Goal: Task Accomplishment & Management: Use online tool/utility

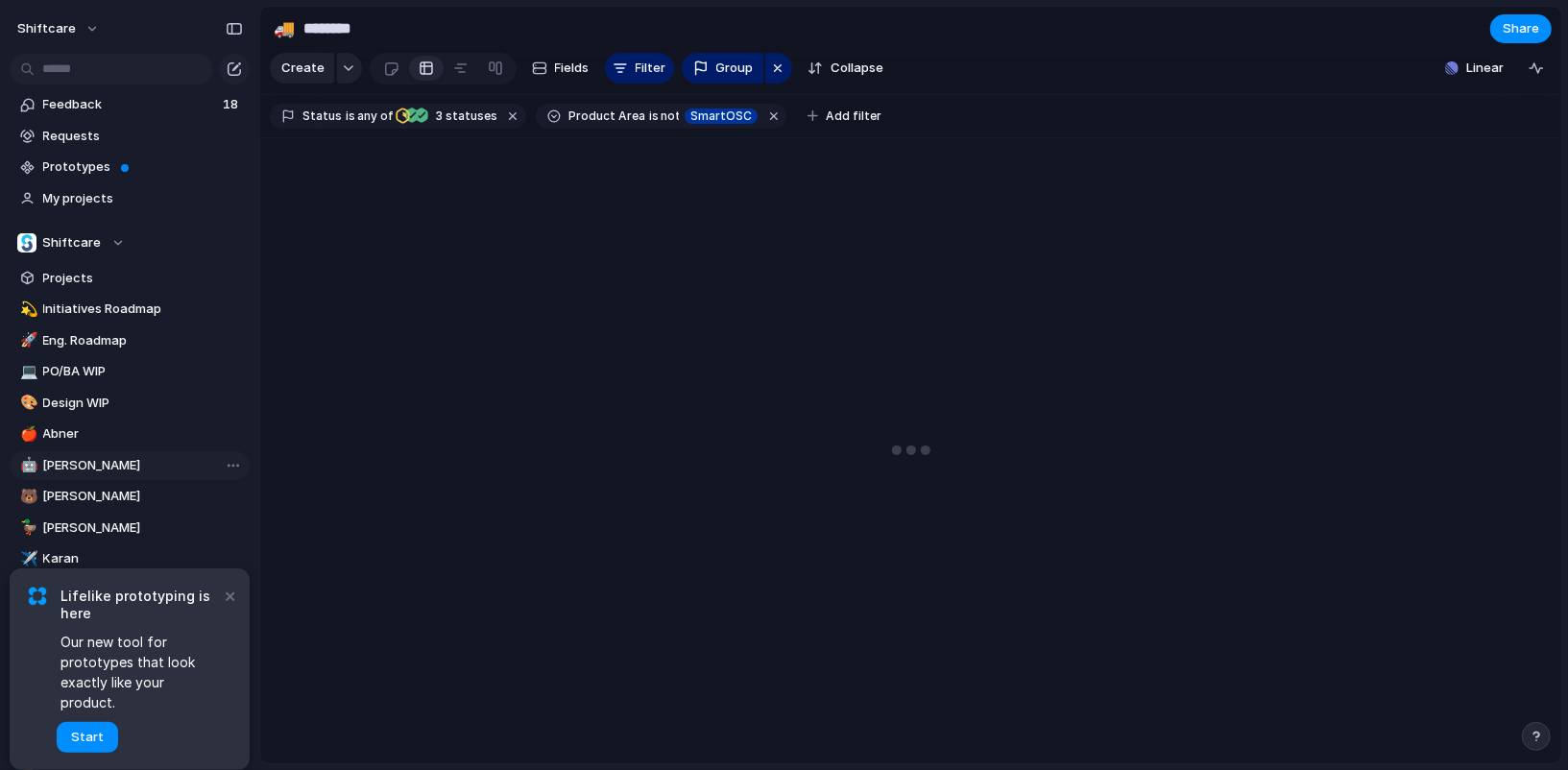
click at [133, 479] on link "🤖 Jon" at bounding box center [130, 466] width 240 height 29
click at [133, 487] on link "🐻 Luke" at bounding box center [130, 496] width 240 height 29
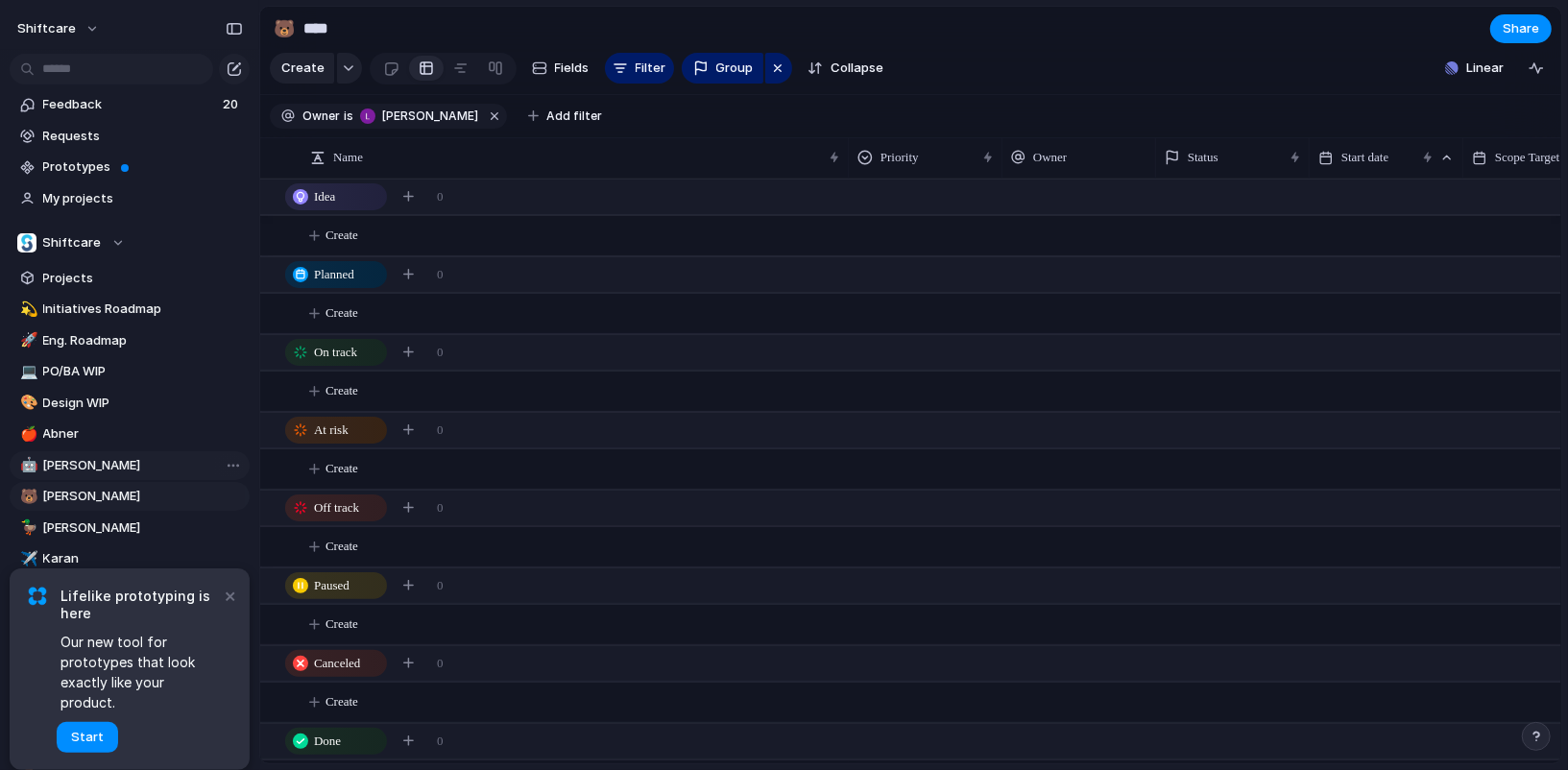
click at [90, 468] on span "[PERSON_NAME]" at bounding box center [144, 465] width 200 height 19
click at [234, 607] on button "×" at bounding box center [230, 595] width 23 height 23
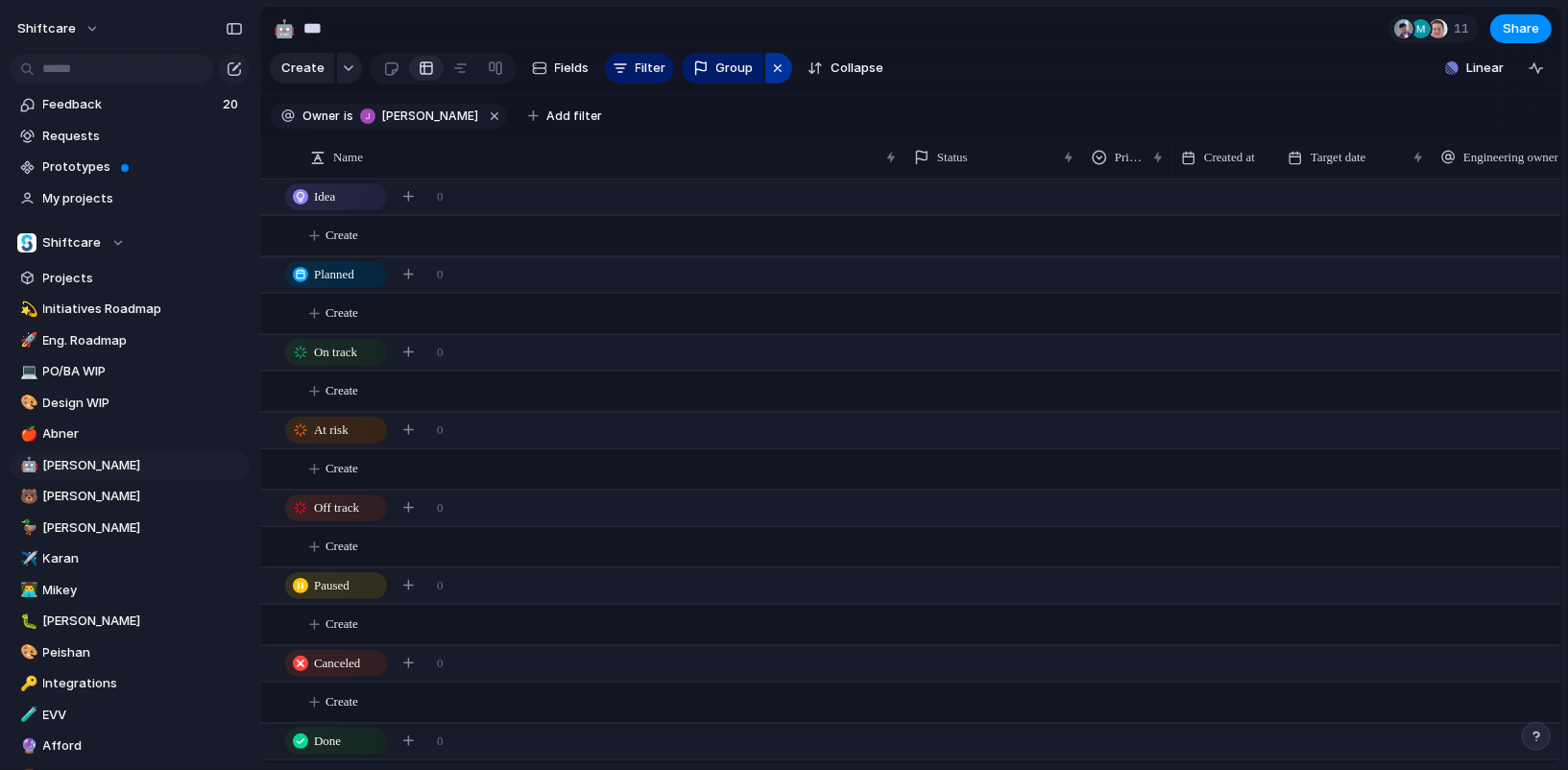
click at [779, 75] on div "button" at bounding box center [778, 67] width 16 height 23
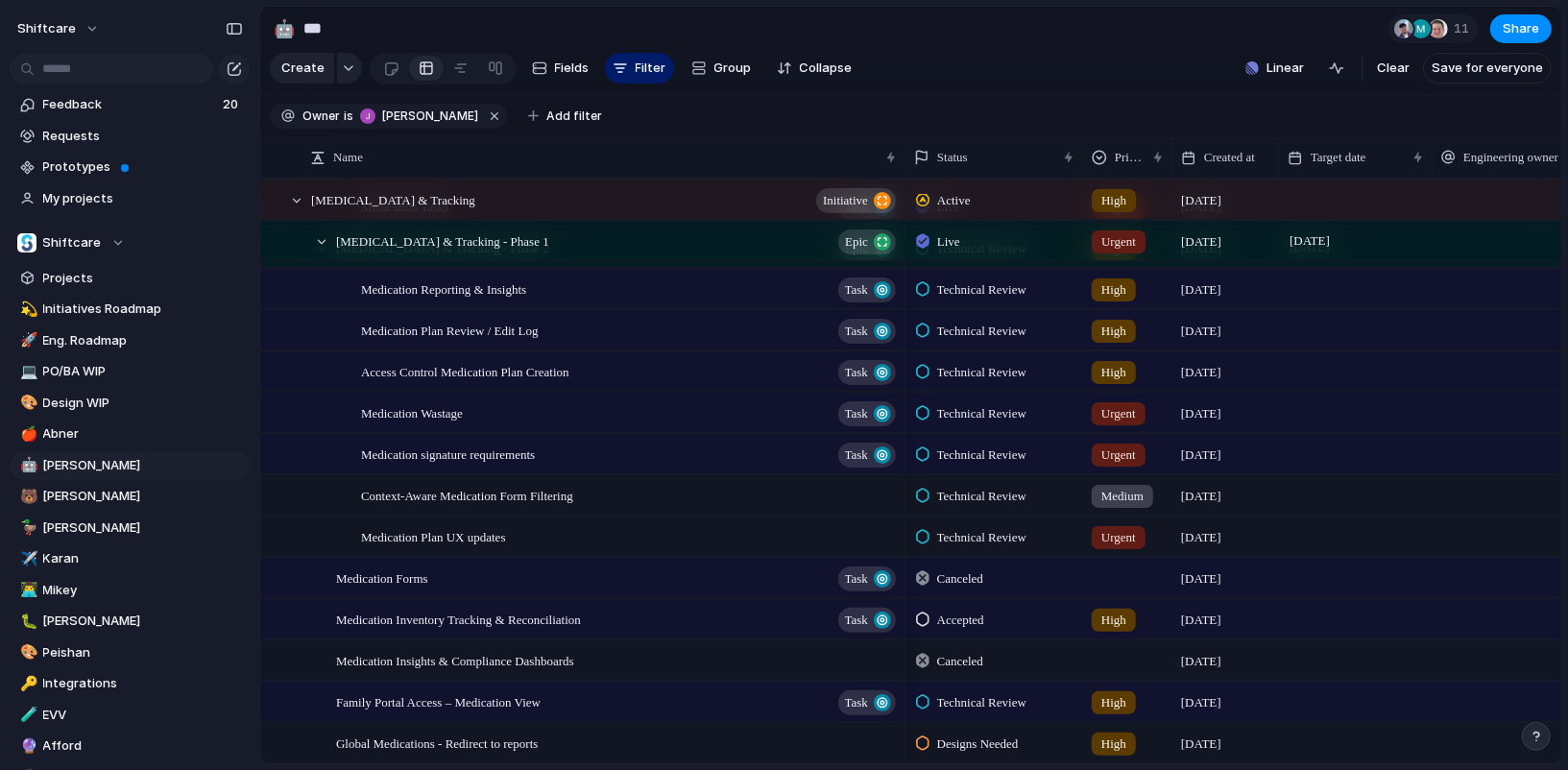
scroll to position [1431, 0]
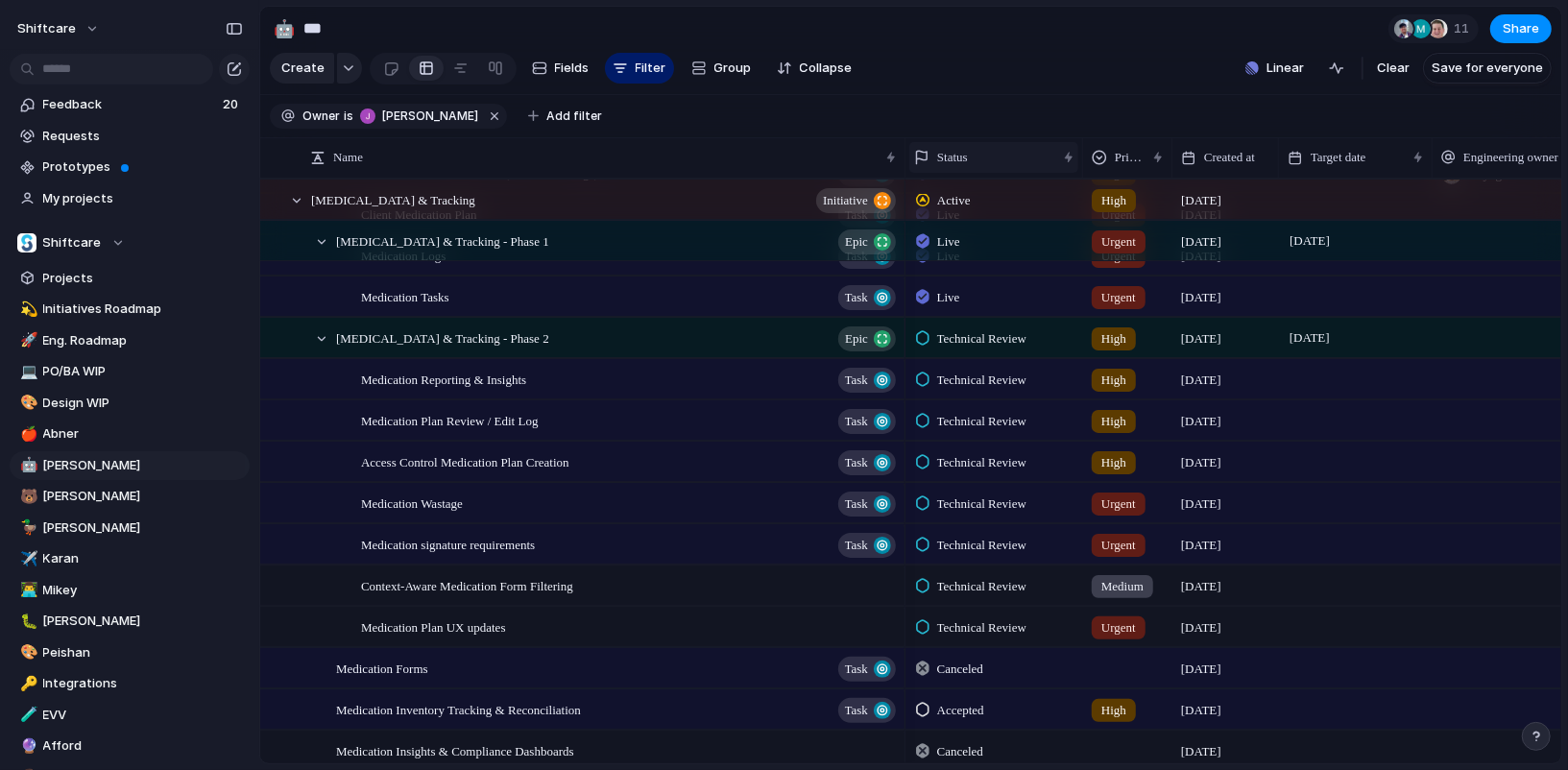
click at [982, 142] on div "Status" at bounding box center [993, 157] width 169 height 31
click at [1045, 89] on div "Modify Hide Sort ascending Sort descending" at bounding box center [784, 385] width 1568 height 770
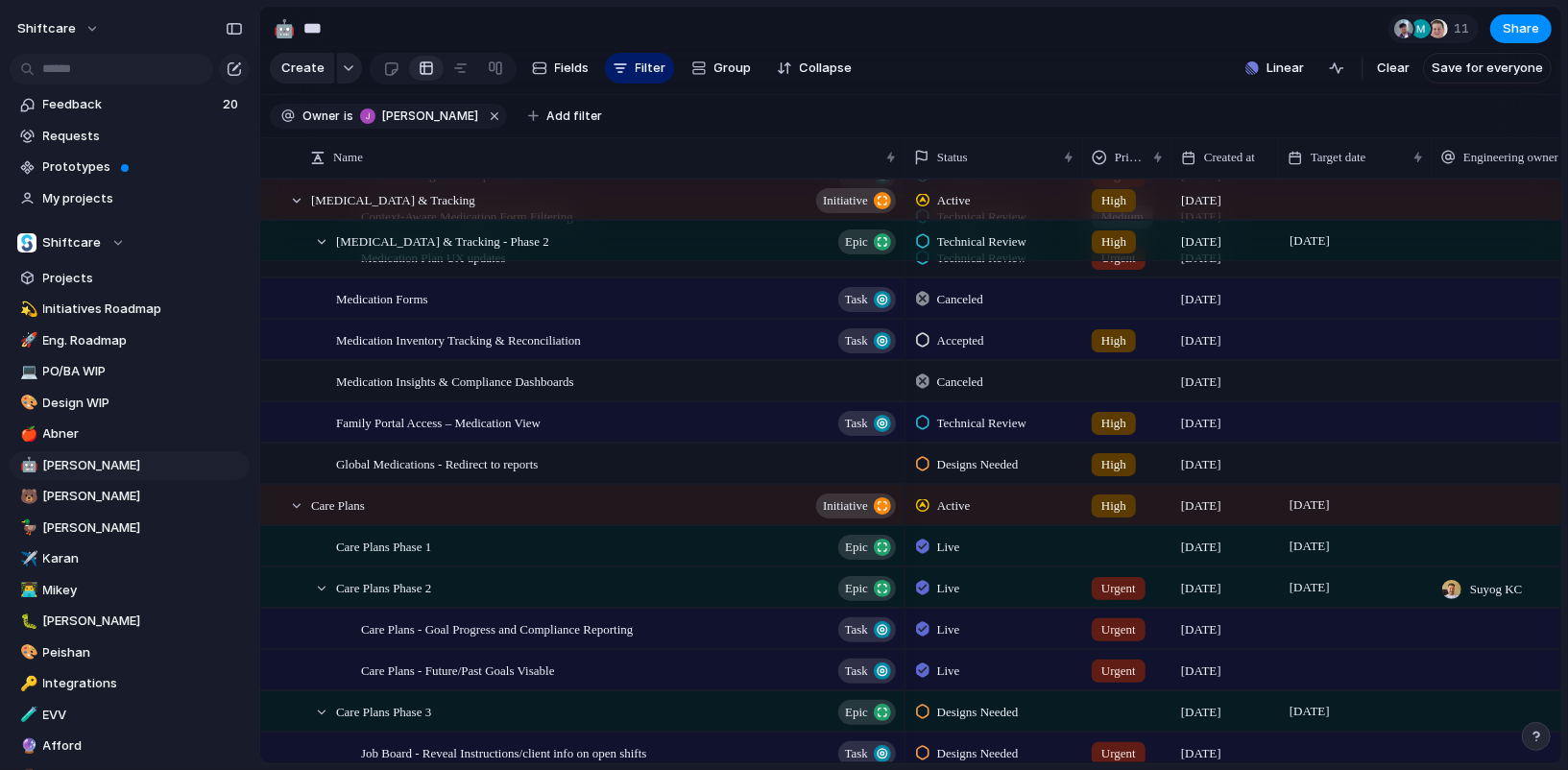
scroll to position [1803, 0]
click at [118, 494] on span "[PERSON_NAME]" at bounding box center [144, 495] width 200 height 19
type input "****"
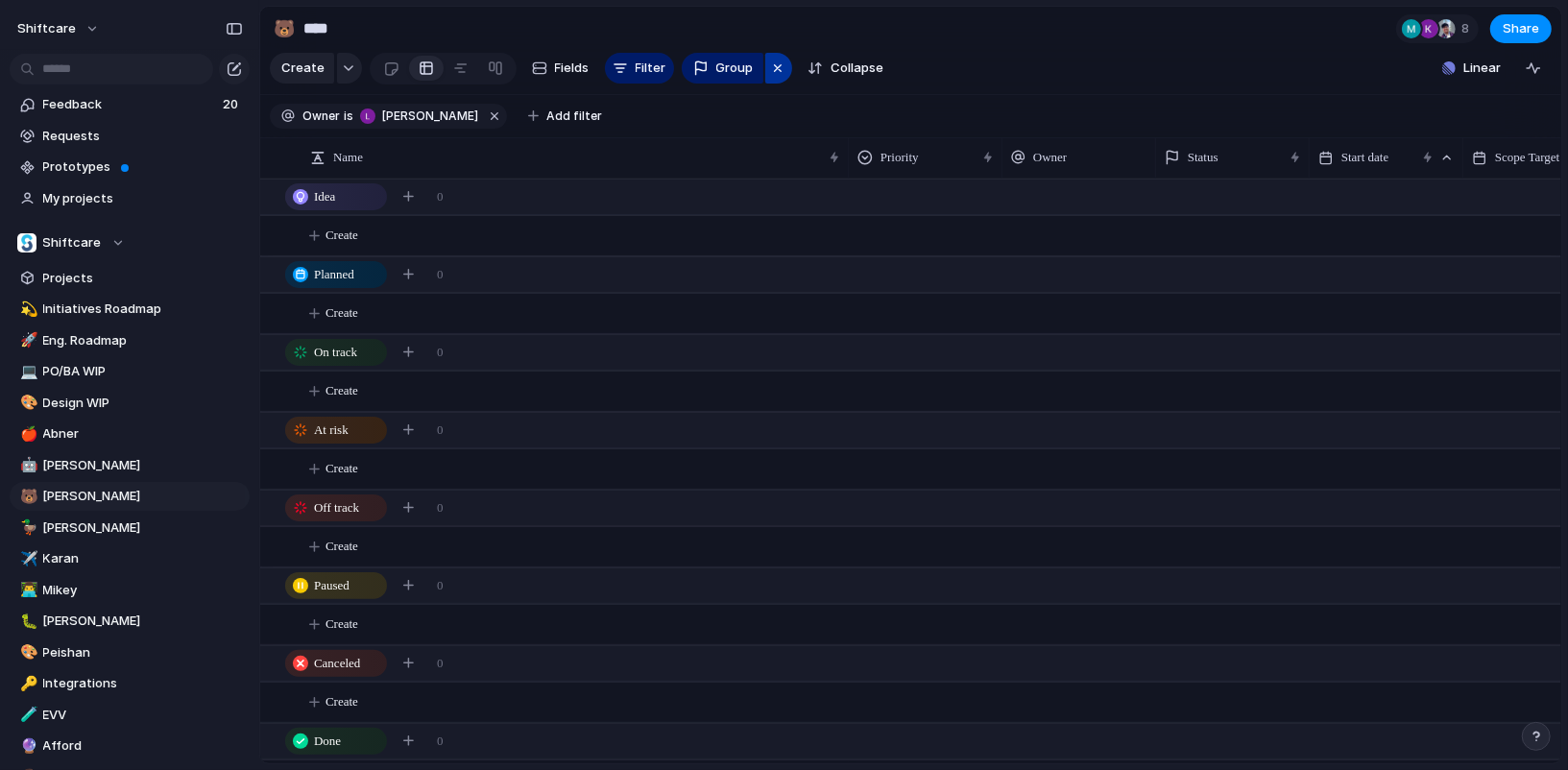
click at [778, 76] on div "button" at bounding box center [778, 67] width 16 height 23
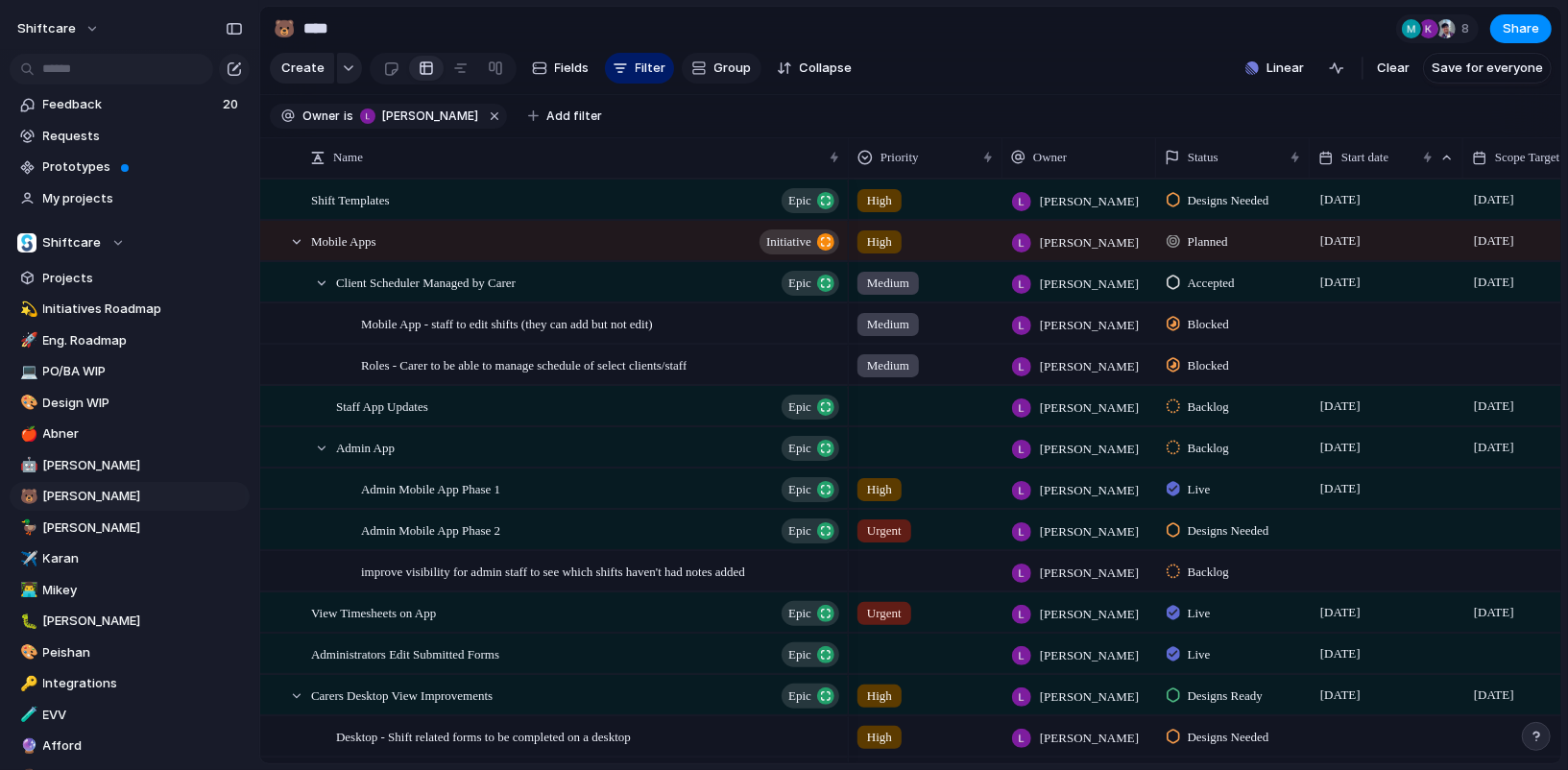
click at [703, 81] on button "Group" at bounding box center [721, 67] width 79 height 31
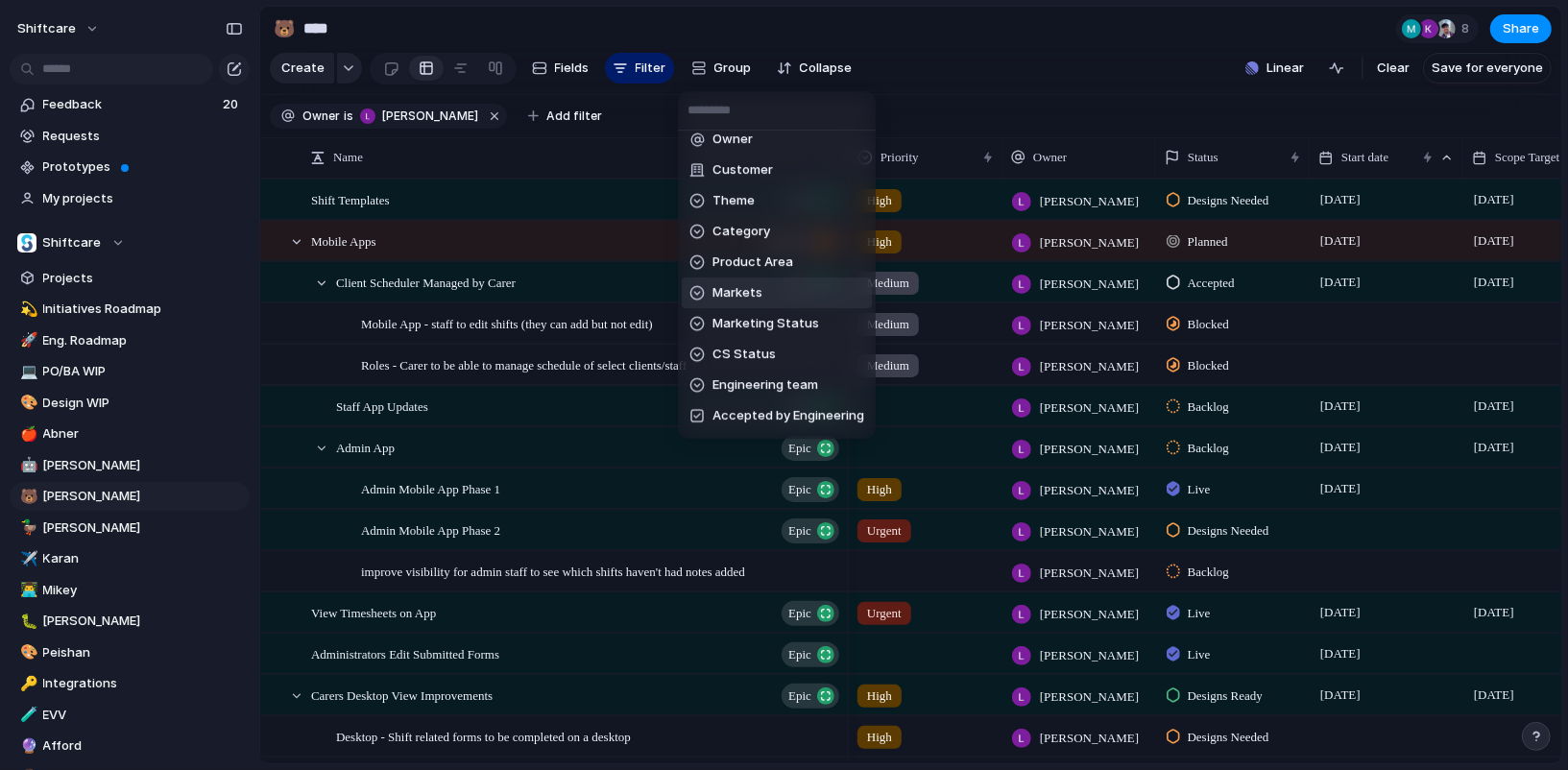
scroll to position [4, 0]
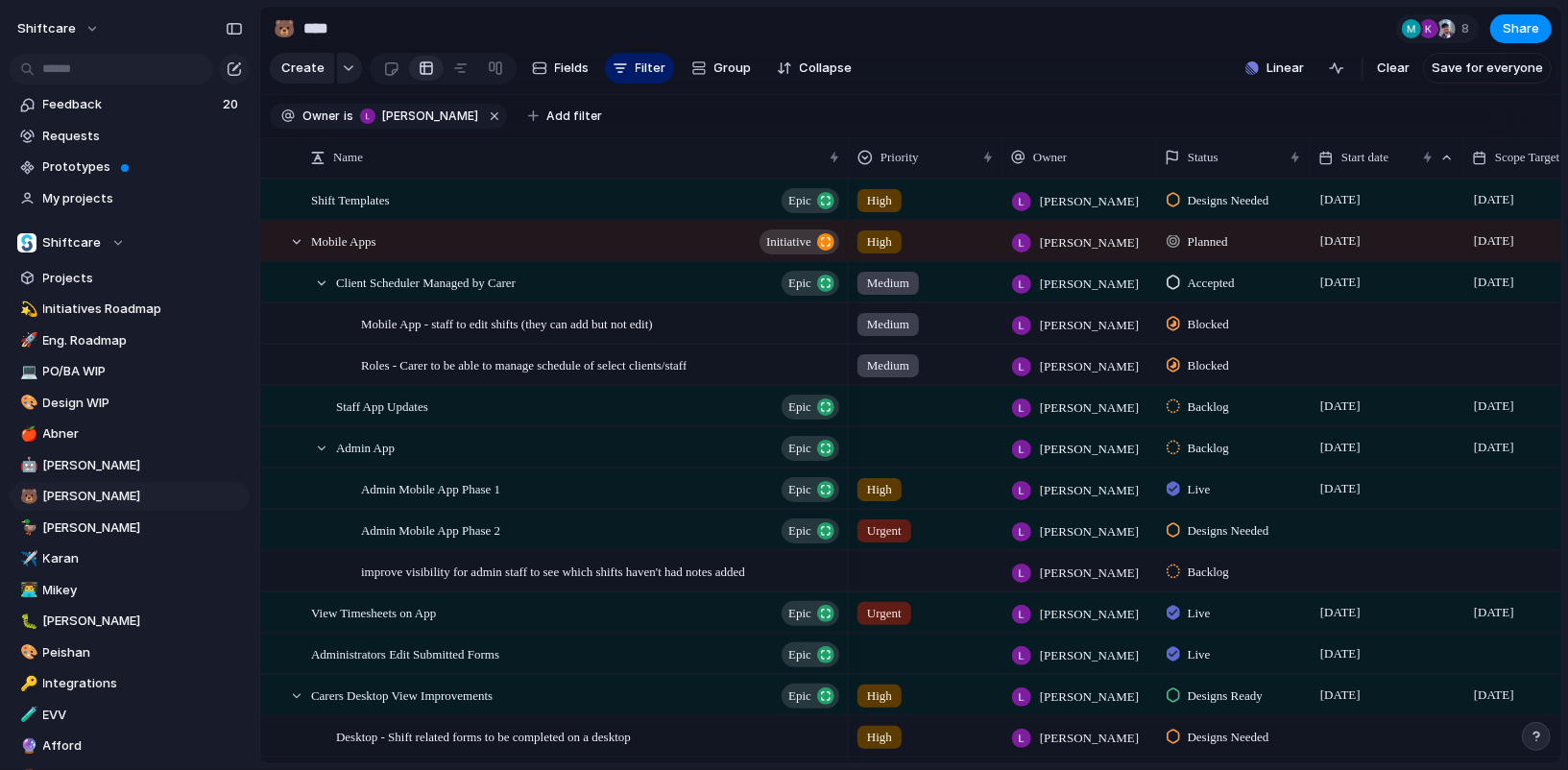
click at [1076, 88] on div "Owner Customer Theme Category Product Area Markets Marketing Status CS Status E…" at bounding box center [784, 385] width 1568 height 770
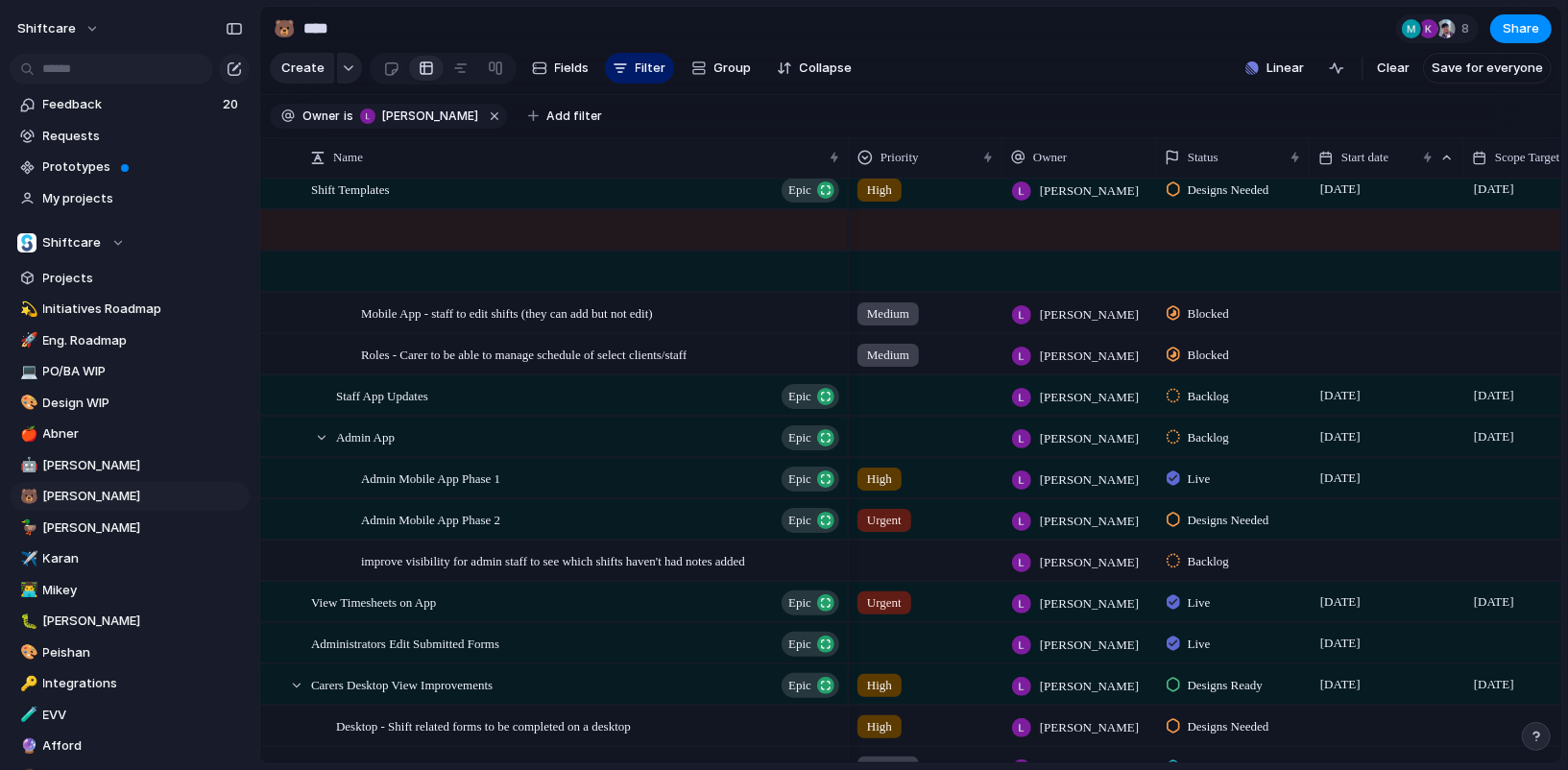
scroll to position [0, 0]
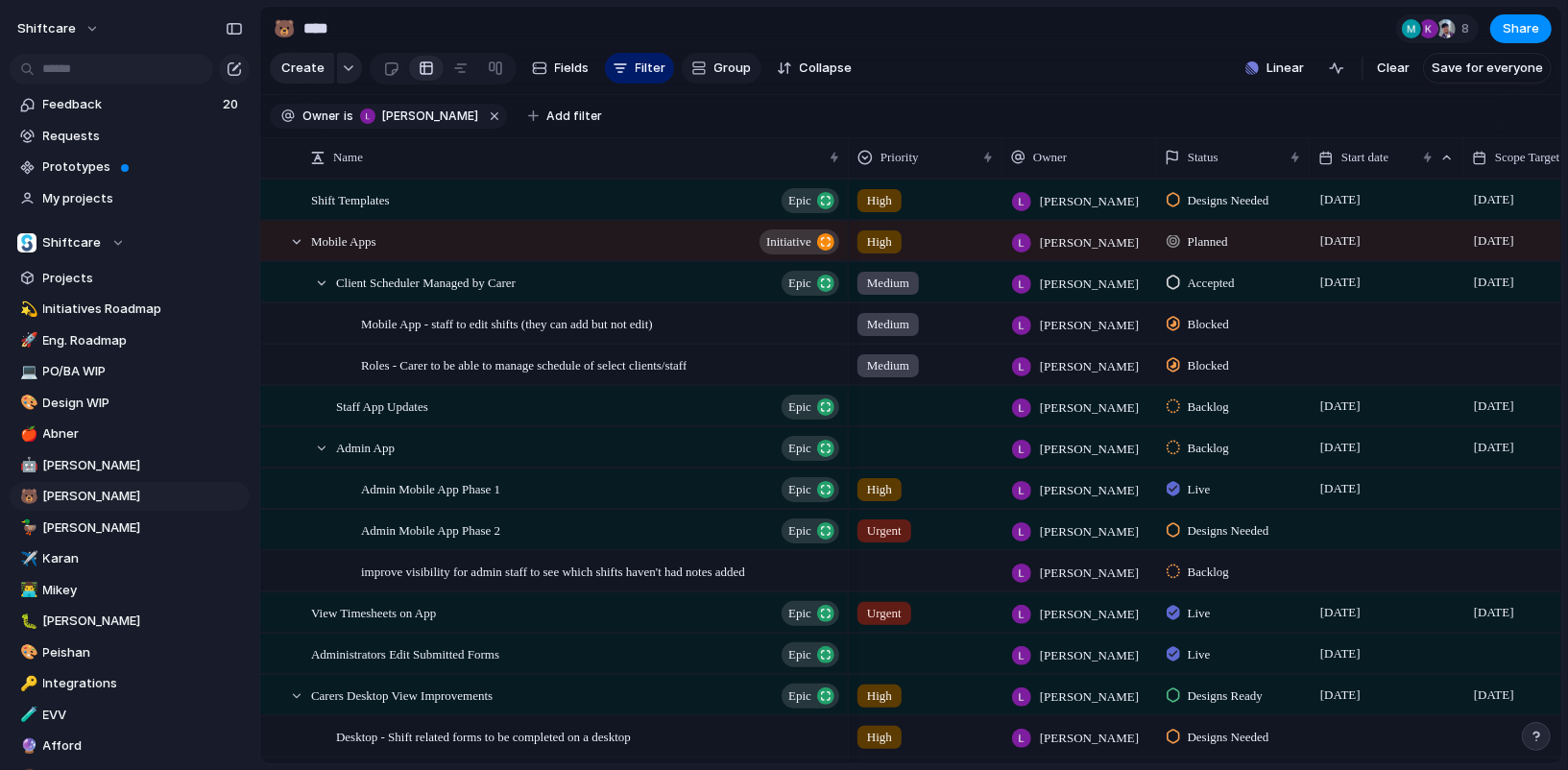
click at [748, 76] on button "Group" at bounding box center [721, 67] width 79 height 31
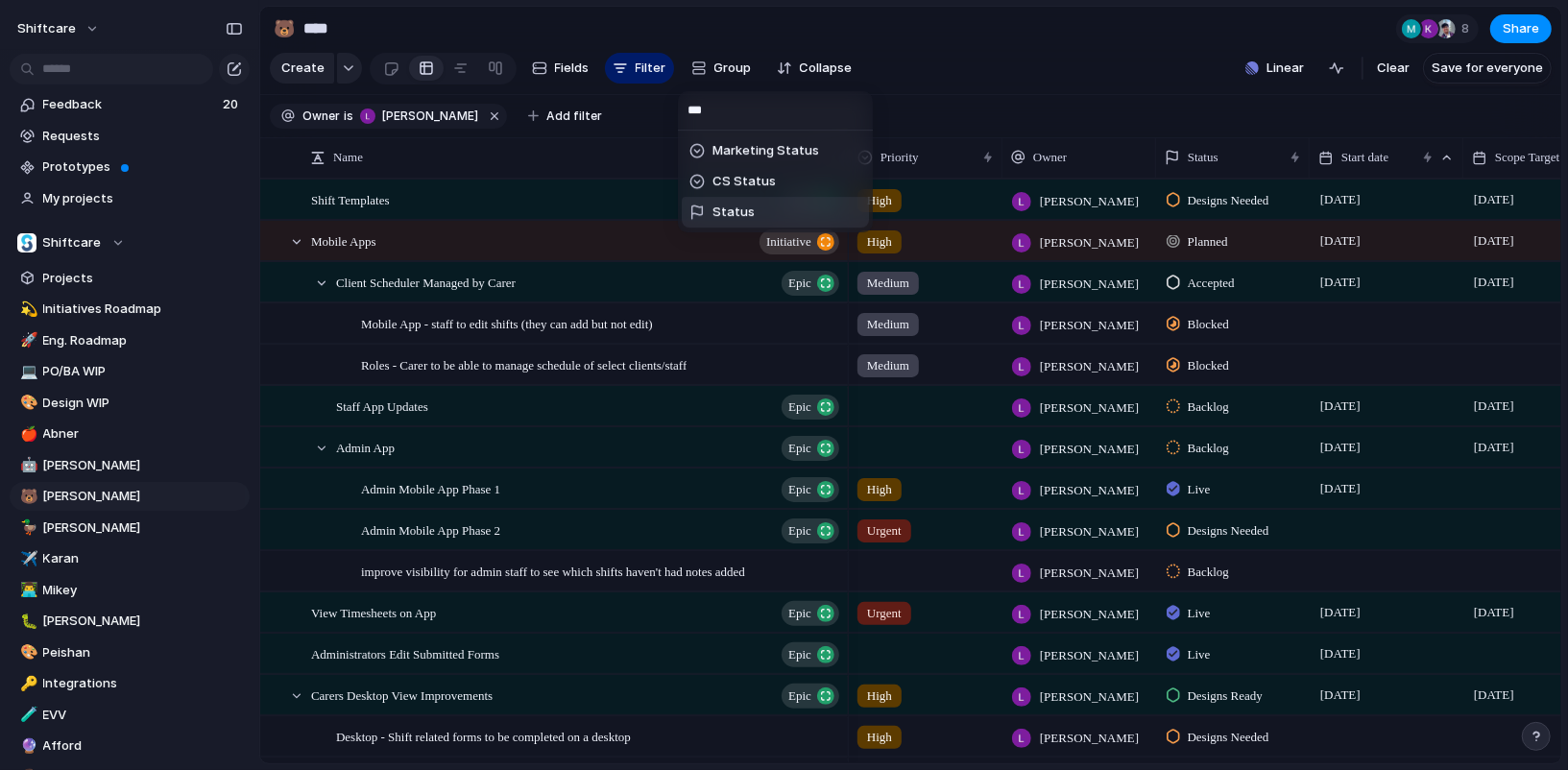
type input "***"
click at [727, 205] on span "Status" at bounding box center [733, 212] width 43 height 19
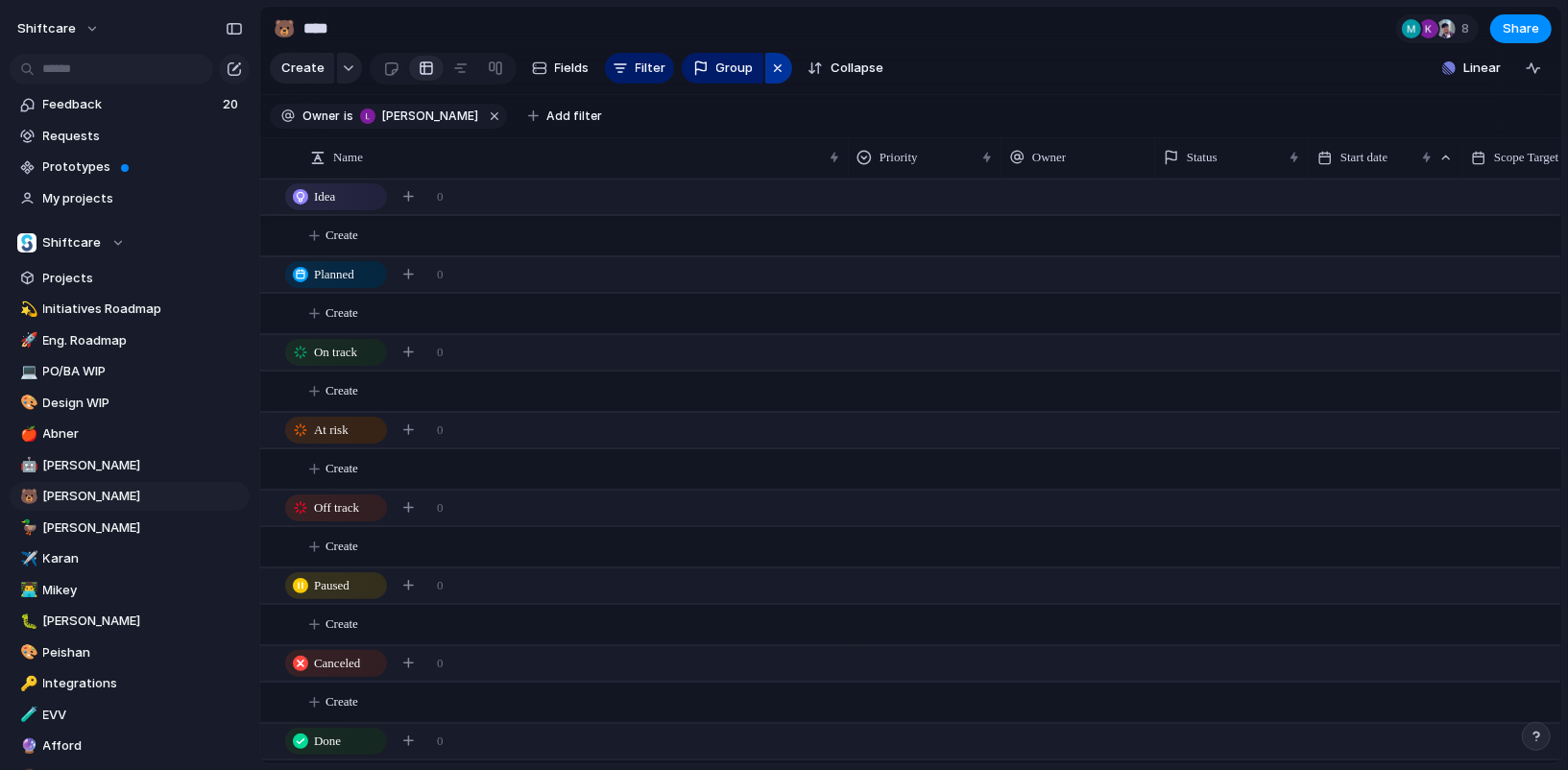
click at [784, 67] on button "button" at bounding box center [779, 67] width 27 height 31
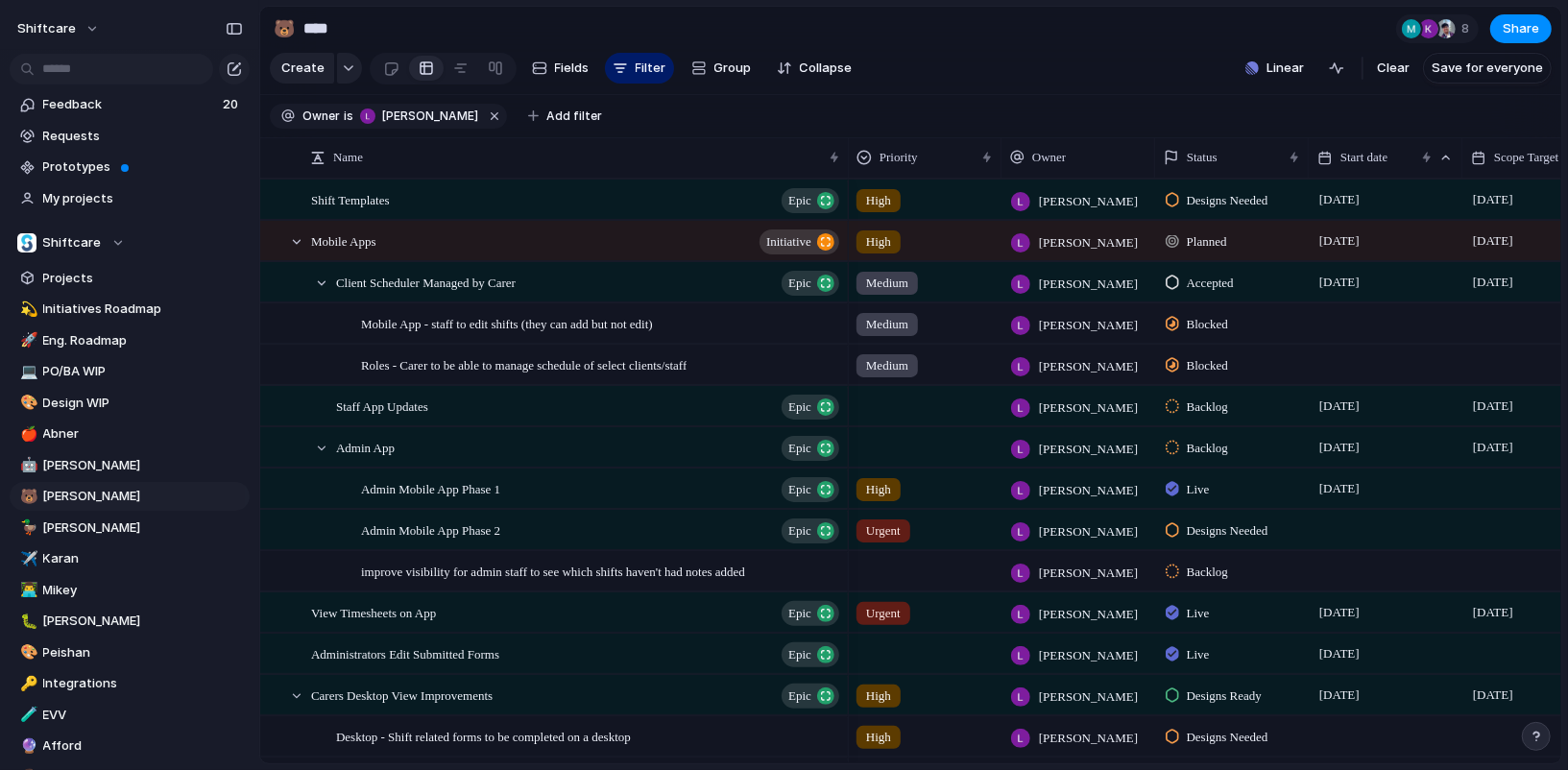
click at [1180, 258] on div "Planned" at bounding box center [1231, 241] width 154 height 40
click at [875, 53] on section "Create Fields Filter Group Zoom Collapse Linear Clear Save for everyone" at bounding box center [911, 71] width 1302 height 47
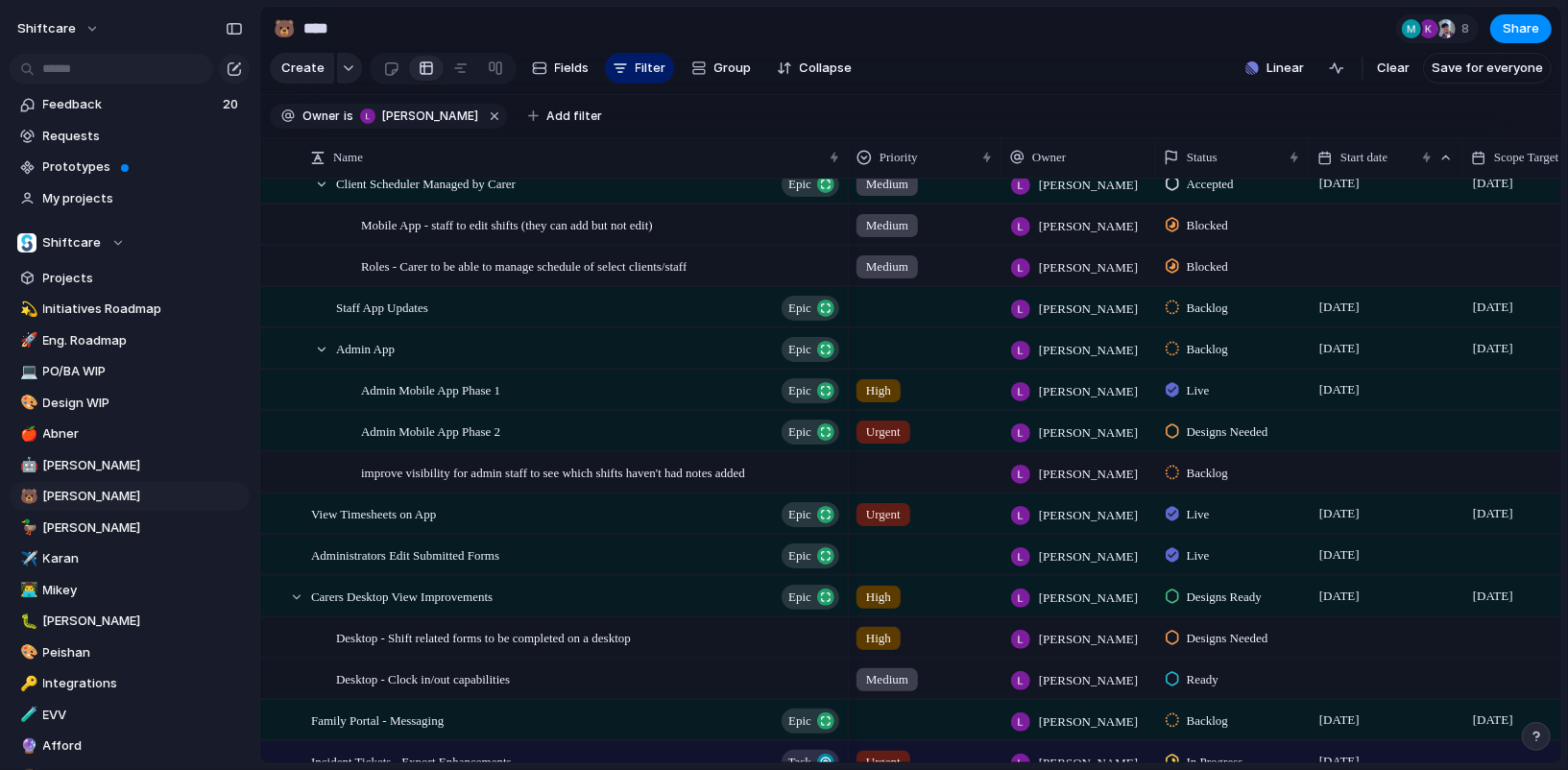
scroll to position [13, 0]
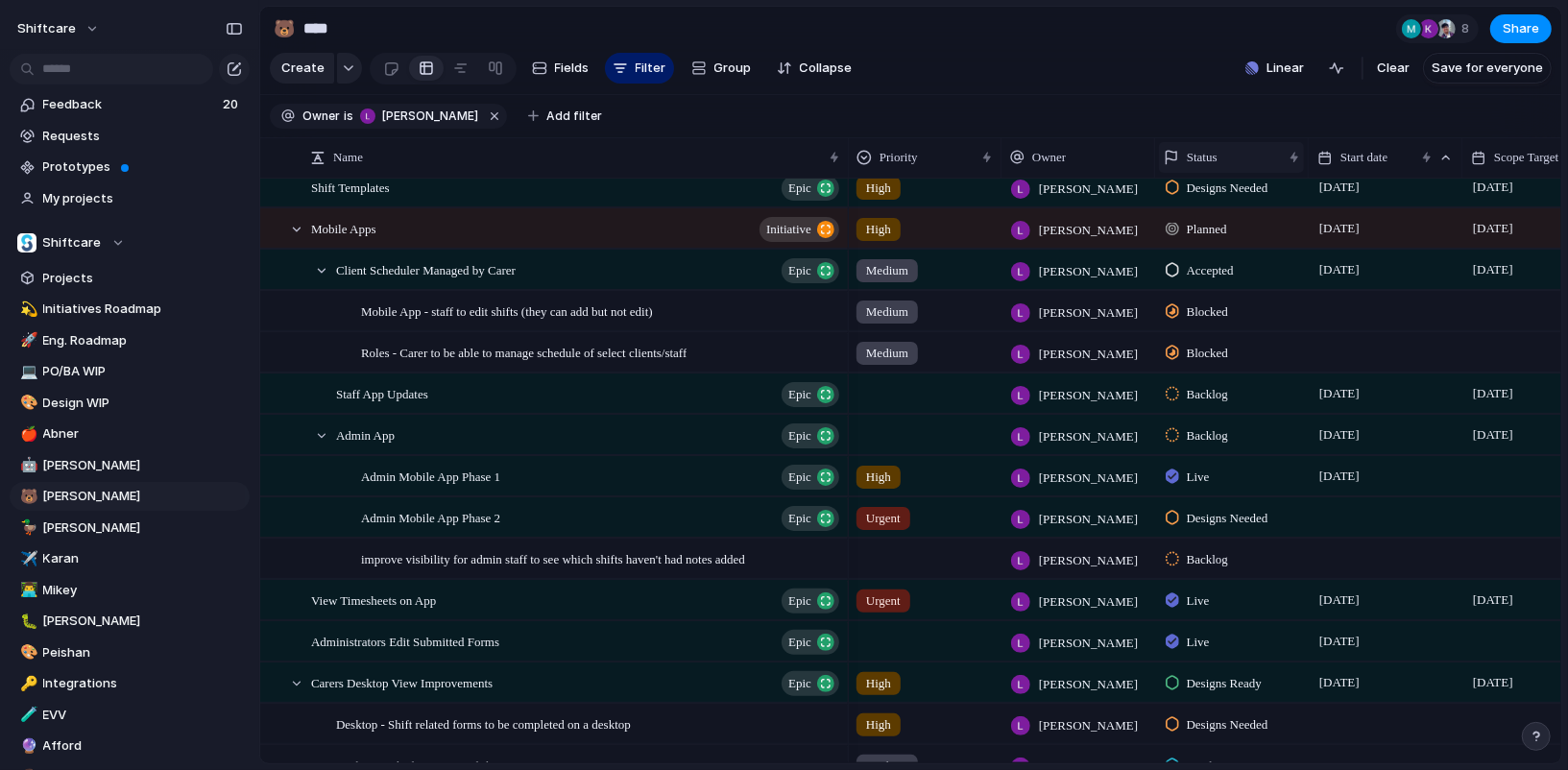
click at [1202, 150] on span "Status" at bounding box center [1202, 157] width 31 height 19
click at [1239, 253] on span "Sort ascending" at bounding box center [1242, 262] width 93 height 19
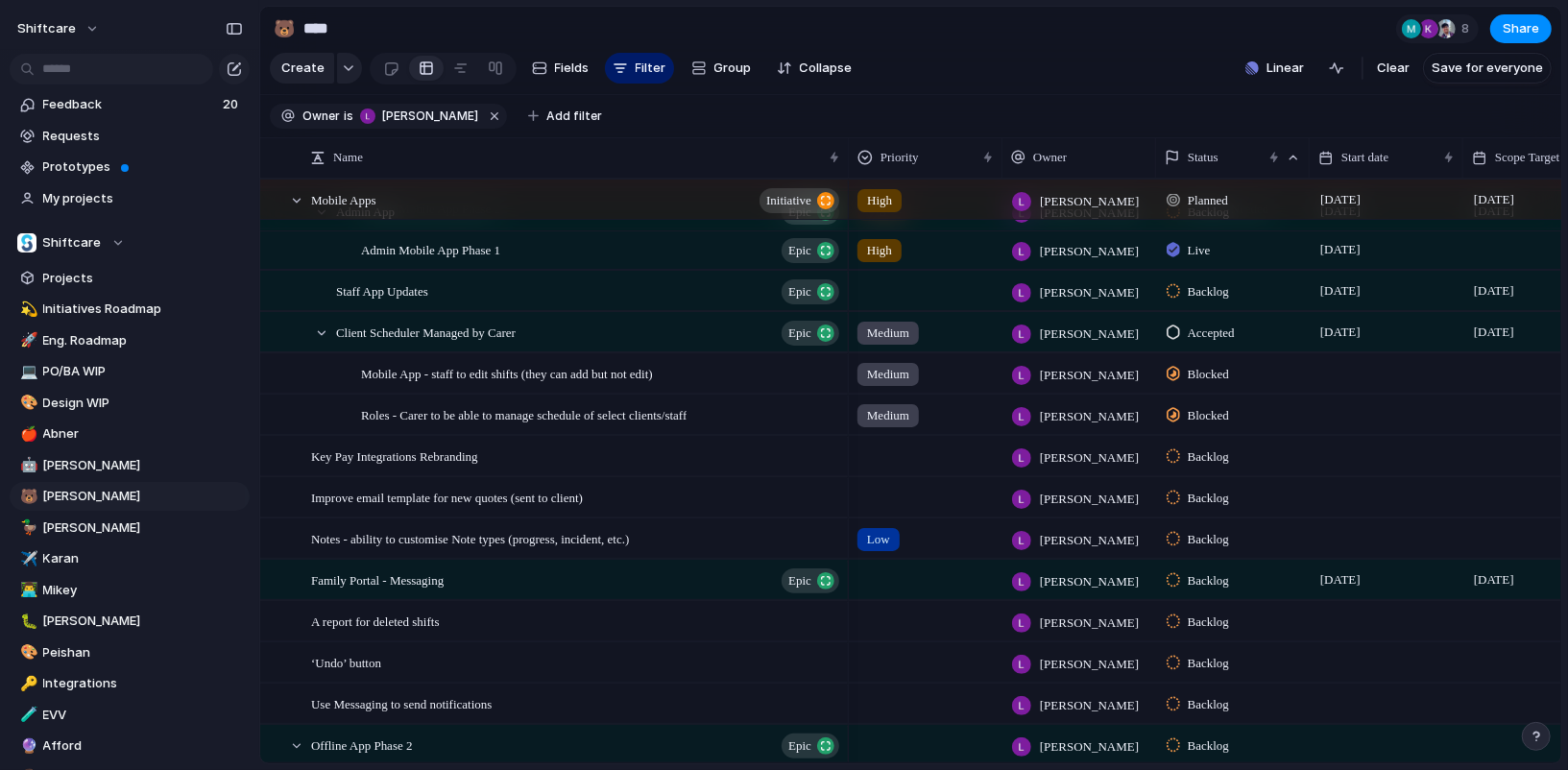
scroll to position [5, 0]
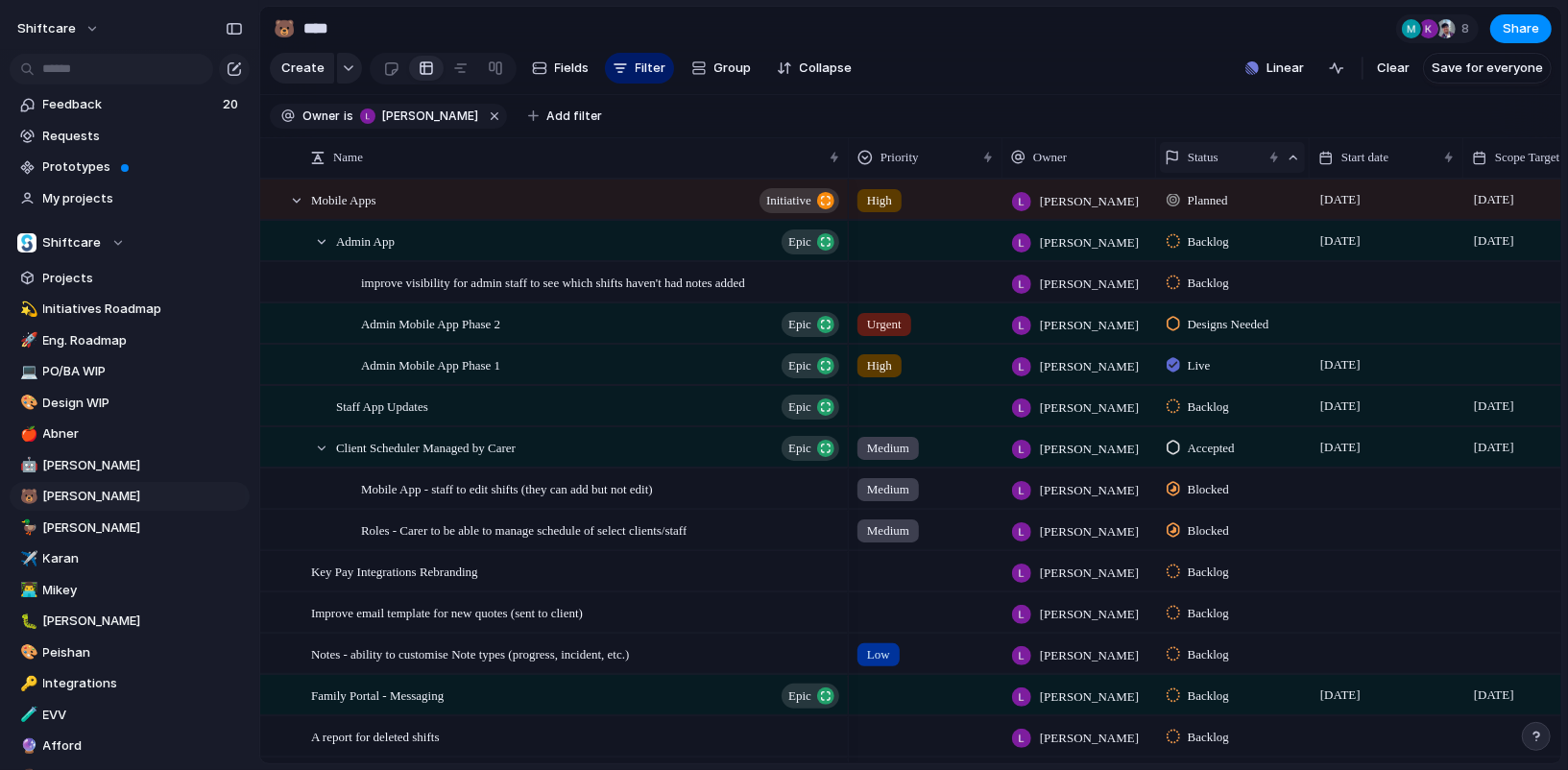
click at [1218, 156] on span "Status" at bounding box center [1202, 157] width 31 height 19
click at [817, 56] on div "Modify Hide Clear sort Sort descending" at bounding box center [784, 385] width 1568 height 770
click at [735, 58] on span "Group" at bounding box center [733, 67] width 38 height 19
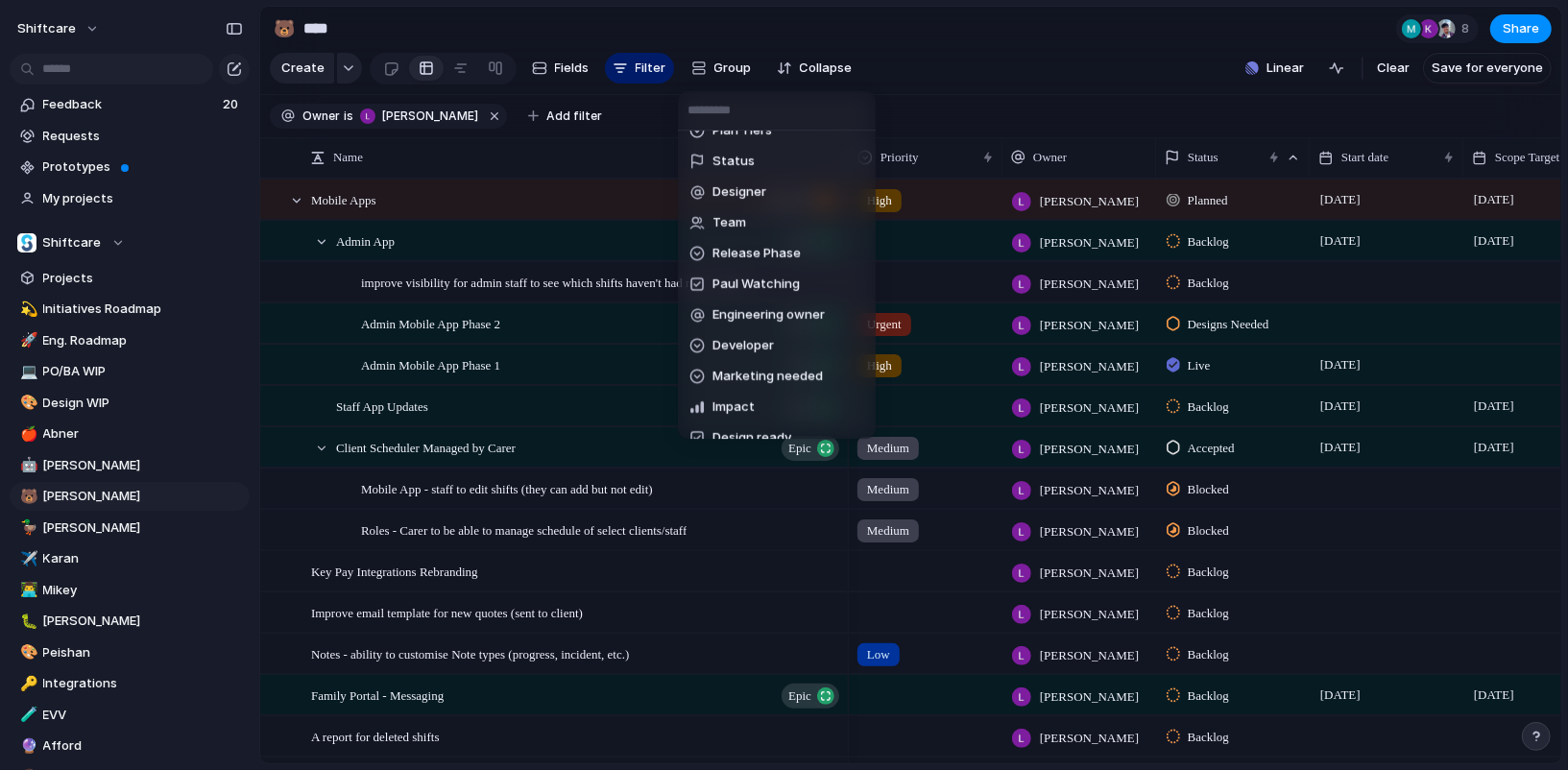
scroll to position [499, 0]
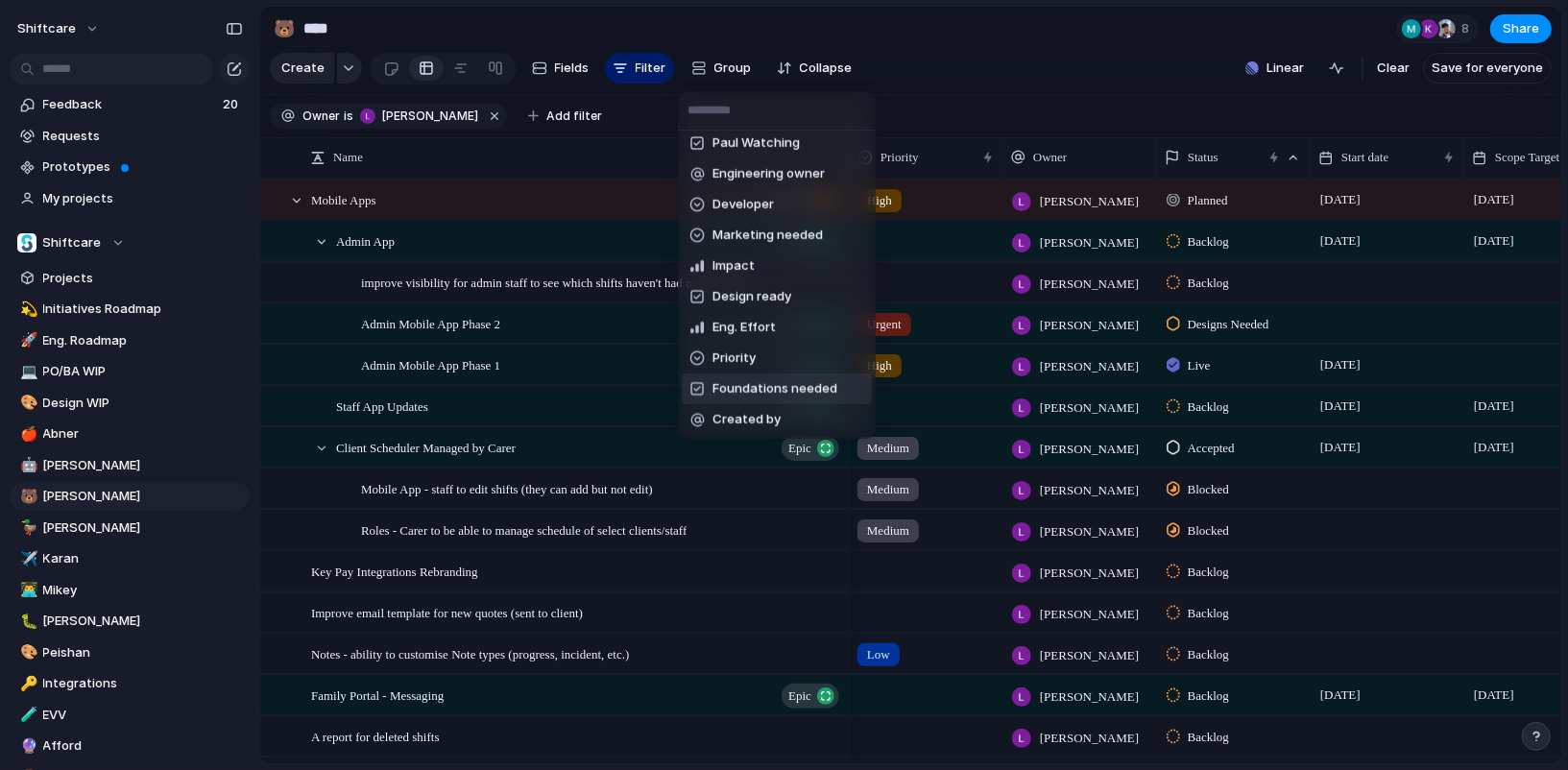
click at [92, 470] on div "Owner Customer Theme Category Product Area Markets Marketing Status CS Status E…" at bounding box center [784, 385] width 1568 height 770
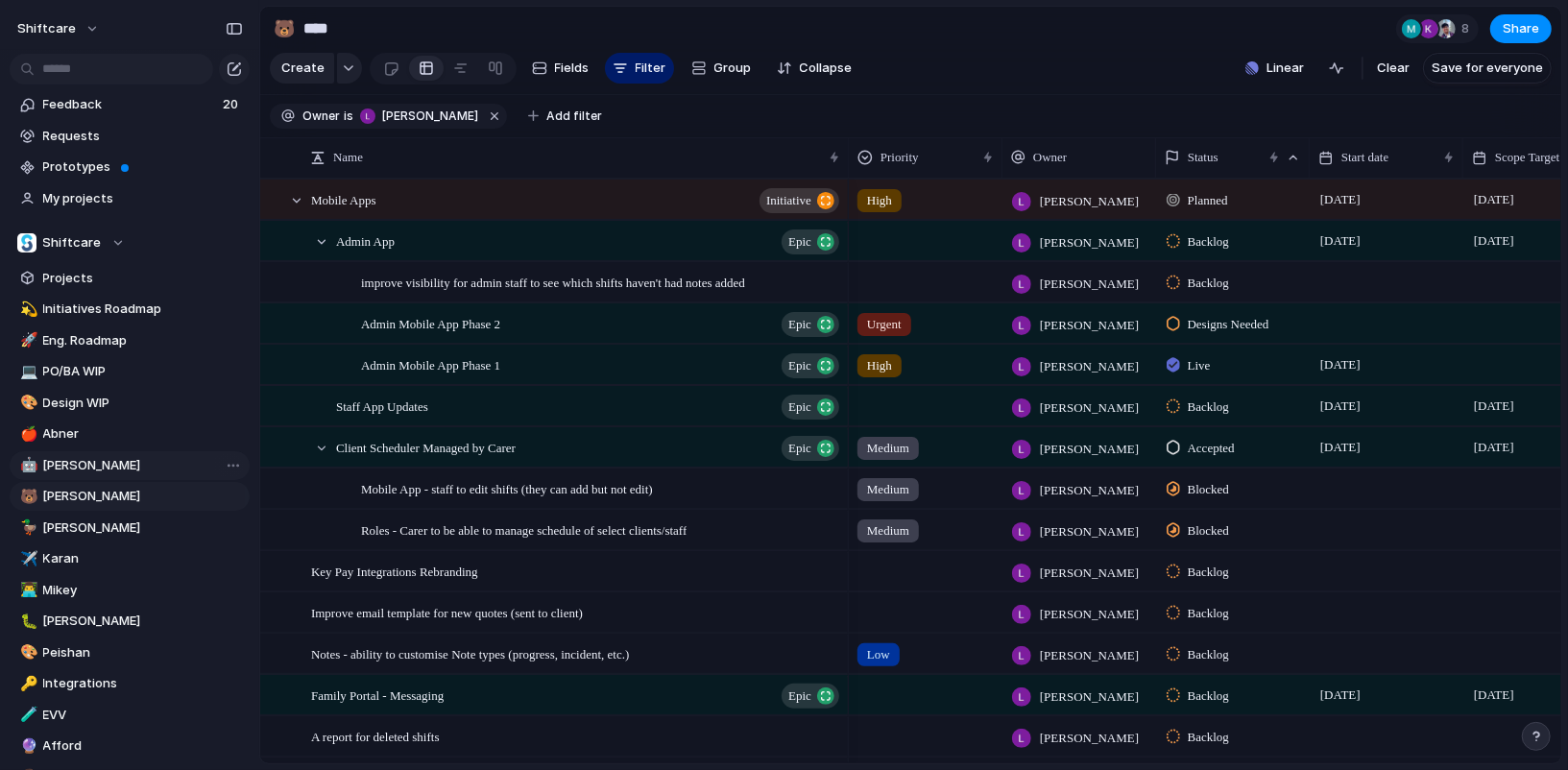
click at [118, 458] on span "[PERSON_NAME]" at bounding box center [144, 465] width 200 height 19
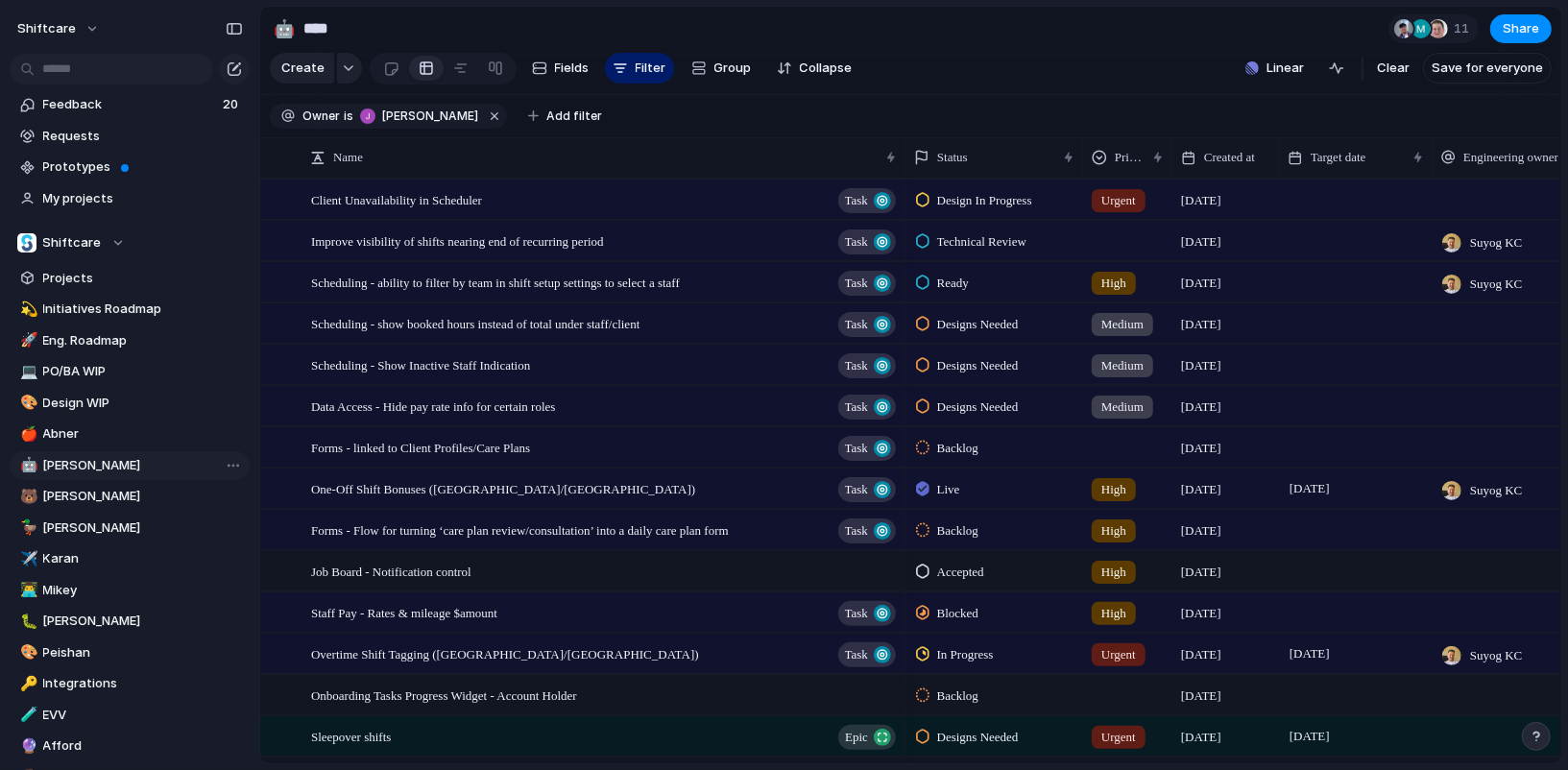
type input "***"
click at [968, 148] on span "Status" at bounding box center [952, 157] width 31 height 19
click at [885, 129] on div "Modify Hide Sort ascending Sort descending" at bounding box center [784, 385] width 1568 height 770
click at [733, 64] on span "Group" at bounding box center [733, 67] width 38 height 19
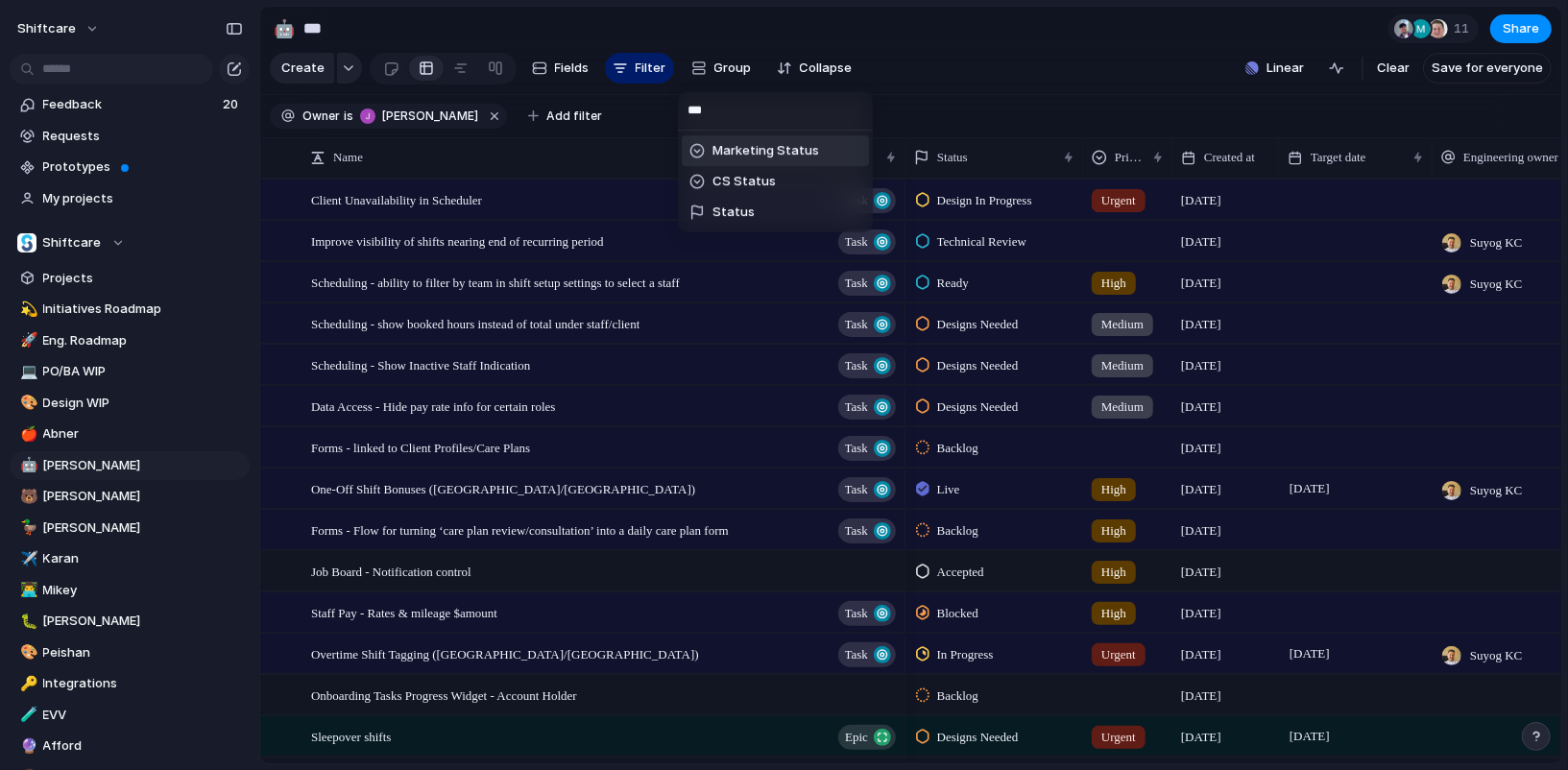
type input "****"
click at [764, 197] on li "Status" at bounding box center [775, 212] width 187 height 31
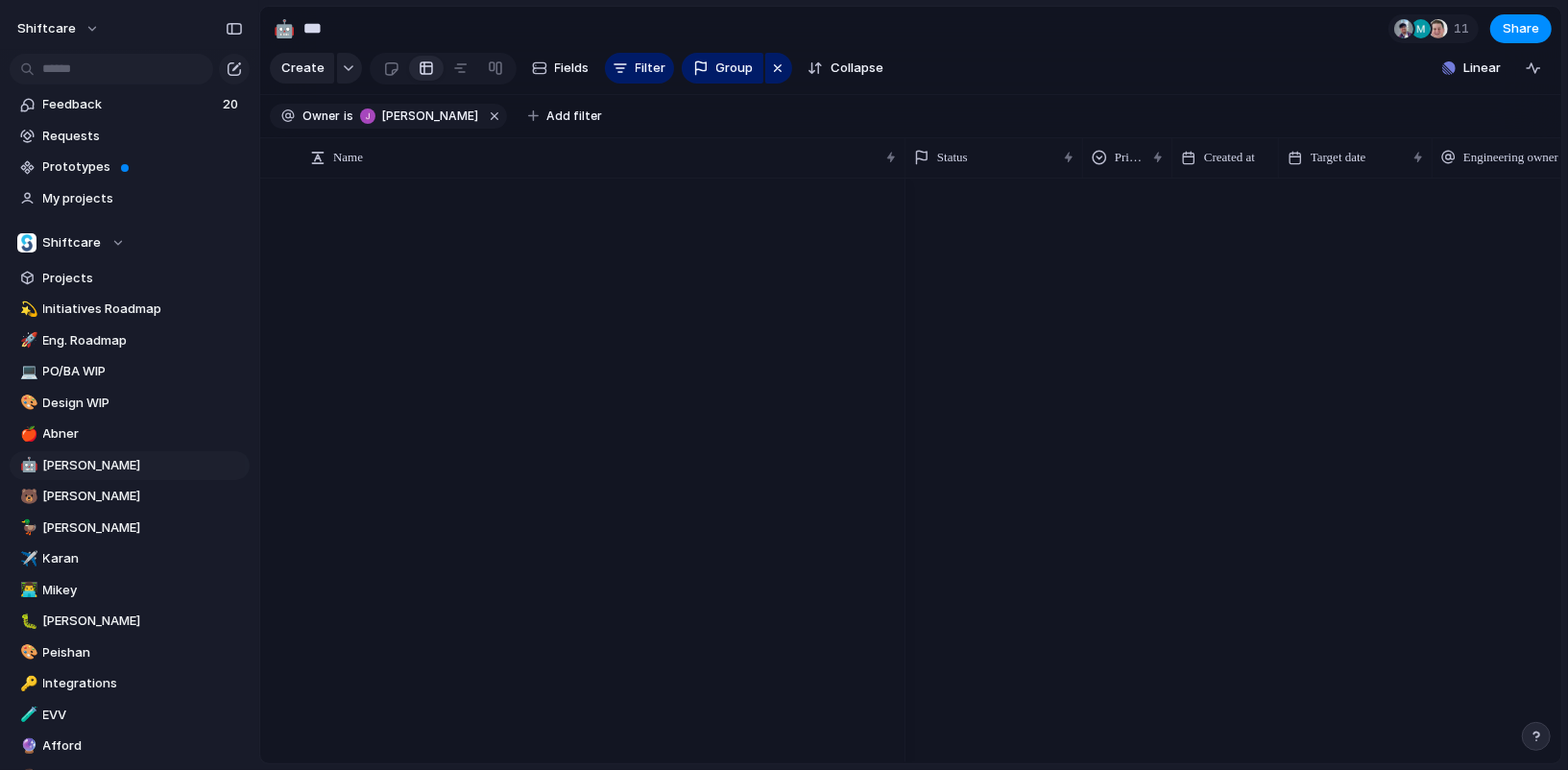
click at [764, 197] on div "Client Unavailability in Scheduler Task Improve visibility of shifts nearing en…" at bounding box center [911, 471] width 1302 height 585
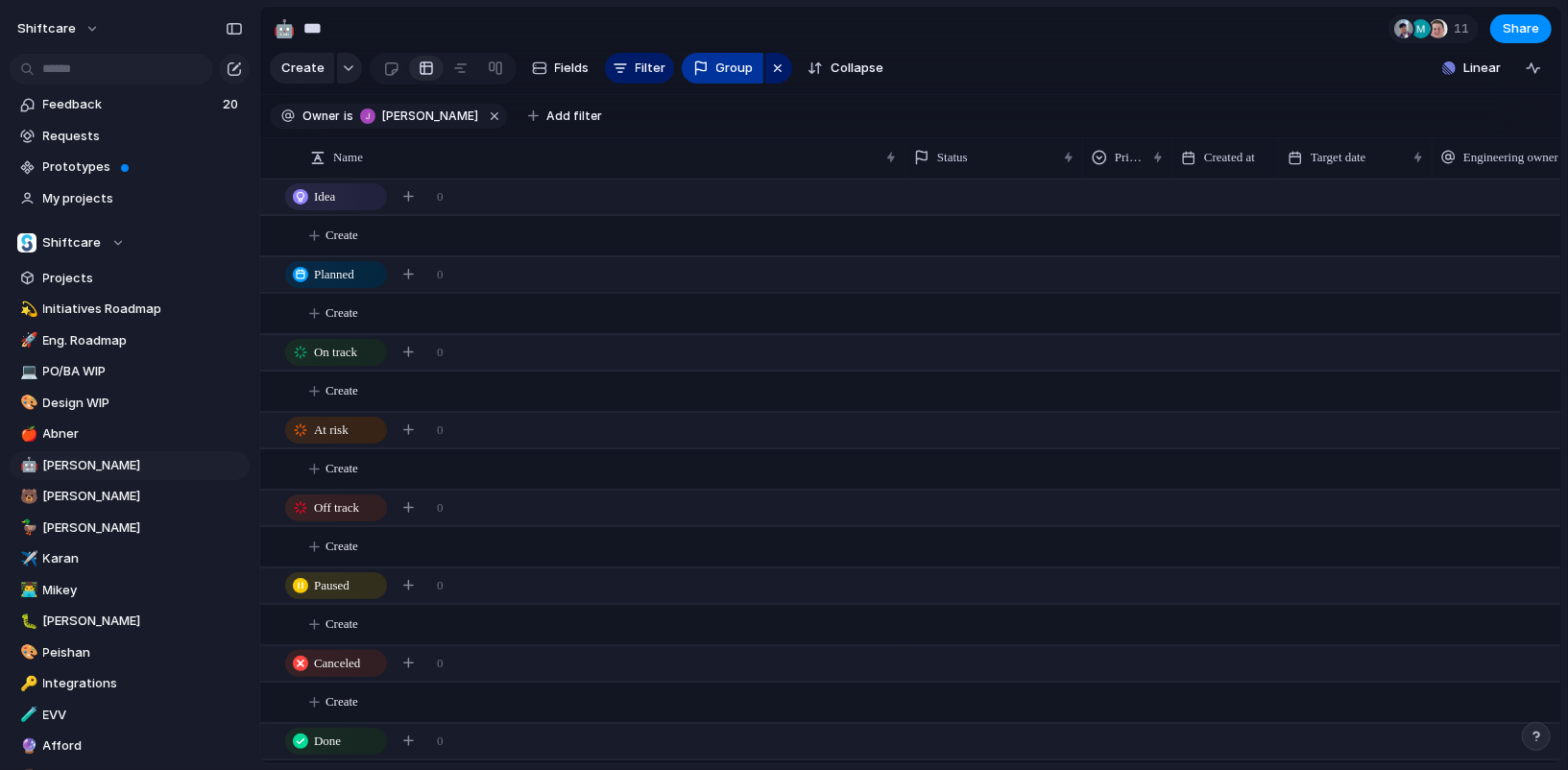
click at [750, 76] on button "Group" at bounding box center [722, 67] width 81 height 31
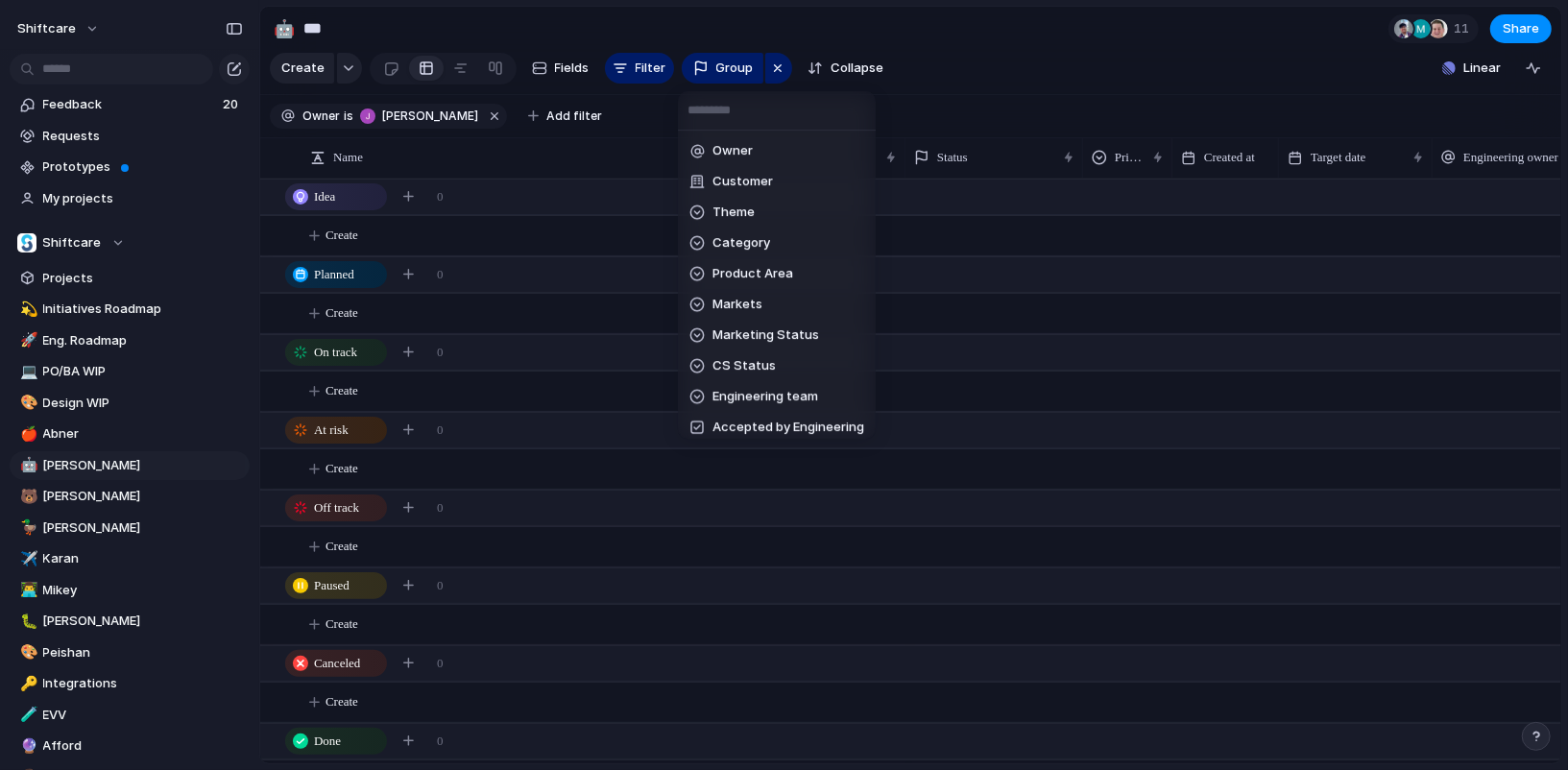
click at [784, 70] on div "Owner Customer Theme Category Product Area Markets Marketing Status CS Status E…" at bounding box center [784, 385] width 1568 height 770
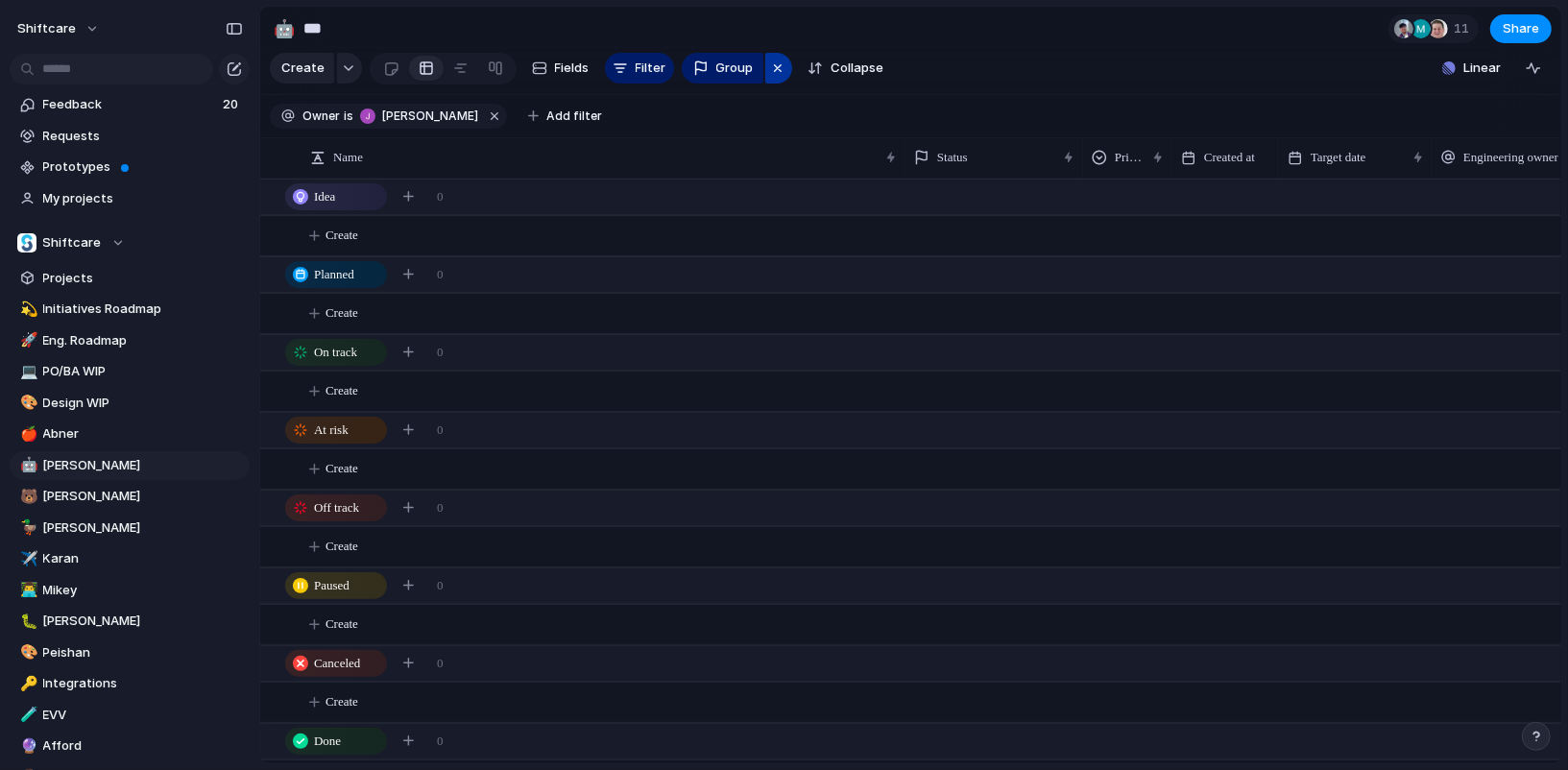
click at [784, 70] on button "button" at bounding box center [779, 67] width 27 height 31
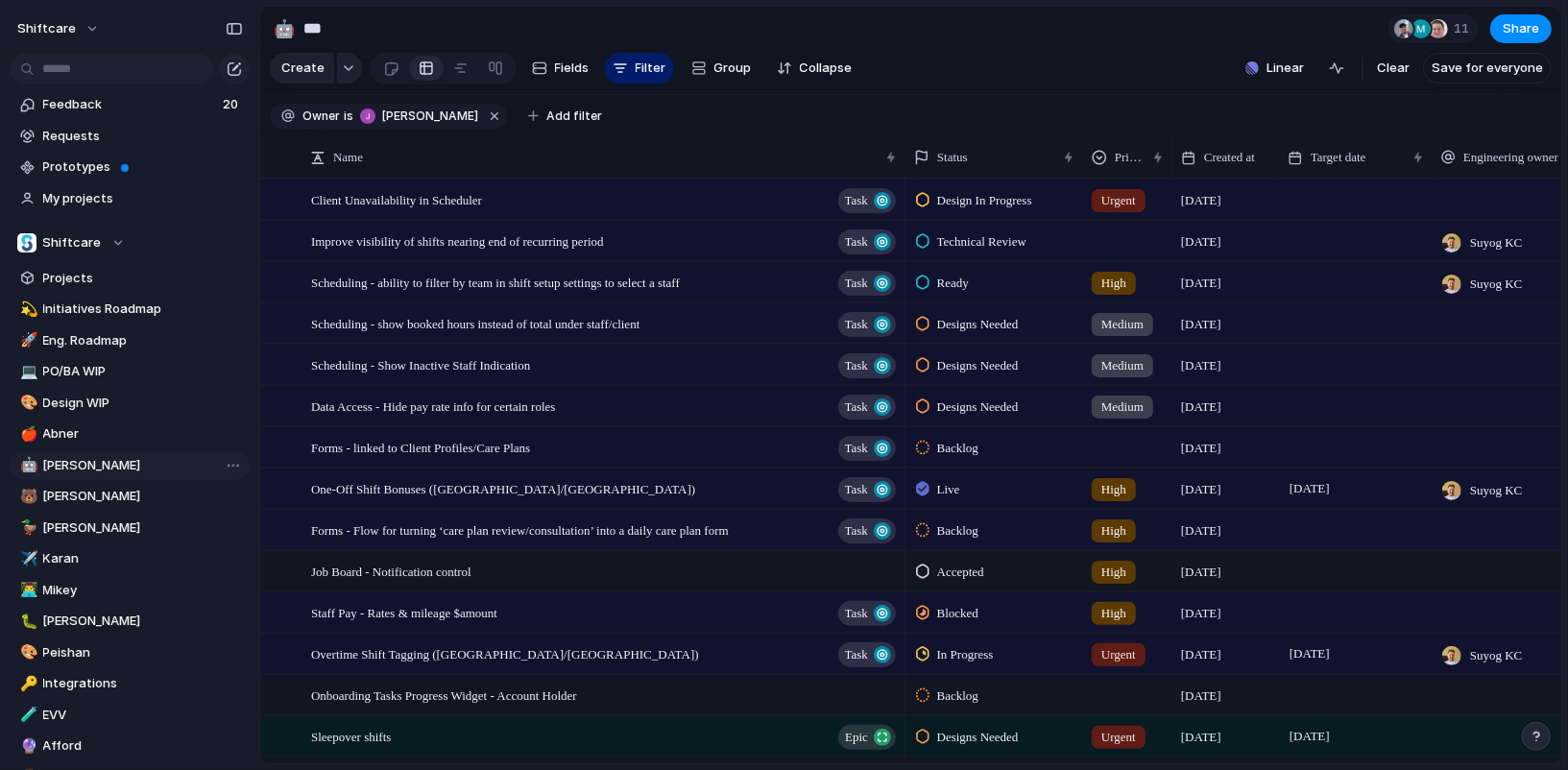
click at [135, 463] on span "[PERSON_NAME]" at bounding box center [144, 465] width 200 height 19
click at [232, 466] on input "***" at bounding box center [144, 465] width 200 height 19
click at [164, 495] on span "[PERSON_NAME]" at bounding box center [144, 495] width 200 height 19
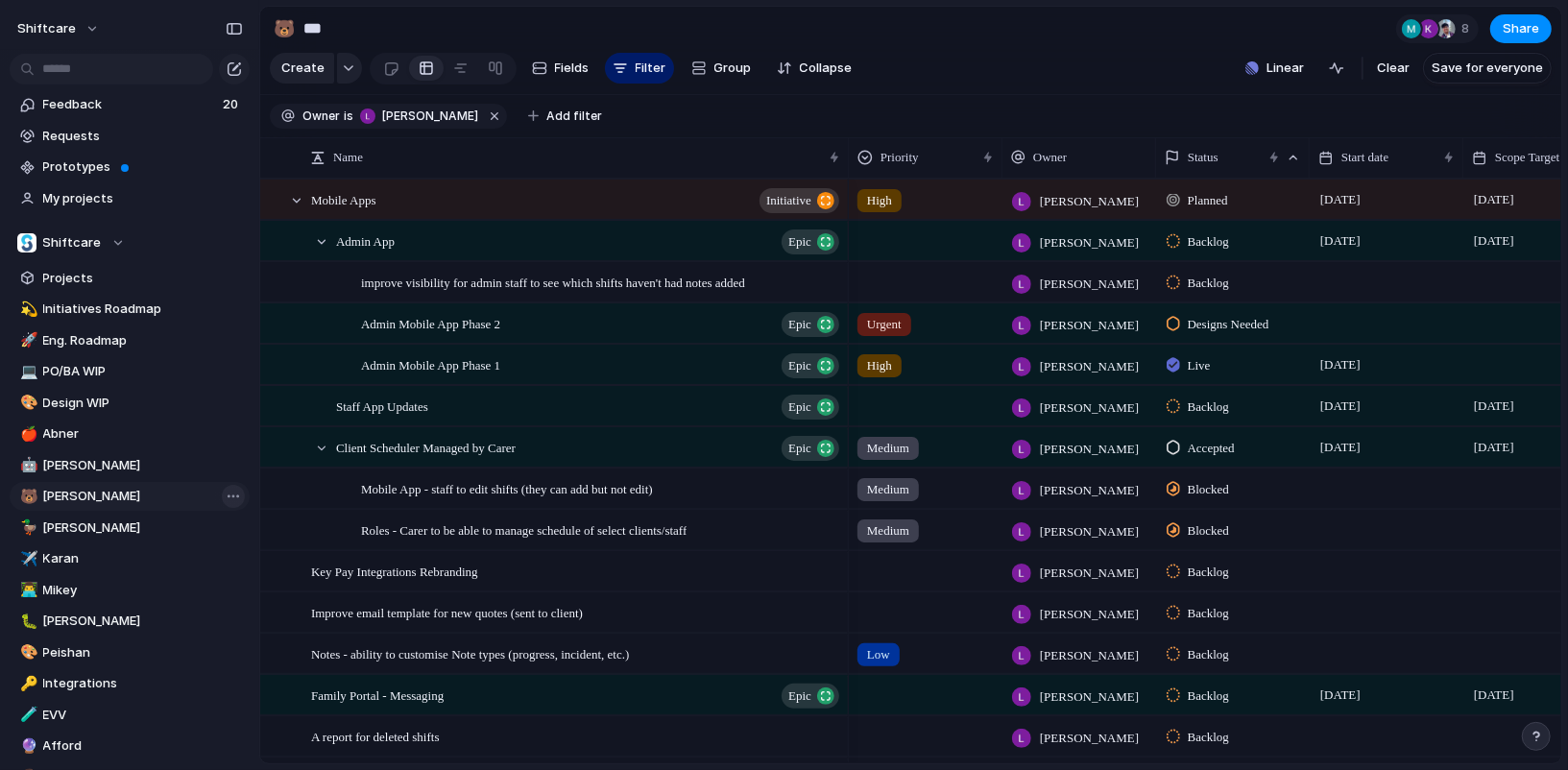
type input "****"
click at [820, 65] on span "Collapse" at bounding box center [826, 67] width 52 height 19
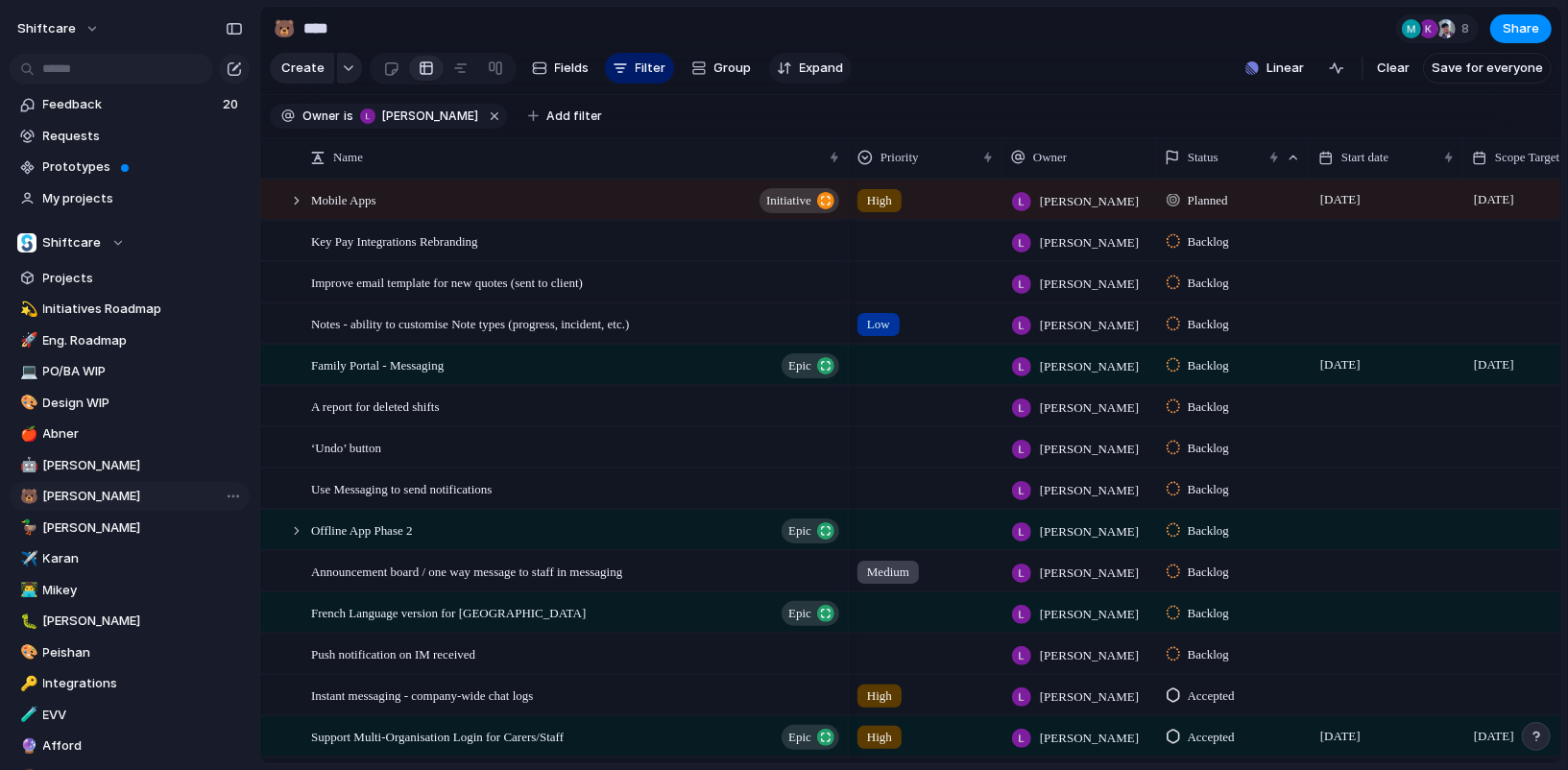
click at [824, 67] on span "Expand" at bounding box center [822, 67] width 45 height 19
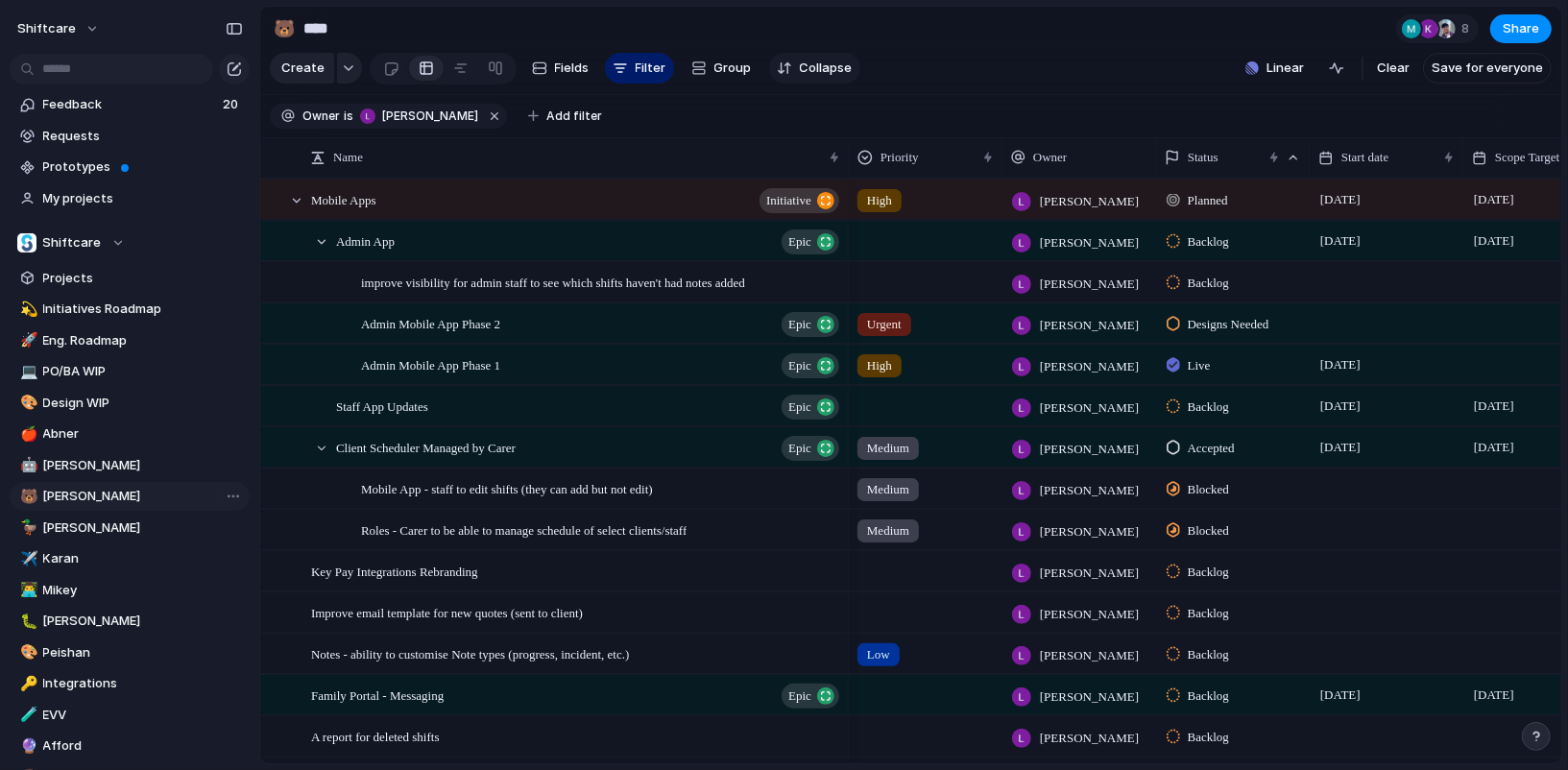
click at [824, 67] on span "Collapse" at bounding box center [826, 67] width 52 height 19
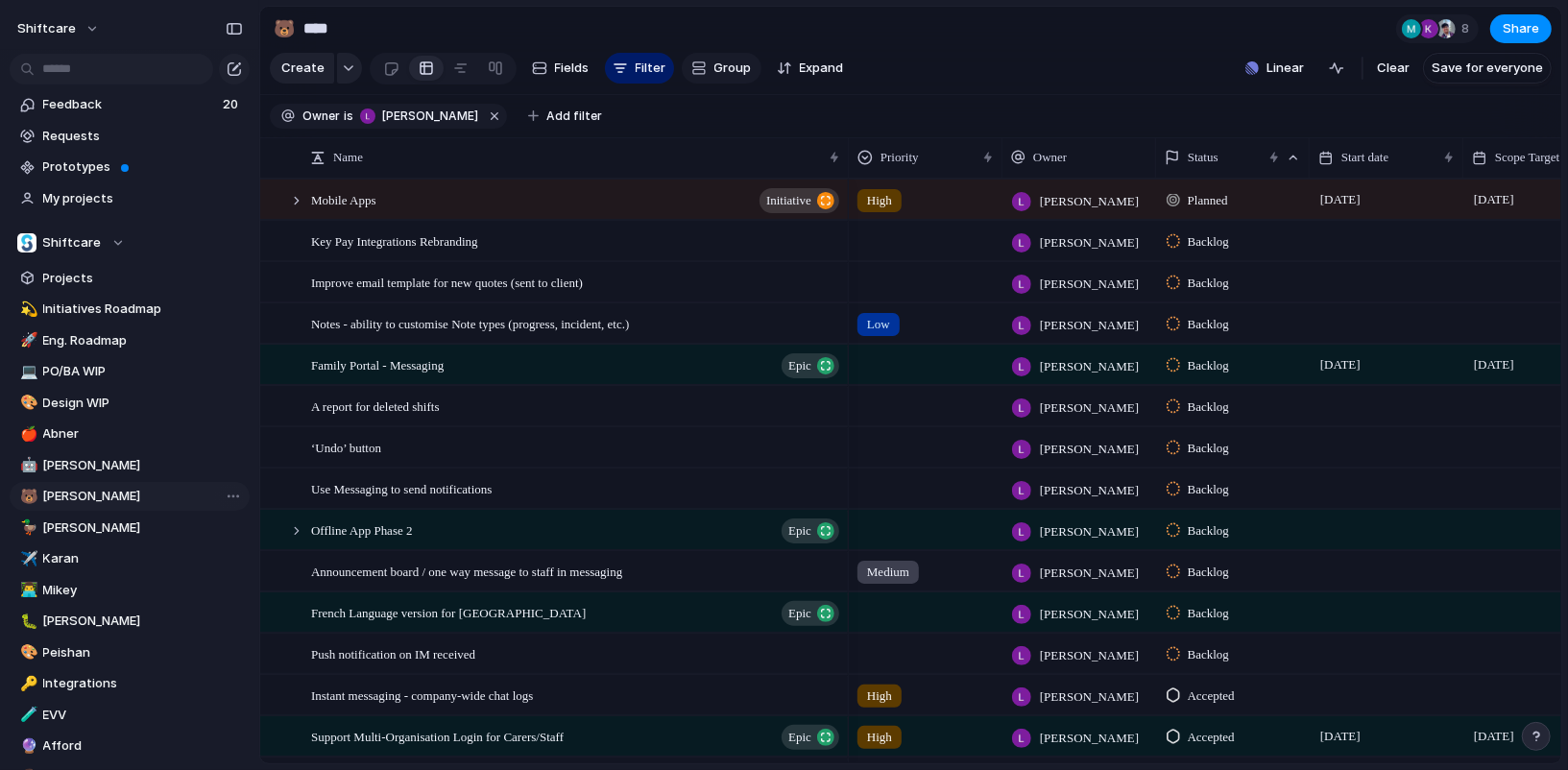
click at [704, 58] on button "Group" at bounding box center [721, 67] width 79 height 31
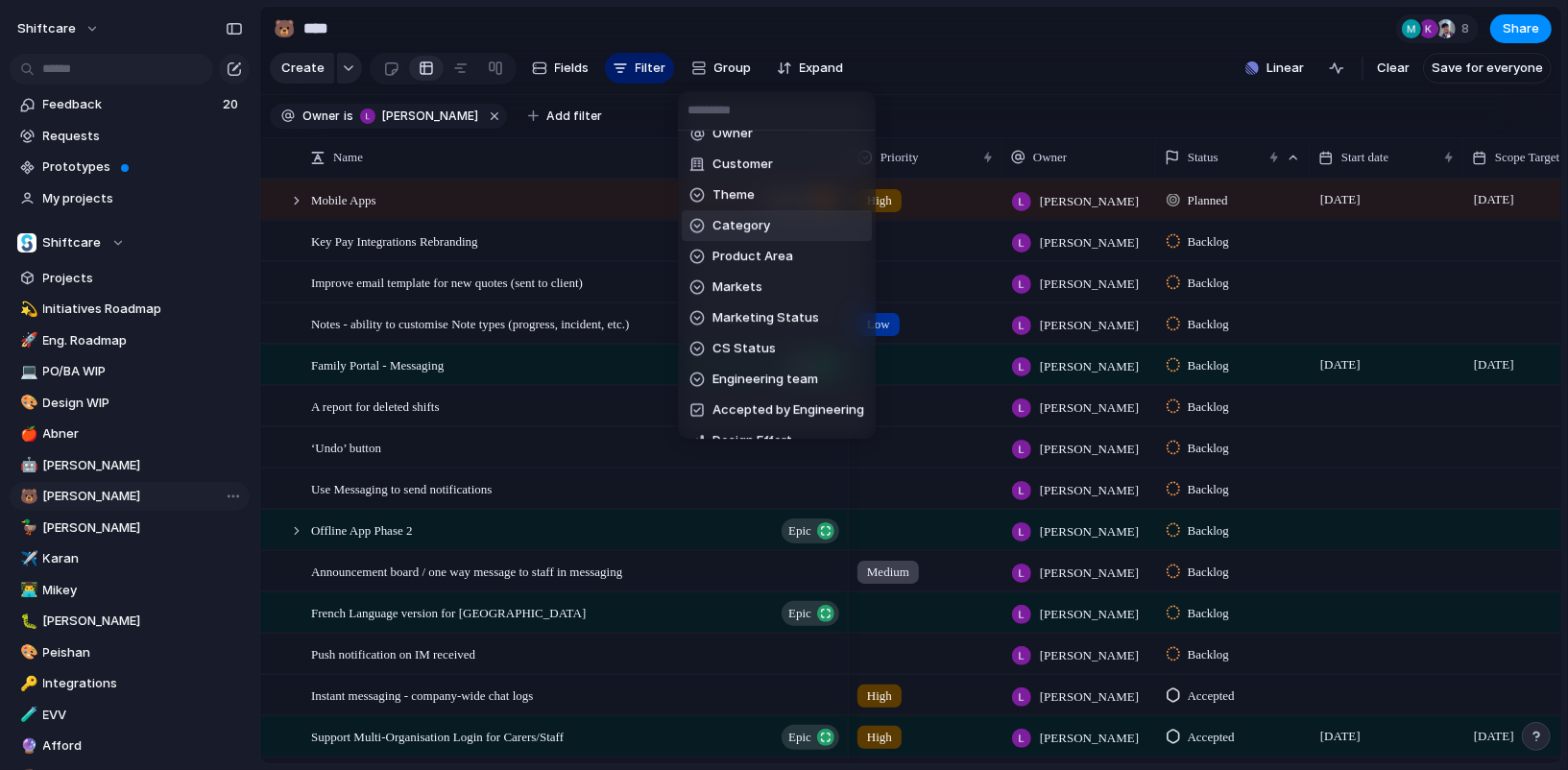
scroll to position [24, 0]
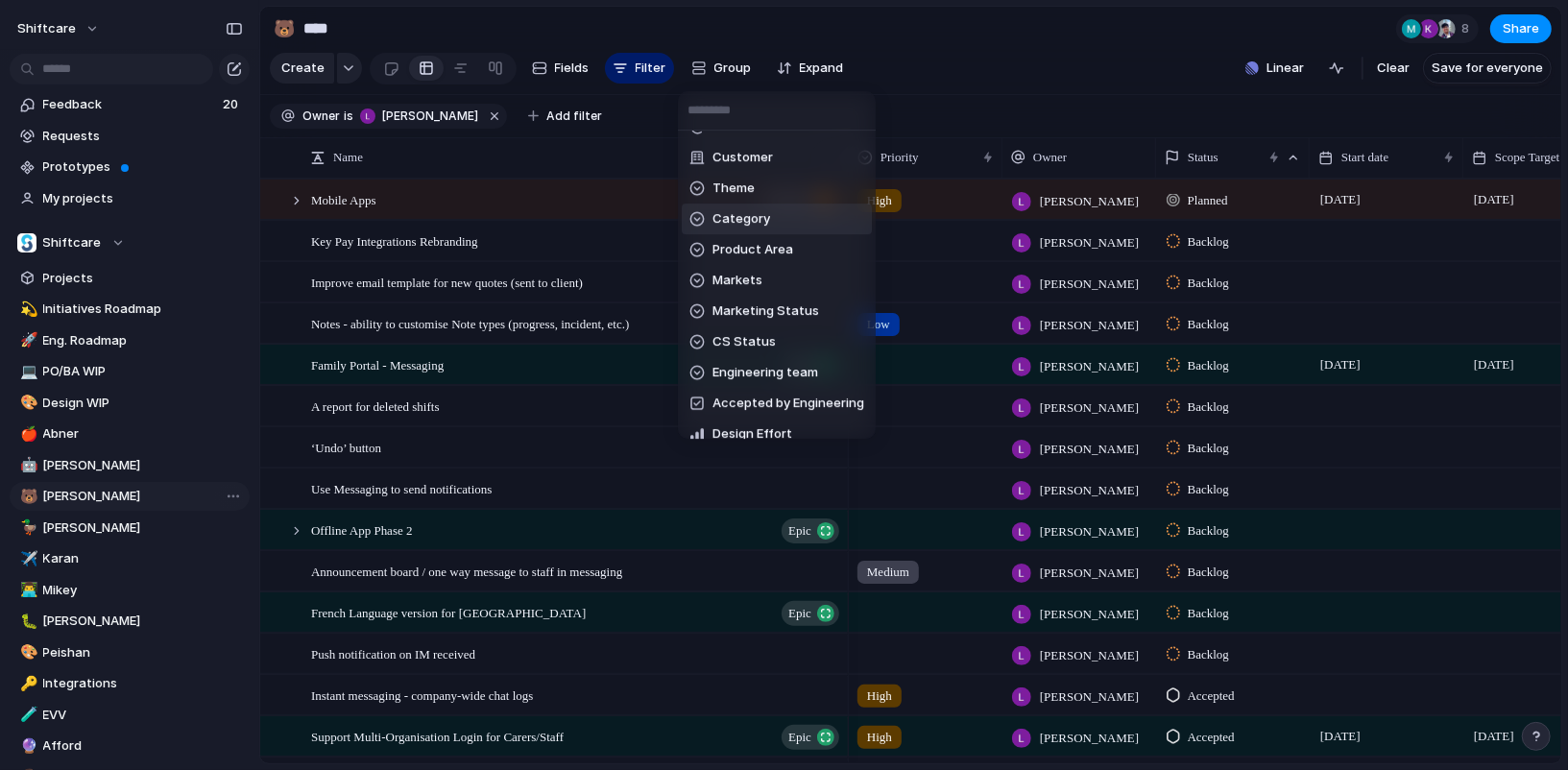
click at [766, 248] on span "Product Area" at bounding box center [752, 249] width 80 height 18
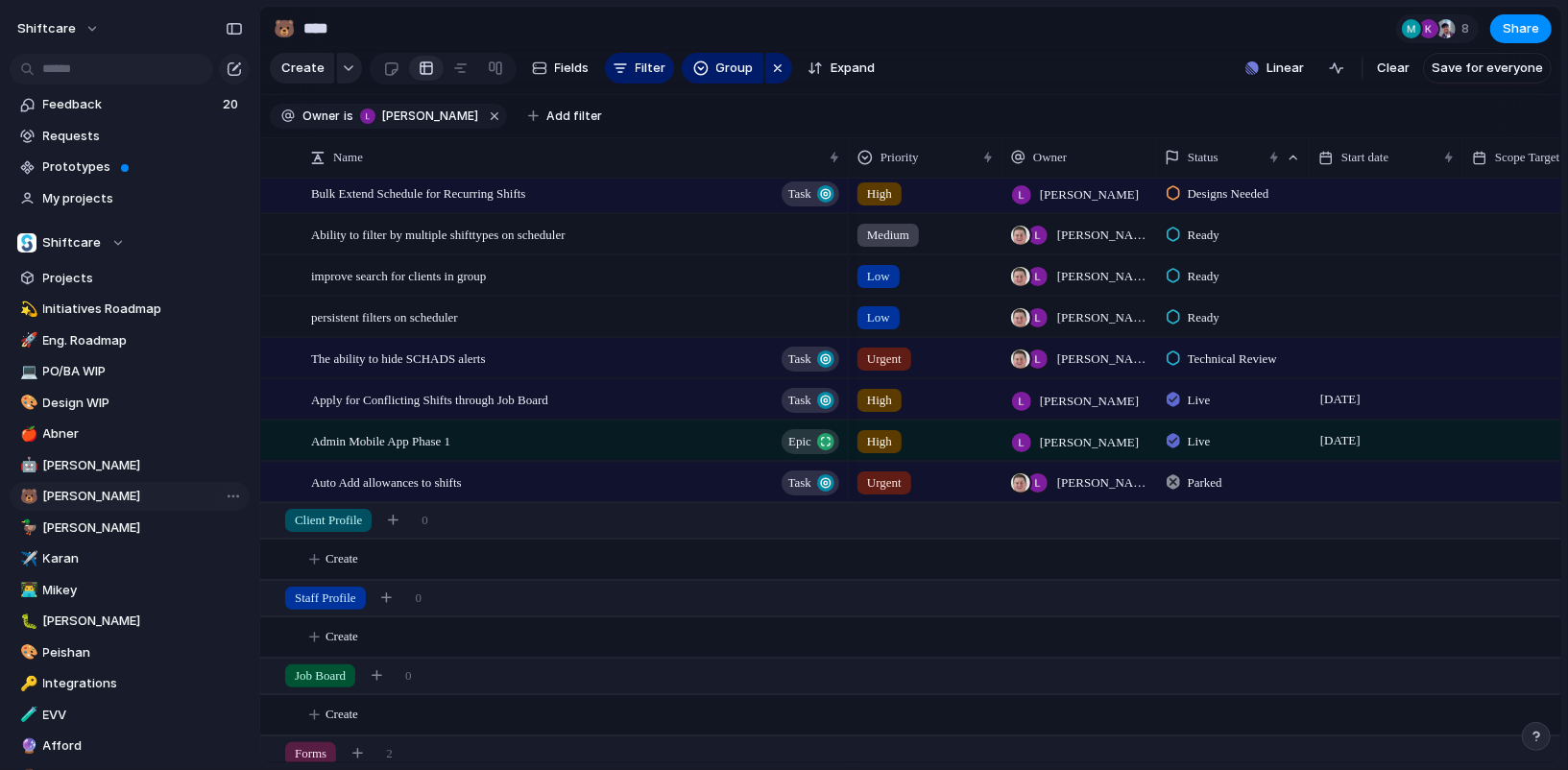
scroll to position [0, 0]
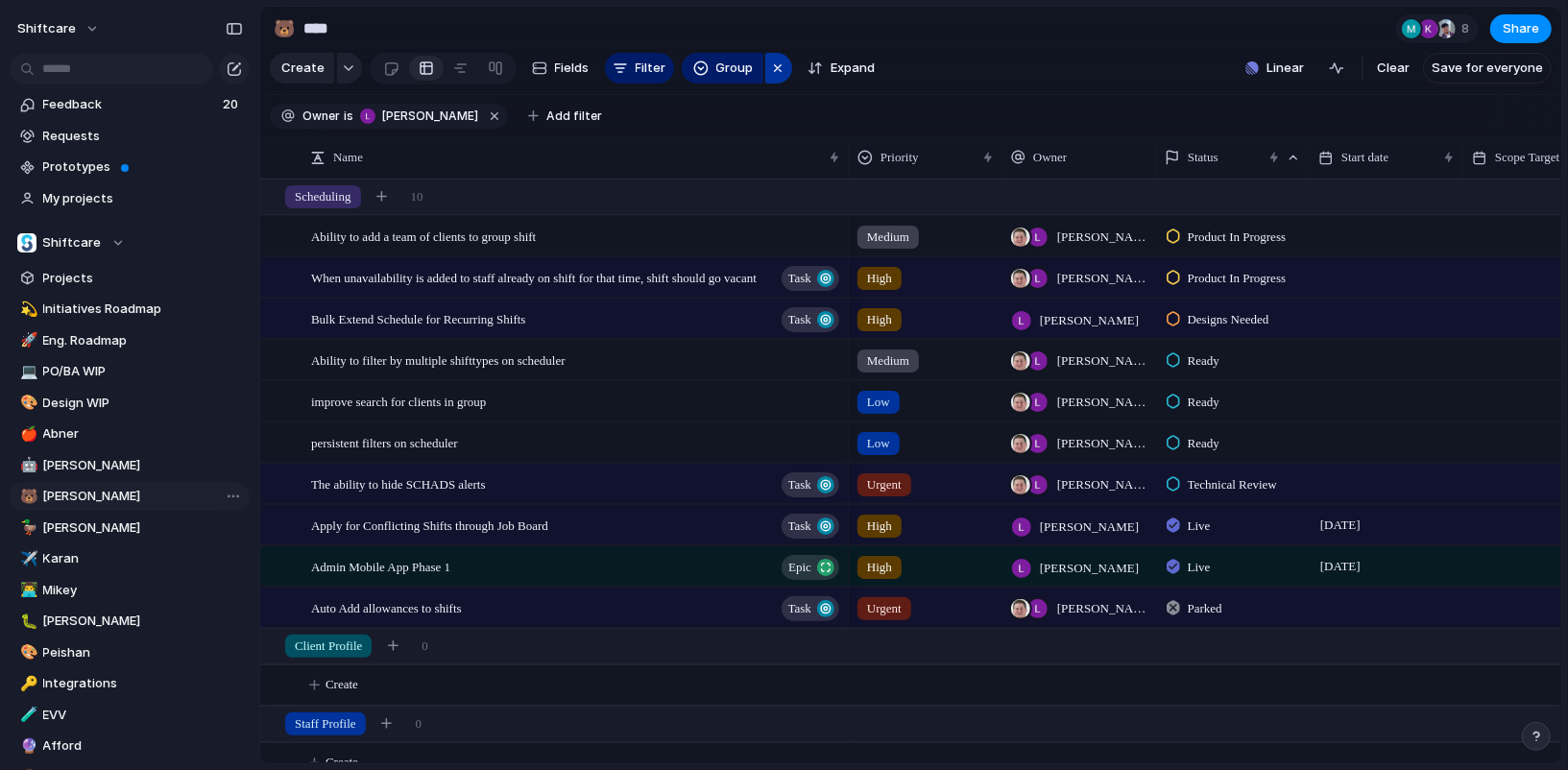
click at [773, 64] on div "button" at bounding box center [778, 67] width 16 height 23
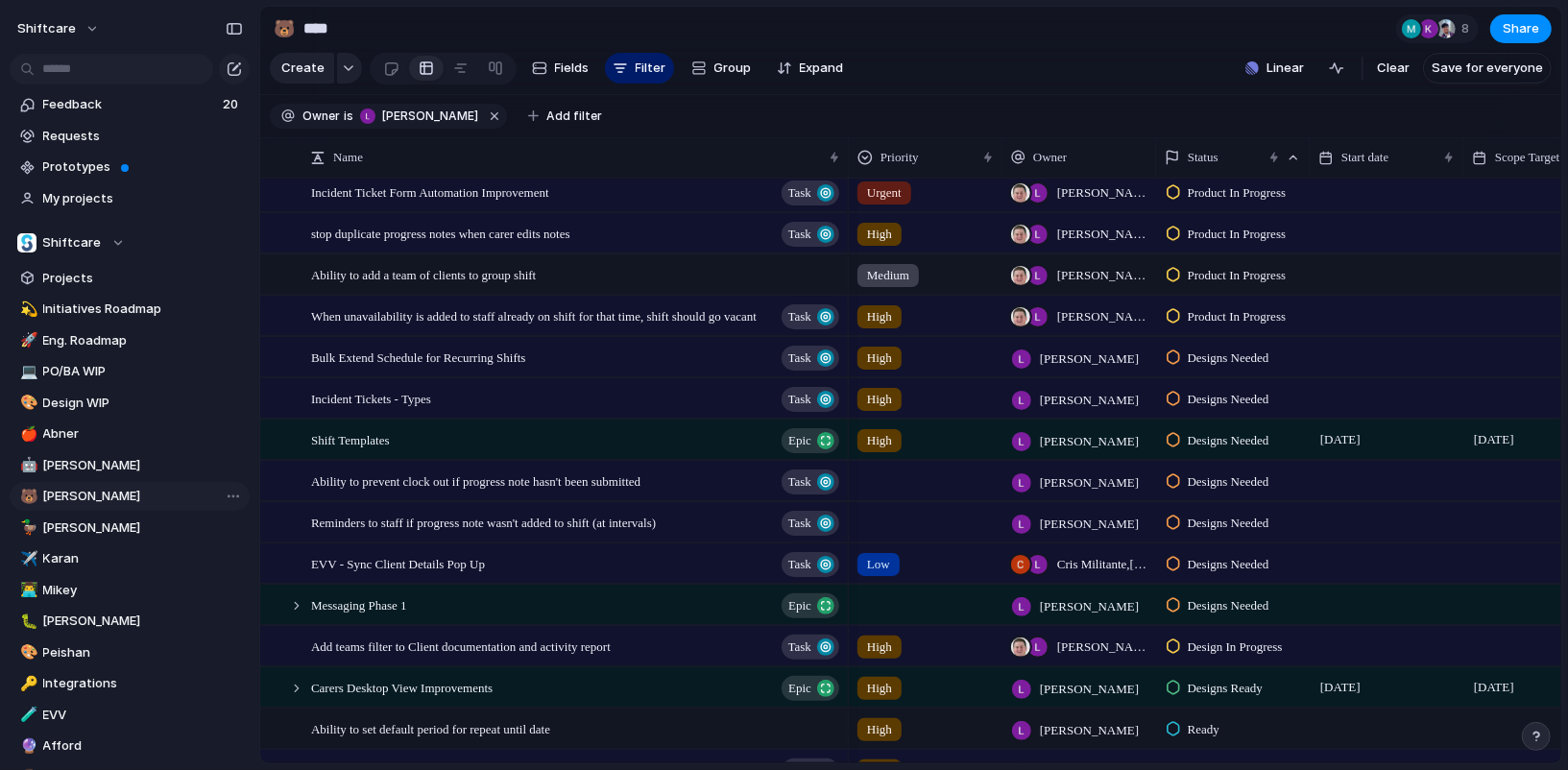
scroll to position [1223, 0]
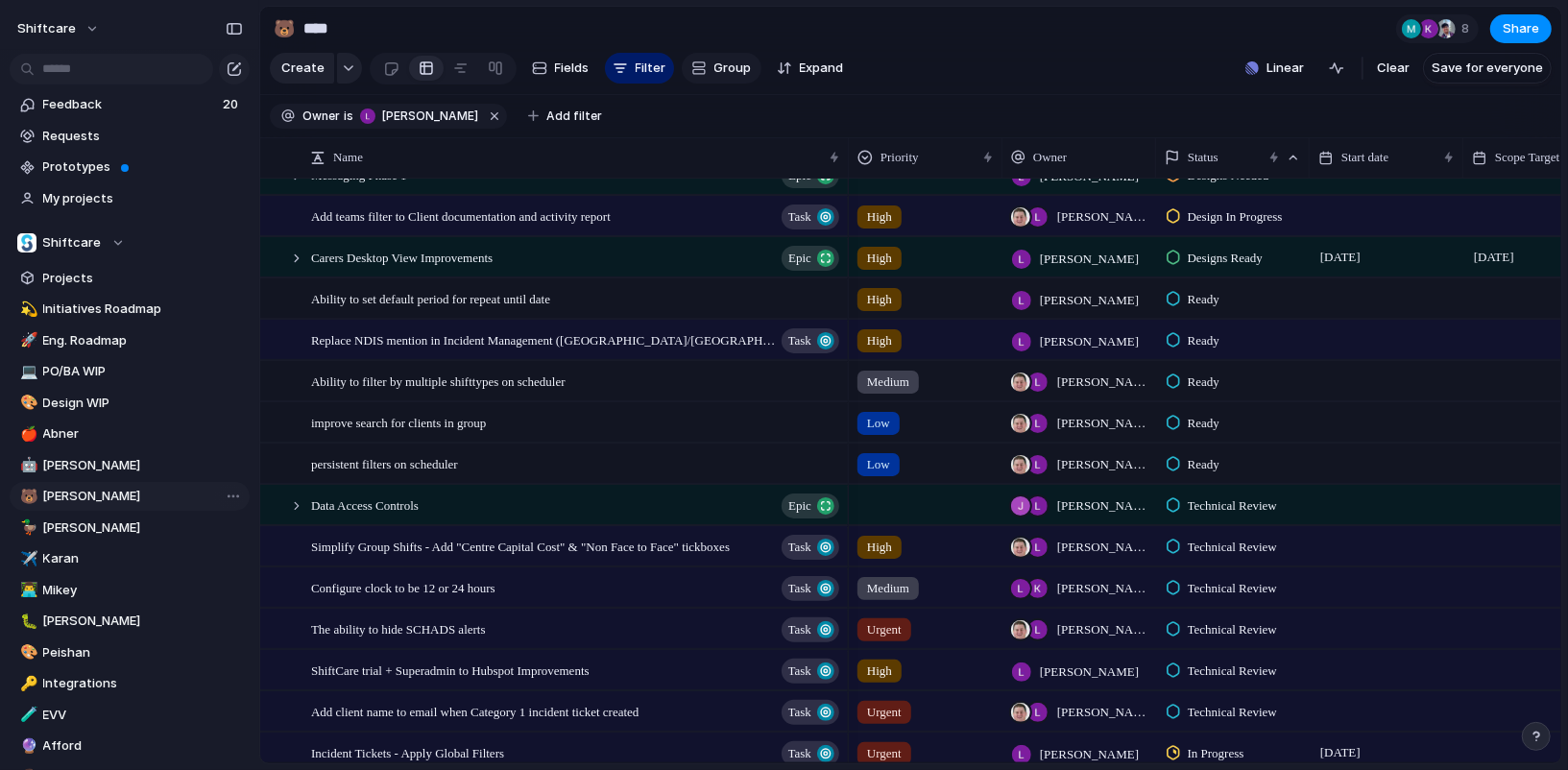
click at [722, 71] on span "Group" at bounding box center [733, 67] width 38 height 19
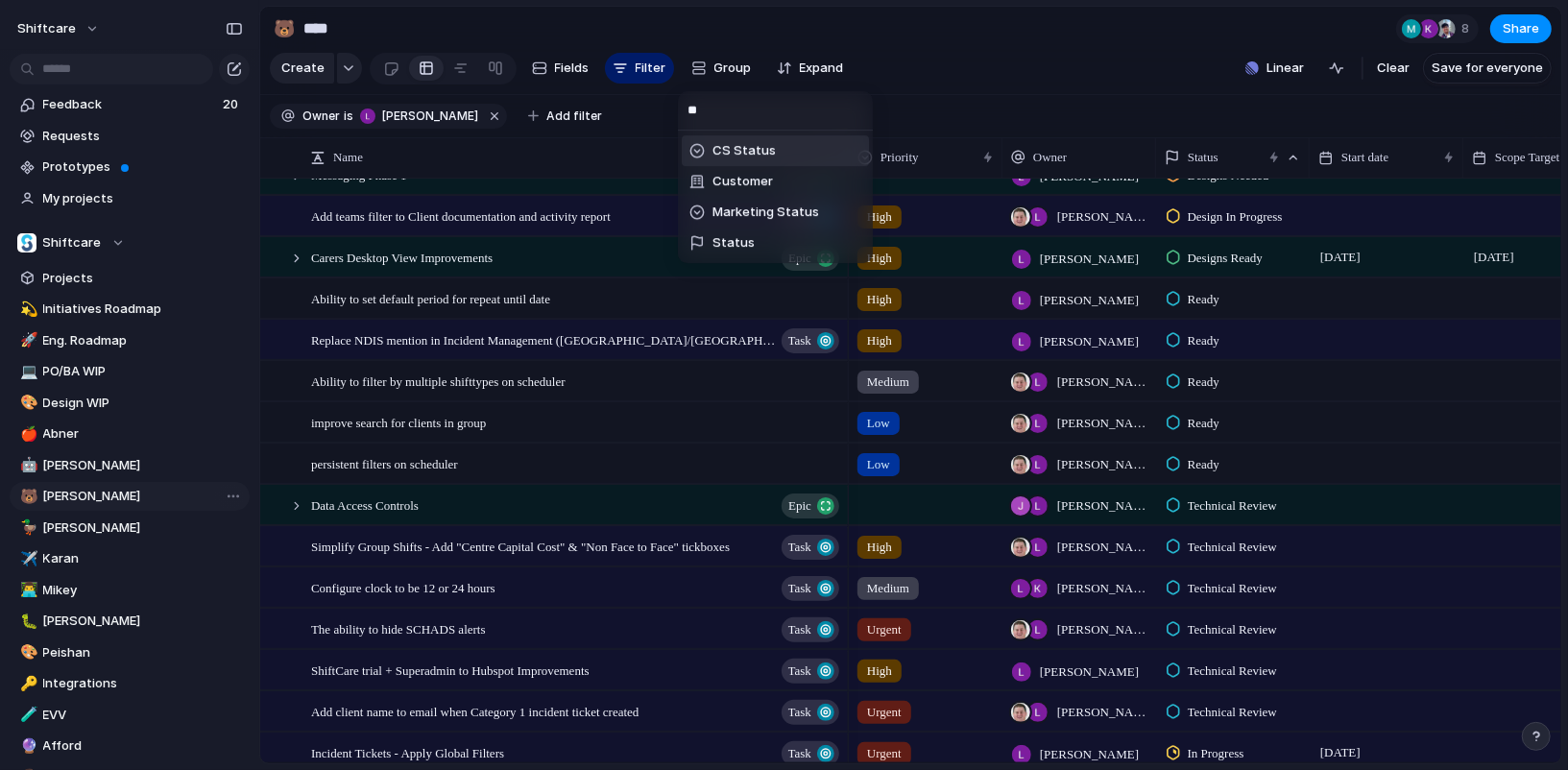
scroll to position [0, 0]
type input "***"
click at [754, 210] on li "Status" at bounding box center [775, 212] width 187 height 31
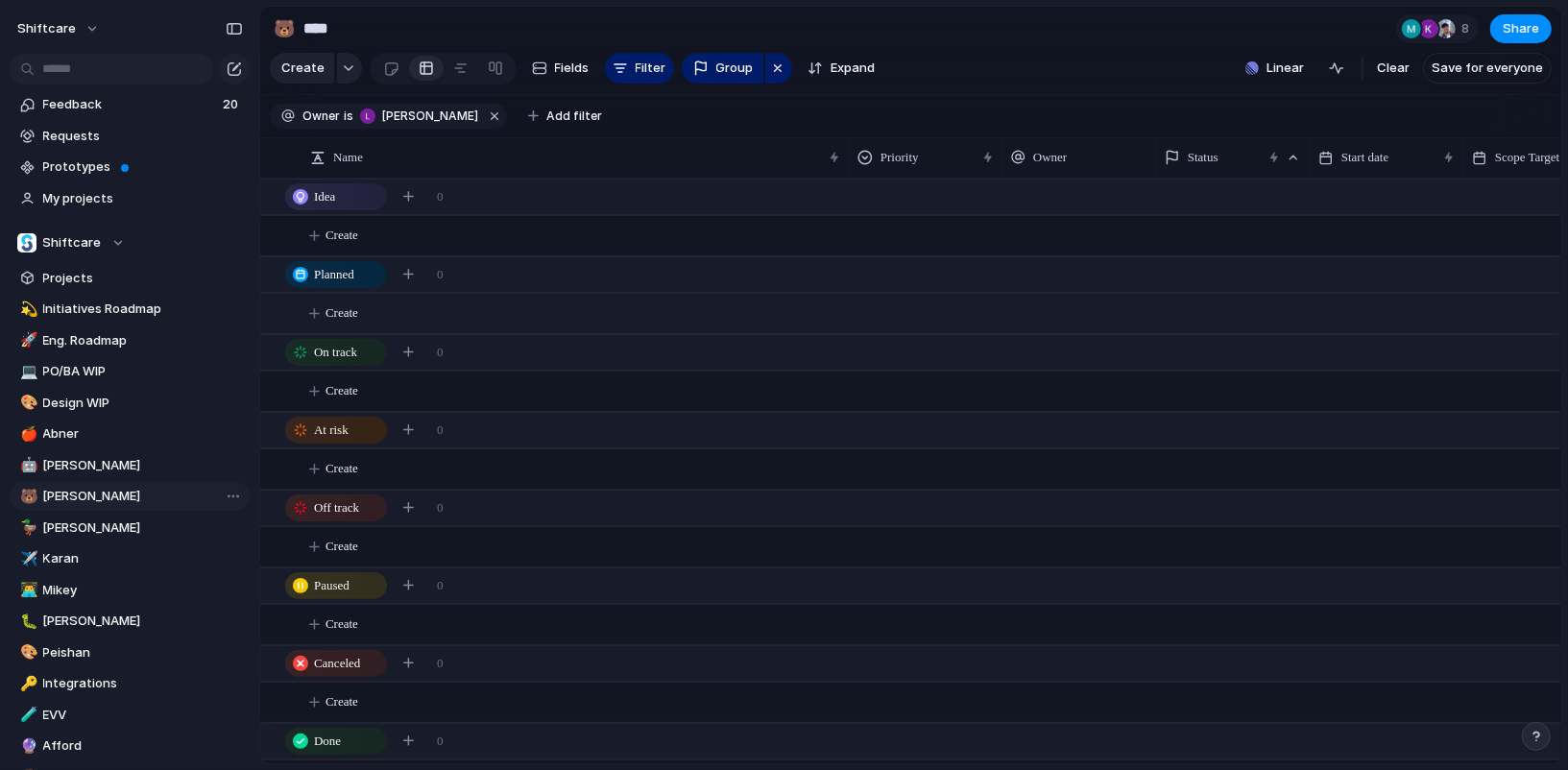
scroll to position [10, 0]
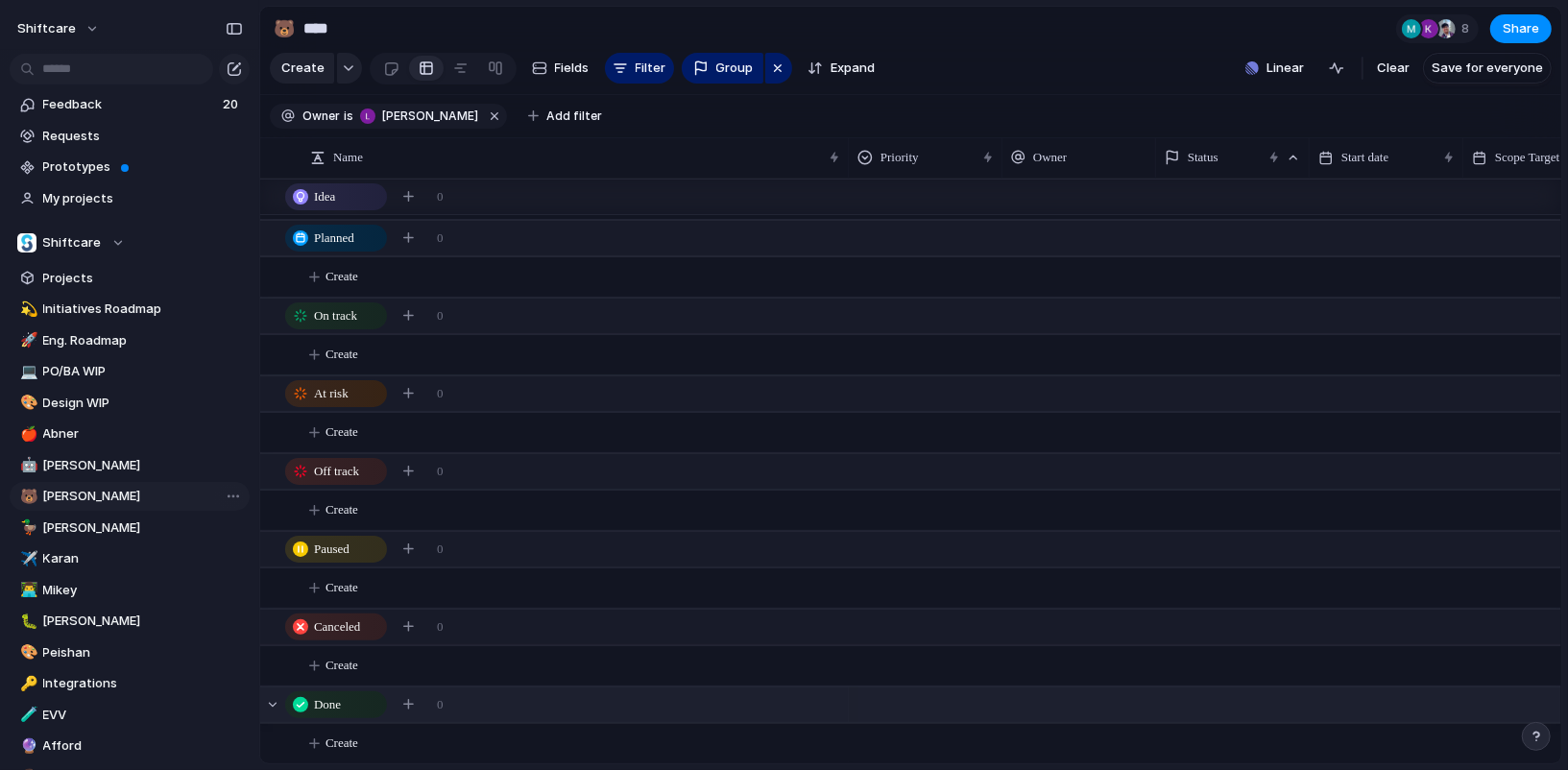
click at [317, 702] on span "Done" at bounding box center [327, 705] width 27 height 19
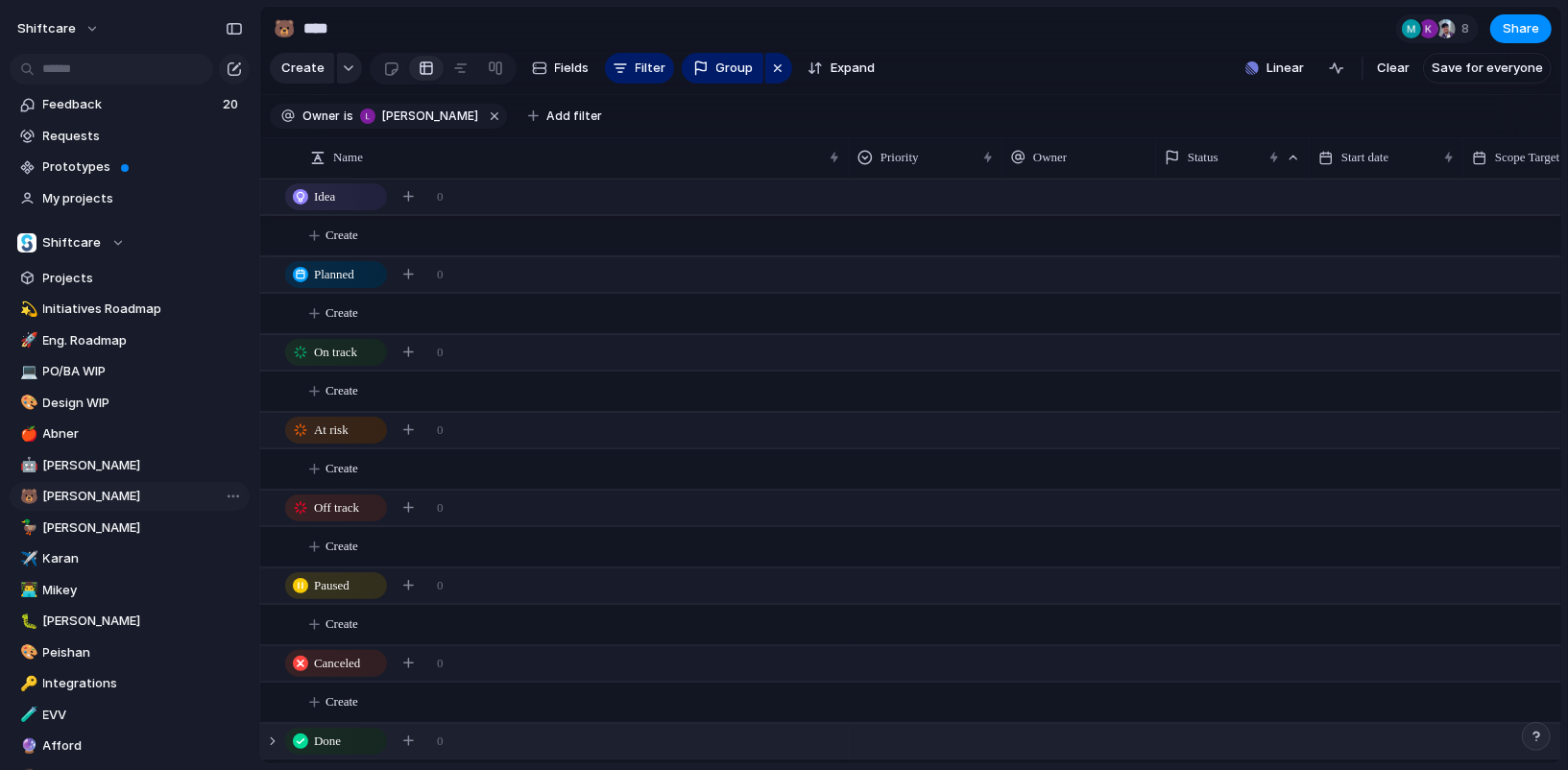
click at [305, 742] on div at bounding box center [301, 742] width 16 height 16
click at [775, 73] on div "button" at bounding box center [778, 67] width 16 height 23
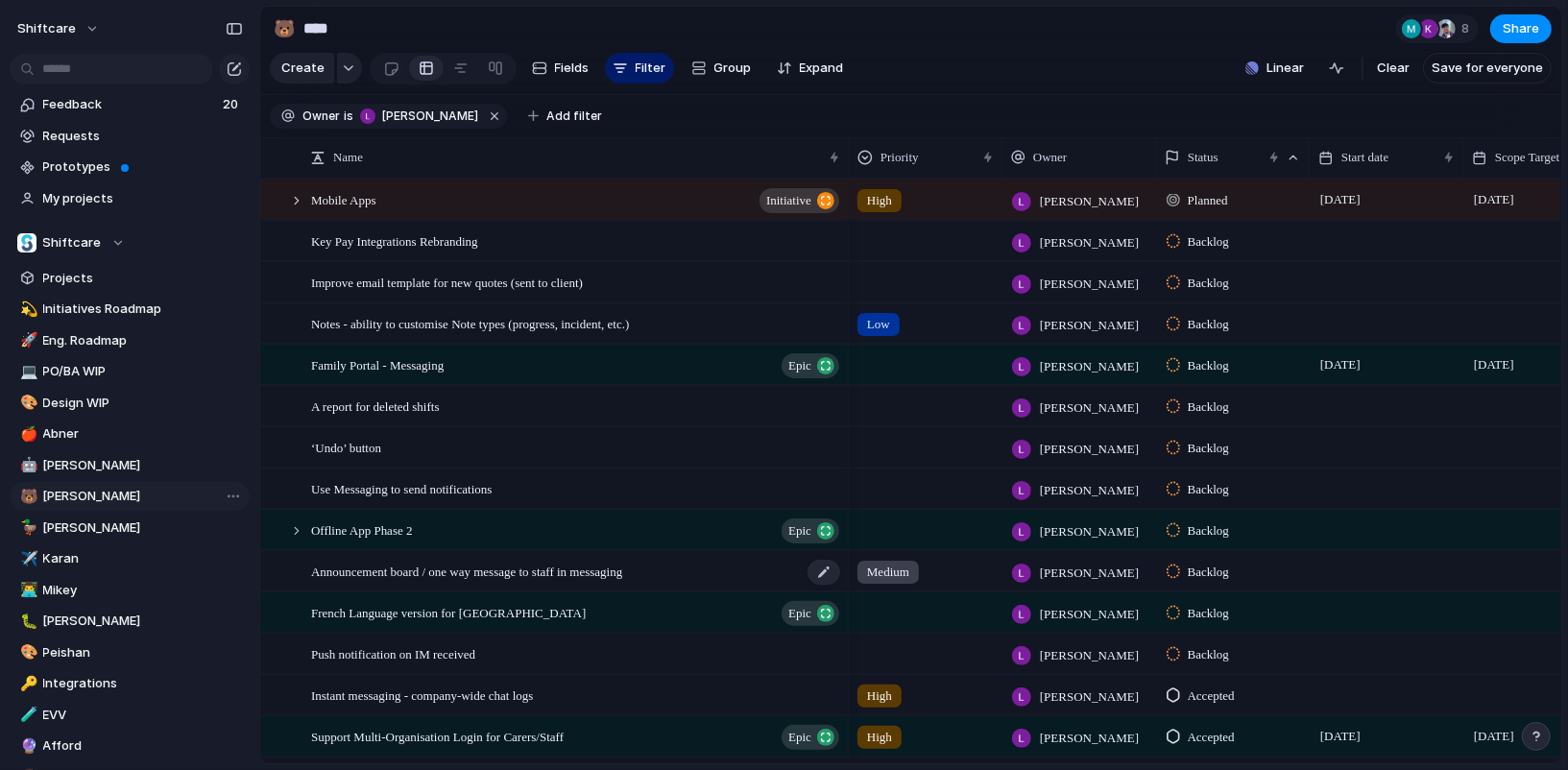
scroll to position [108, 0]
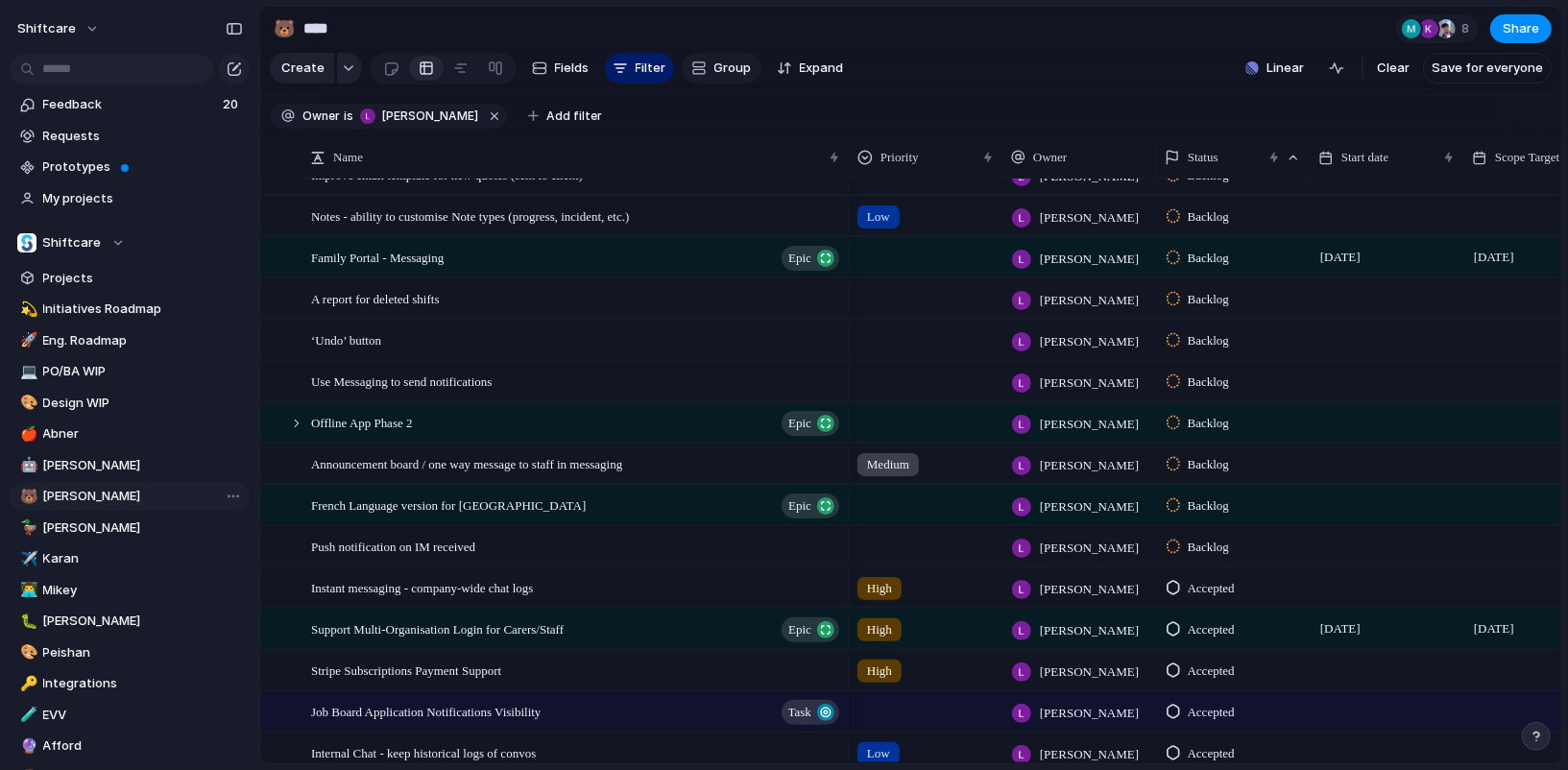
click at [722, 77] on span "Group" at bounding box center [733, 67] width 38 height 19
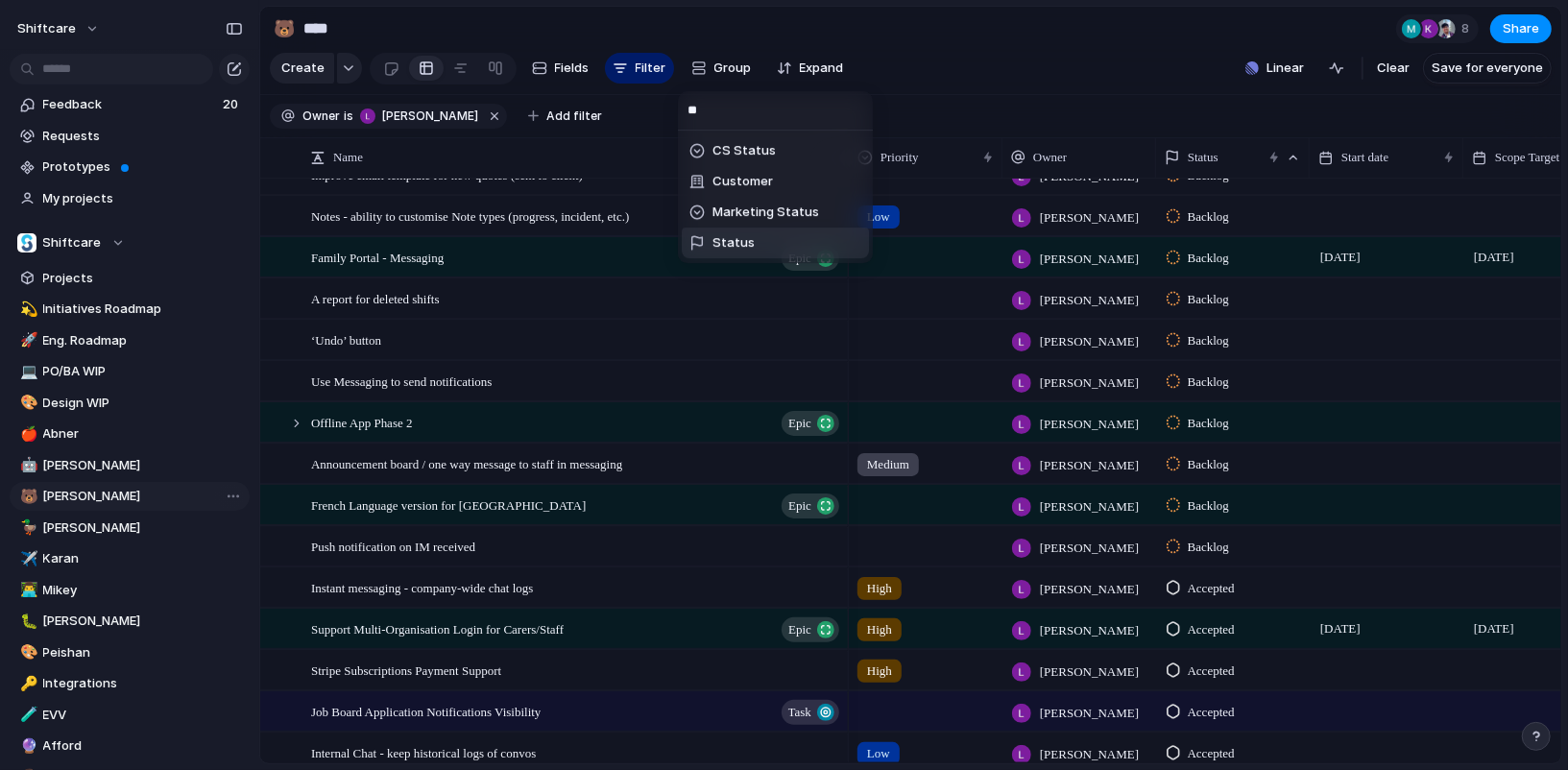
type input "**"
click at [717, 236] on span "Status" at bounding box center [733, 243] width 43 height 18
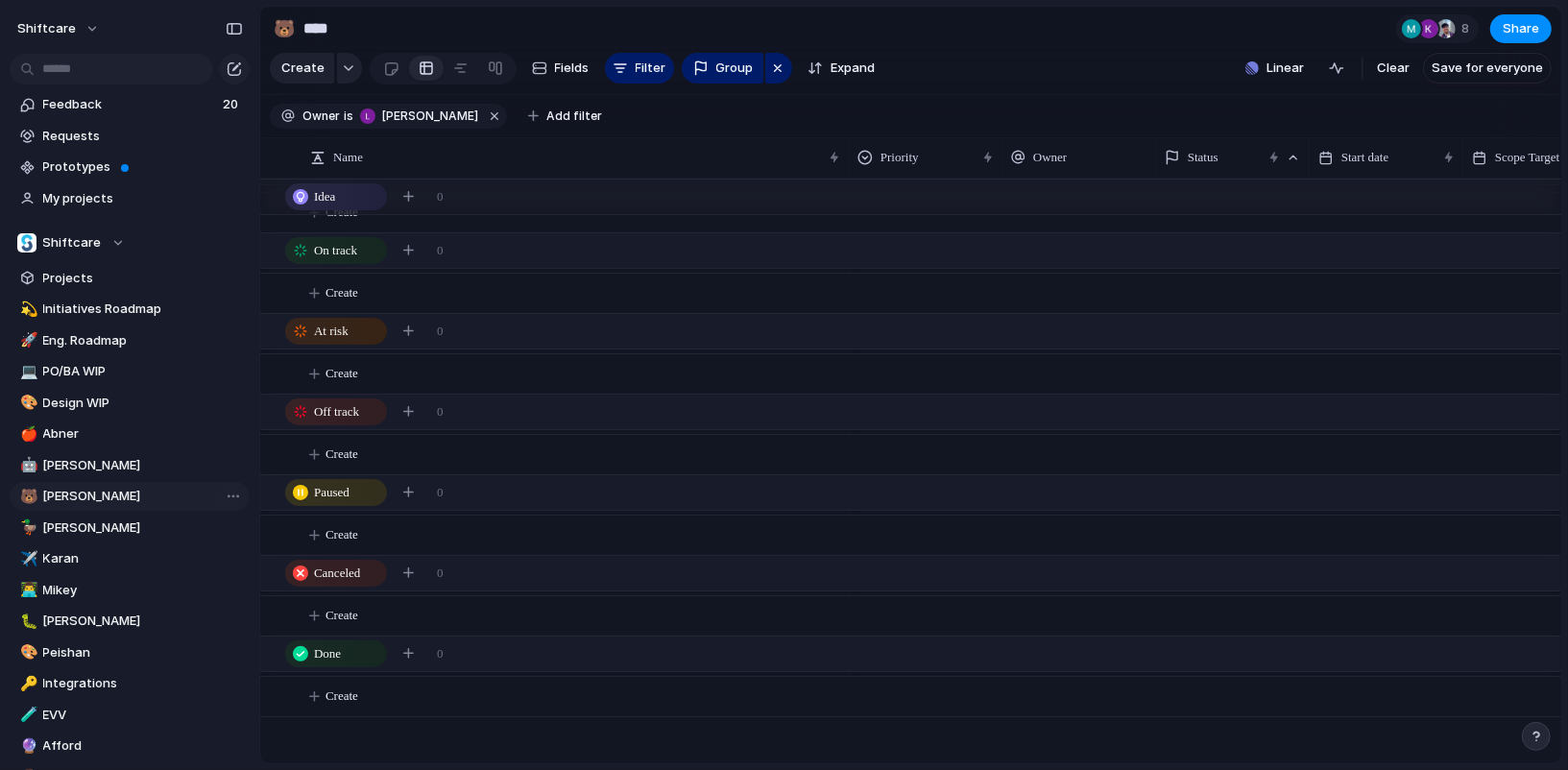
scroll to position [37, 0]
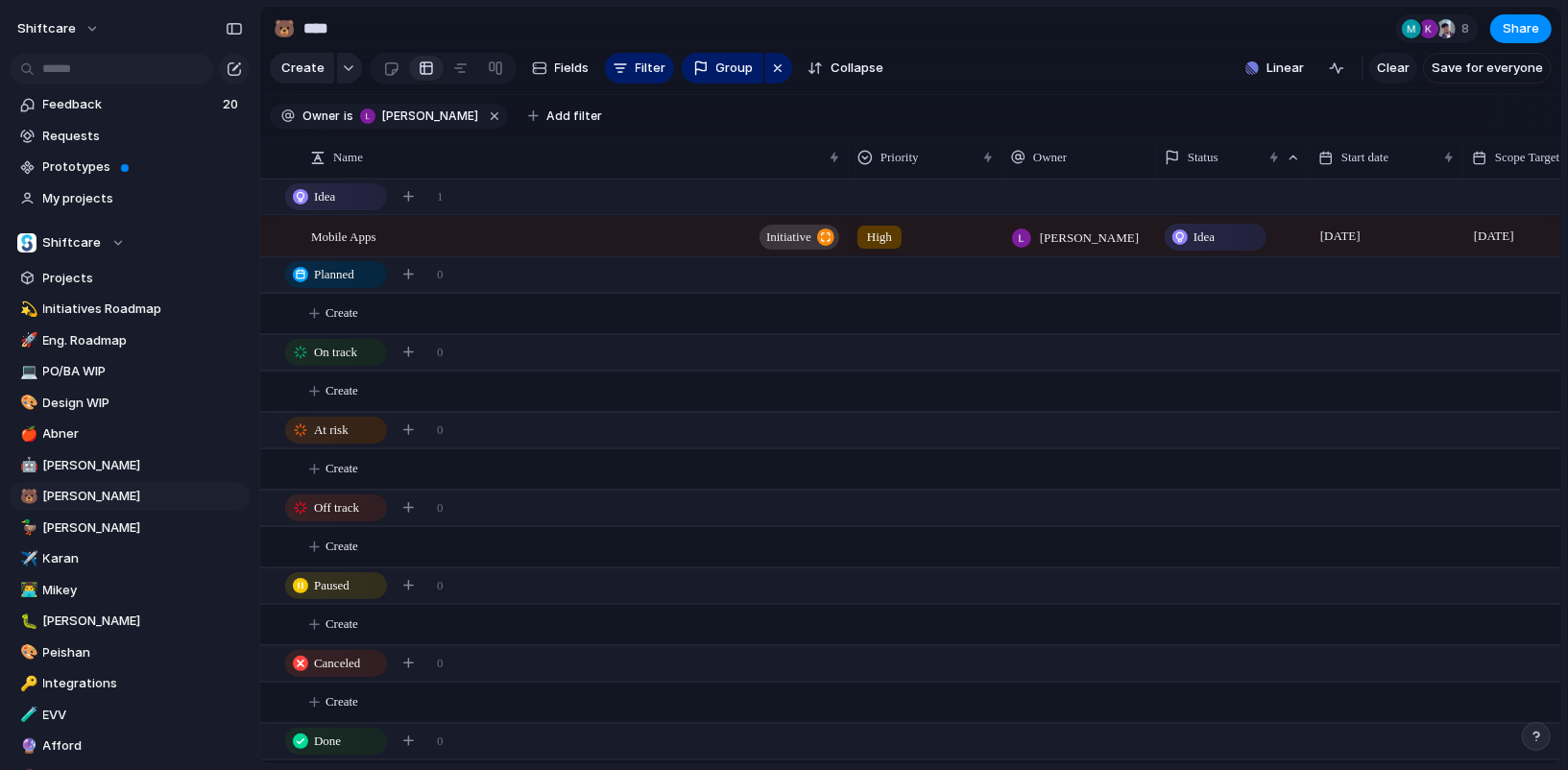
click at [1394, 73] on span "Clear" at bounding box center [1393, 67] width 33 height 19
click at [775, 68] on div "button" at bounding box center [778, 67] width 16 height 23
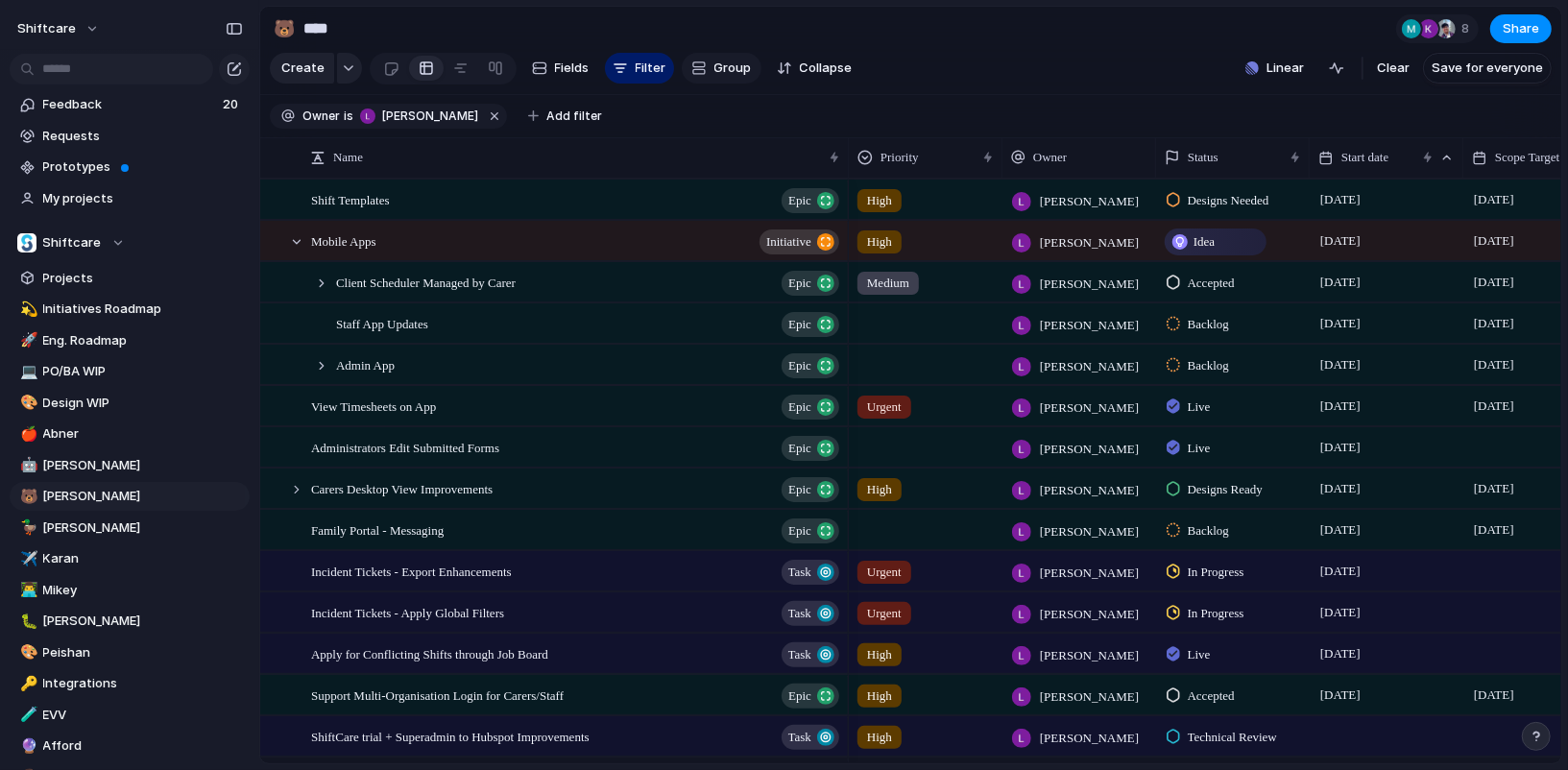
click at [734, 73] on span "Group" at bounding box center [733, 67] width 38 height 19
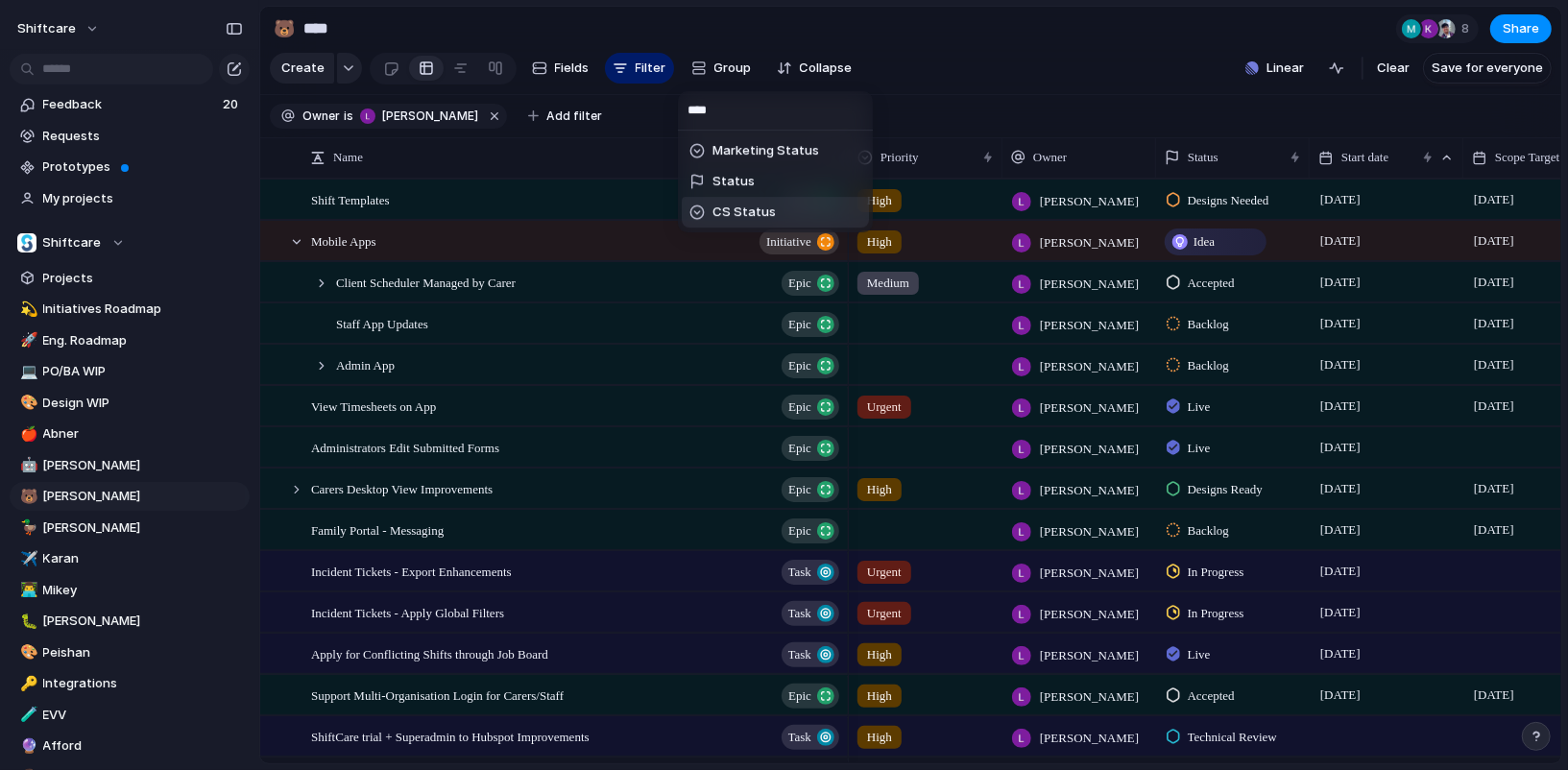
type input "****"
click at [761, 206] on span "CS Status" at bounding box center [744, 212] width 63 height 19
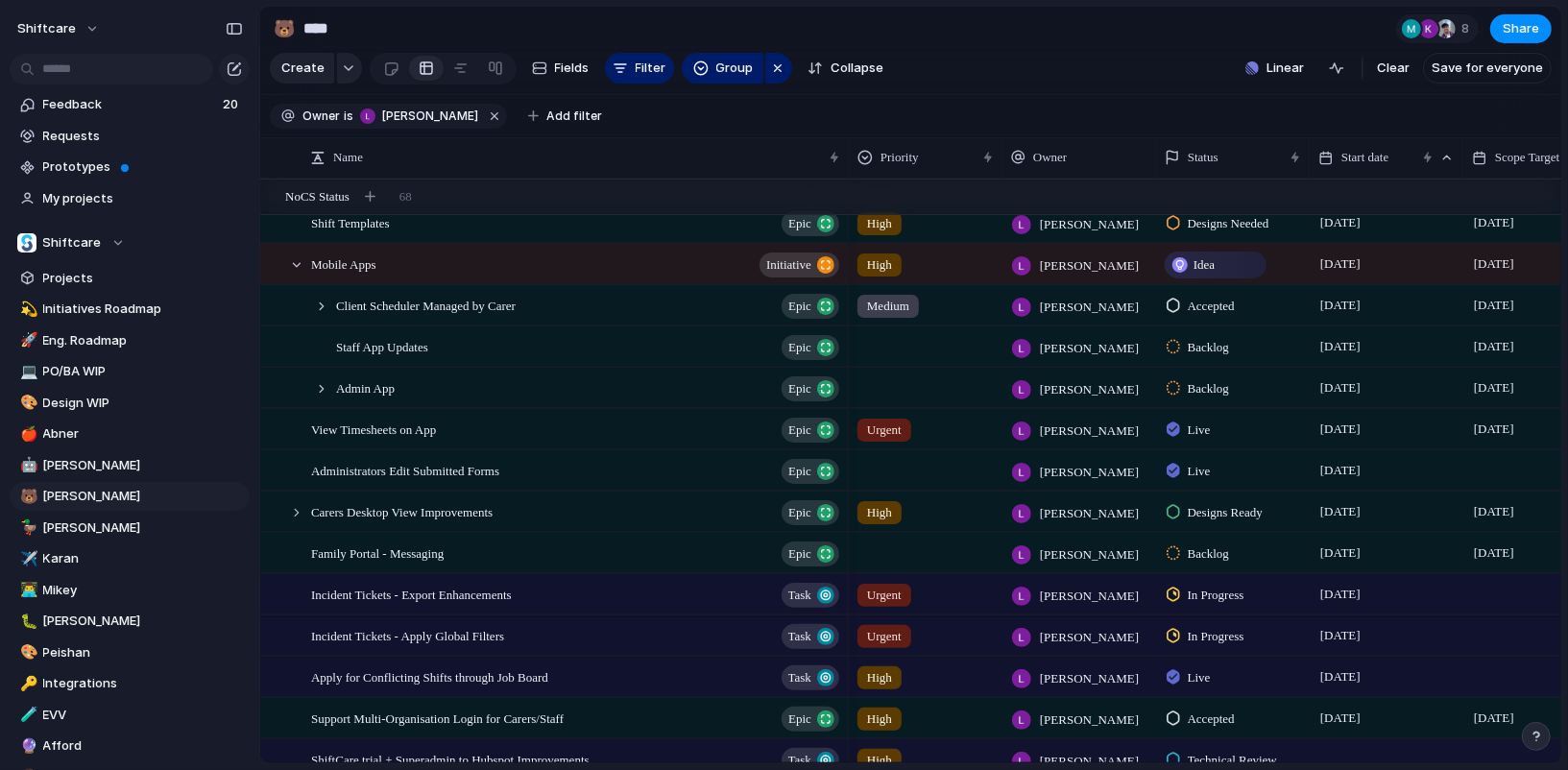
scroll to position [476, 0]
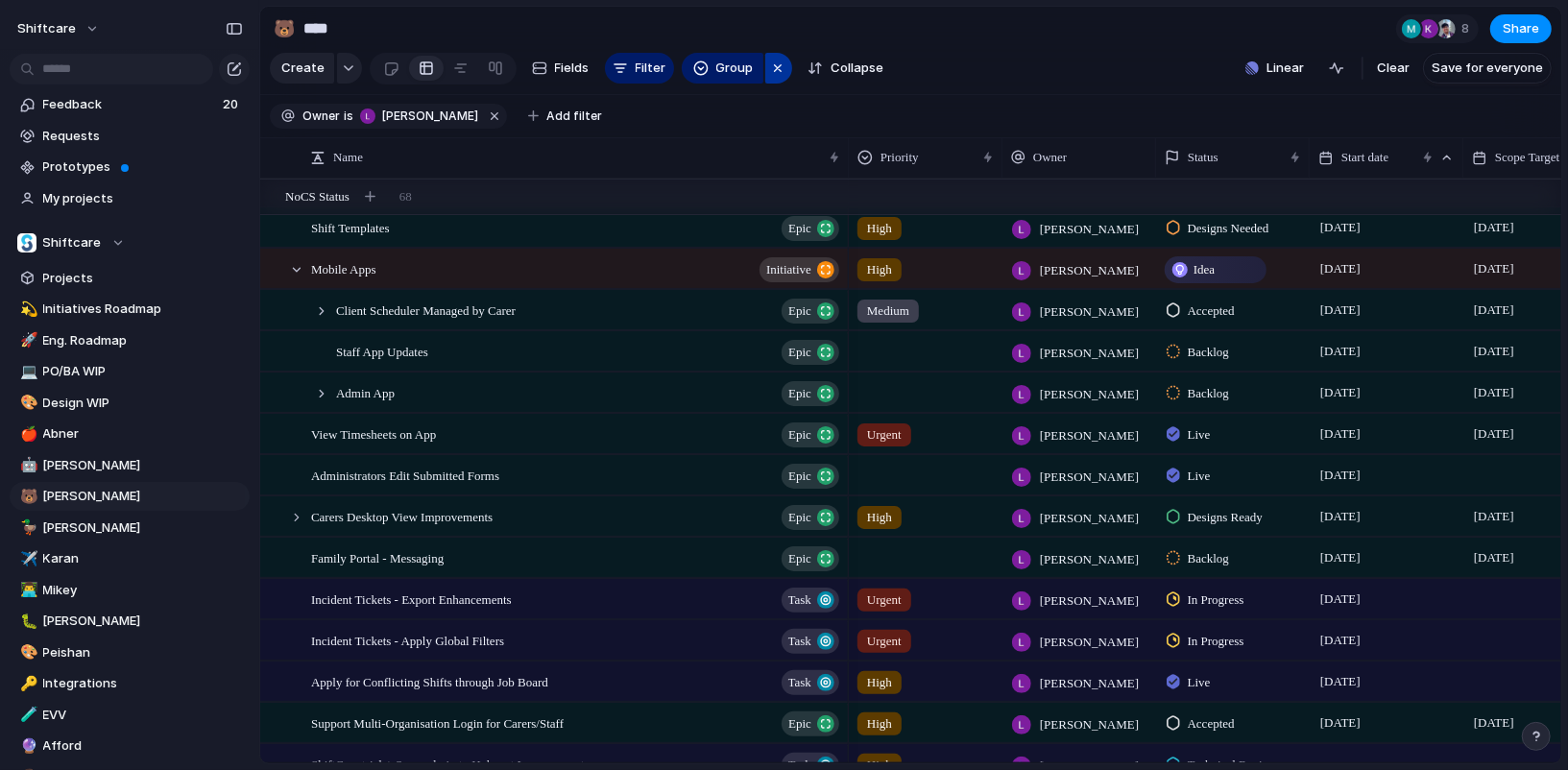
click at [775, 69] on div "button" at bounding box center [778, 67] width 16 height 23
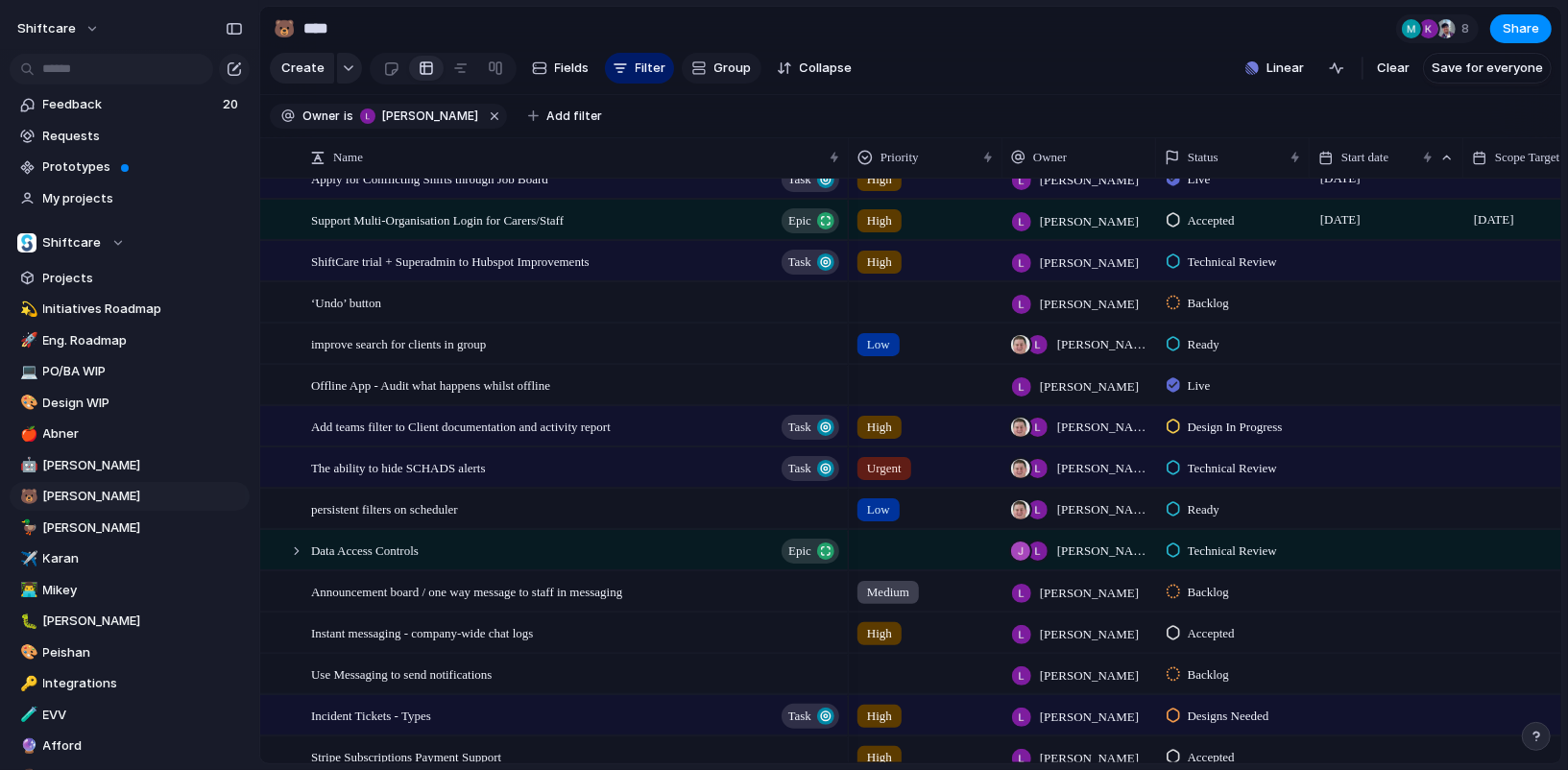
click at [740, 73] on span "Group" at bounding box center [733, 67] width 38 height 19
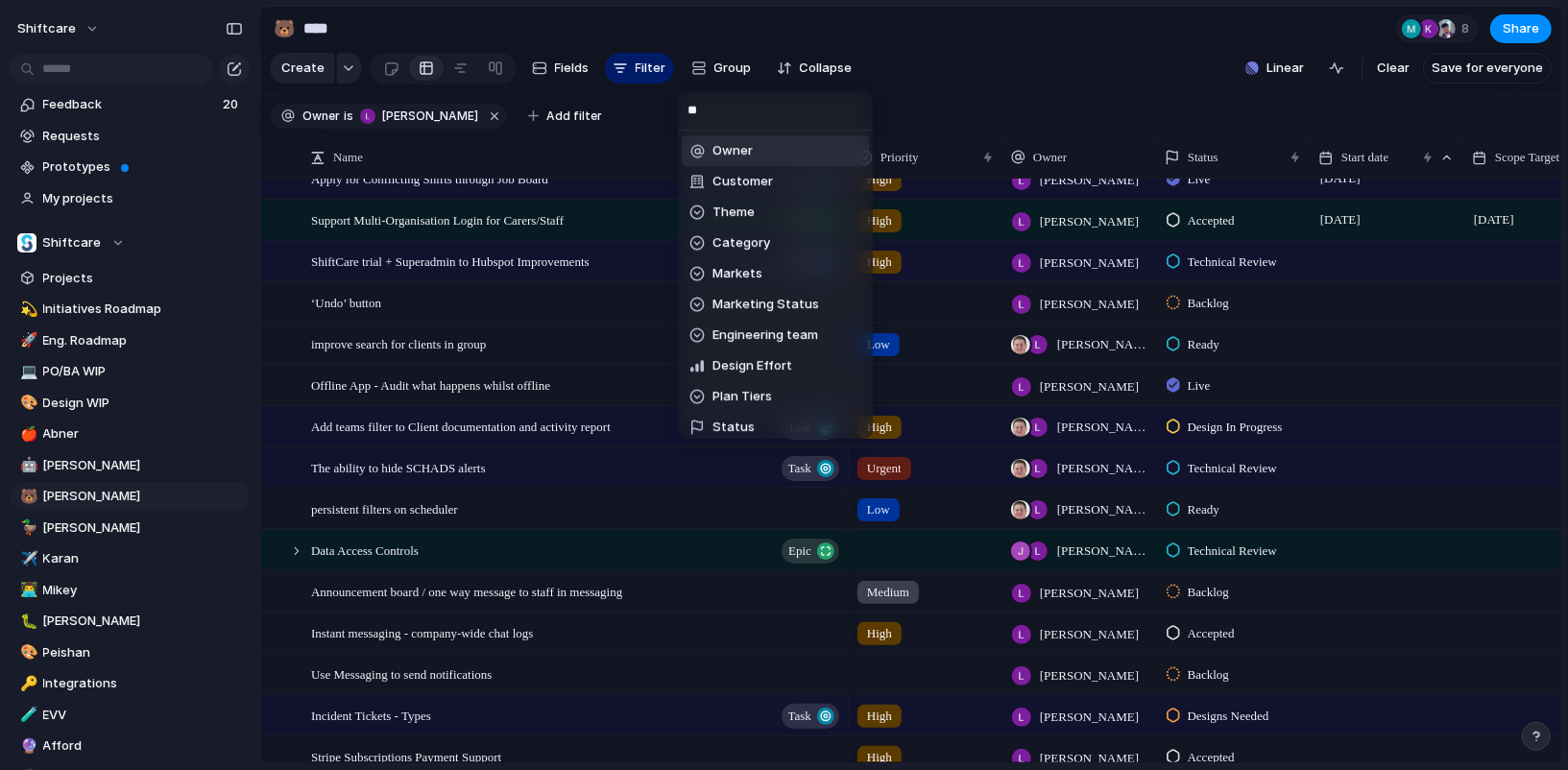
type input "***"
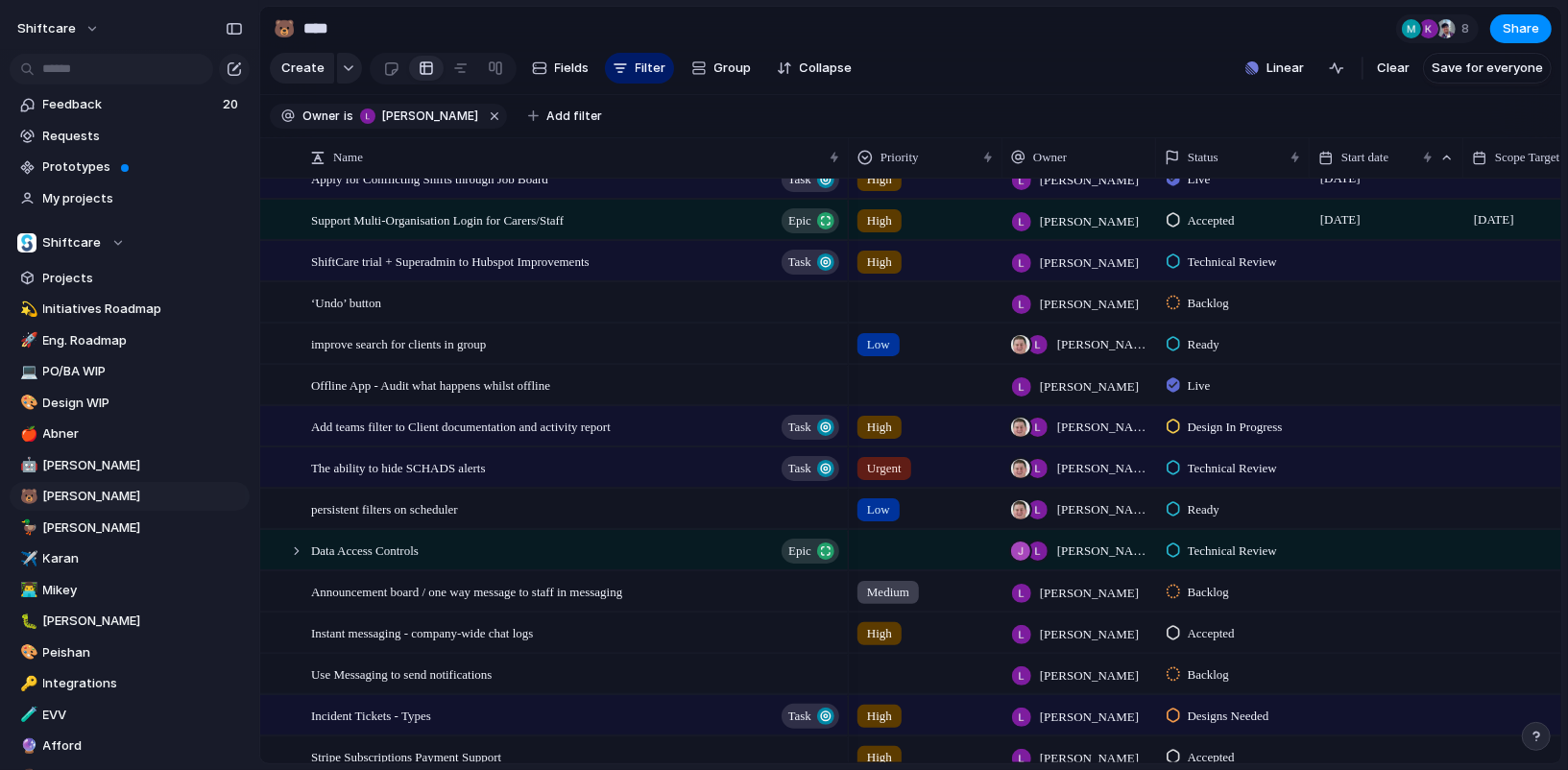
click at [920, 44] on section "🐻 **** 8 Share" at bounding box center [911, 29] width 1302 height 44
click at [728, 65] on span "Group" at bounding box center [733, 67] width 38 height 19
type input "***"
click at [775, 142] on li "Status" at bounding box center [775, 151] width 187 height 31
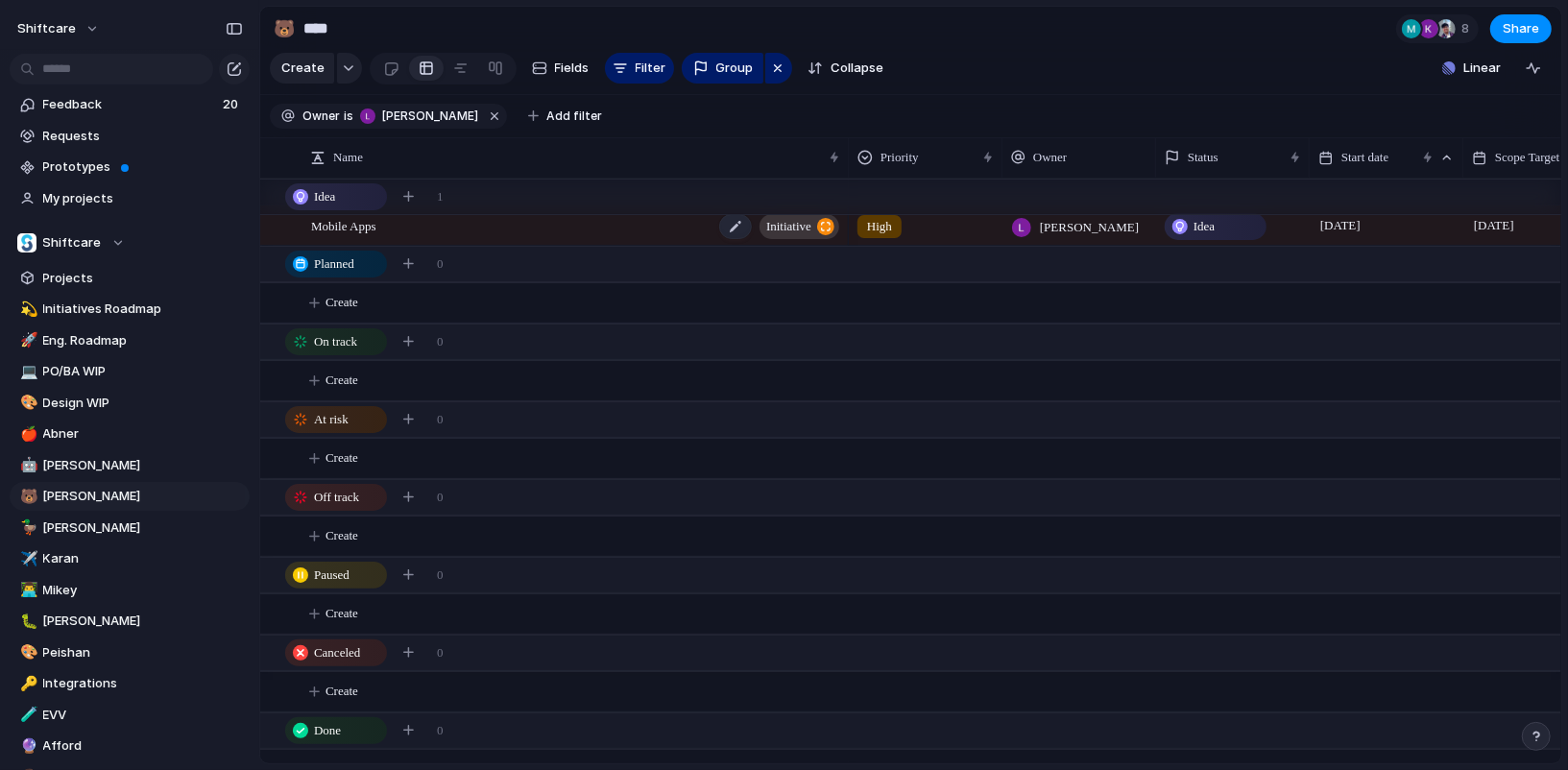
scroll to position [0, 0]
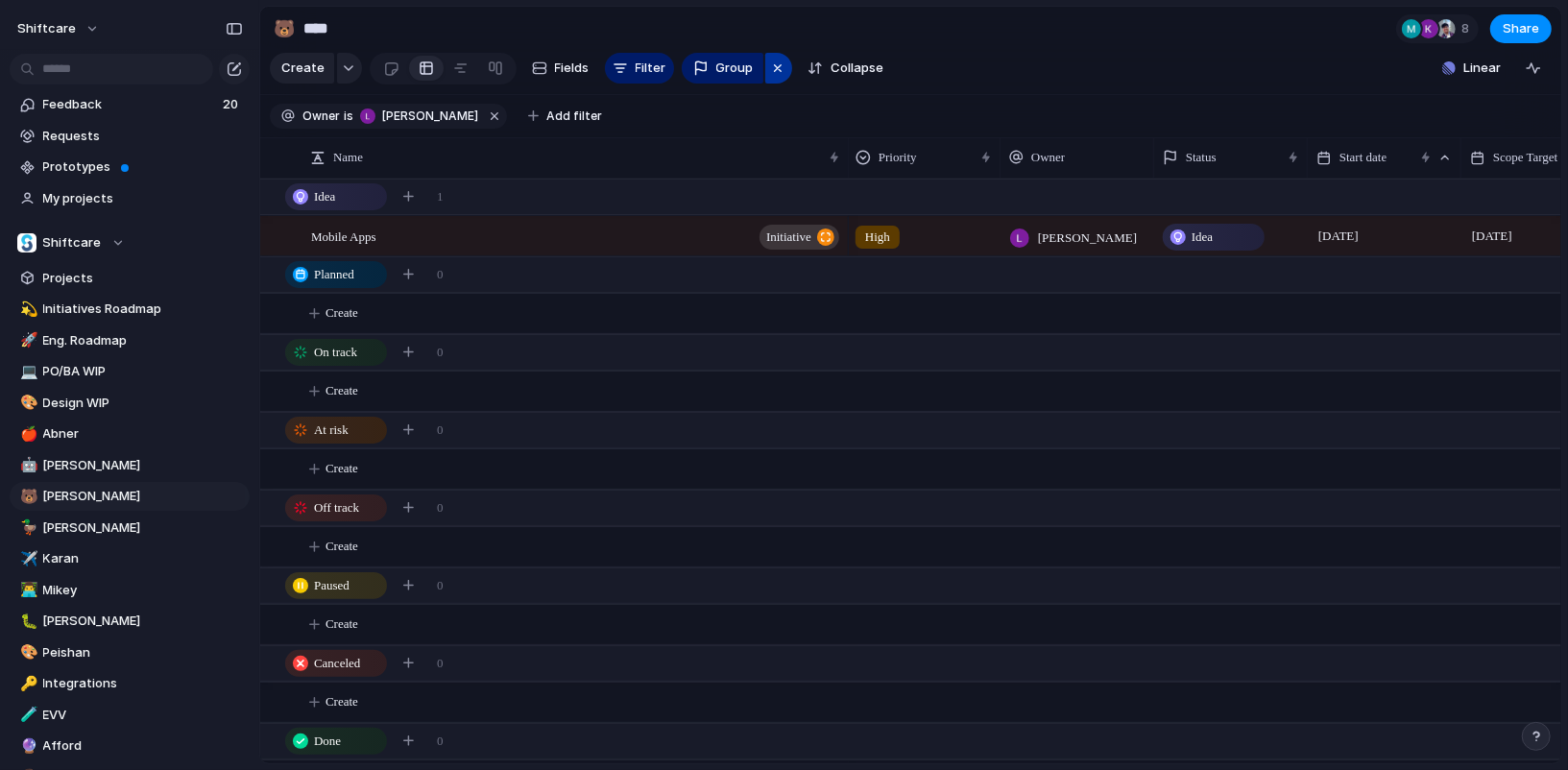
click at [776, 65] on div "button" at bounding box center [778, 67] width 16 height 23
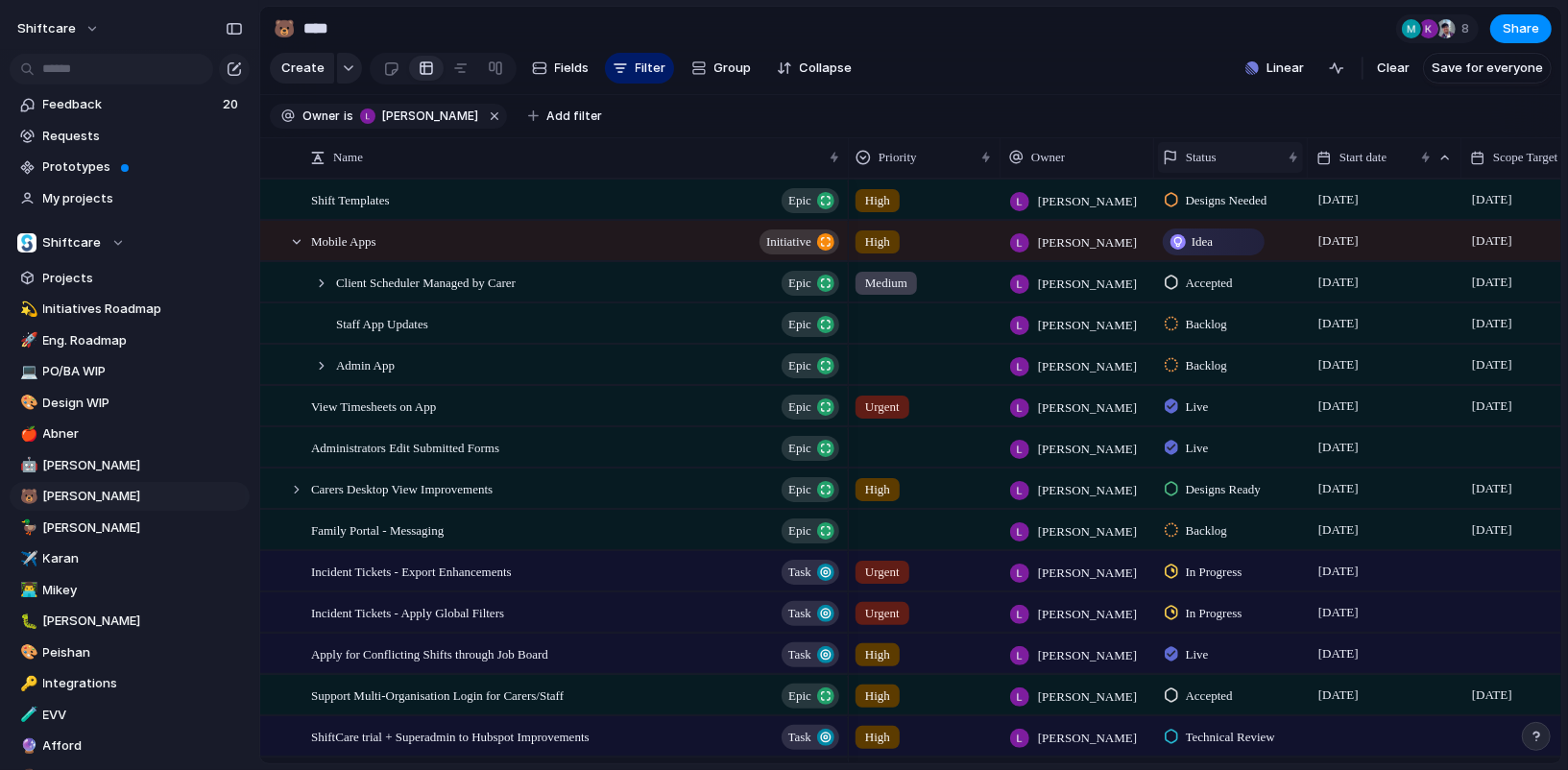
click at [1187, 150] on span "Status" at bounding box center [1201, 157] width 31 height 19
click at [1203, 201] on span "Modify" at bounding box center [1215, 200] width 42 height 19
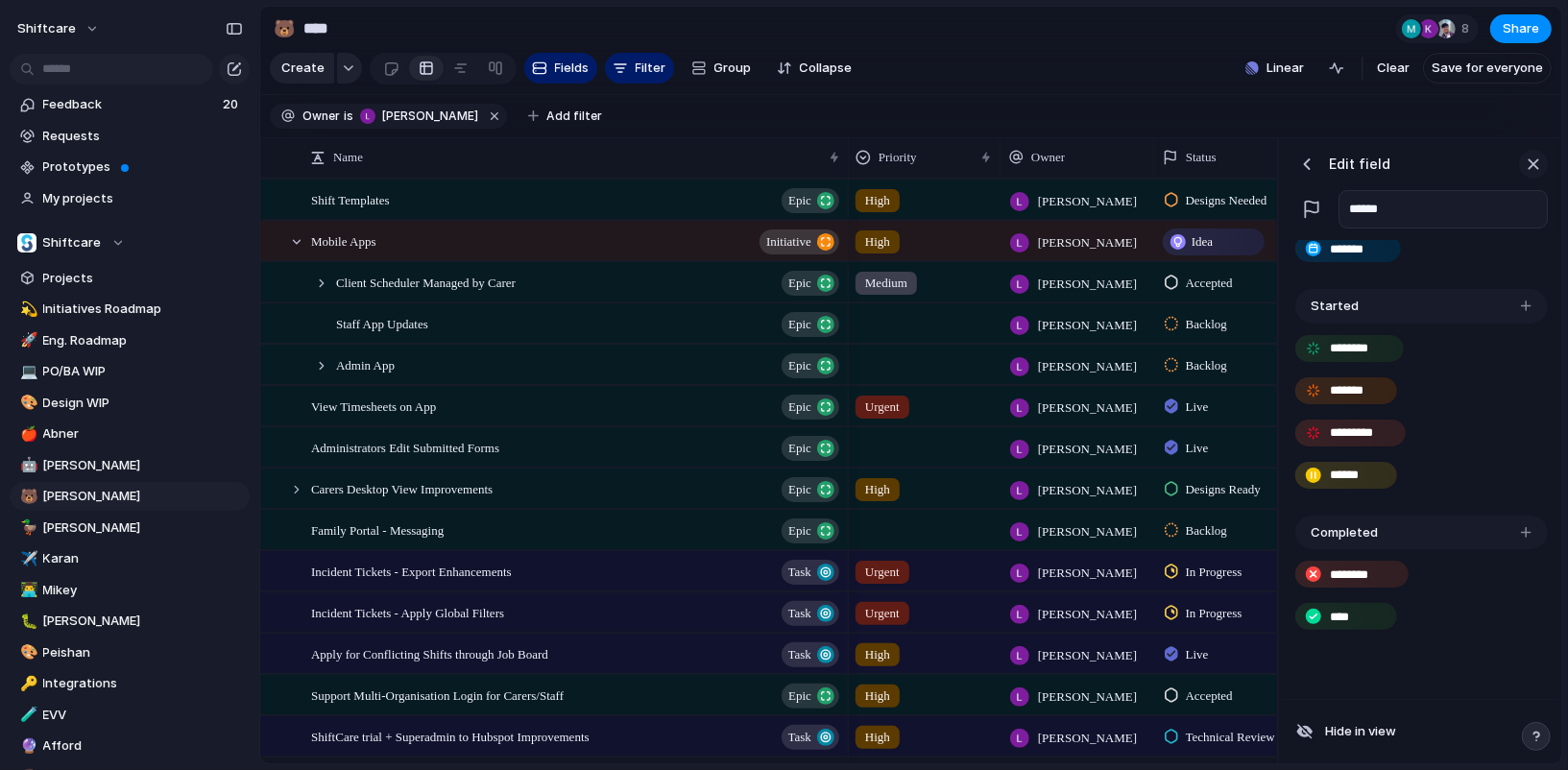
click at [1538, 152] on button "button" at bounding box center [1533, 164] width 29 height 29
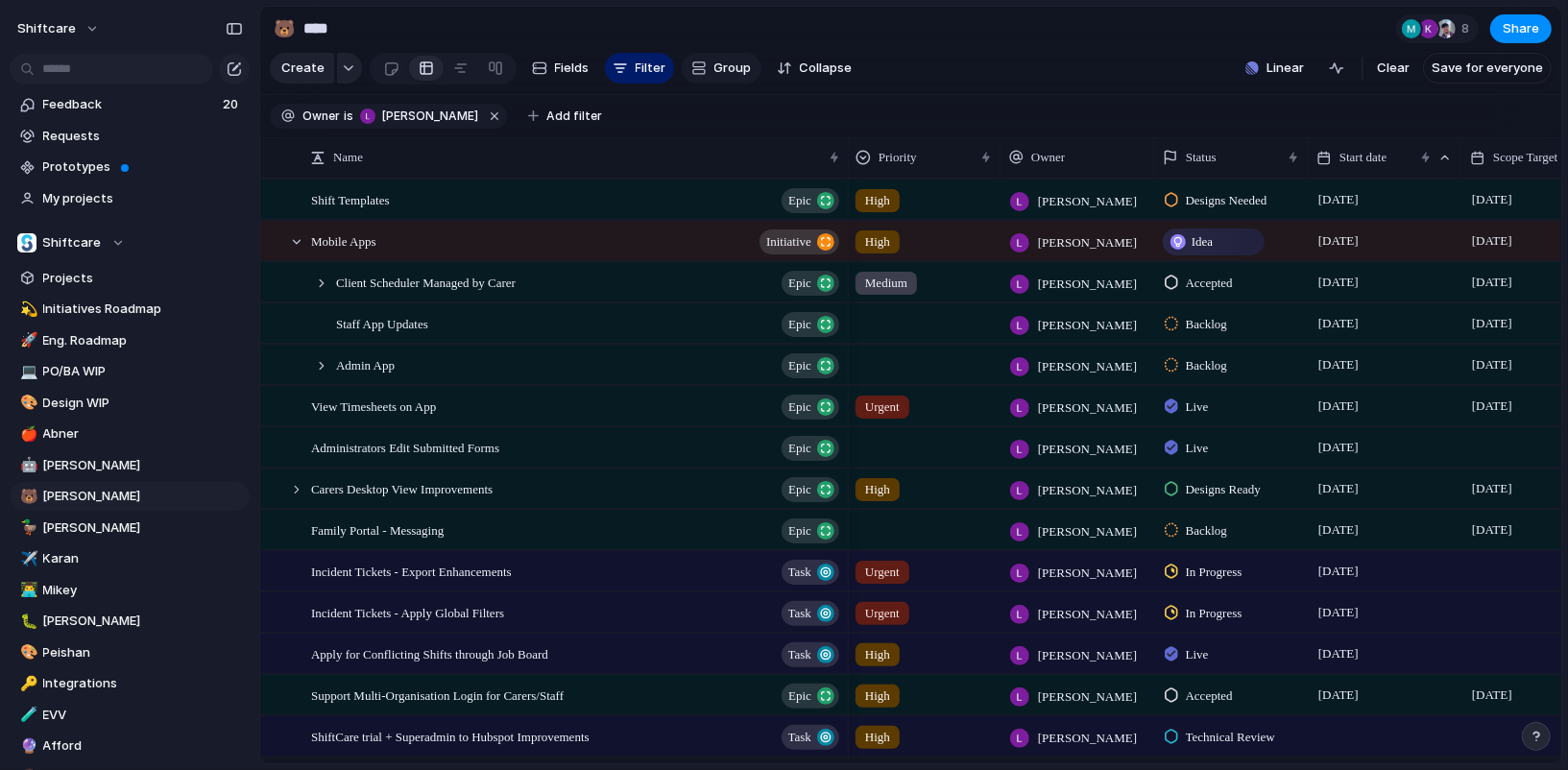
click at [703, 70] on button "Group" at bounding box center [721, 67] width 79 height 31
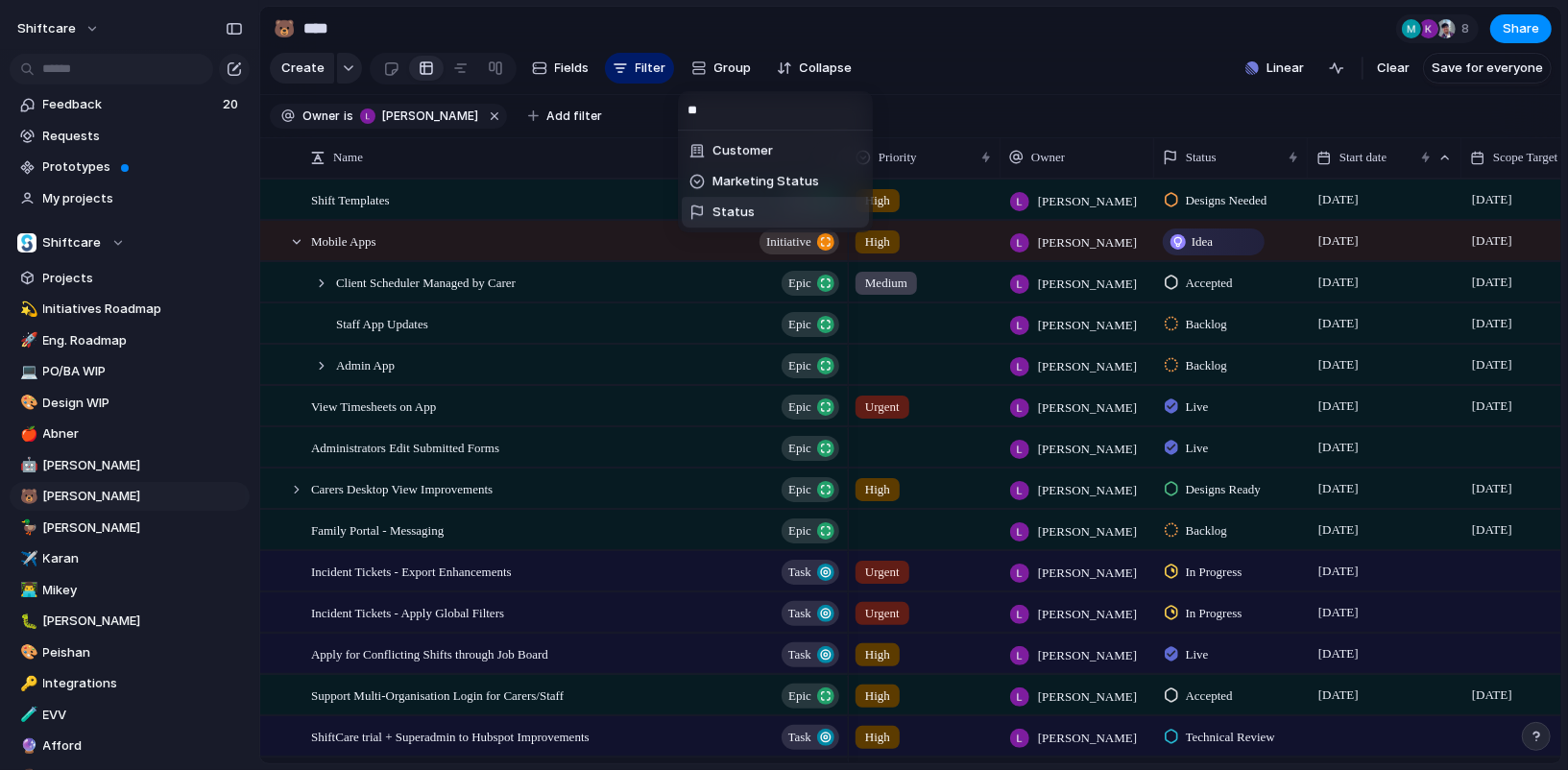
type input "**"
click at [763, 197] on li "Status" at bounding box center [775, 212] width 187 height 31
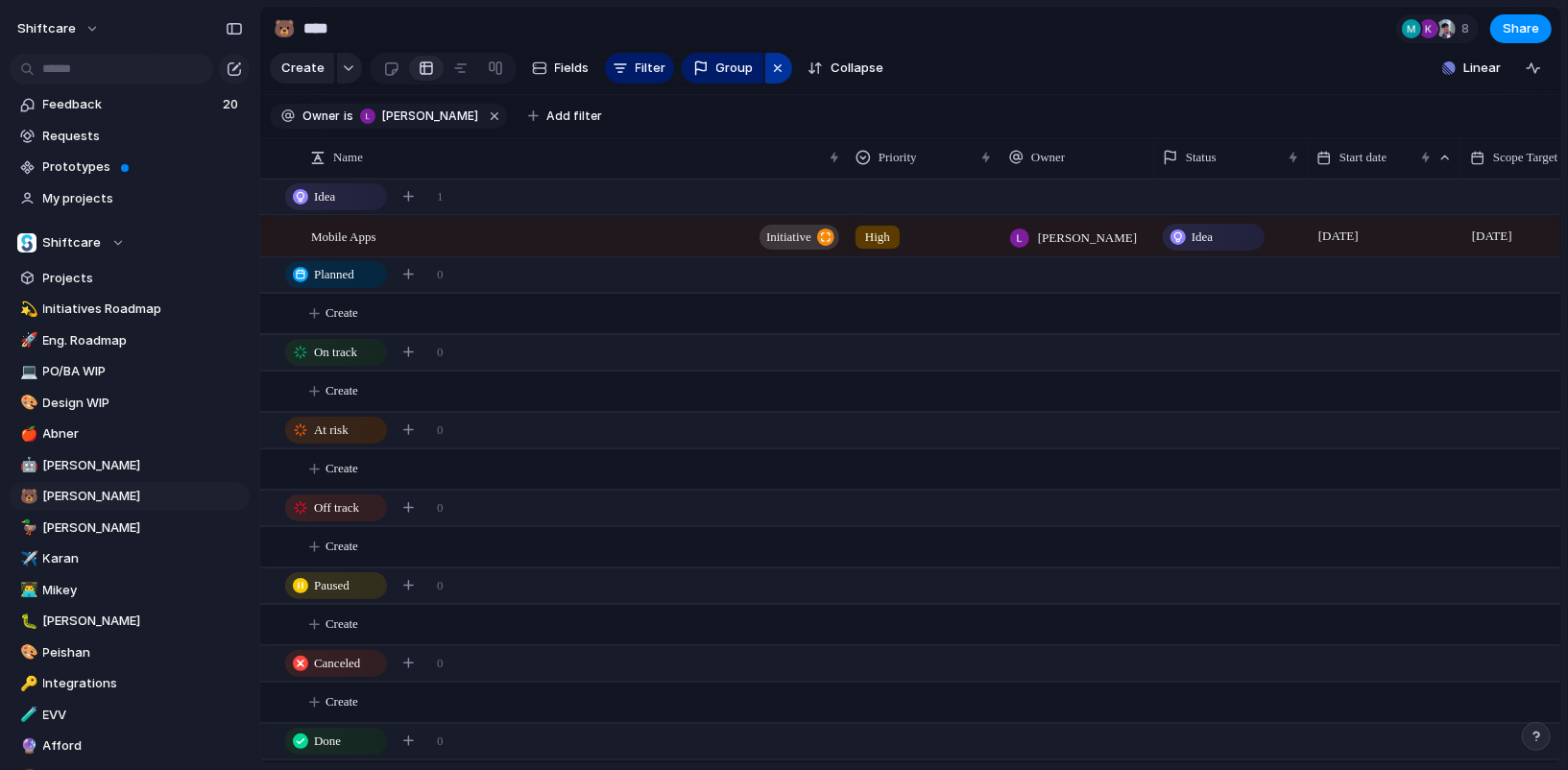
click at [780, 63] on div "button" at bounding box center [778, 67] width 16 height 23
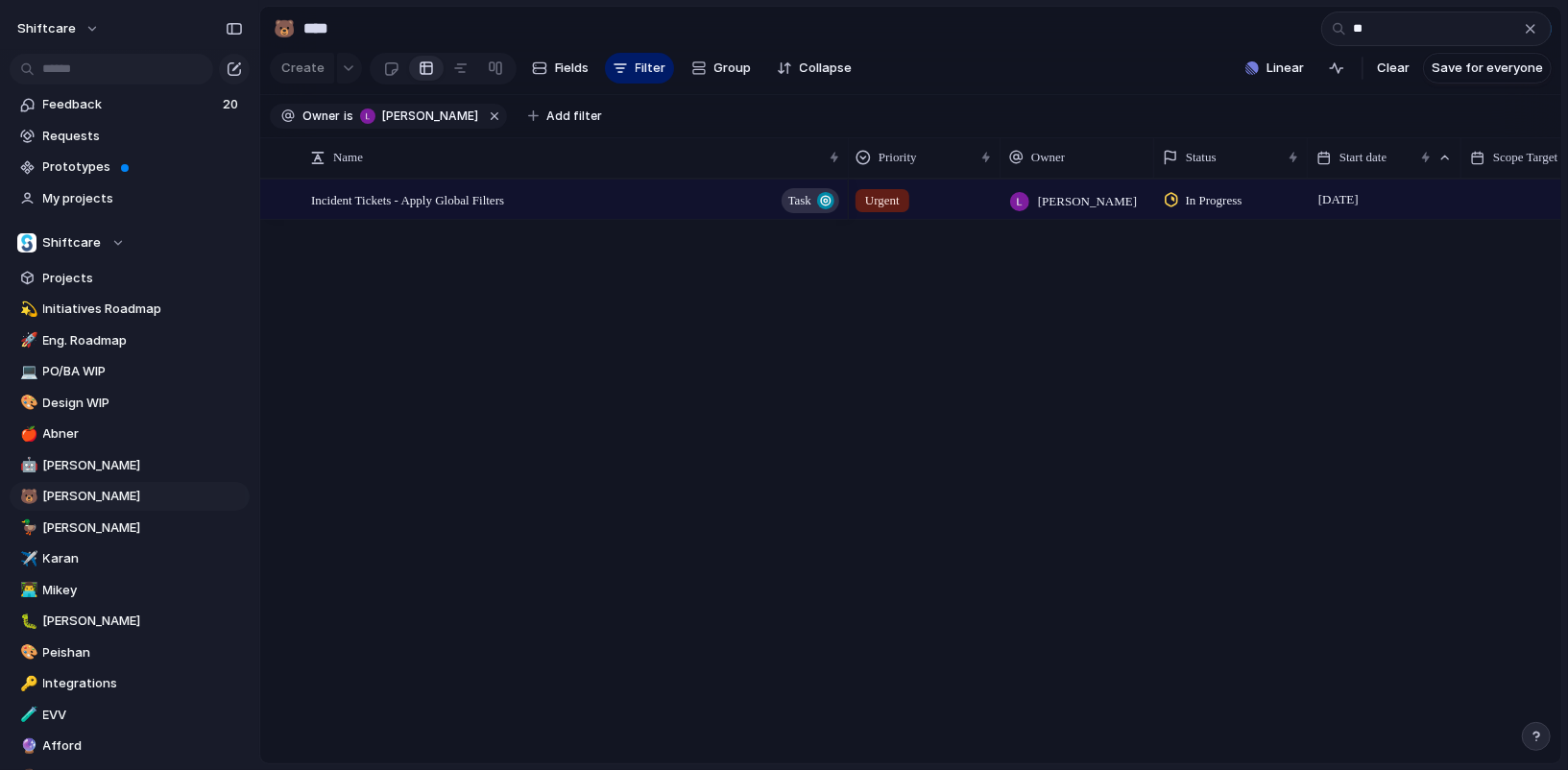
type input "*"
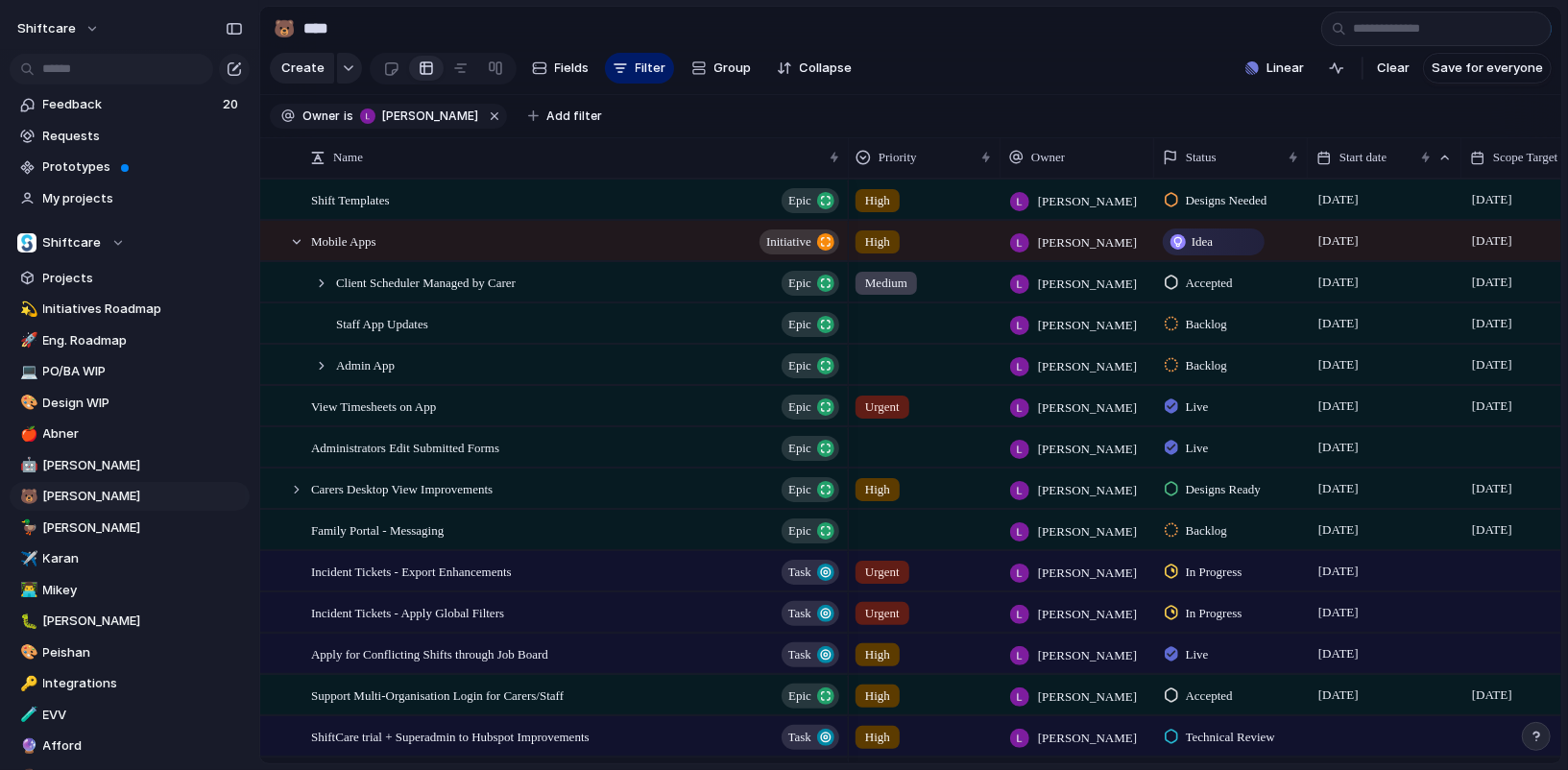
click at [1164, 79] on section "Create Fields Filter Group Zoom Collapse Linear Clear Save for everyone" at bounding box center [911, 71] width 1302 height 47
click at [1215, 158] on span "Status" at bounding box center [1201, 157] width 31 height 19
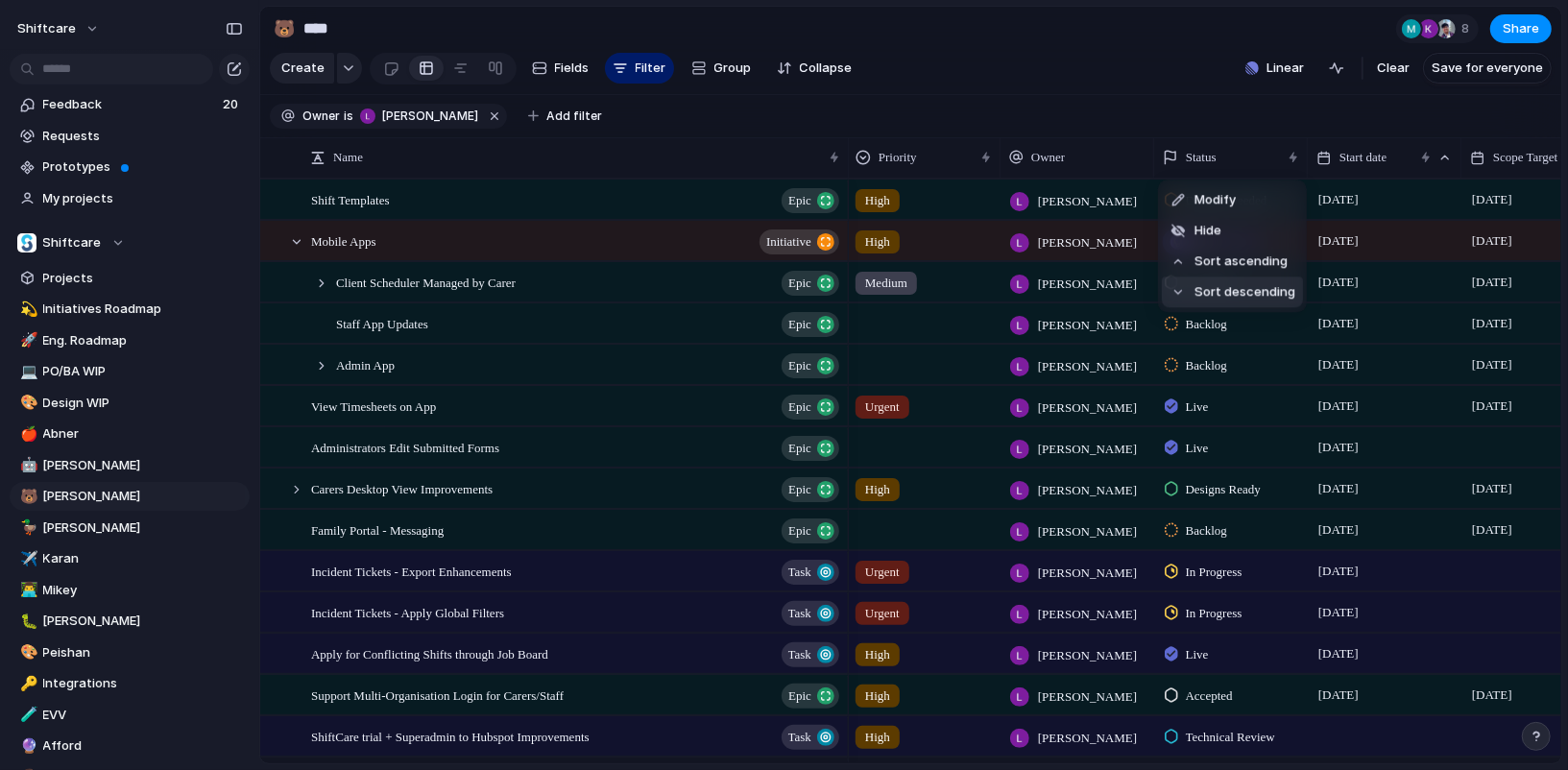
click at [1066, 72] on div "Modify Hide Sort ascending Sort descending" at bounding box center [784, 385] width 1568 height 770
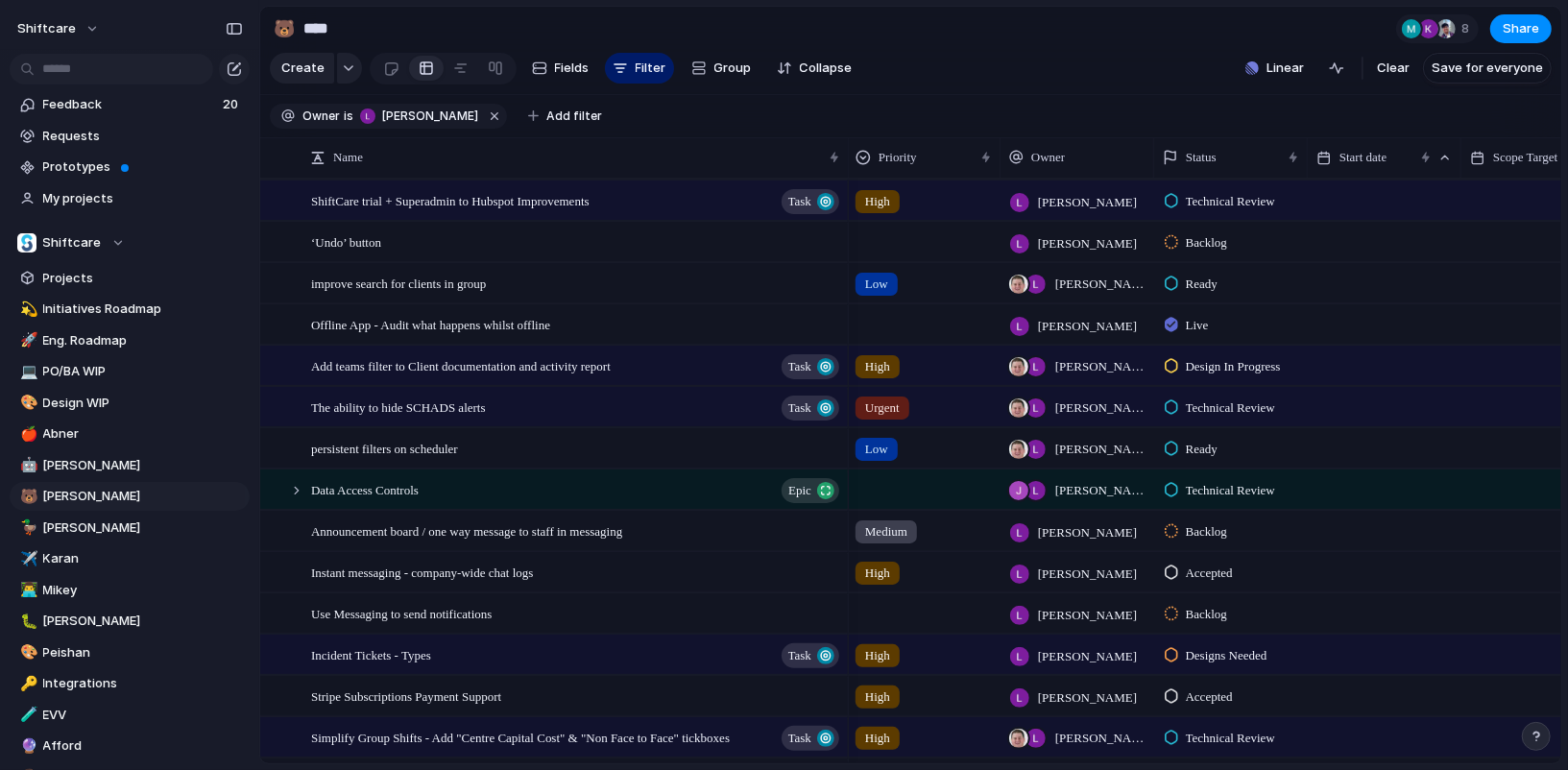
scroll to position [545, 0]
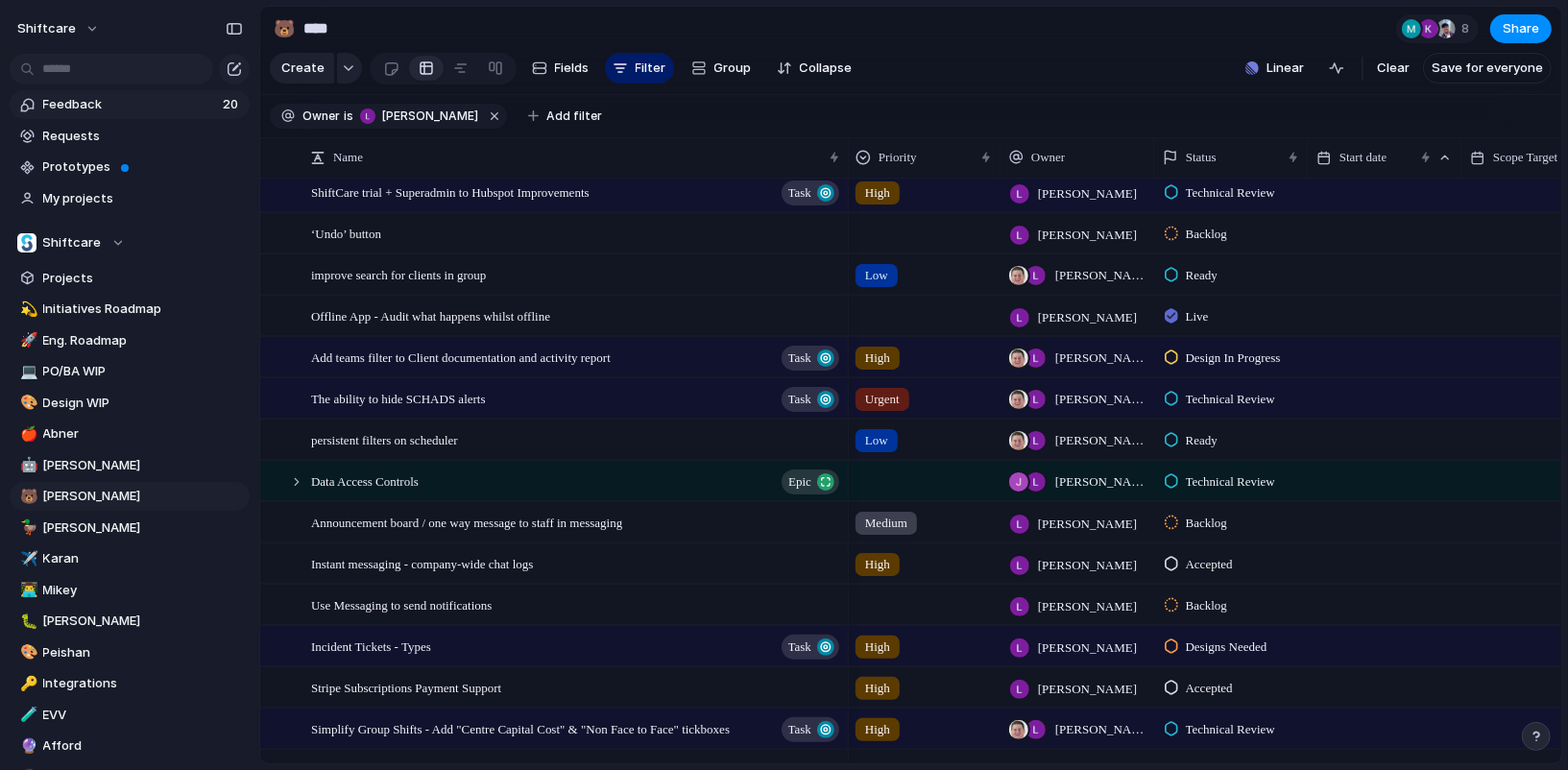
click at [97, 108] on span "Feedback" at bounding box center [130, 104] width 173 height 19
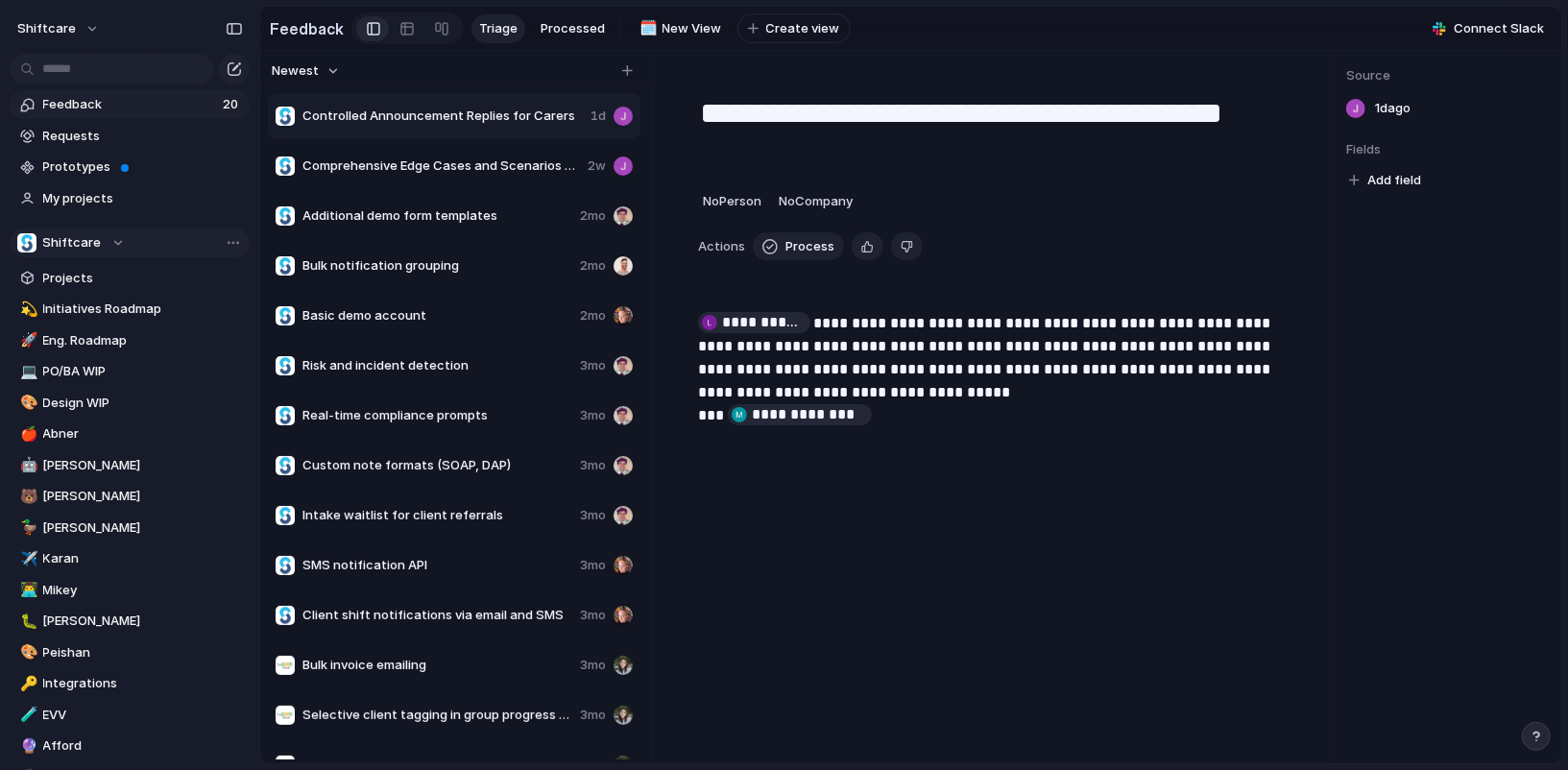
click at [55, 238] on span "Shiftcare" at bounding box center [72, 243] width 58 height 19
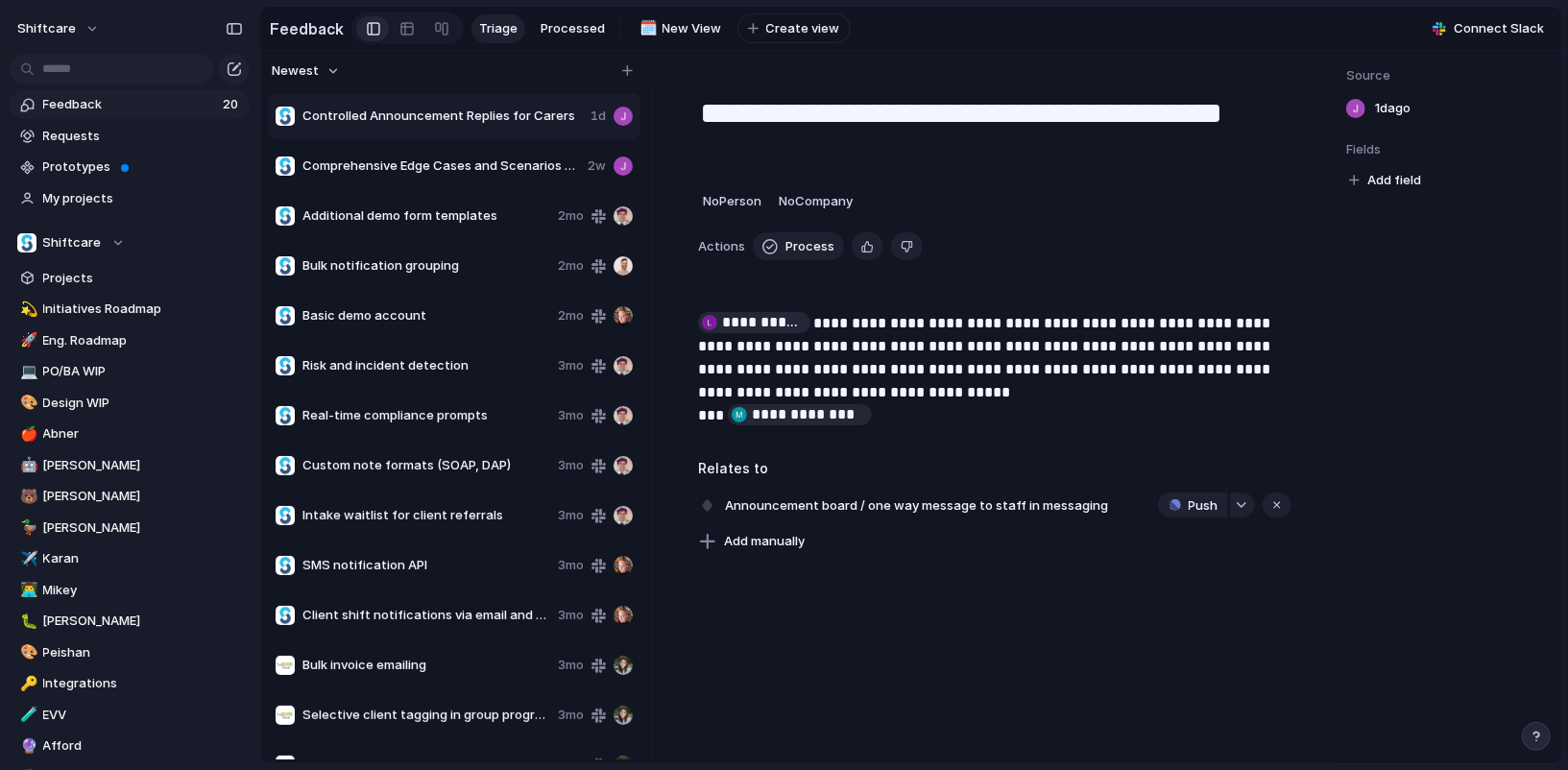
click at [112, 113] on div "Recent ⚡ Development Teams Shiftcare ⚡ Foundation ⚡ IT ⚡ Pivotal ⚡ Product ⚡ QA…" at bounding box center [784, 385] width 1568 height 770
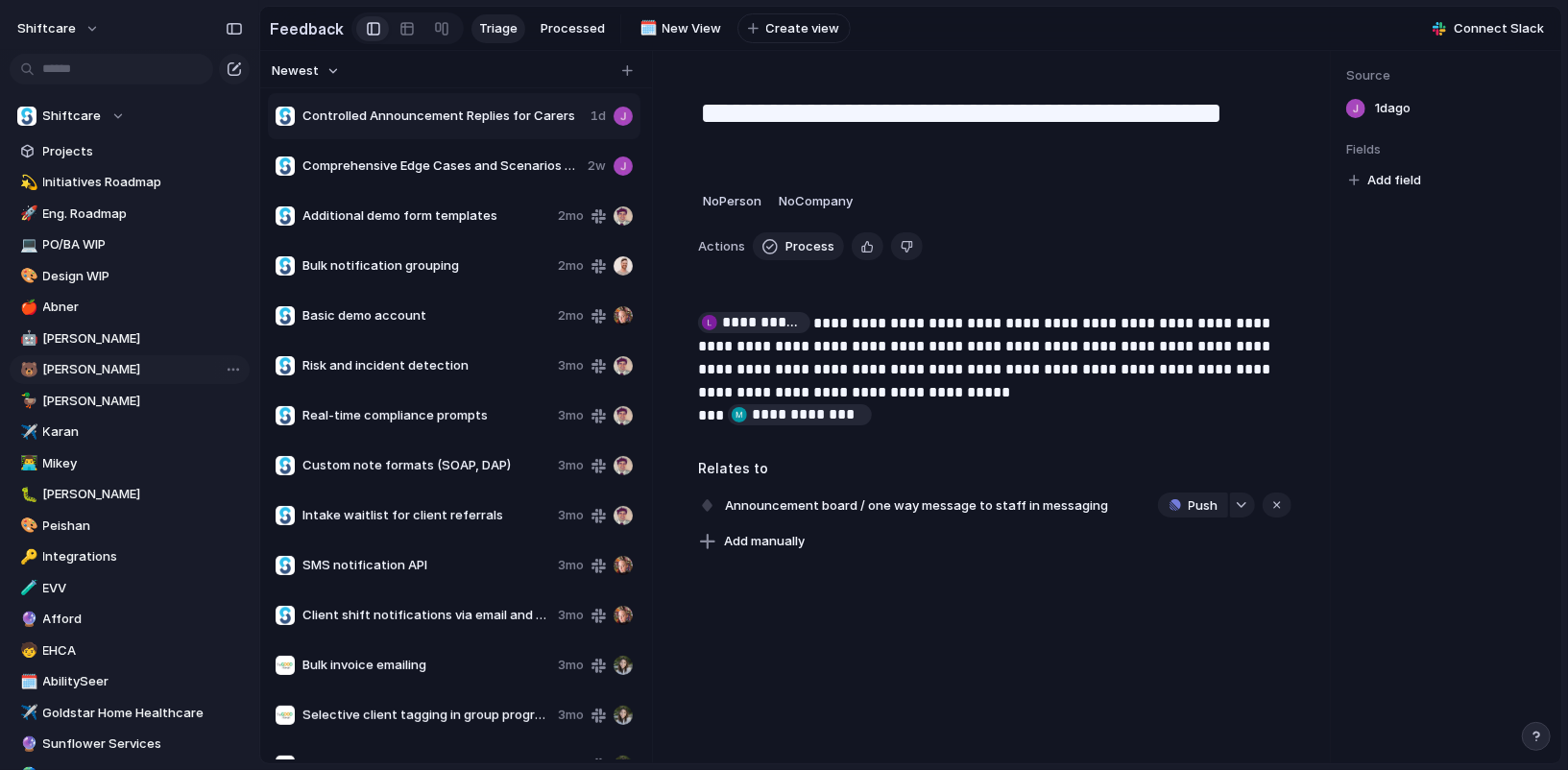
click at [110, 368] on span "[PERSON_NAME]" at bounding box center [144, 370] width 200 height 19
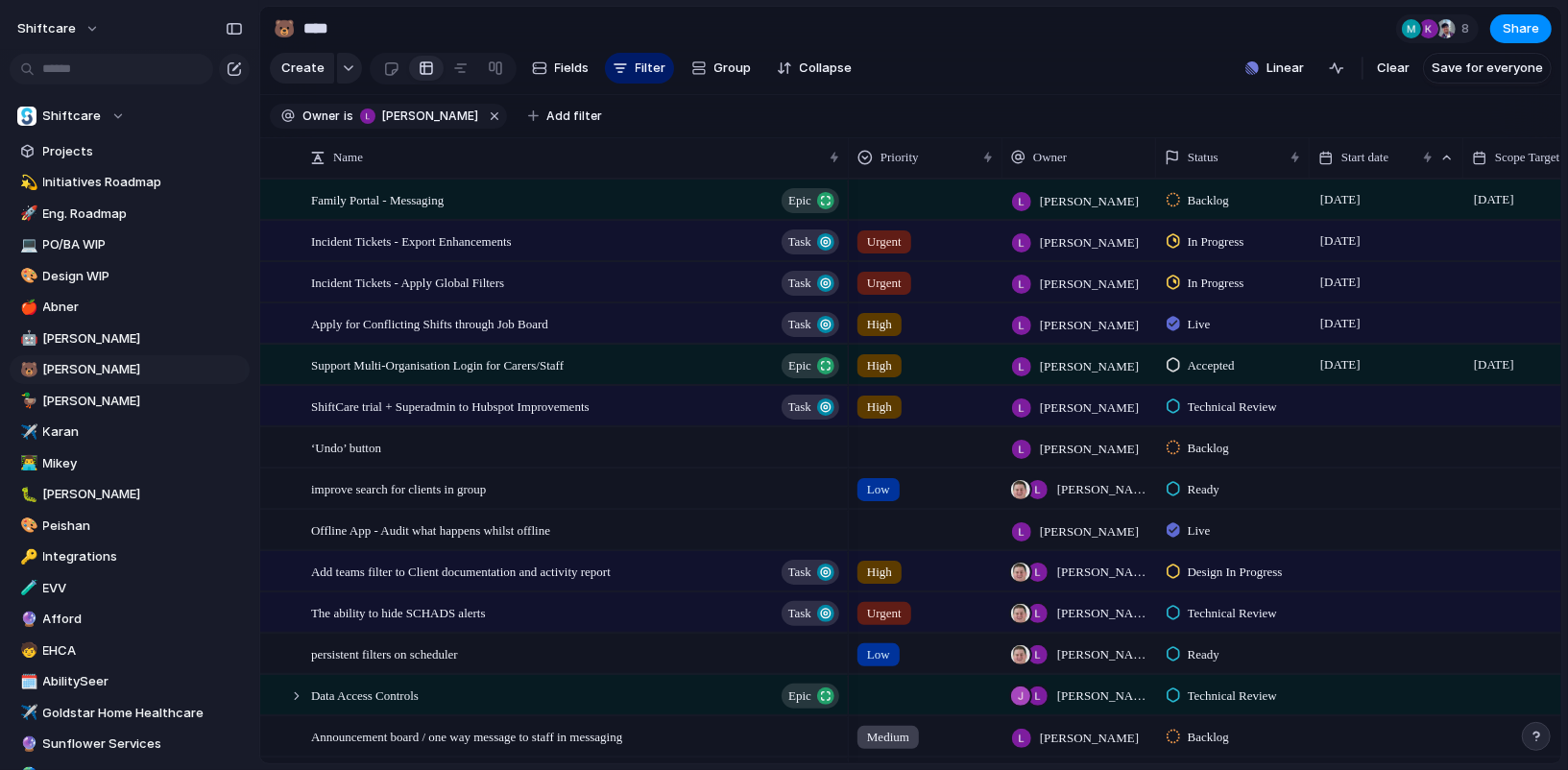
scroll to position [336, 0]
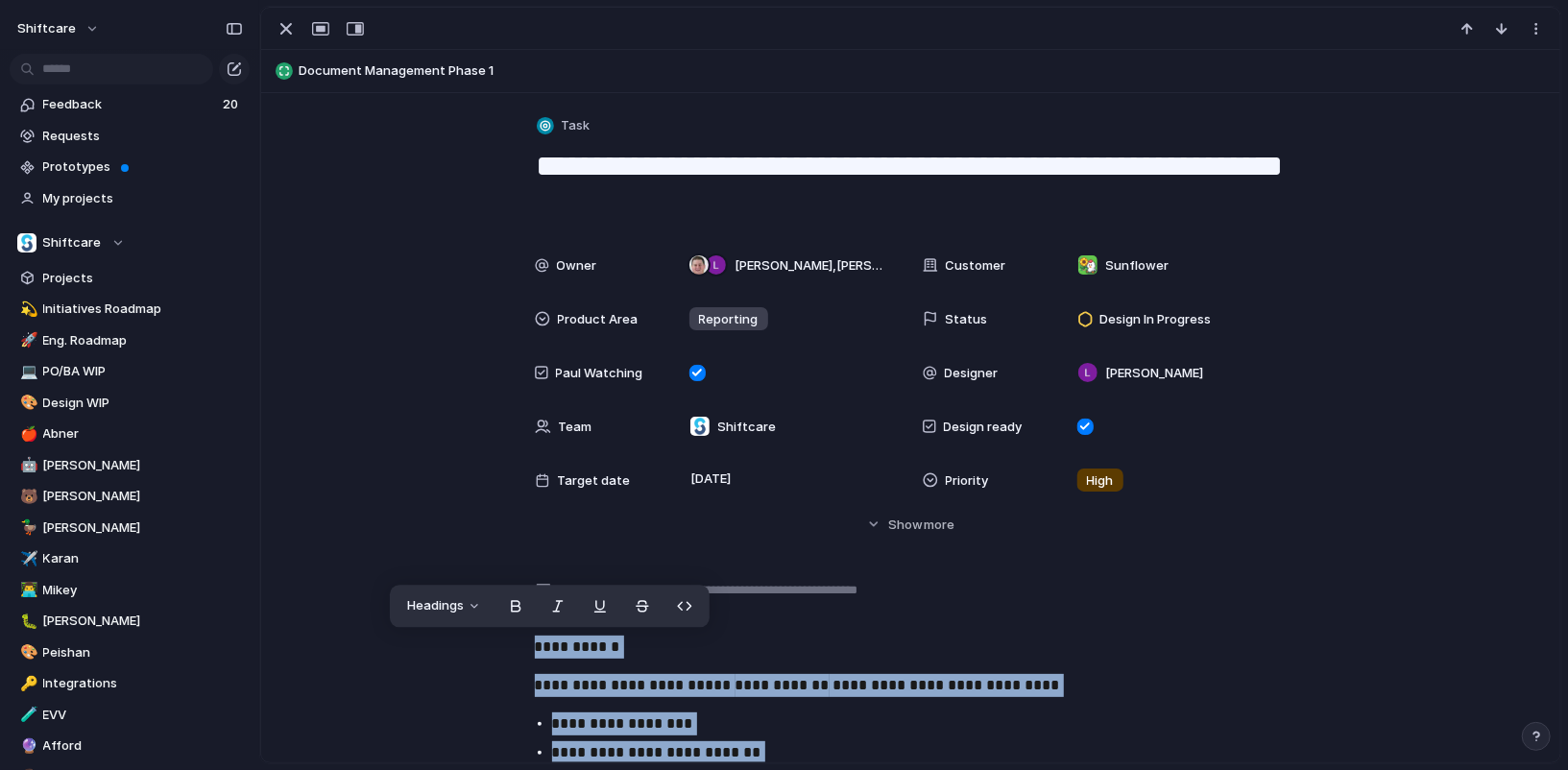
drag, startPoint x: 977, startPoint y: 362, endPoint x: 499, endPoint y: 642, distance: 554.0
copy div "**********"
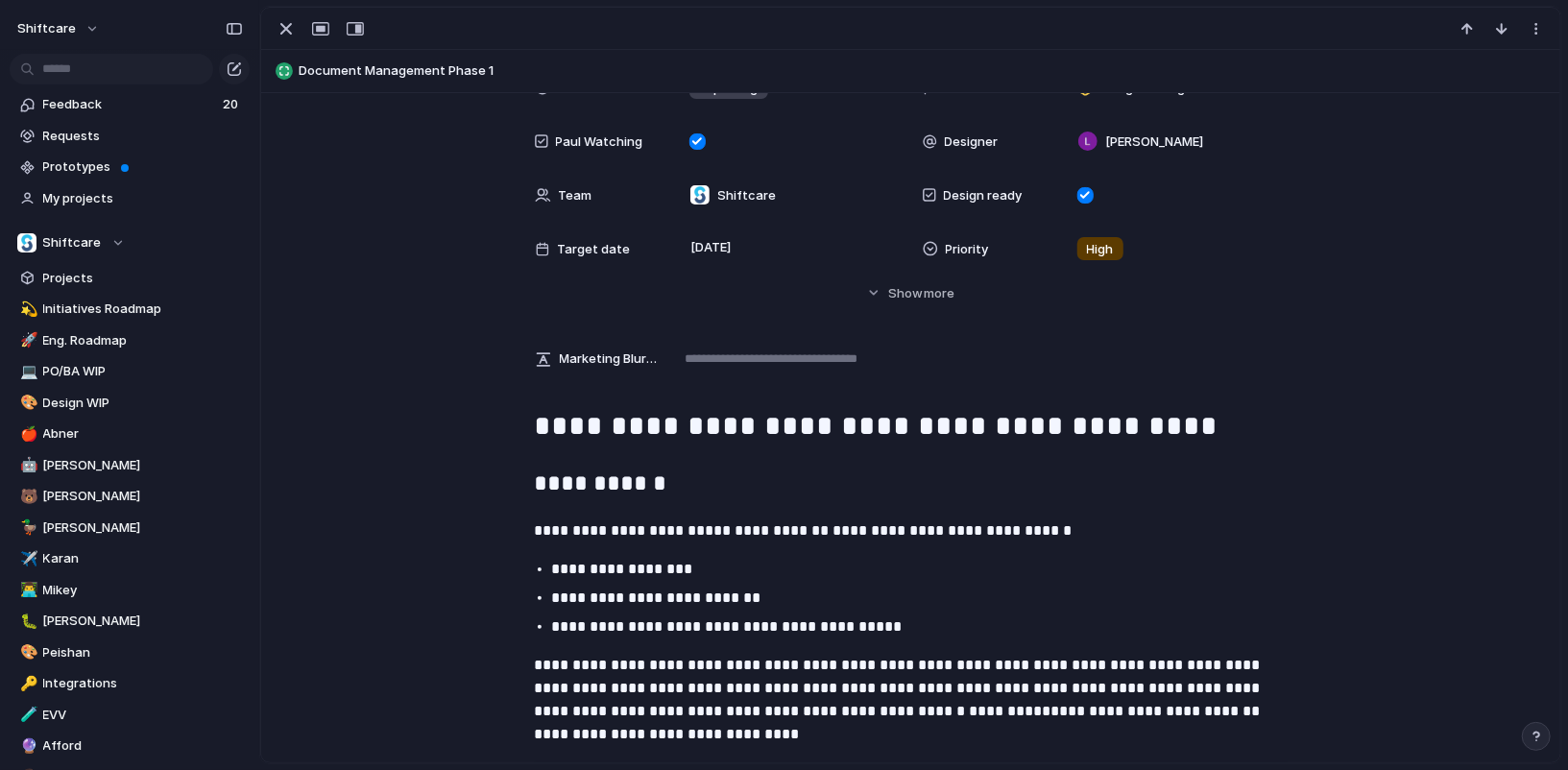
scroll to position [233, 0]
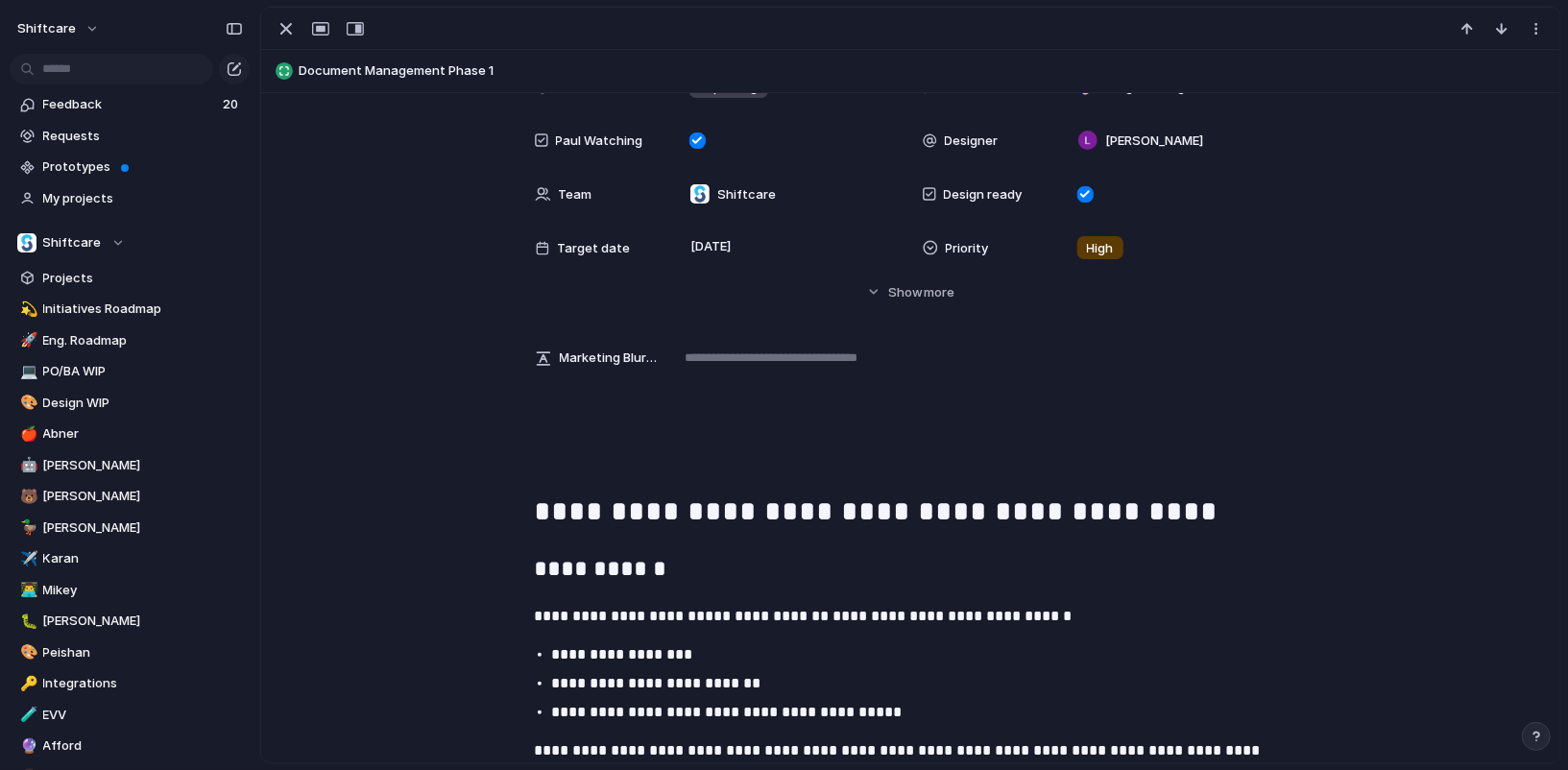
click at [587, 426] on h1 "**********" at bounding box center [911, 470] width 753 height 134
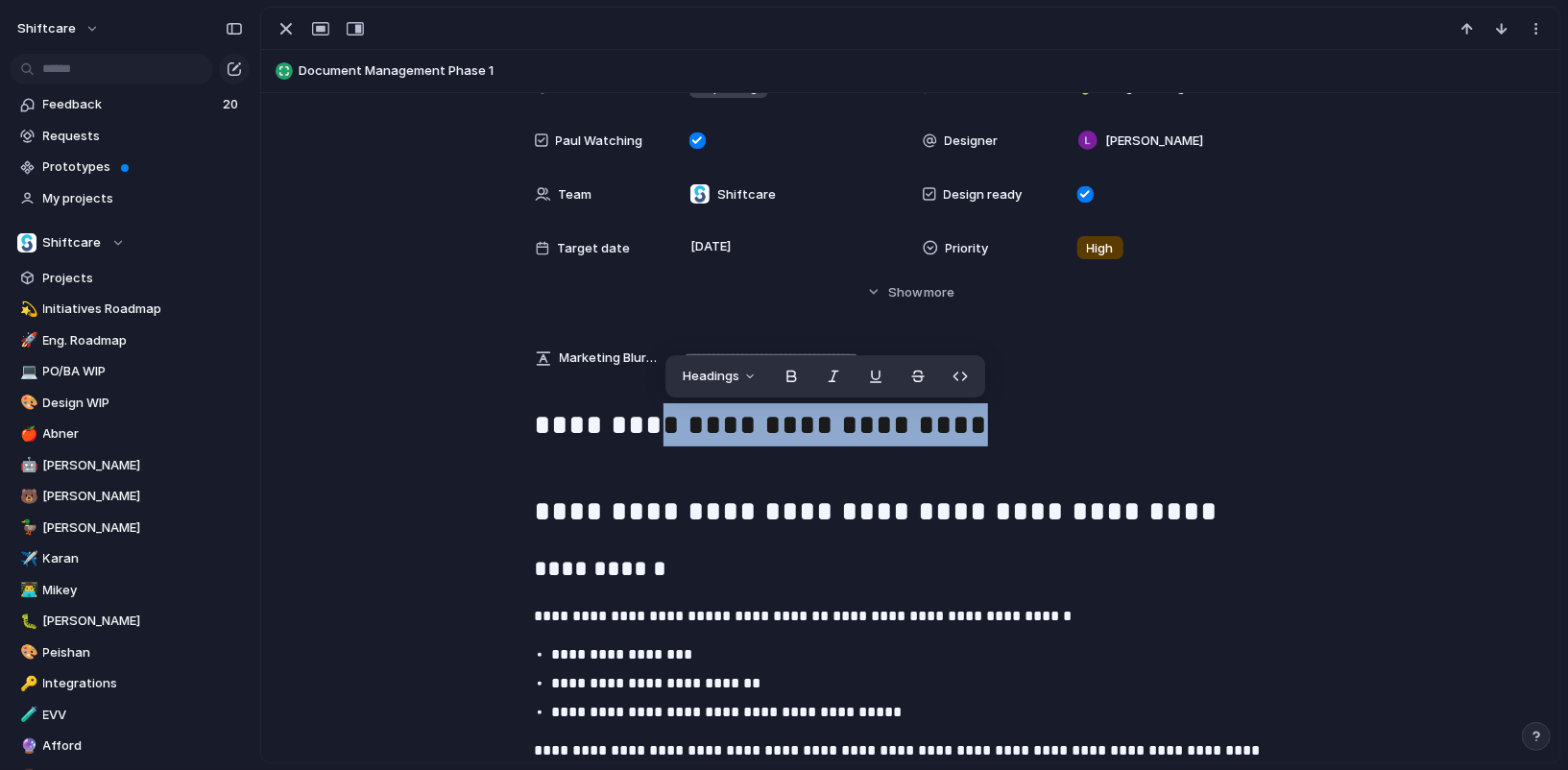
drag, startPoint x: 906, startPoint y: 414, endPoint x: 631, endPoint y: 424, distance: 275.2
click at [631, 424] on h1 "**********" at bounding box center [911, 470] width 753 height 134
click at [919, 378] on button "button" at bounding box center [912, 377] width 39 height 31
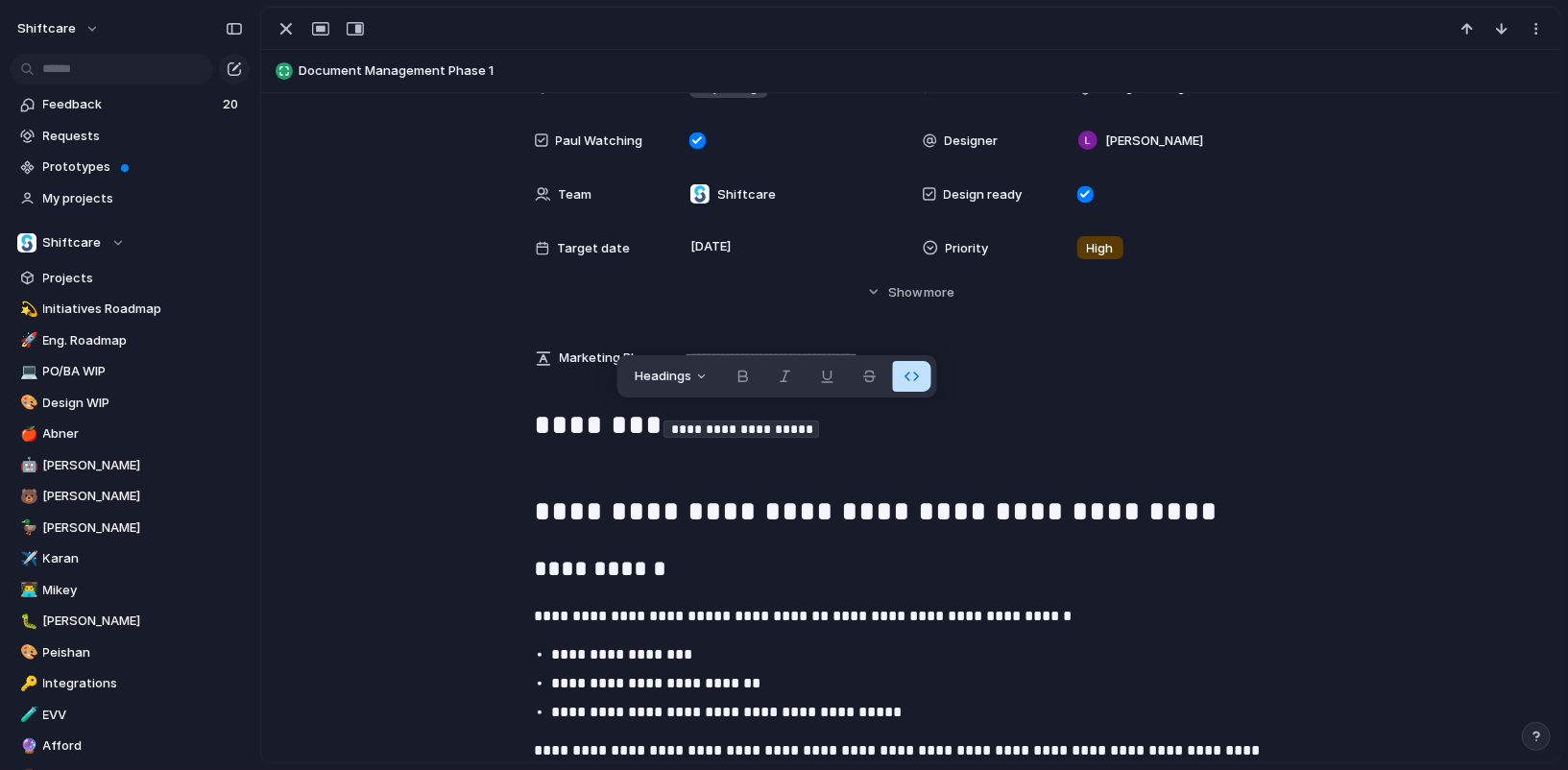
click at [973, 458] on h1 "**********" at bounding box center [911, 470] width 753 height 134
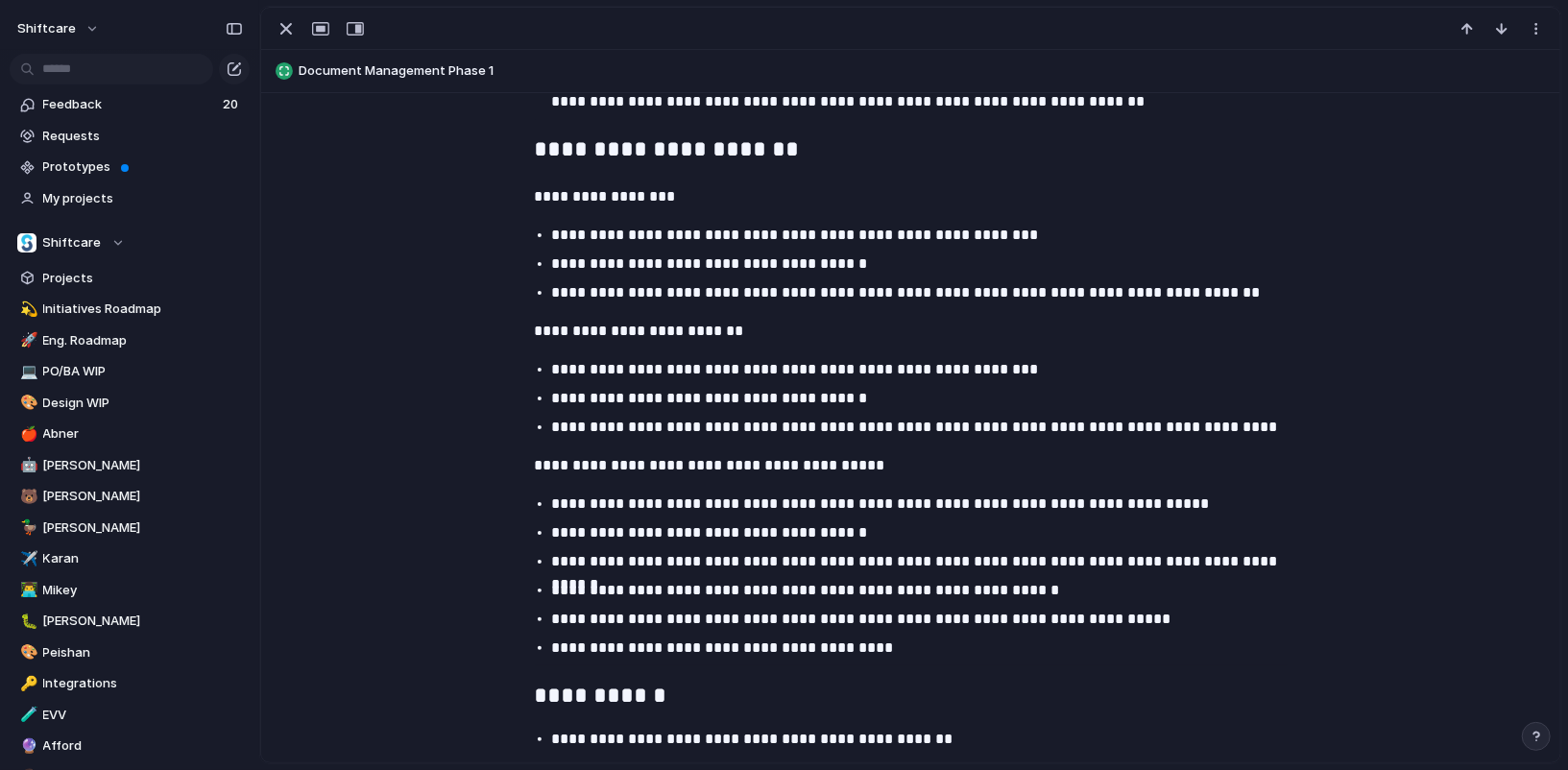
scroll to position [2357, 0]
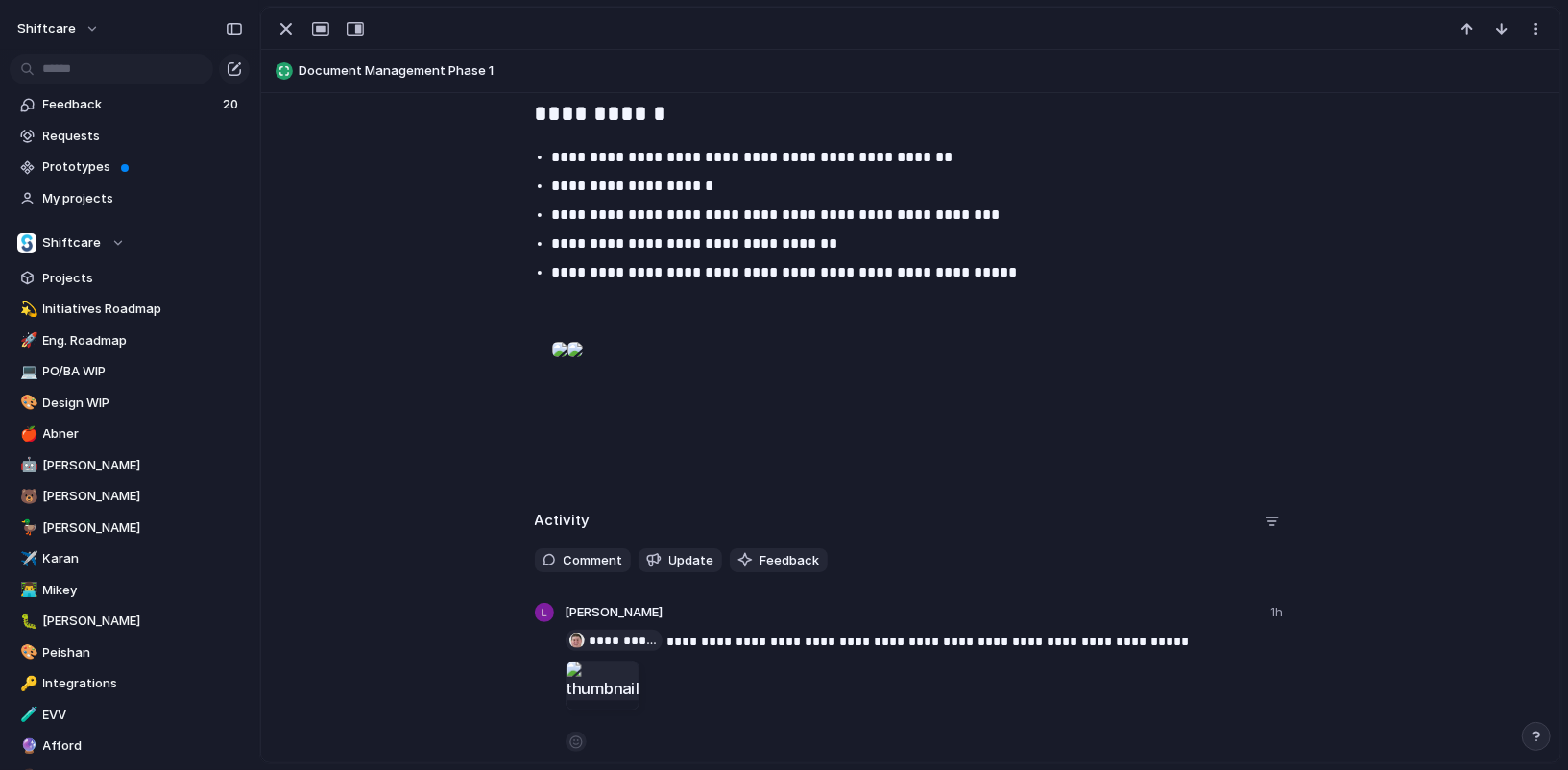
click at [582, 369] on div at bounding box center [575, 349] width 16 height 39
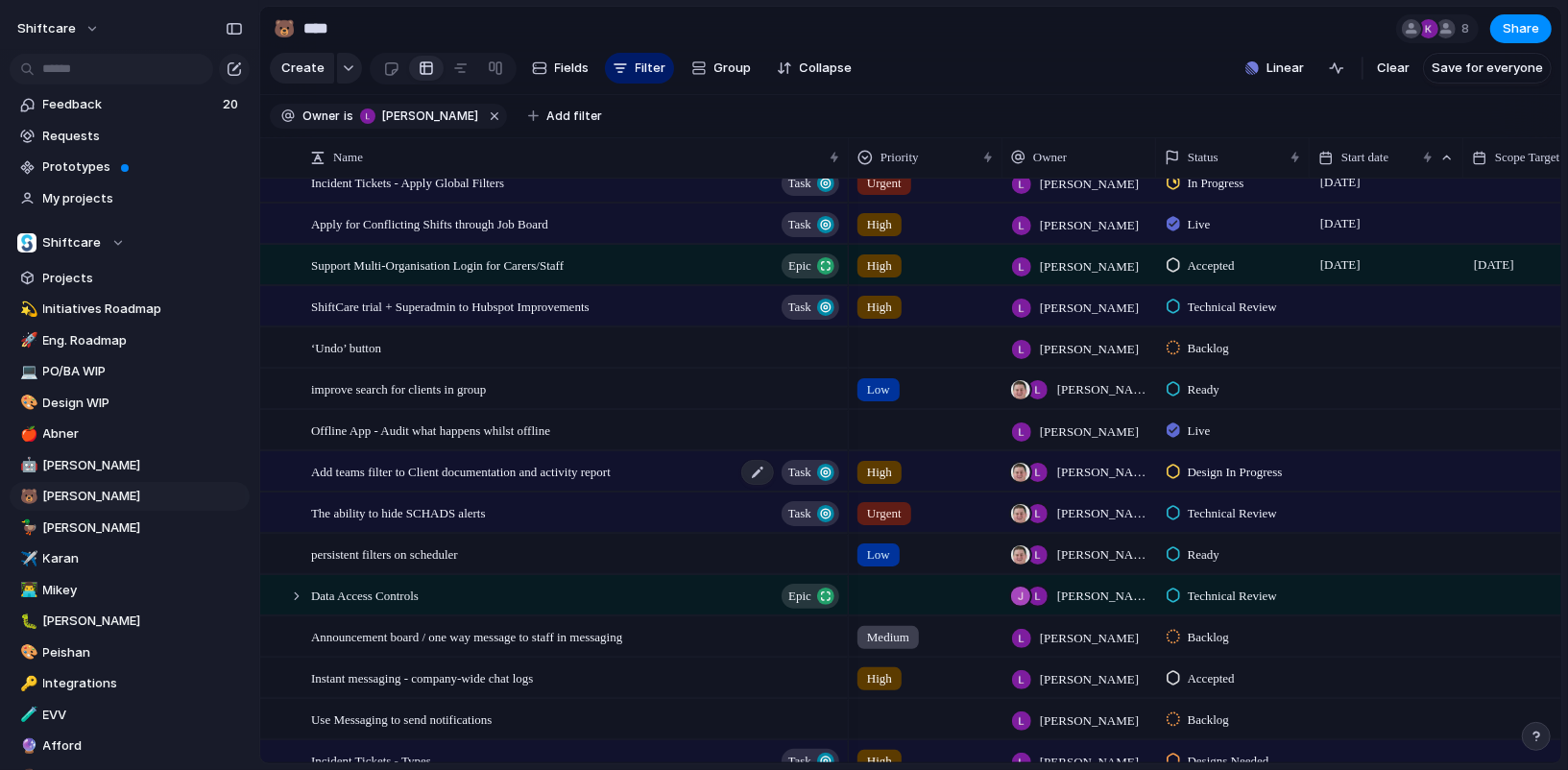
scroll to position [430, 0]
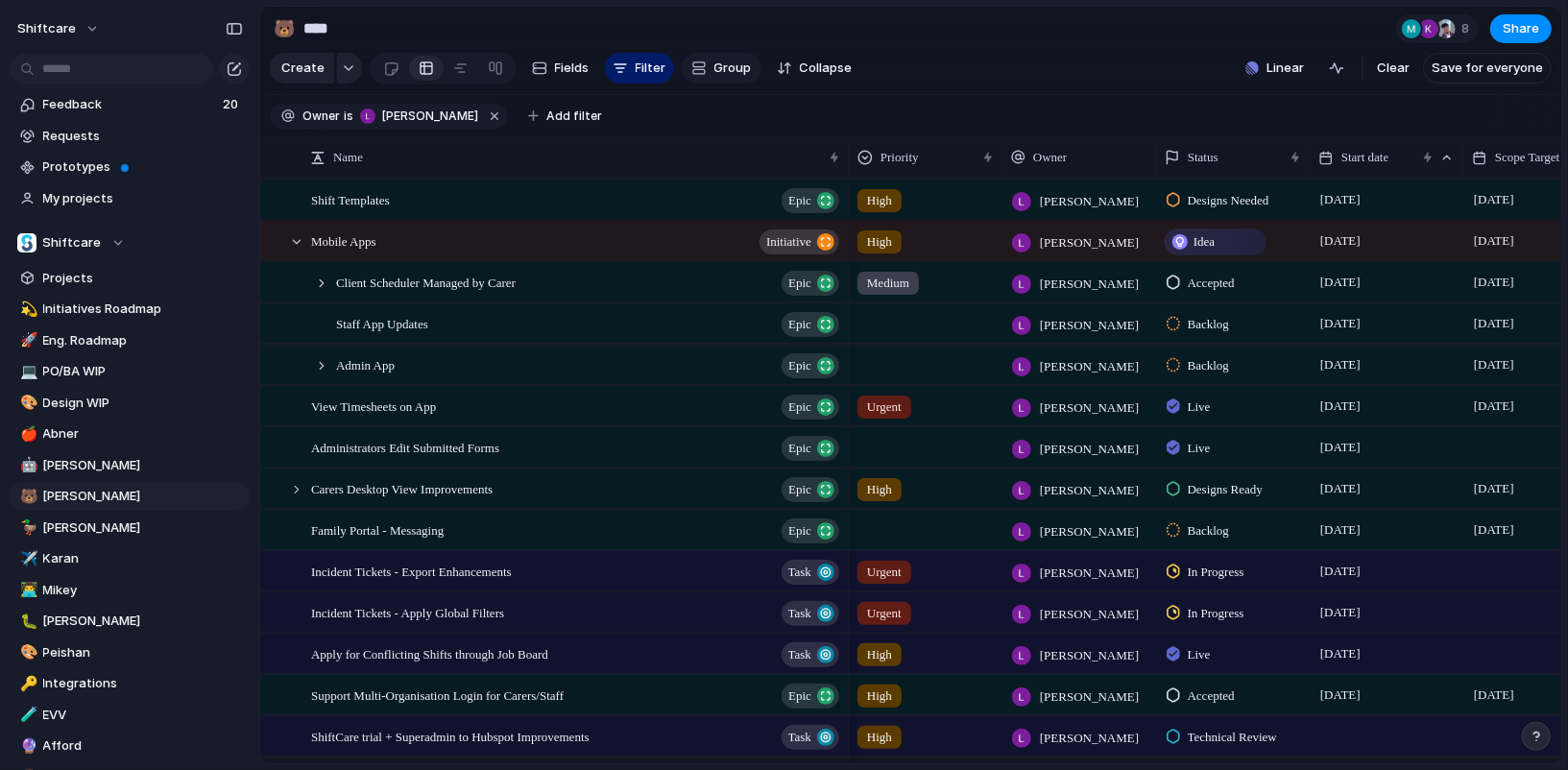
click at [681, 67] on button "Group" at bounding box center [721, 67] width 79 height 31
type input "***"
click at [770, 176] on li "Status" at bounding box center [775, 181] width 187 height 31
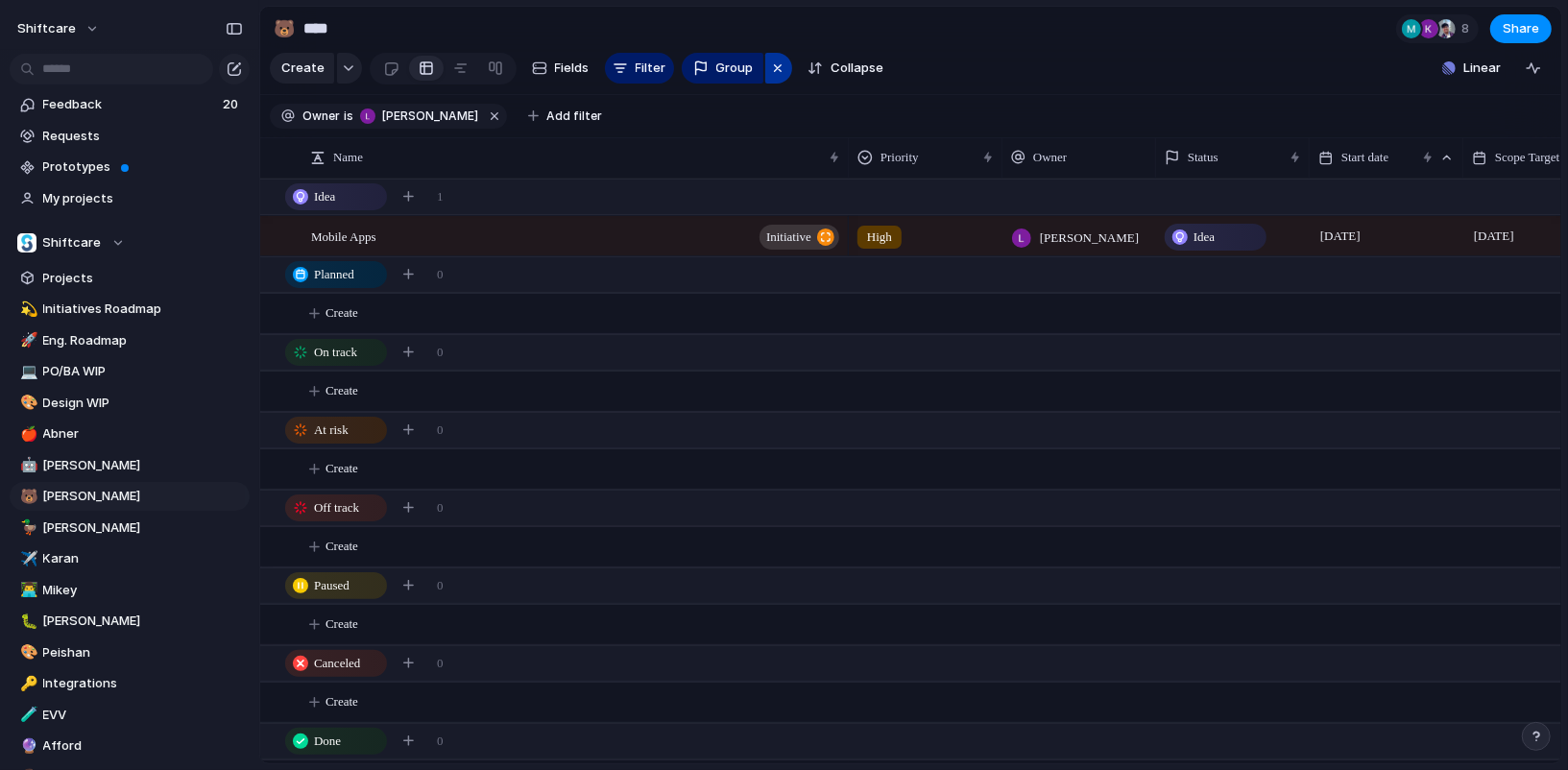
click at [770, 65] on div "button" at bounding box center [778, 67] width 16 height 23
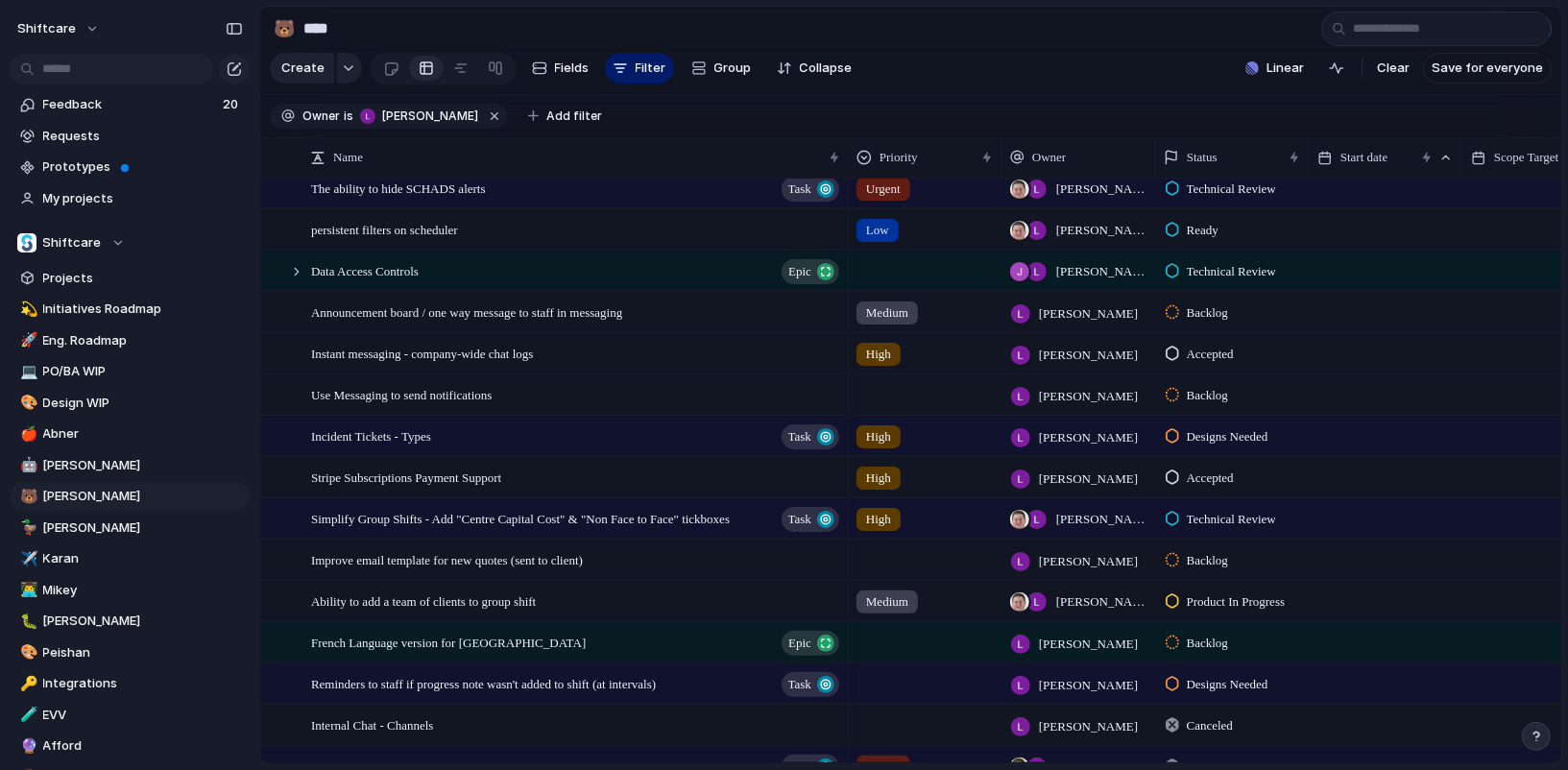
type input "*"
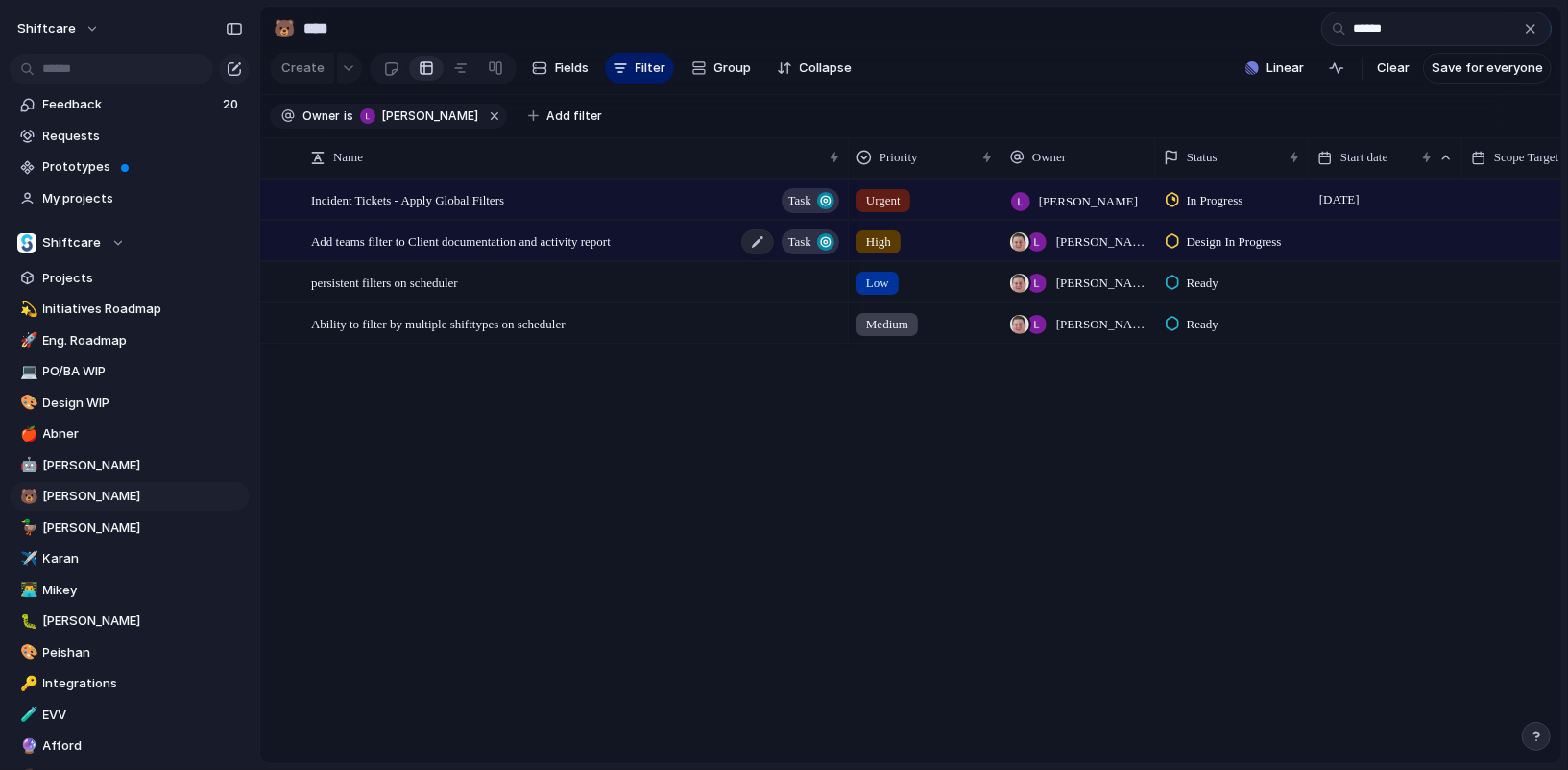
type input "******"
click at [576, 240] on span "Add teams filter to Client documentation and activity report" at bounding box center [461, 241] width 299 height 22
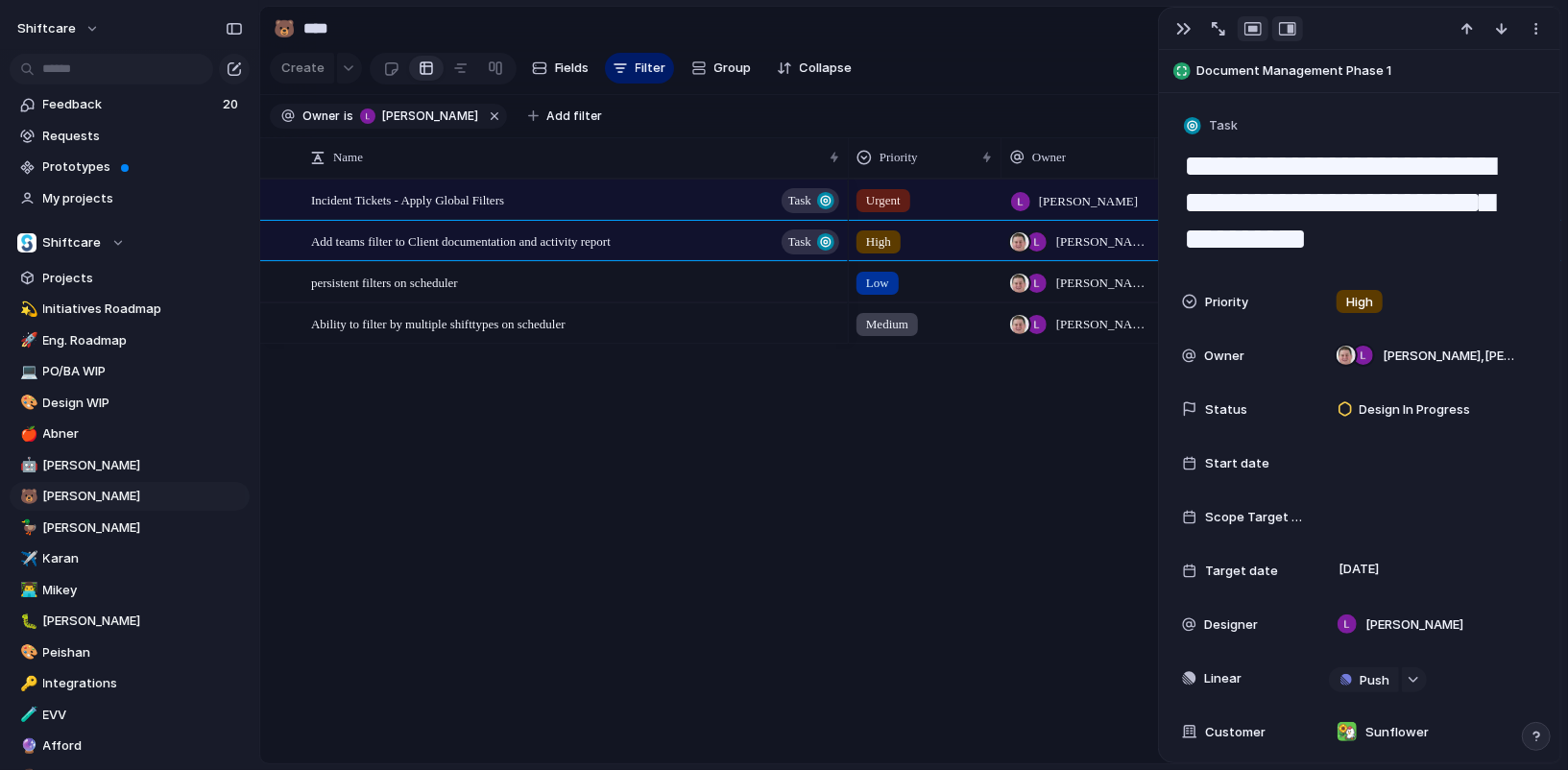
click at [1254, 33] on div "button" at bounding box center [1252, 29] width 17 height 16
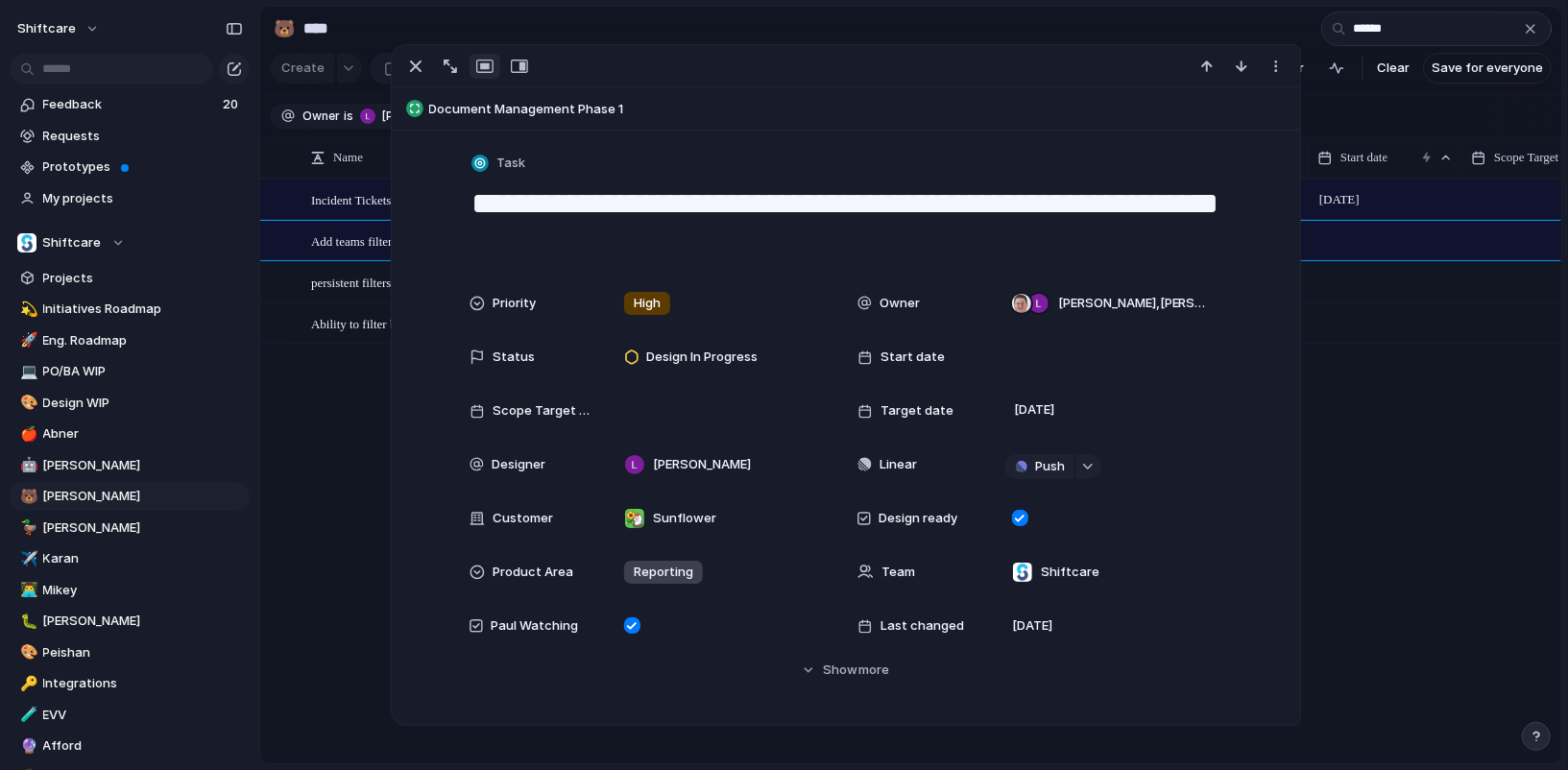
click at [696, 238] on textarea "**********" at bounding box center [846, 222] width 753 height 78
click at [1097, 195] on textarea "**********" at bounding box center [846, 222] width 753 height 78
click at [829, 224] on textarea "**********" at bounding box center [846, 222] width 753 height 78
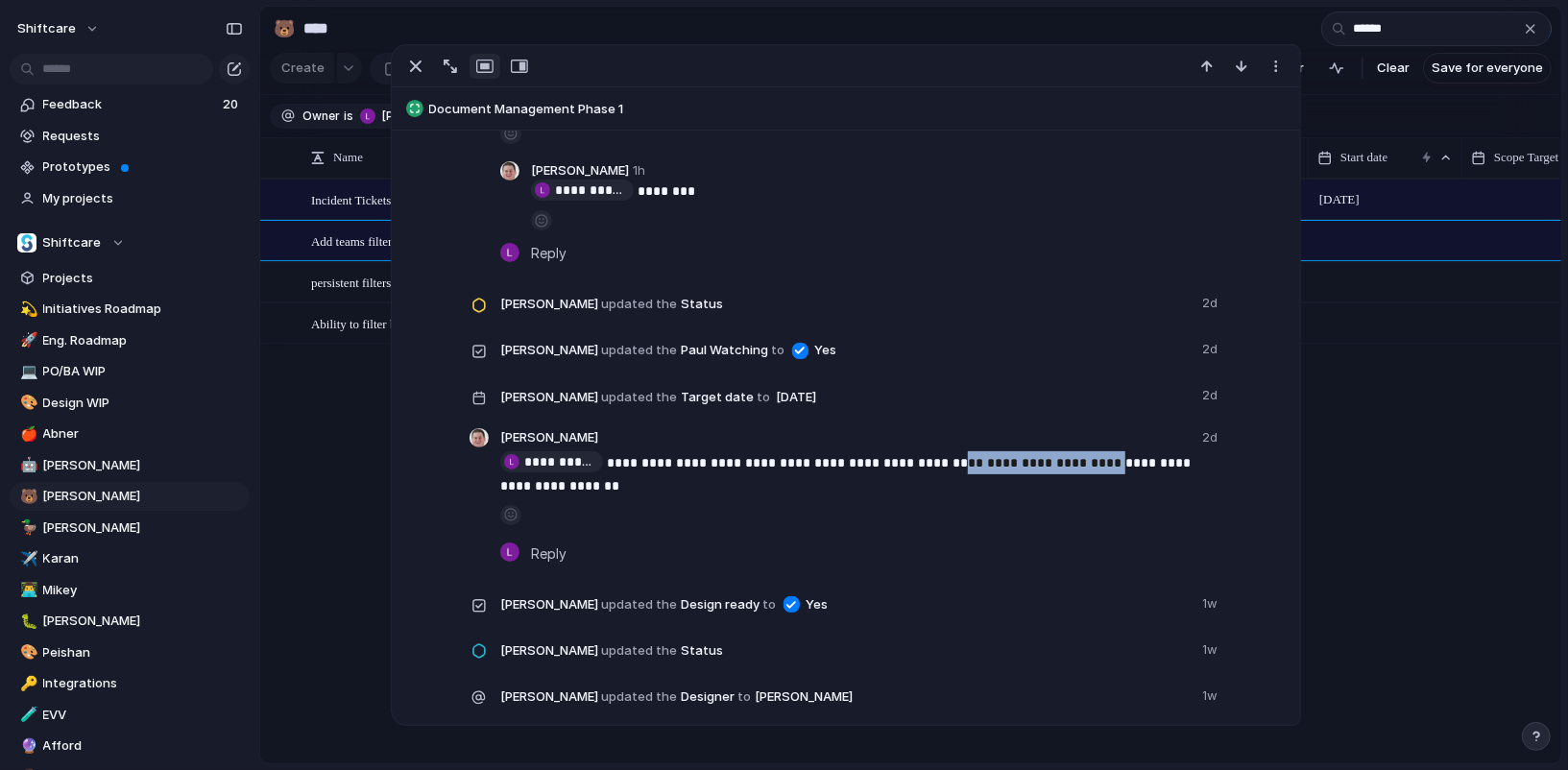
drag, startPoint x: 1047, startPoint y: 464, endPoint x: 1097, endPoint y: 466, distance: 50.0
click at [1097, 466] on p "**********" at bounding box center [861, 475] width 722 height 47
copy p "**********"
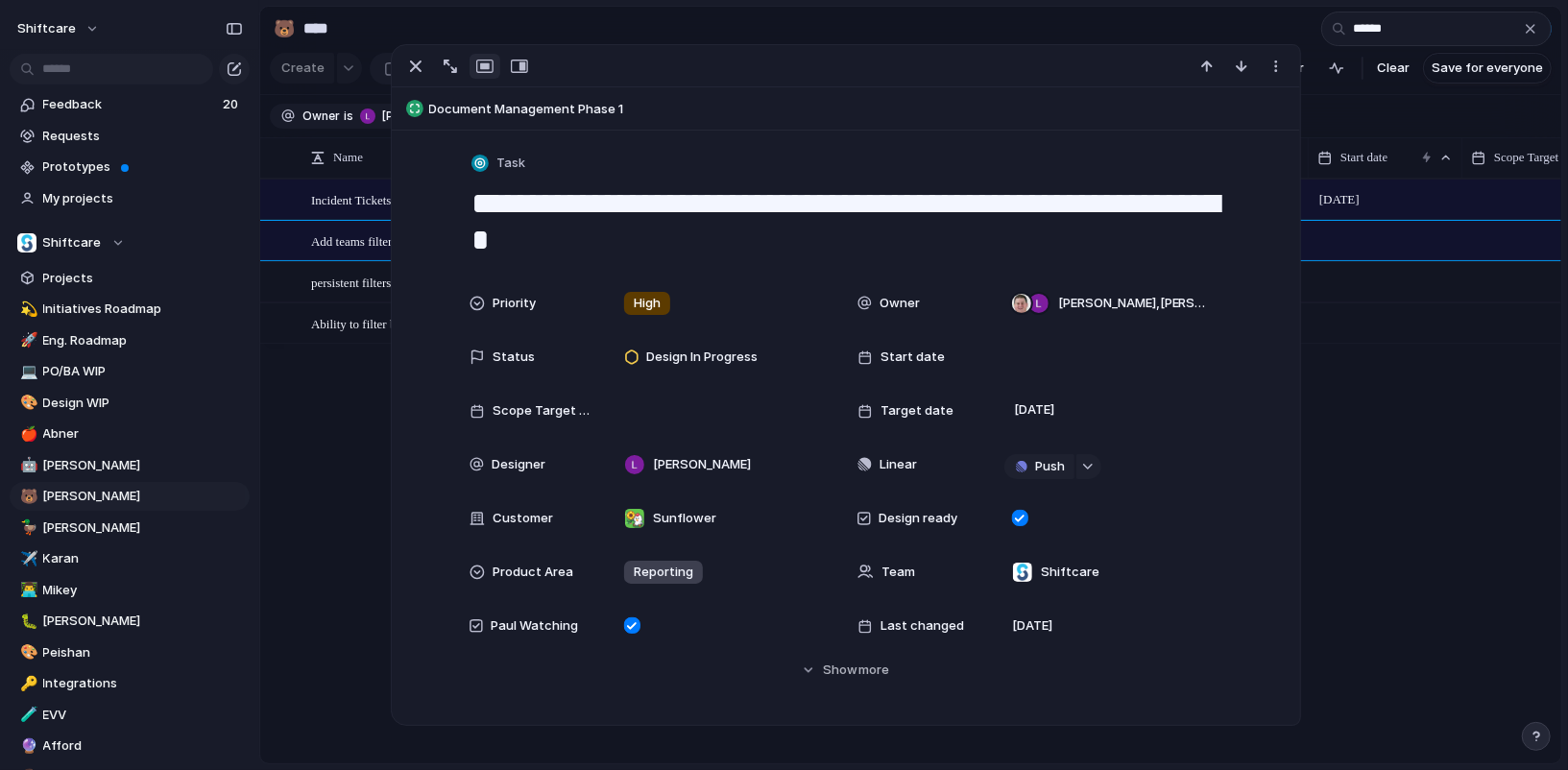
click at [762, 232] on textarea "**********" at bounding box center [846, 222] width 753 height 78
paste textarea "**********"
click at [986, 229] on textarea "**********" at bounding box center [846, 222] width 753 height 78
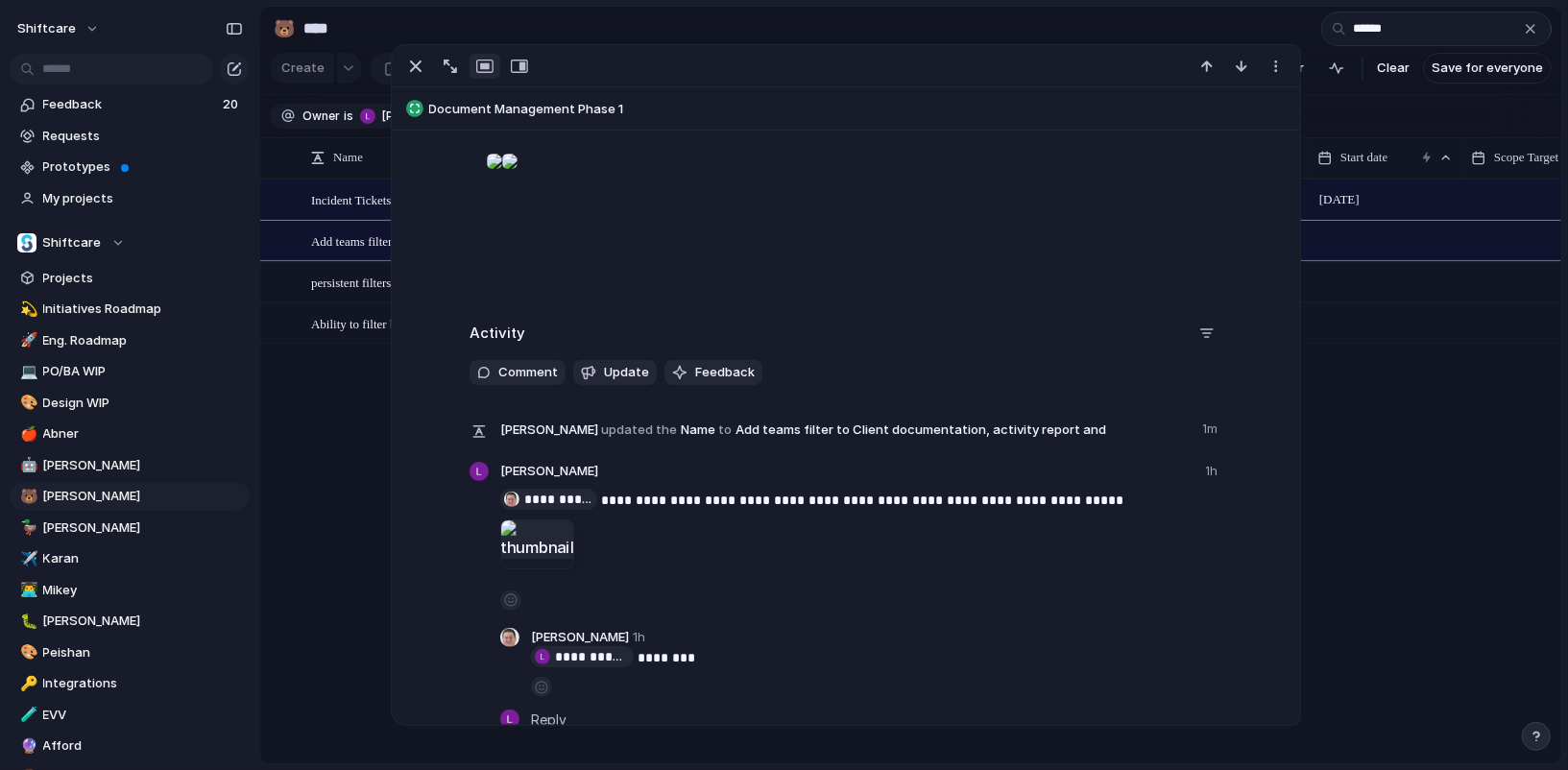
type textarea "**********"
click at [518, 180] on div at bounding box center [510, 161] width 16 height 39
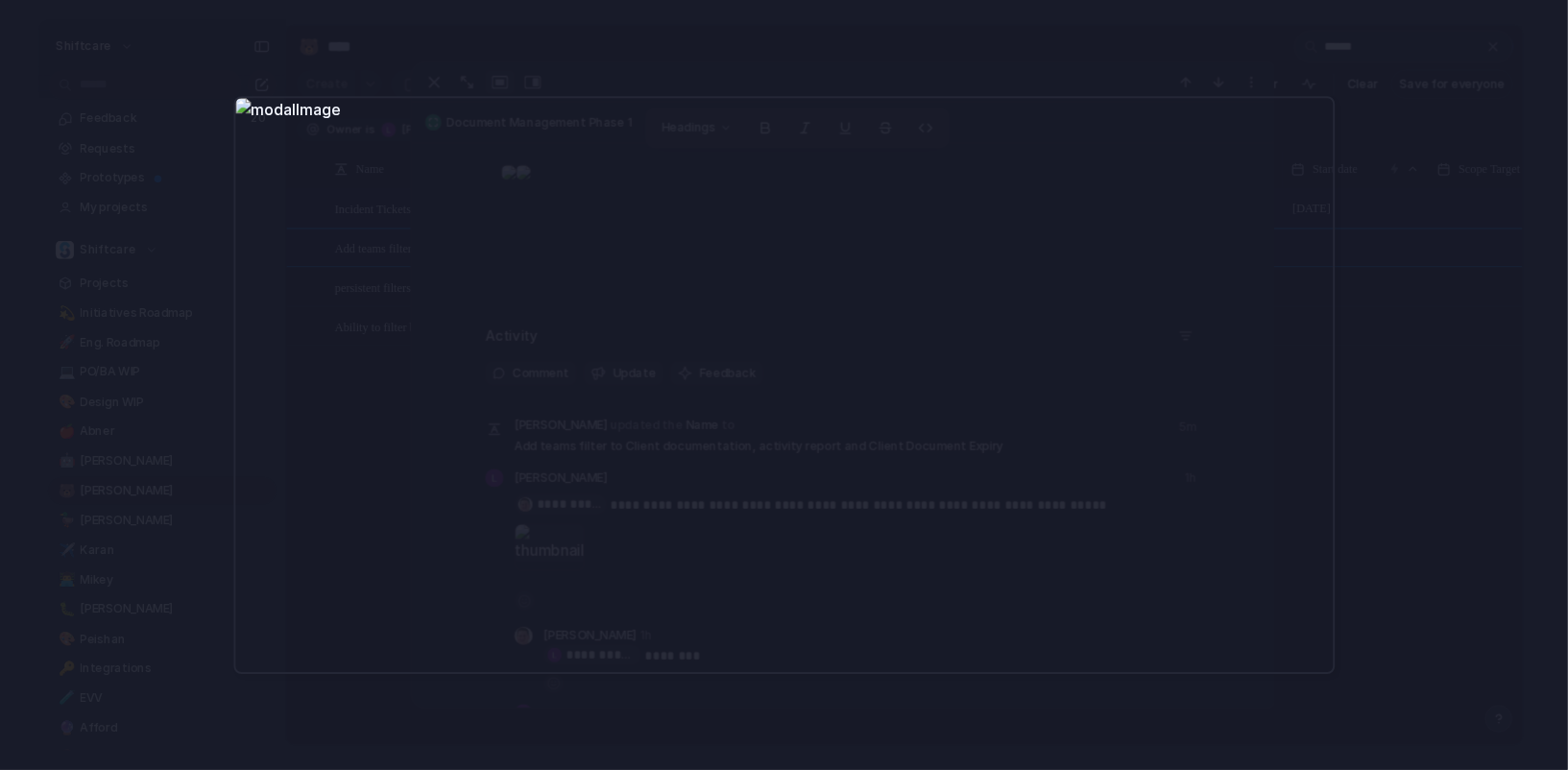
click at [800, 77] on div at bounding box center [784, 385] width 1568 height 770
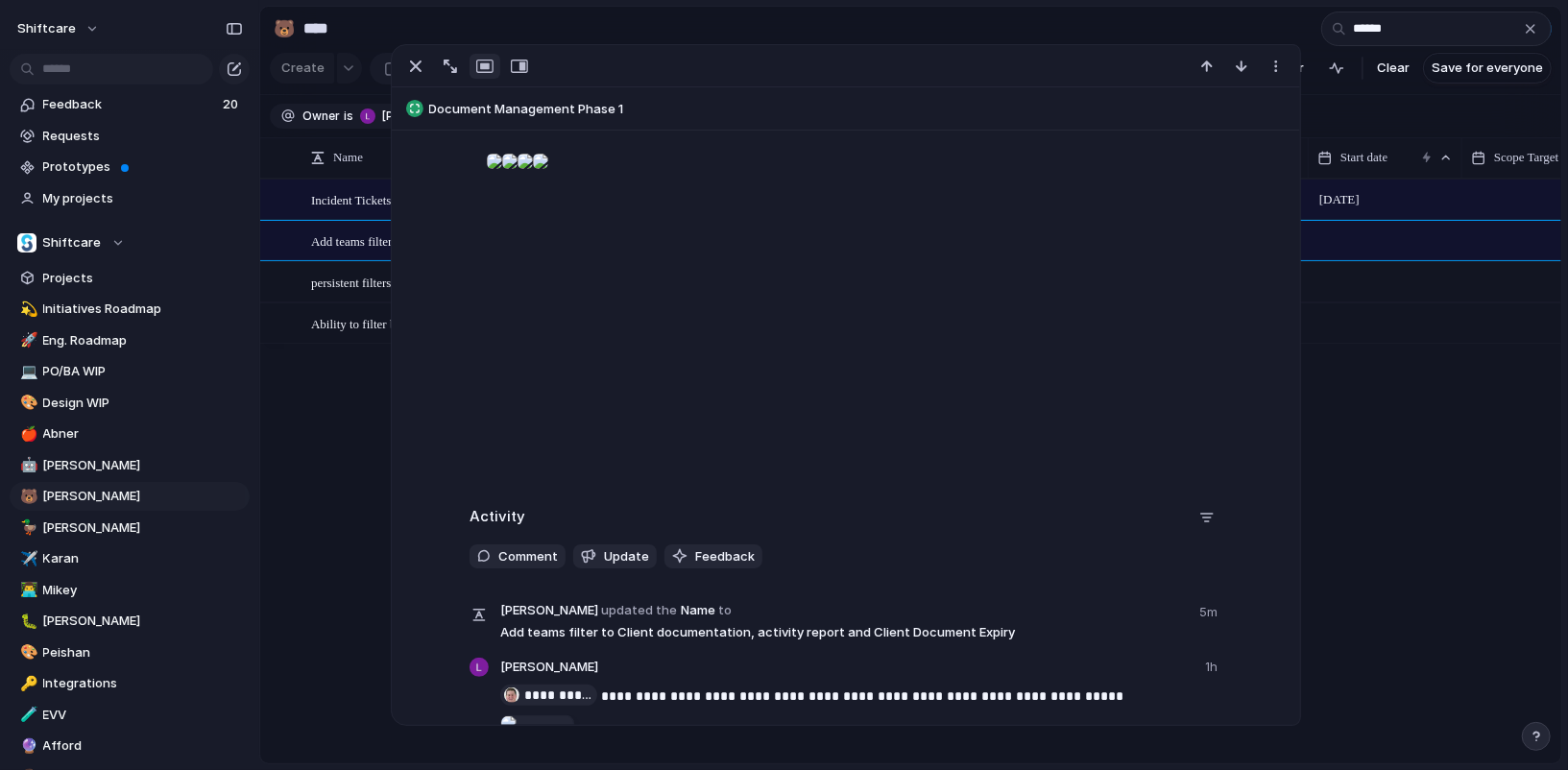
click at [850, 376] on p "**********" at bounding box center [863, 274] width 753 height 400
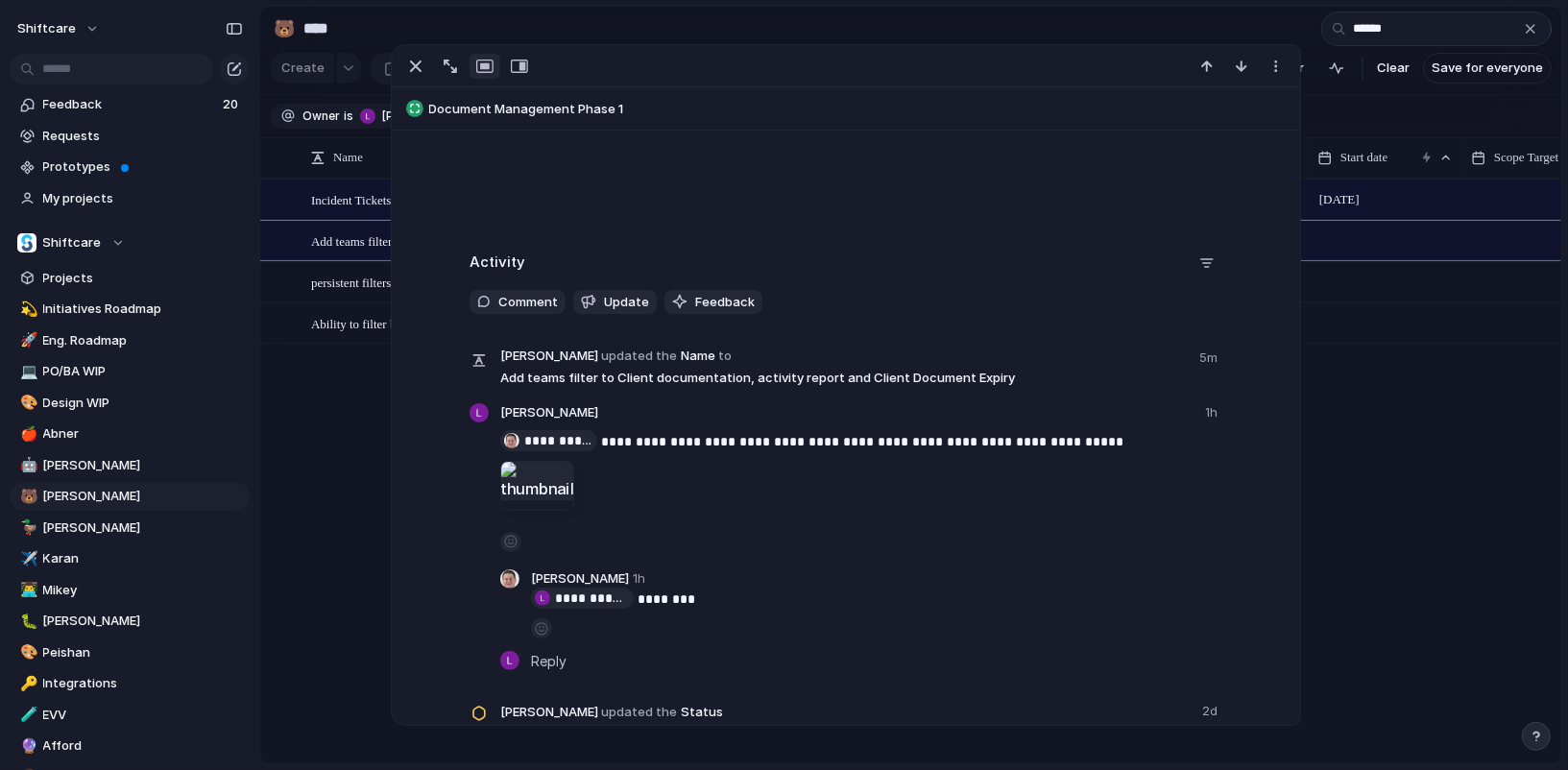
scroll to position [2943, 0]
click at [792, 595] on p "**********" at bounding box center [877, 600] width 691 height 23
click at [784, 609] on p "**********" at bounding box center [877, 600] width 691 height 23
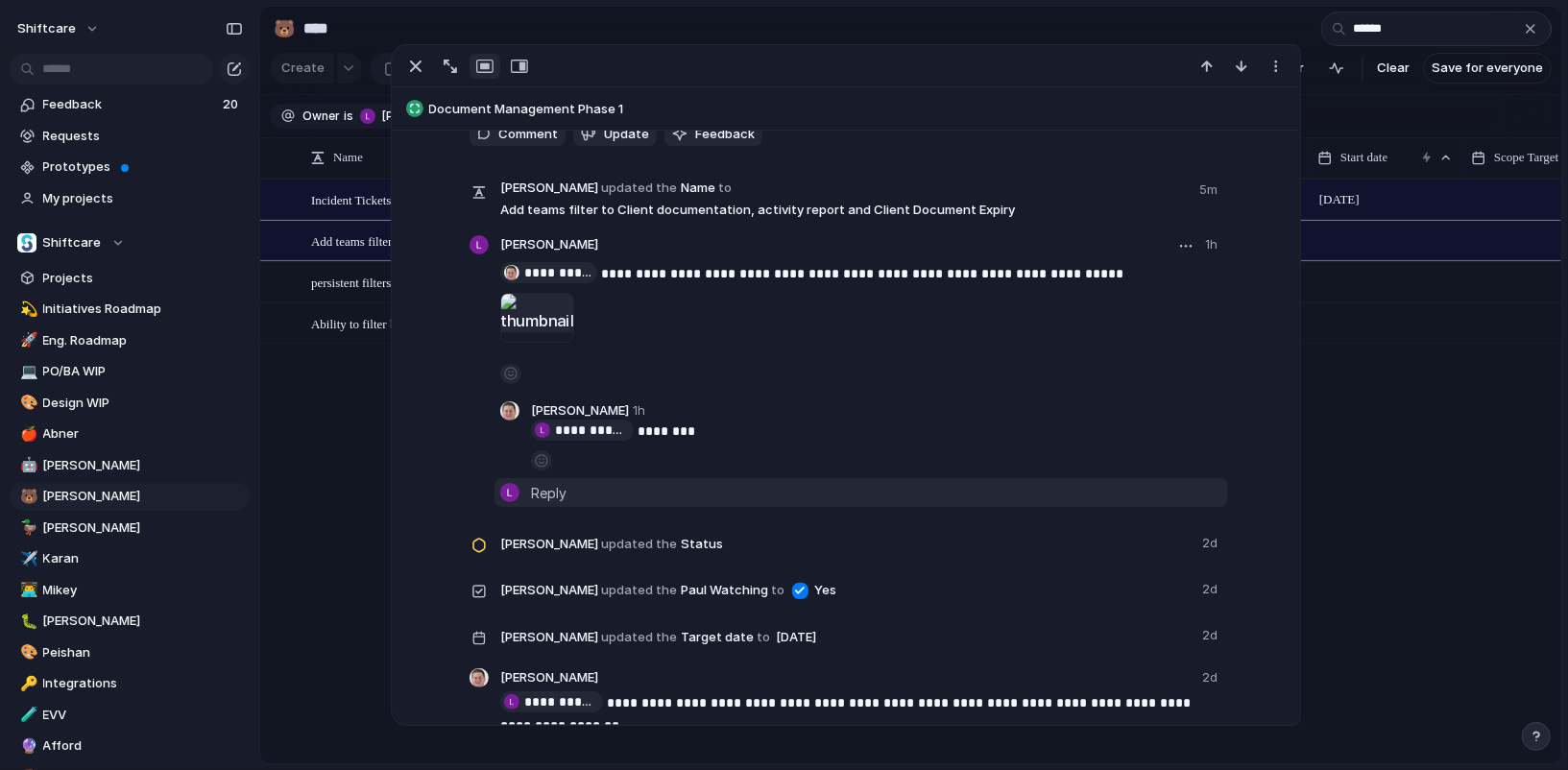
click at [562, 493] on span "Reply" at bounding box center [549, 493] width 36 height 21
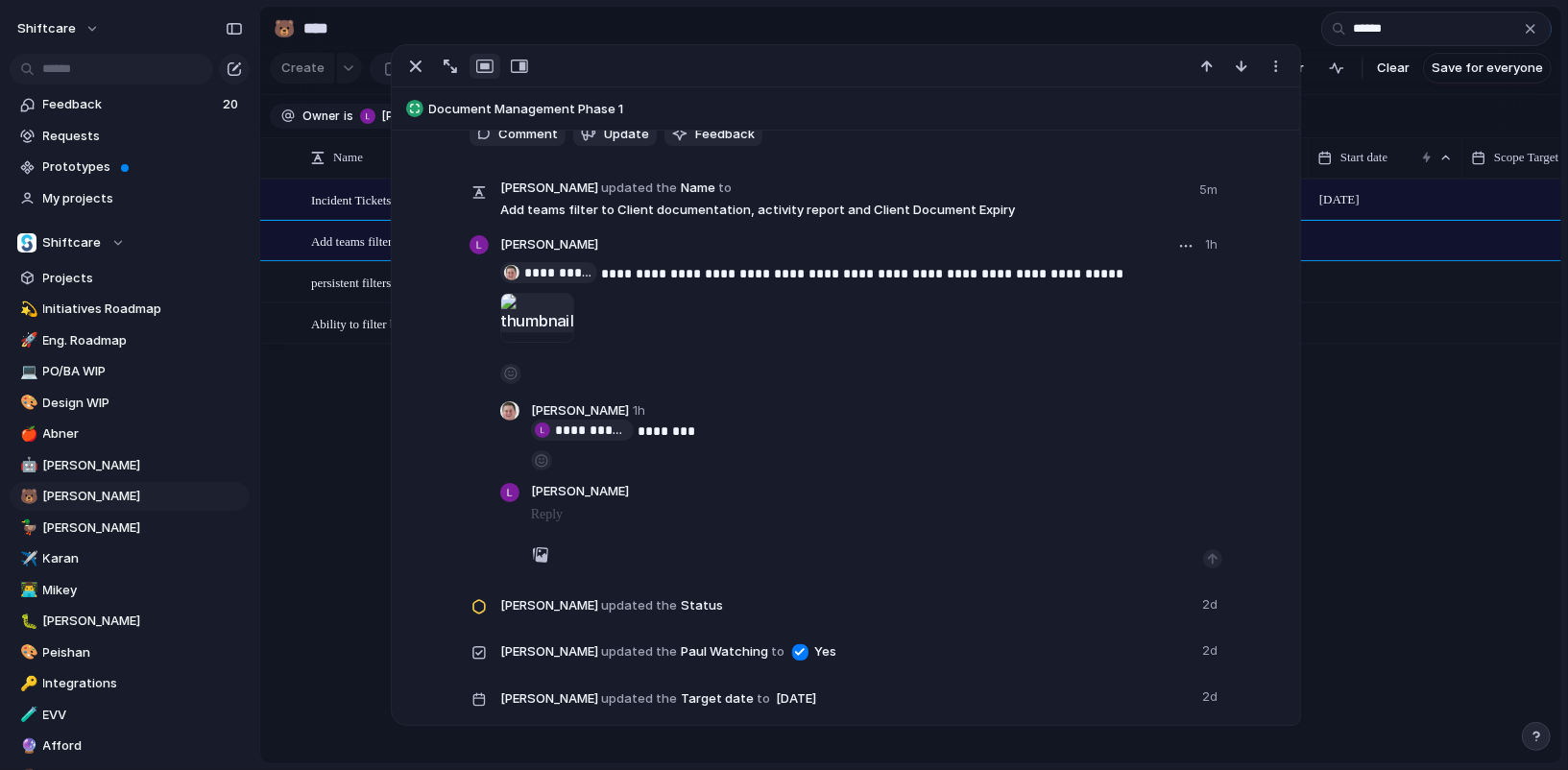
scroll to position [3133, 0]
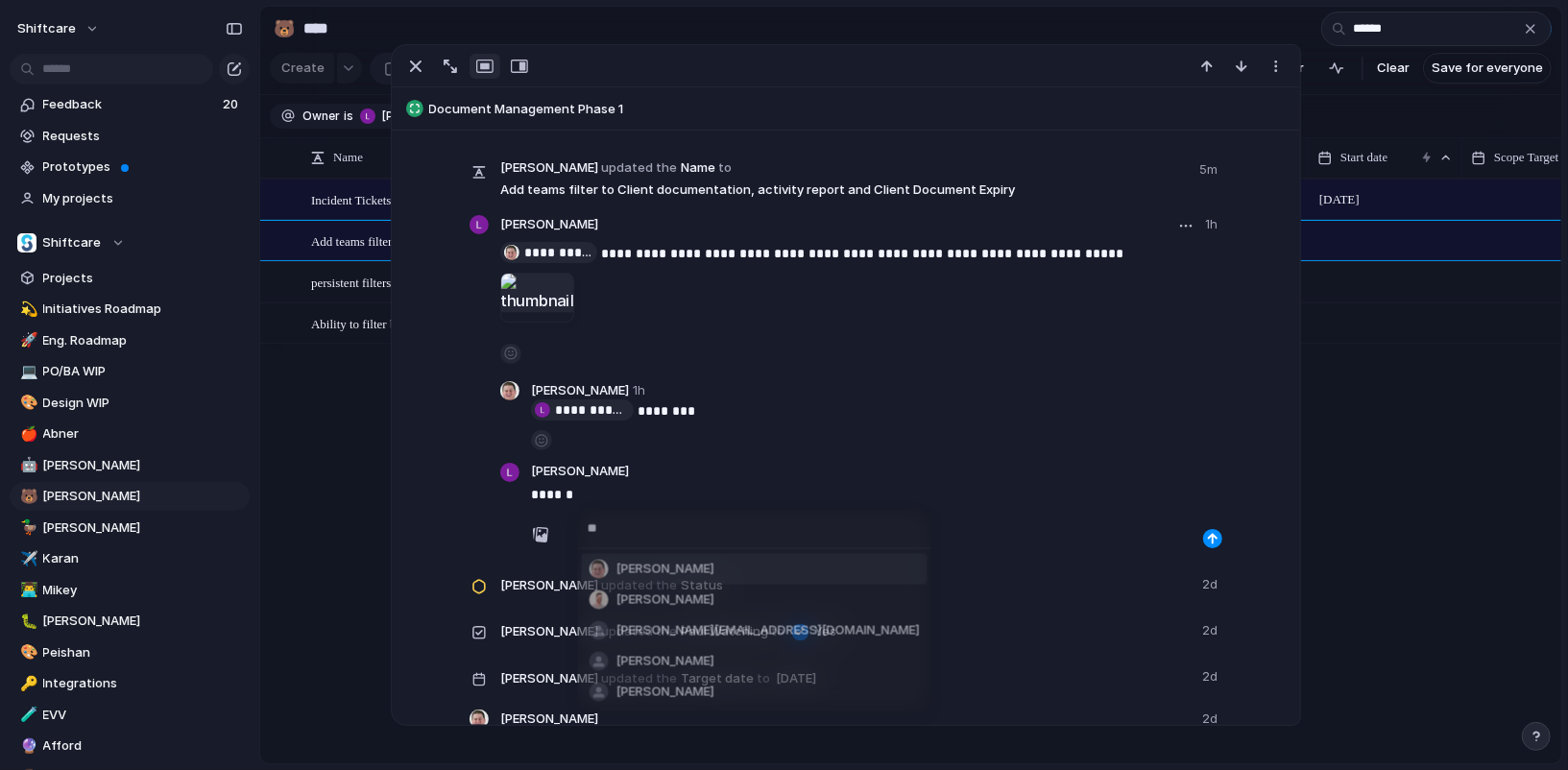
type input "***"
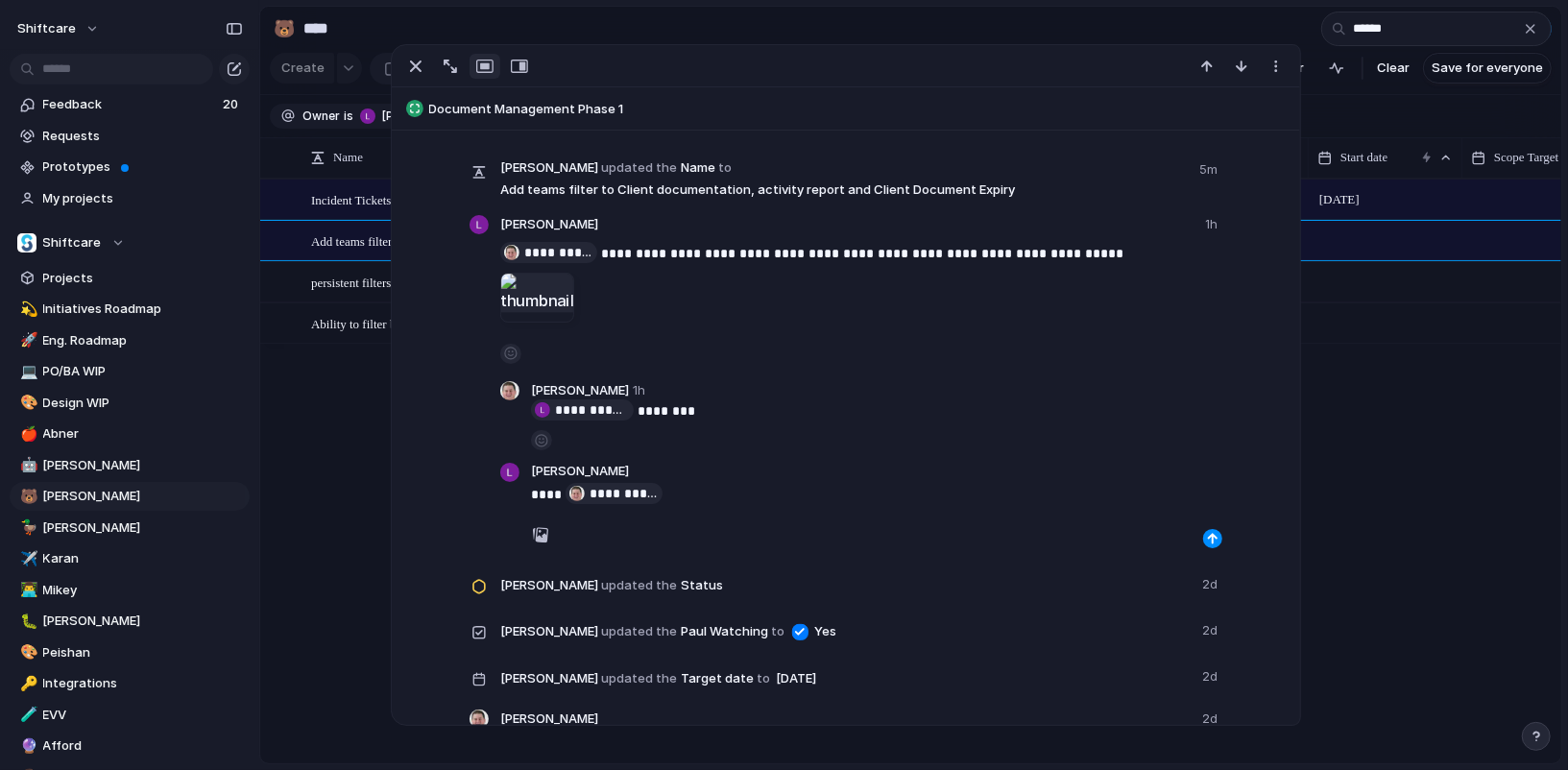
click at [1214, 547] on button "button" at bounding box center [1212, 538] width 19 height 19
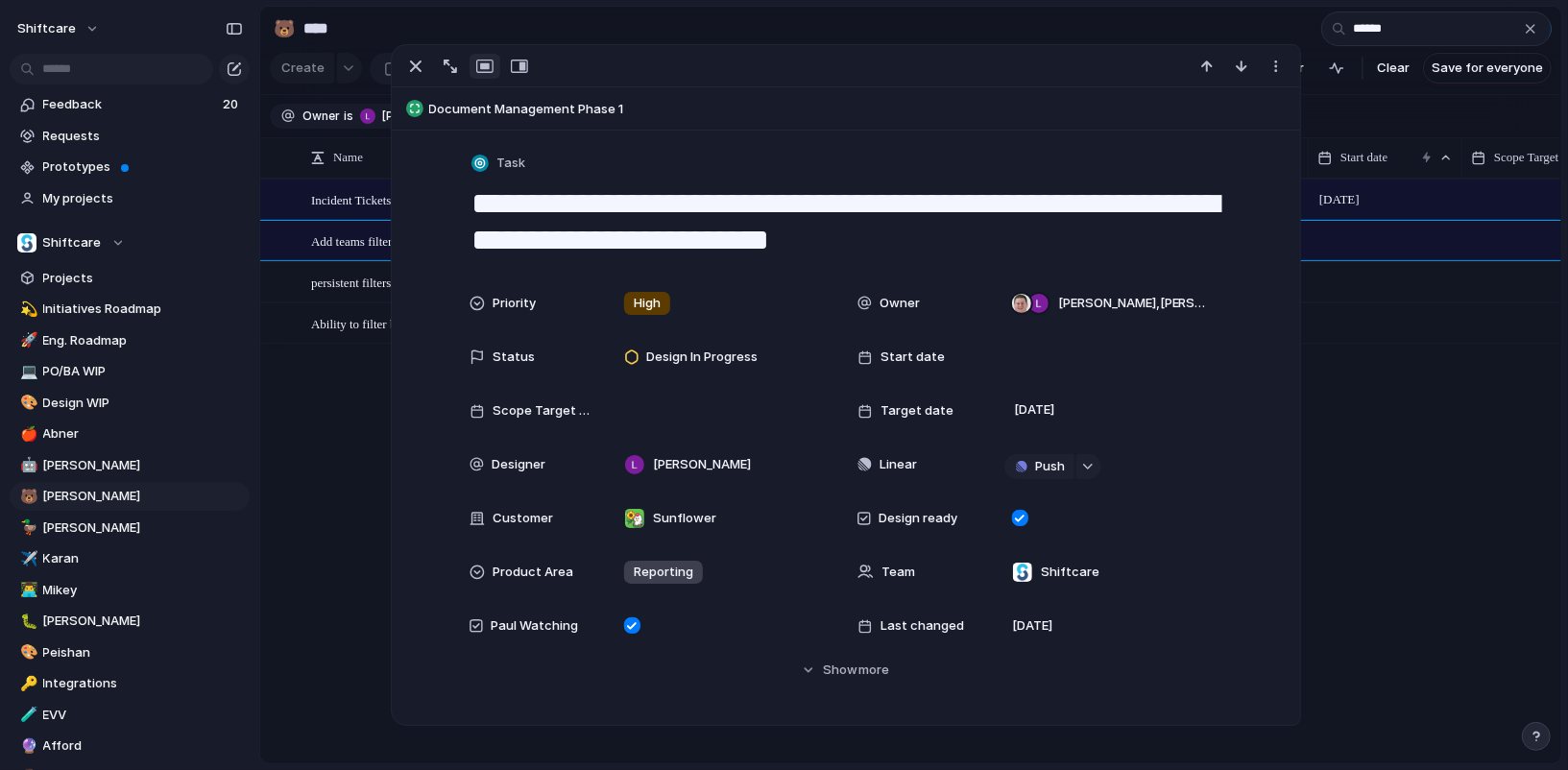
scroll to position [61, 0]
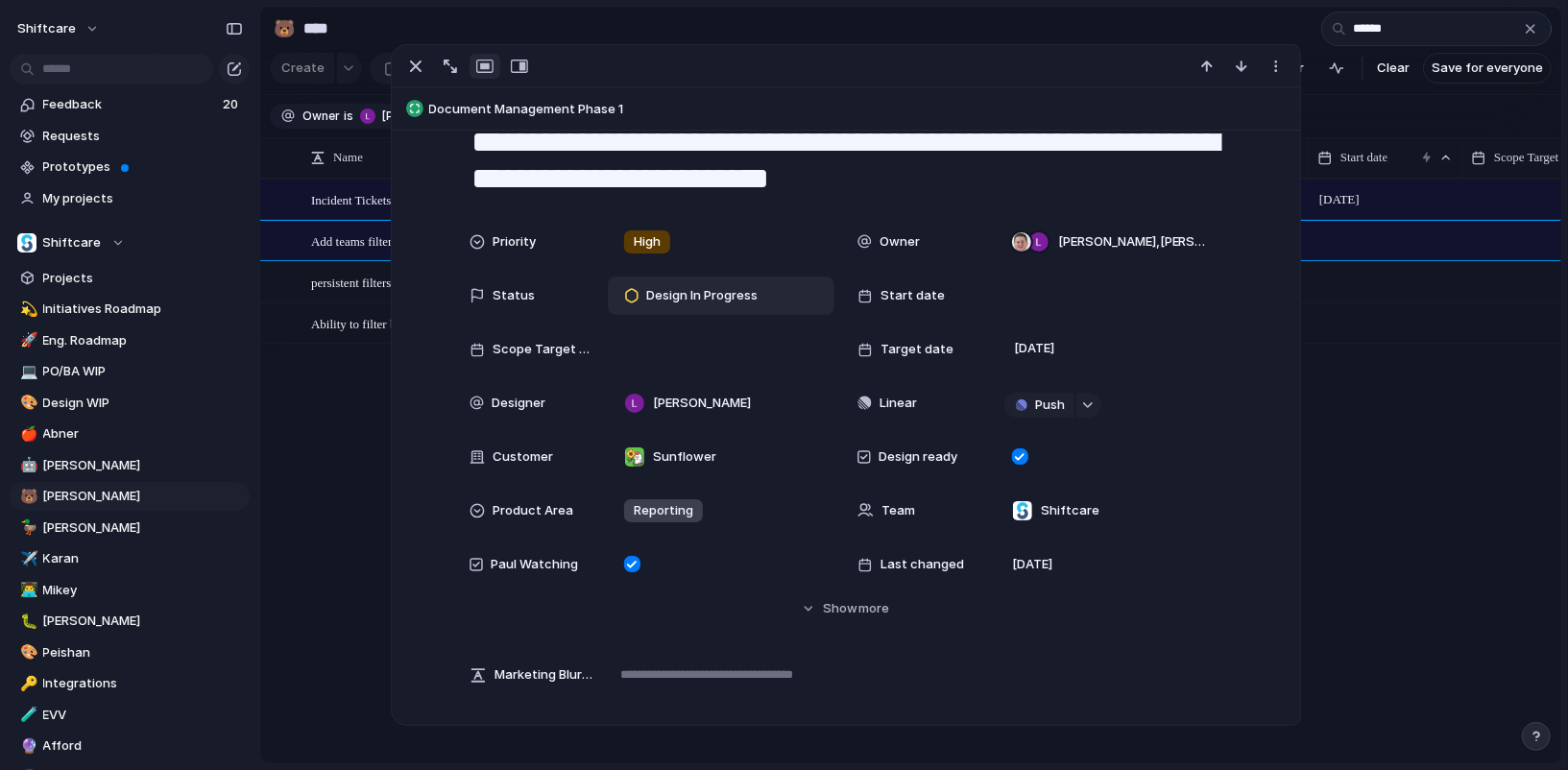
click at [729, 289] on span "Design In Progress" at bounding box center [701, 295] width 111 height 19
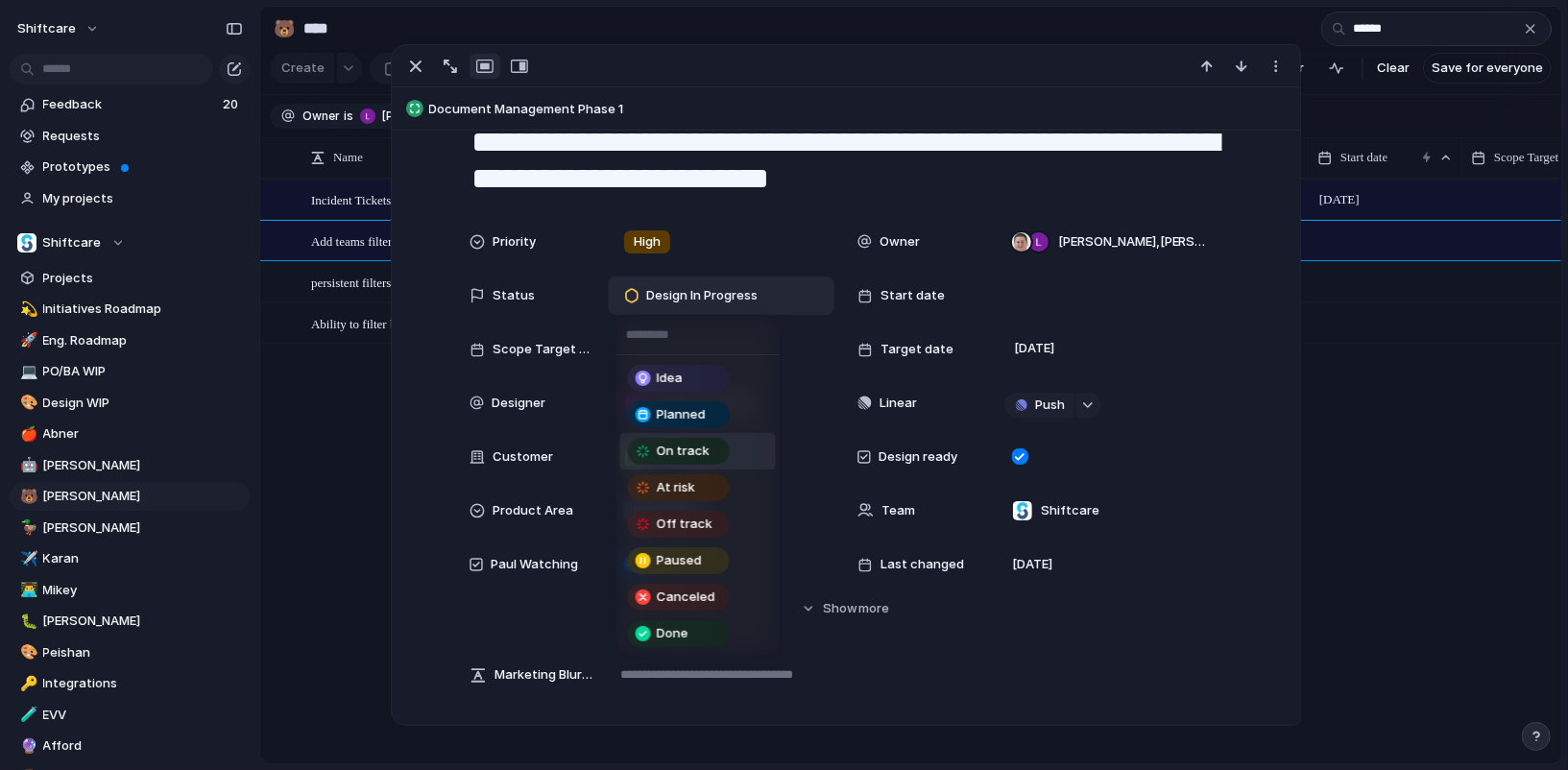
click at [359, 499] on div "Idea Planned On track At risk Off track Paused Canceled Done" at bounding box center [784, 385] width 1568 height 770
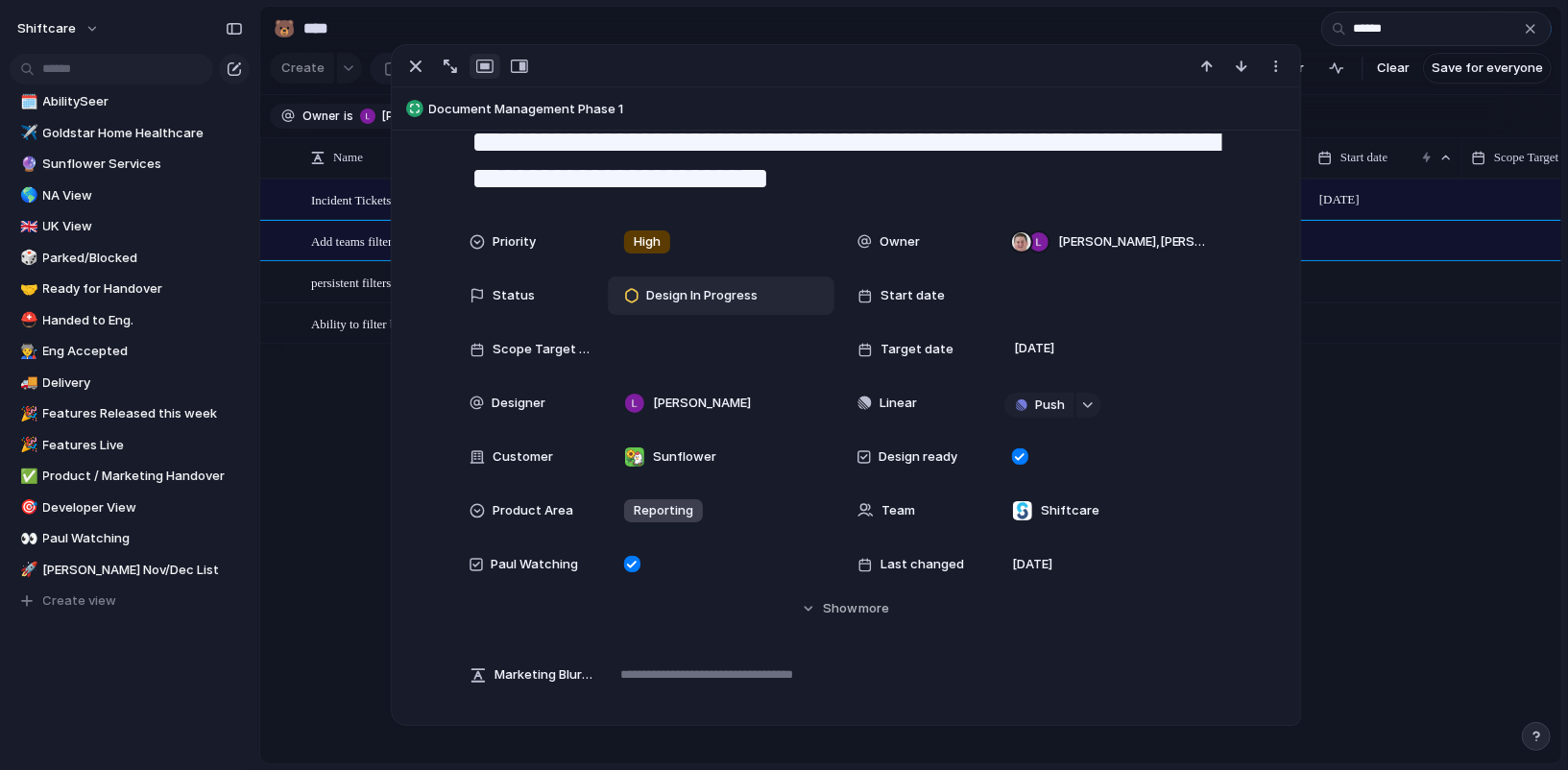
scroll to position [0, 0]
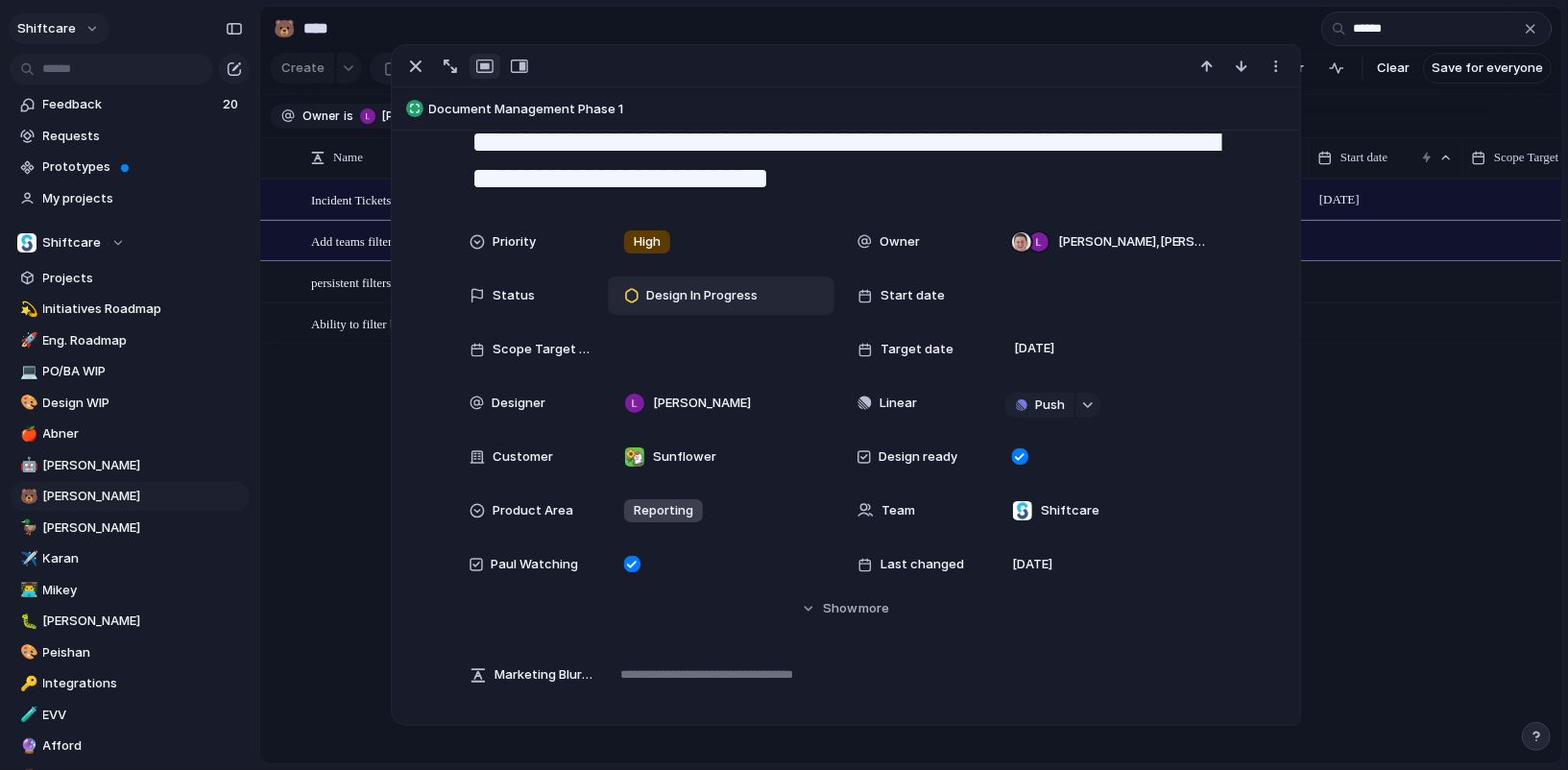
click at [66, 24] on span "shiftcare" at bounding box center [46, 28] width 58 height 19
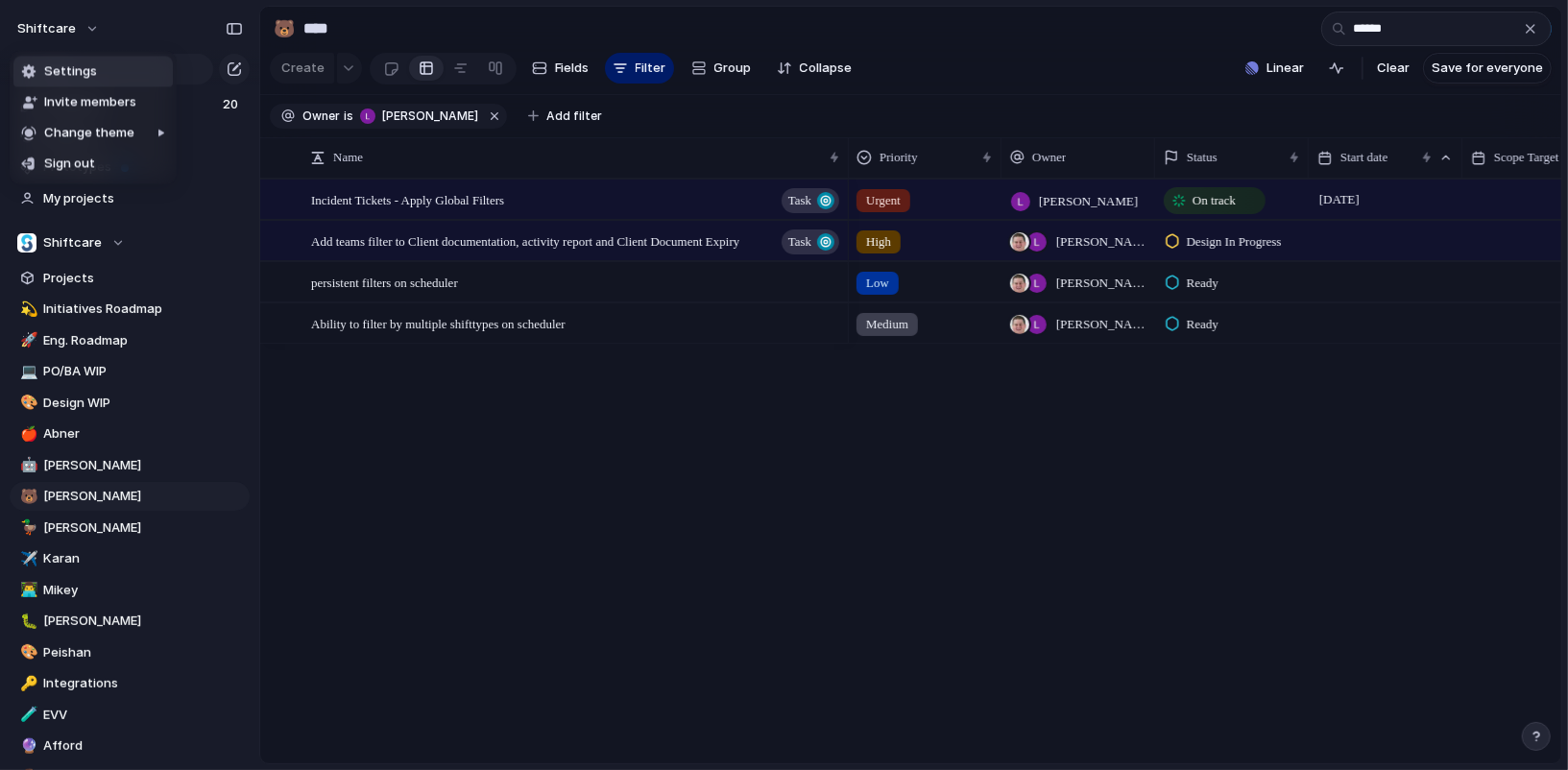
click at [101, 79] on li "Settings" at bounding box center [93, 70] width 159 height 31
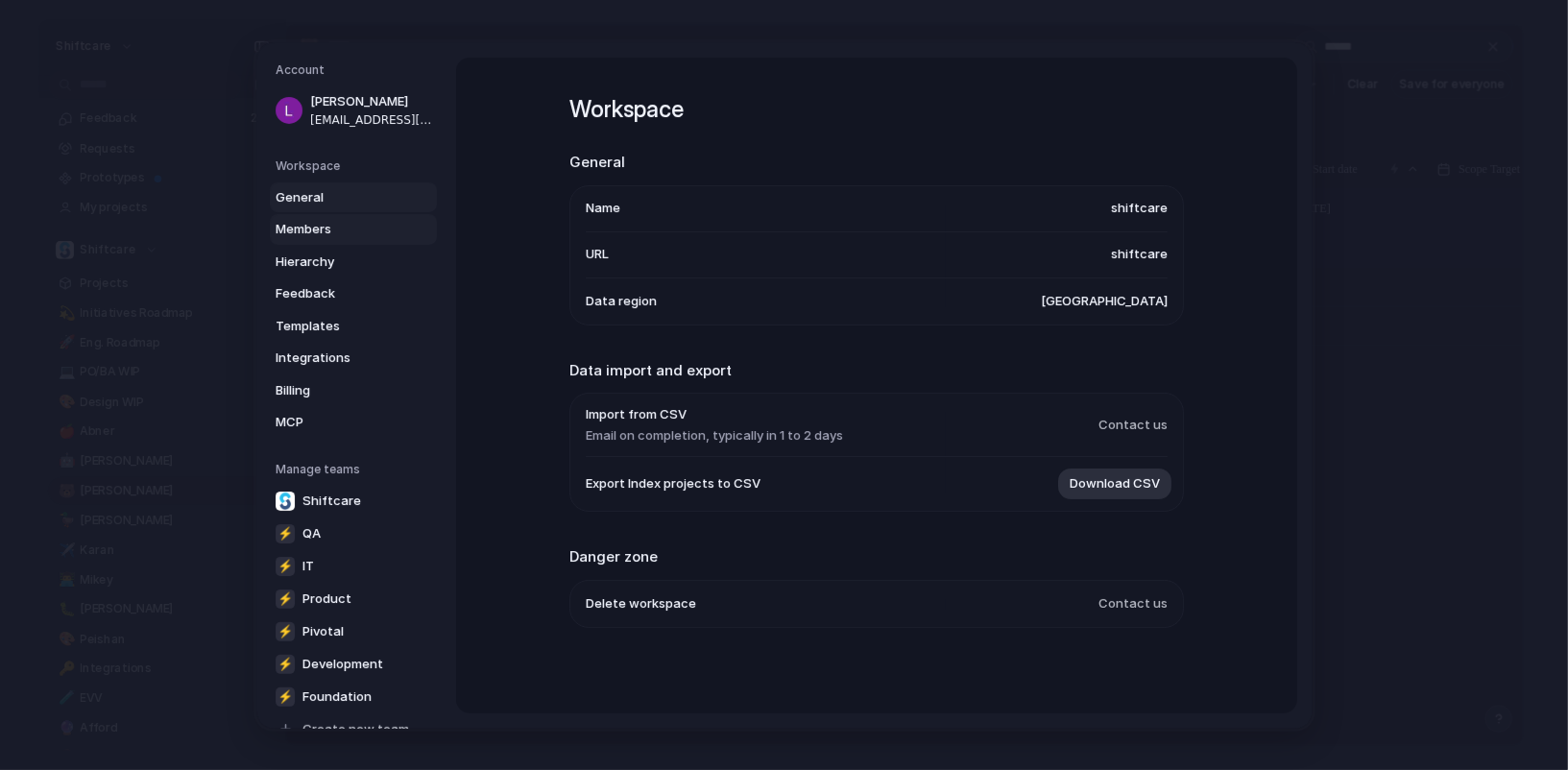
click at [337, 236] on span "Members" at bounding box center [337, 229] width 123 height 19
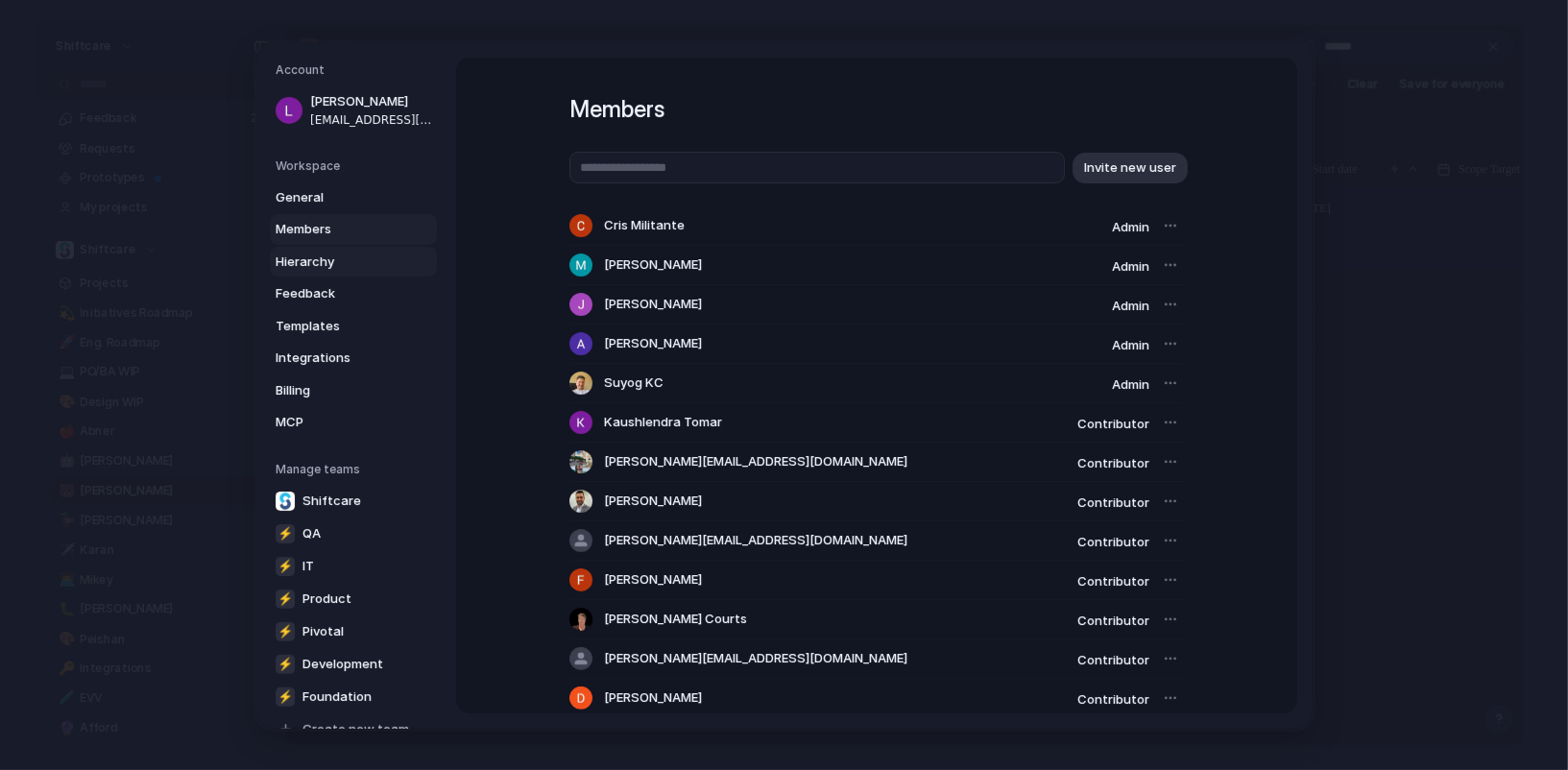
click at [348, 257] on span "Hierarchy" at bounding box center [337, 261] width 123 height 19
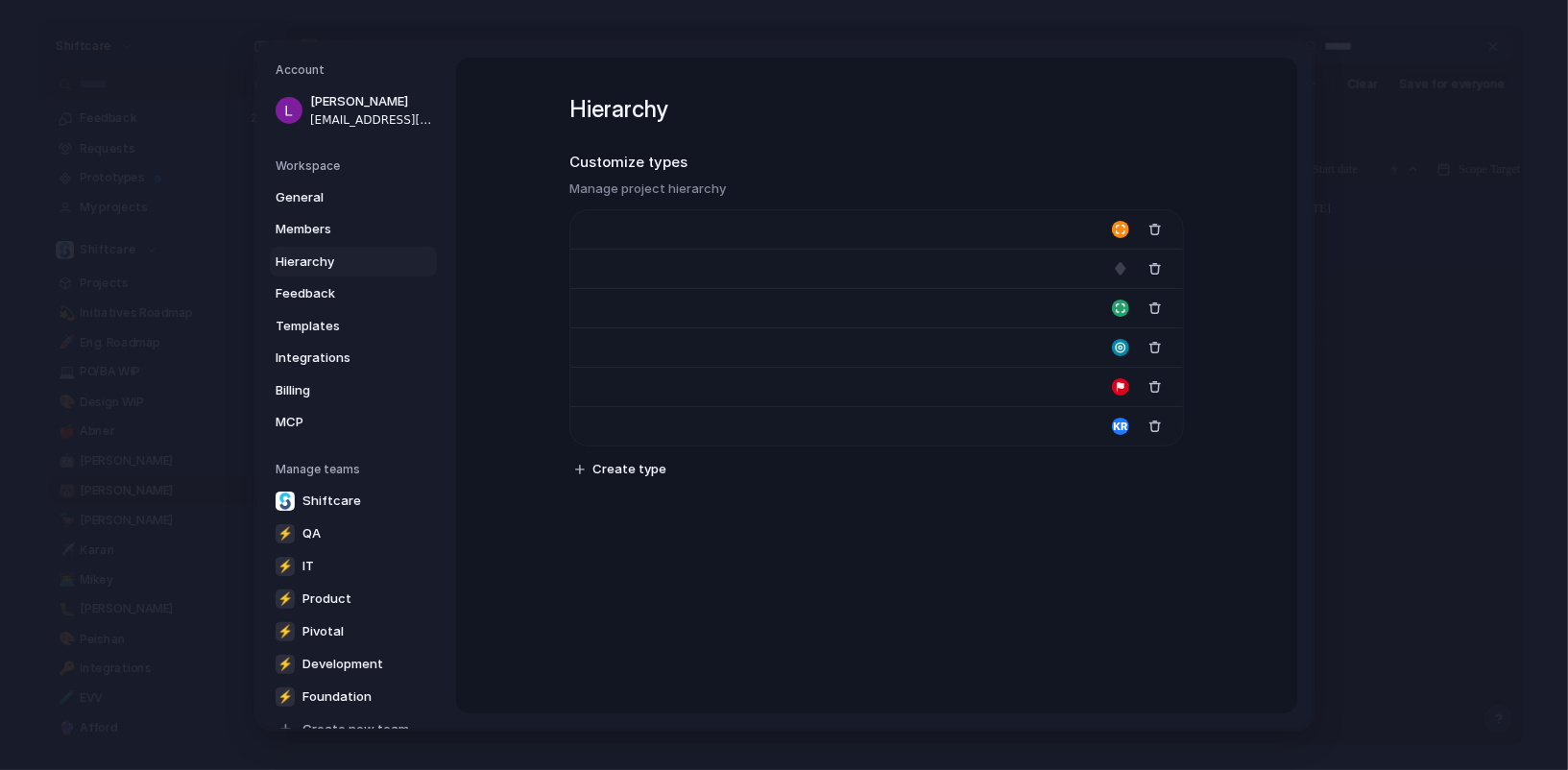
type input "**********"
type input "*******"
click at [343, 237] on span "Members" at bounding box center [337, 229] width 123 height 19
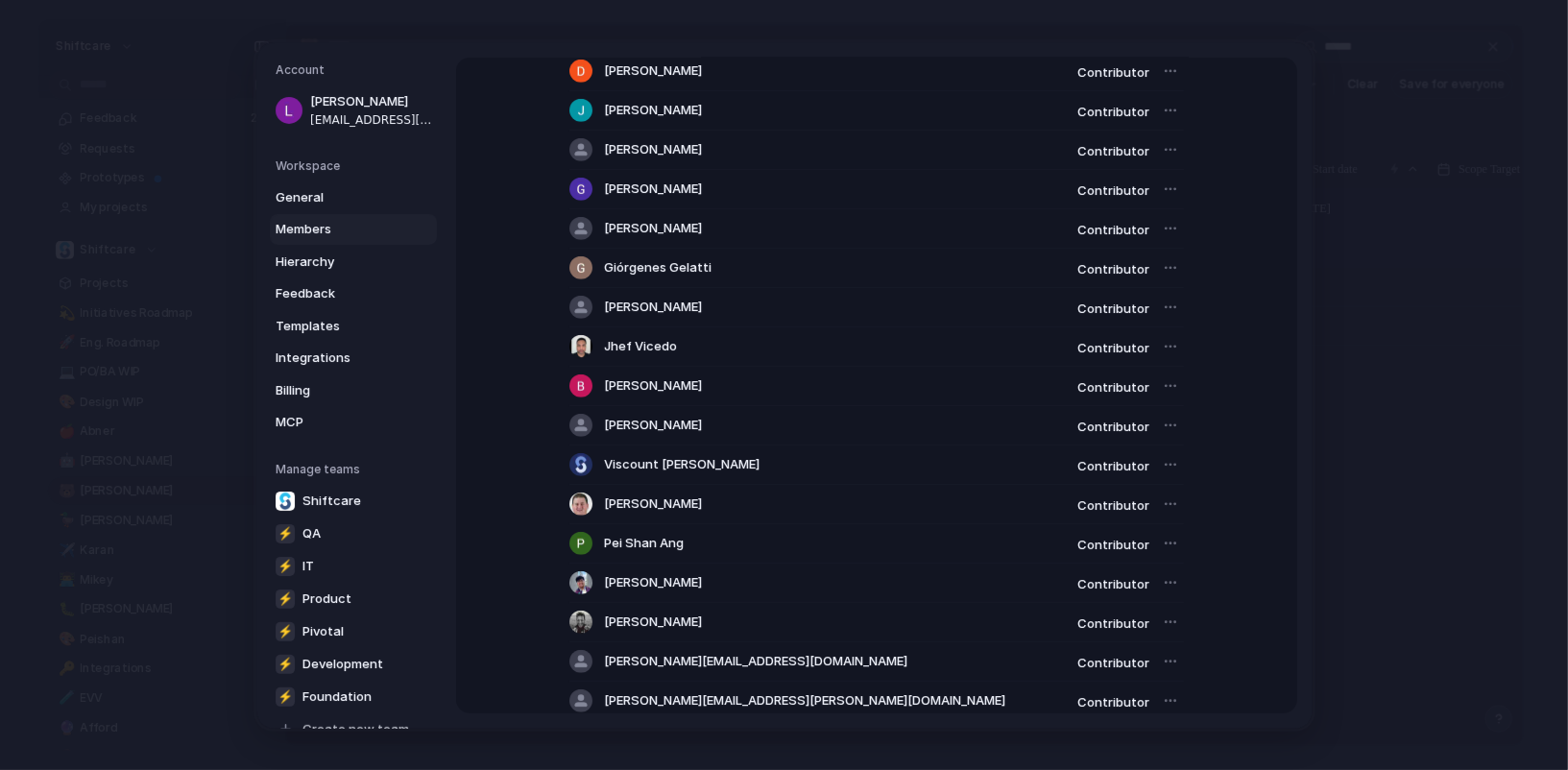
scroll to position [590, 0]
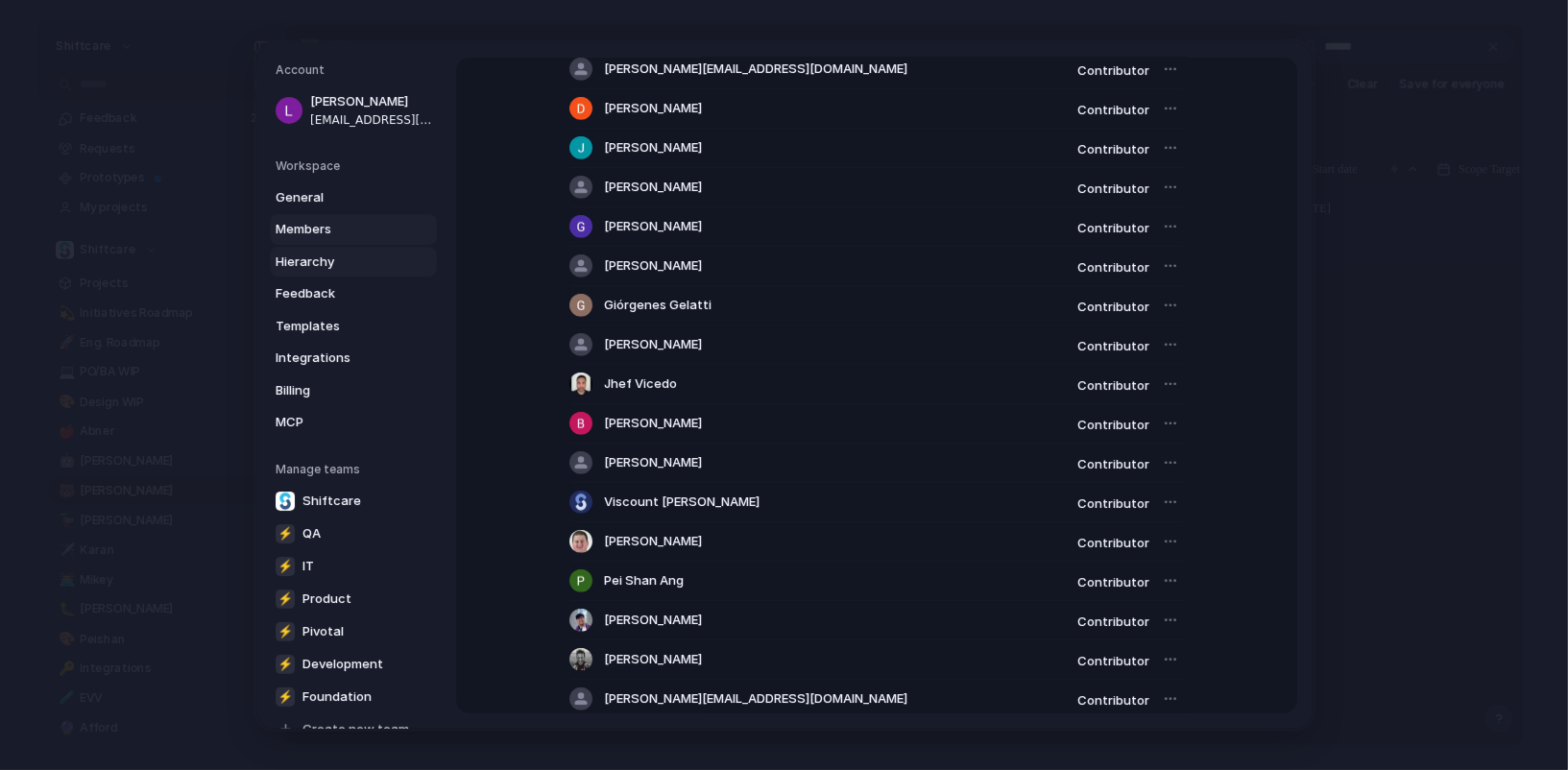
click at [344, 259] on span "Hierarchy" at bounding box center [337, 261] width 123 height 19
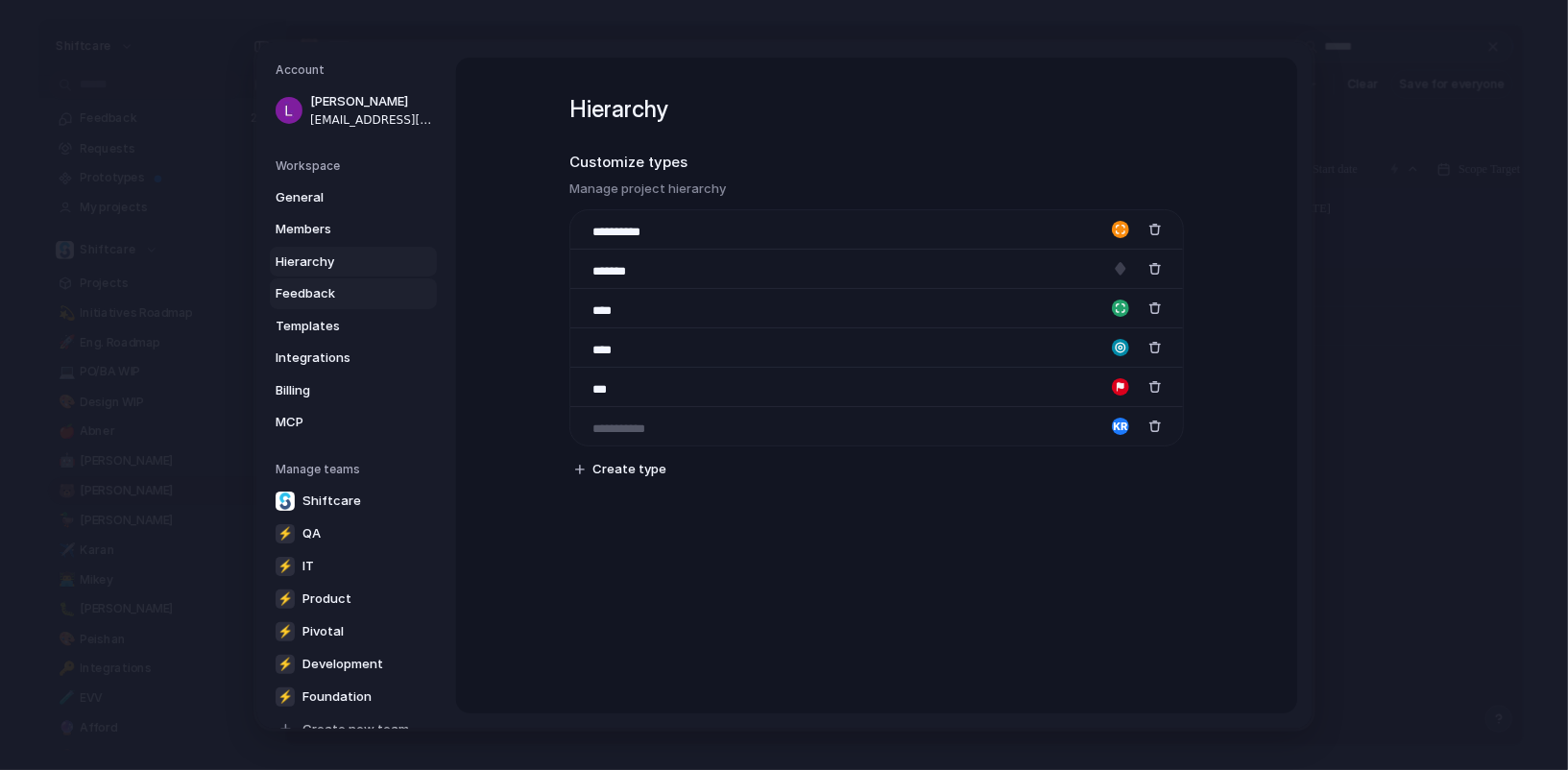
click at [354, 296] on span "Feedback" at bounding box center [337, 293] width 123 height 19
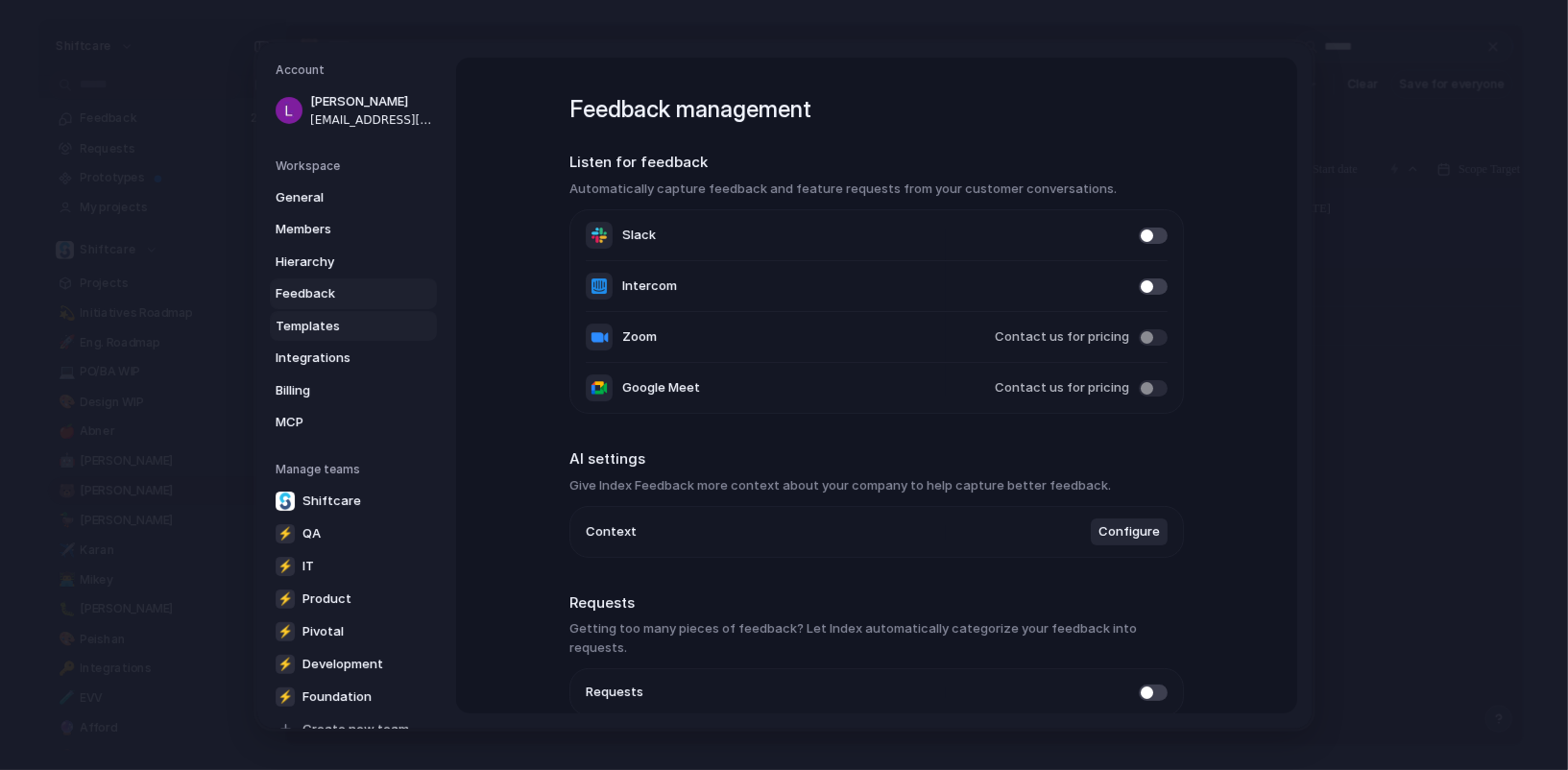
click at [361, 322] on span "Templates" at bounding box center [337, 325] width 123 height 19
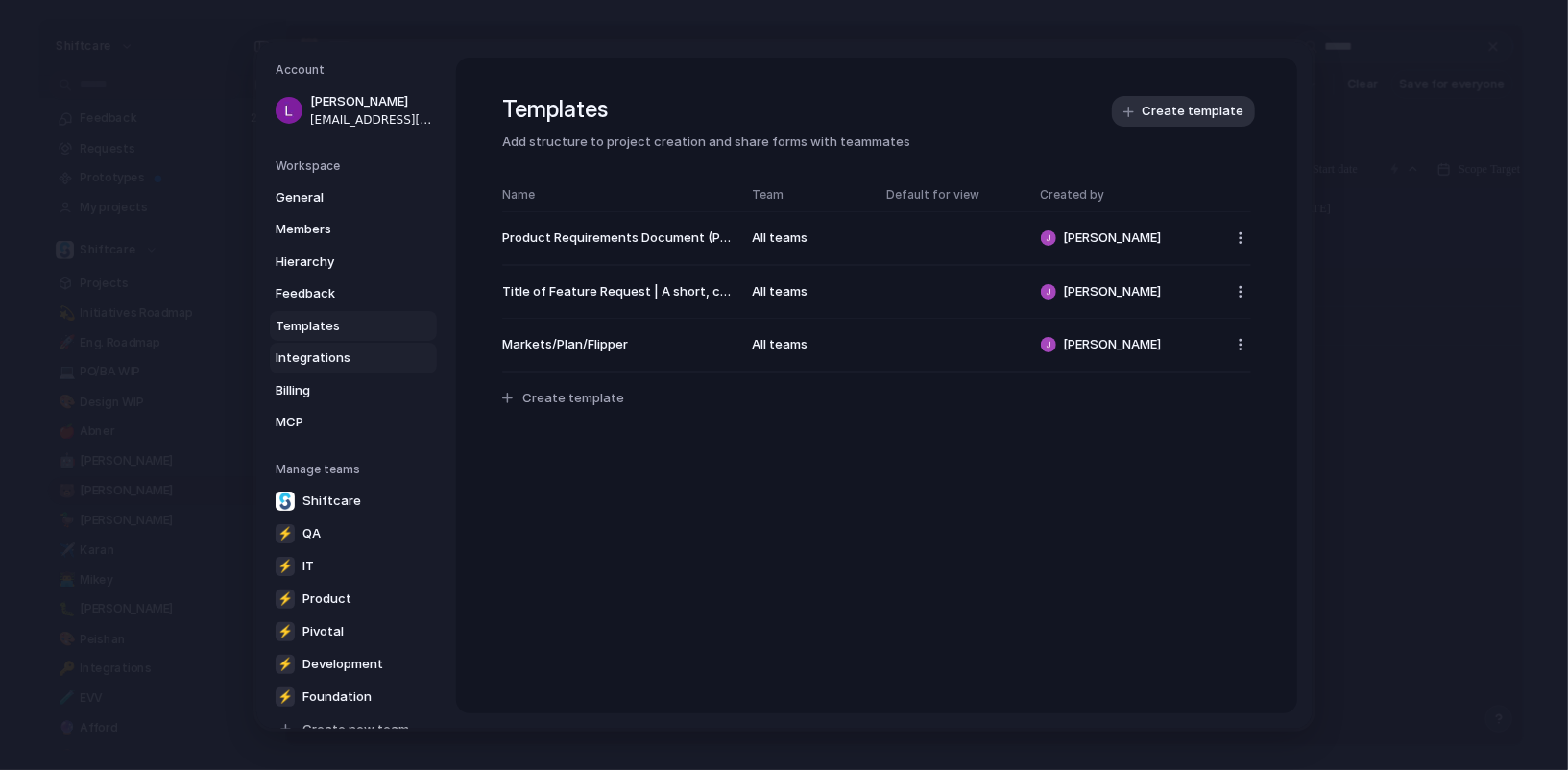
click at [362, 358] on span "Integrations" at bounding box center [337, 358] width 123 height 19
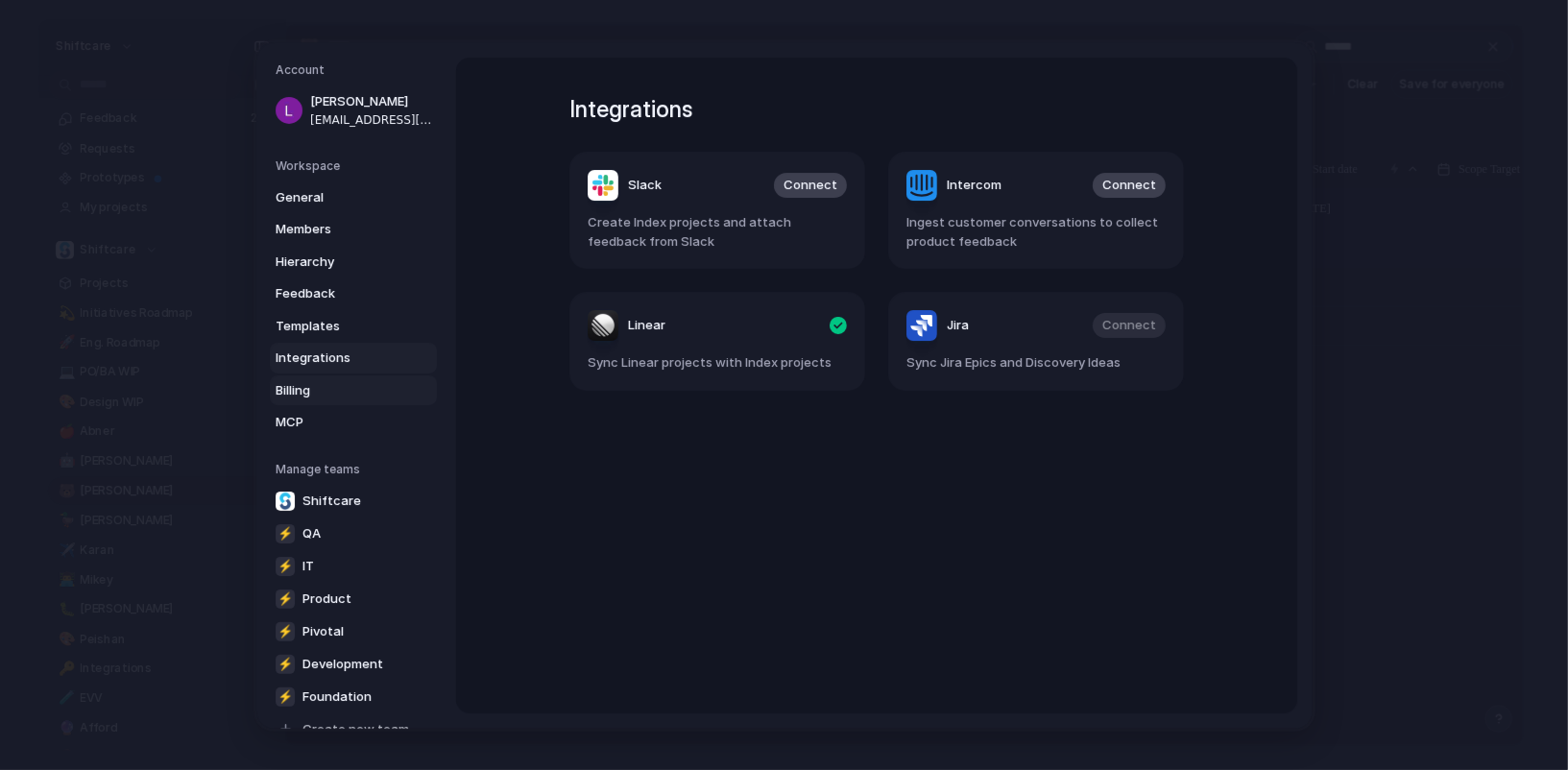
click at [366, 394] on span "Billing" at bounding box center [337, 389] width 123 height 19
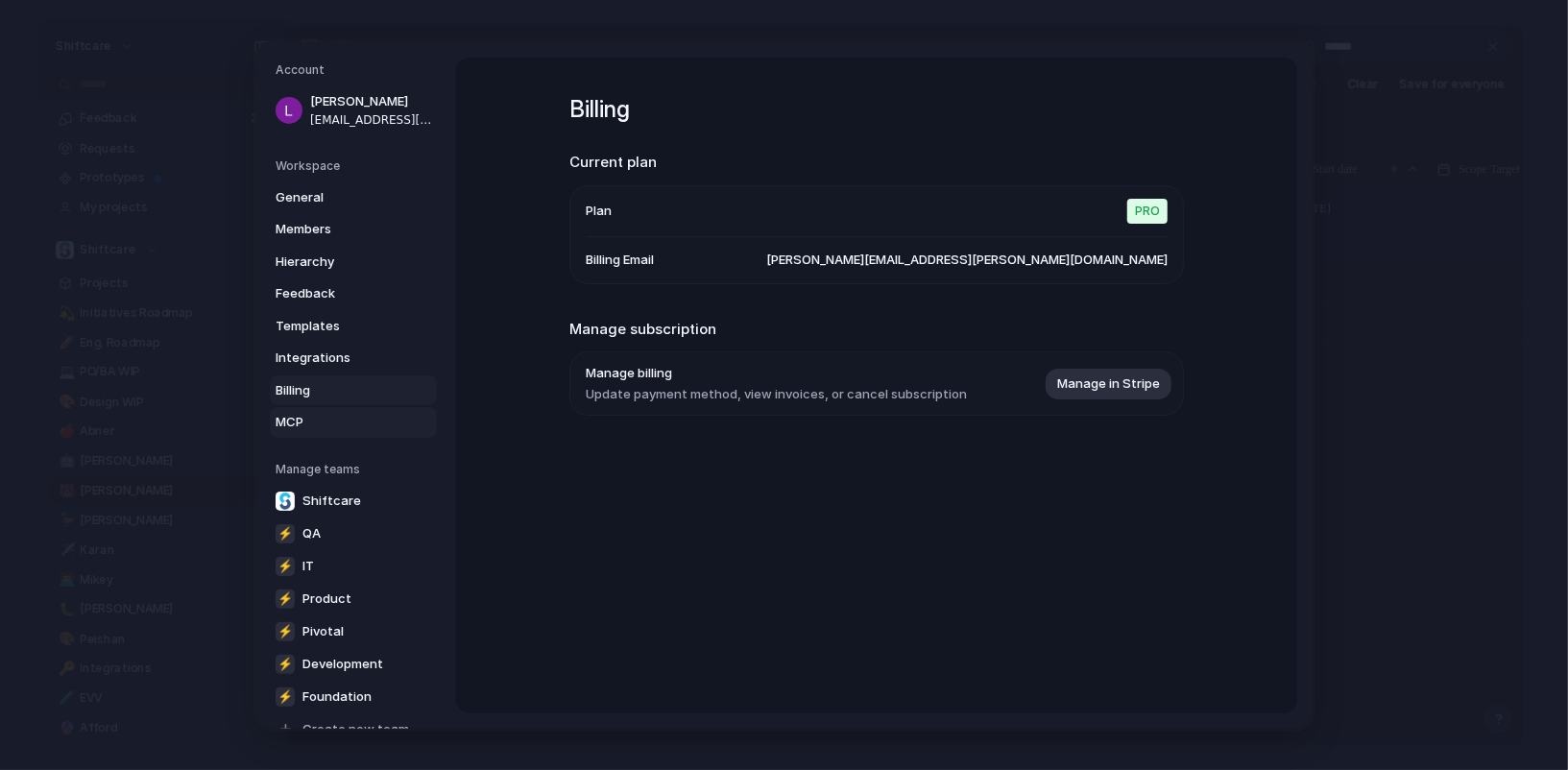
click at [366, 410] on link "MCP" at bounding box center [353, 422] width 167 height 31
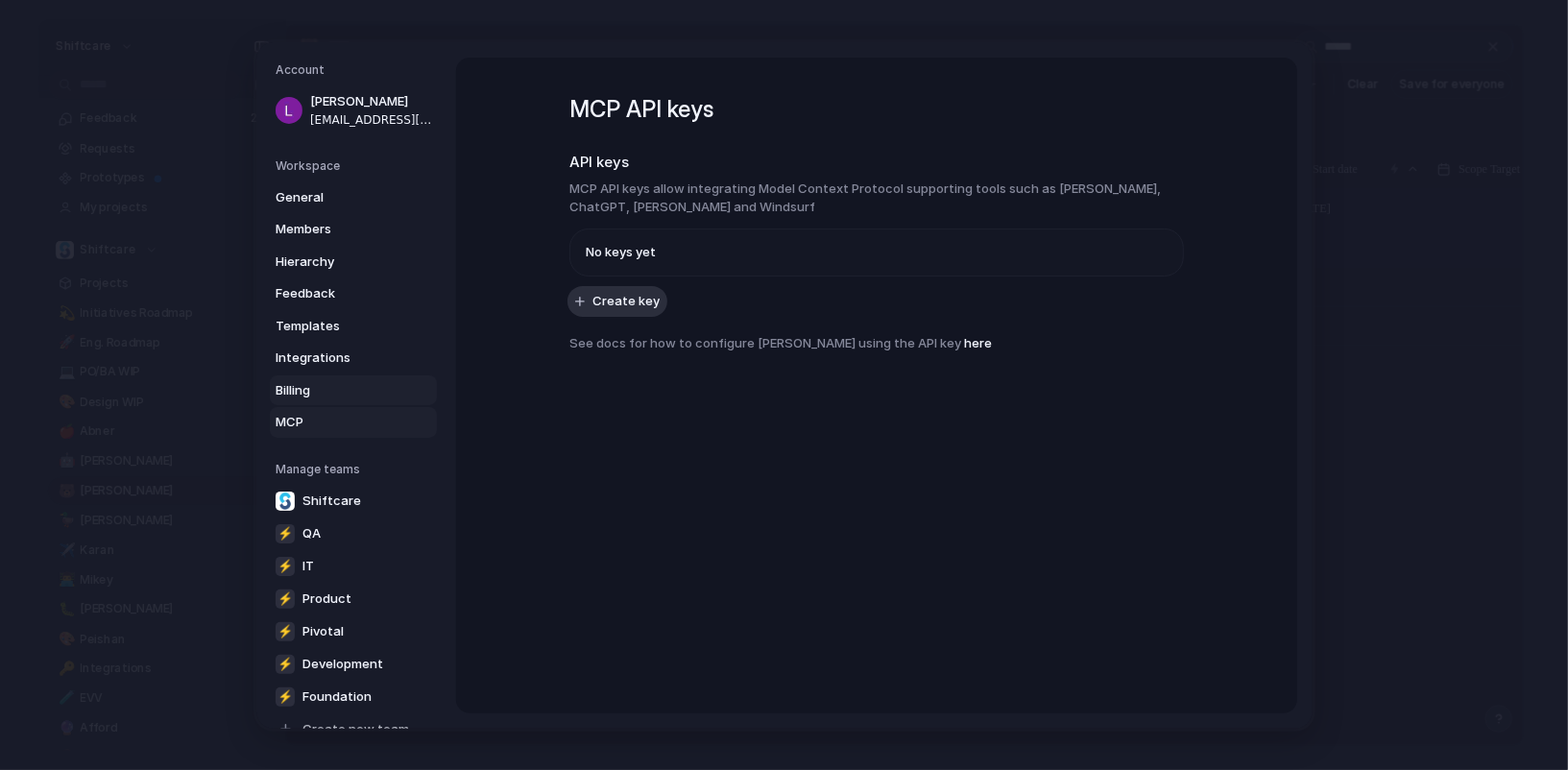
scroll to position [35, 0]
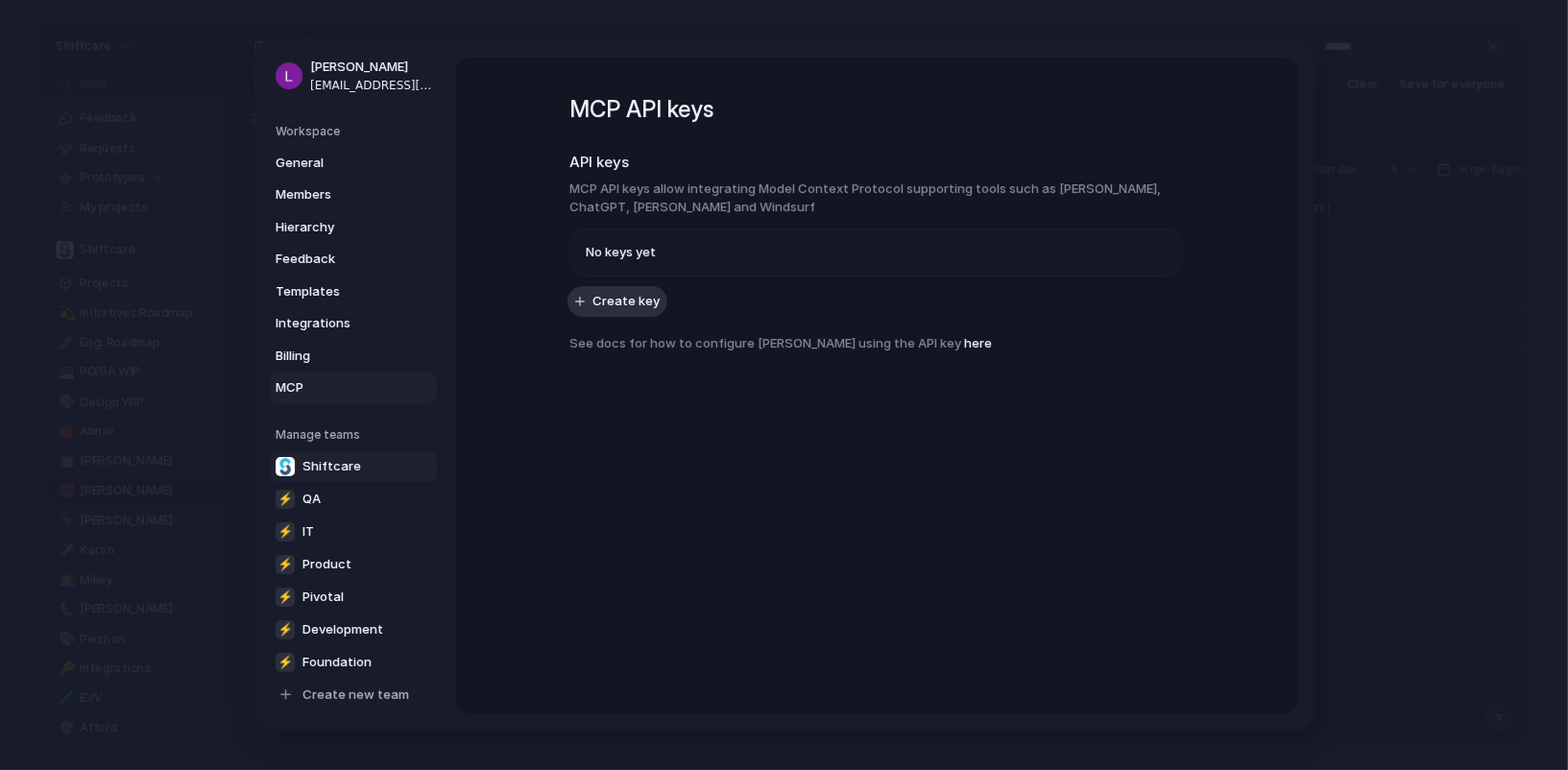
click at [351, 465] on span "Shiftcare" at bounding box center [331, 465] width 58 height 19
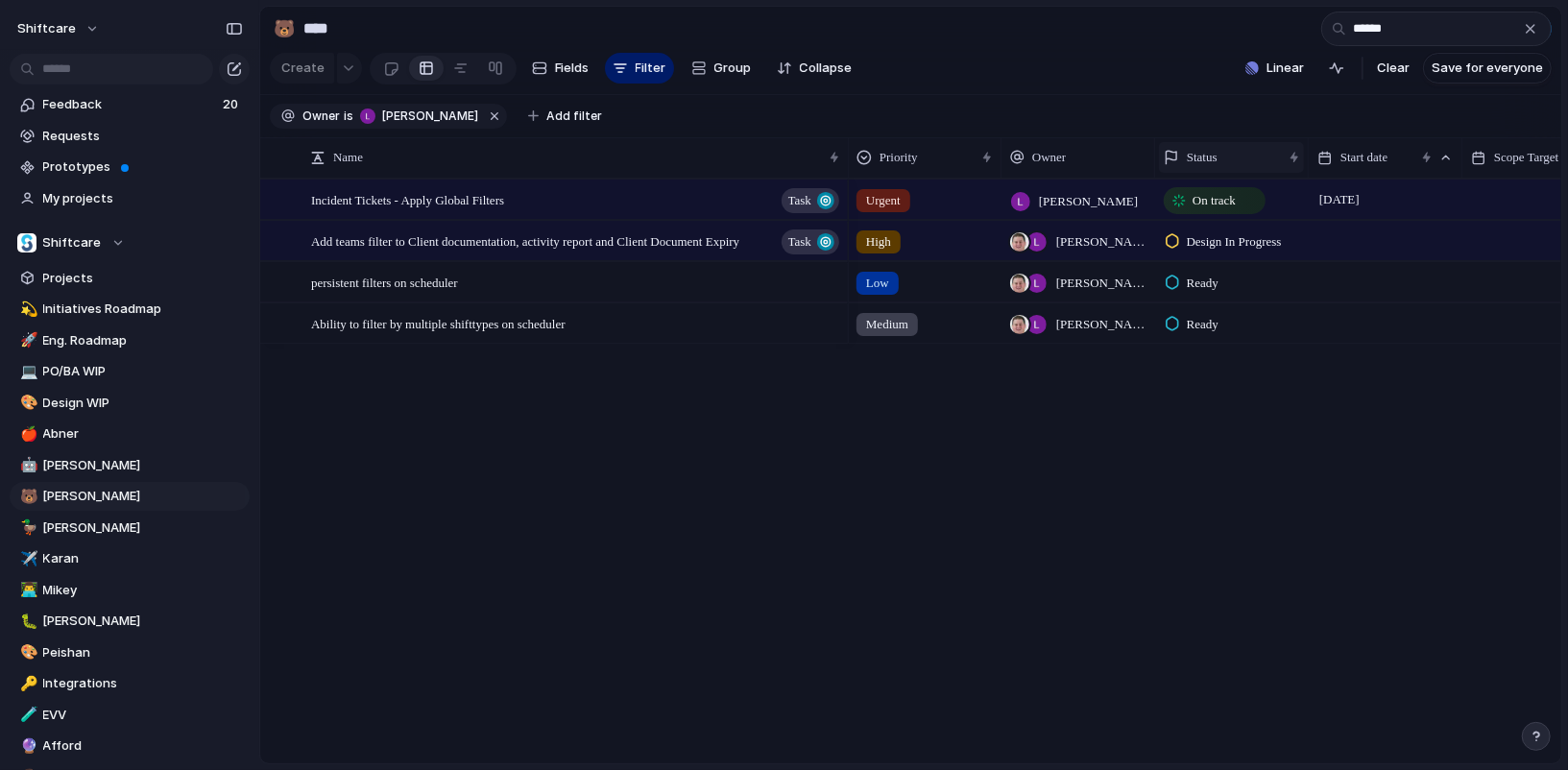
click at [1238, 165] on div "Status" at bounding box center [1222, 157] width 118 height 19
click at [1212, 197] on span "Modify" at bounding box center [1216, 200] width 42 height 19
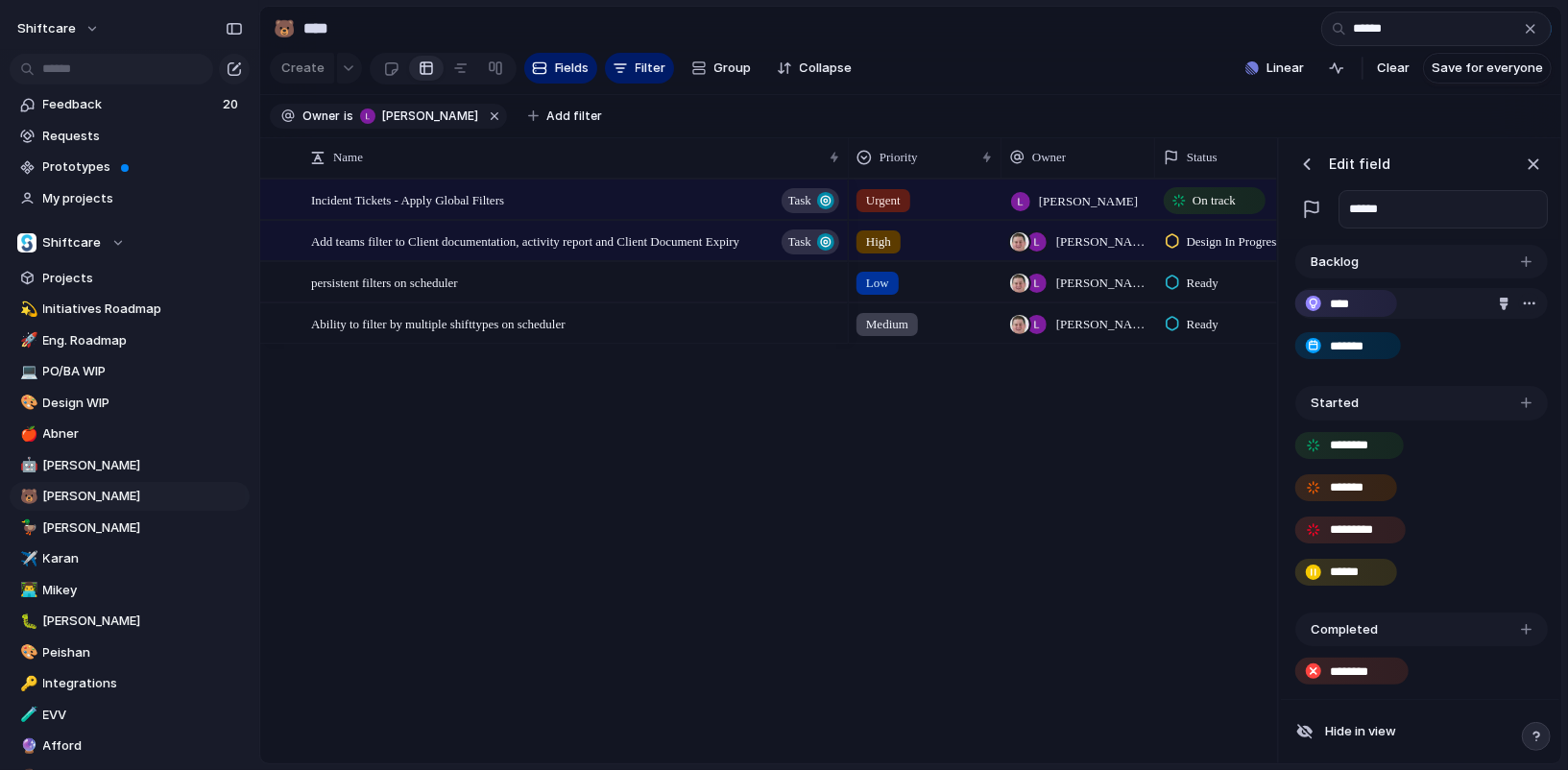
click at [1524, 298] on div "button" at bounding box center [1530, 304] width 16 height 16
click at [1467, 300] on div "Delete" at bounding box center [784, 385] width 1568 height 770
click at [1506, 300] on div "button" at bounding box center [1504, 304] width 13 height 13
click at [1402, 248] on div at bounding box center [784, 385] width 1568 height 770
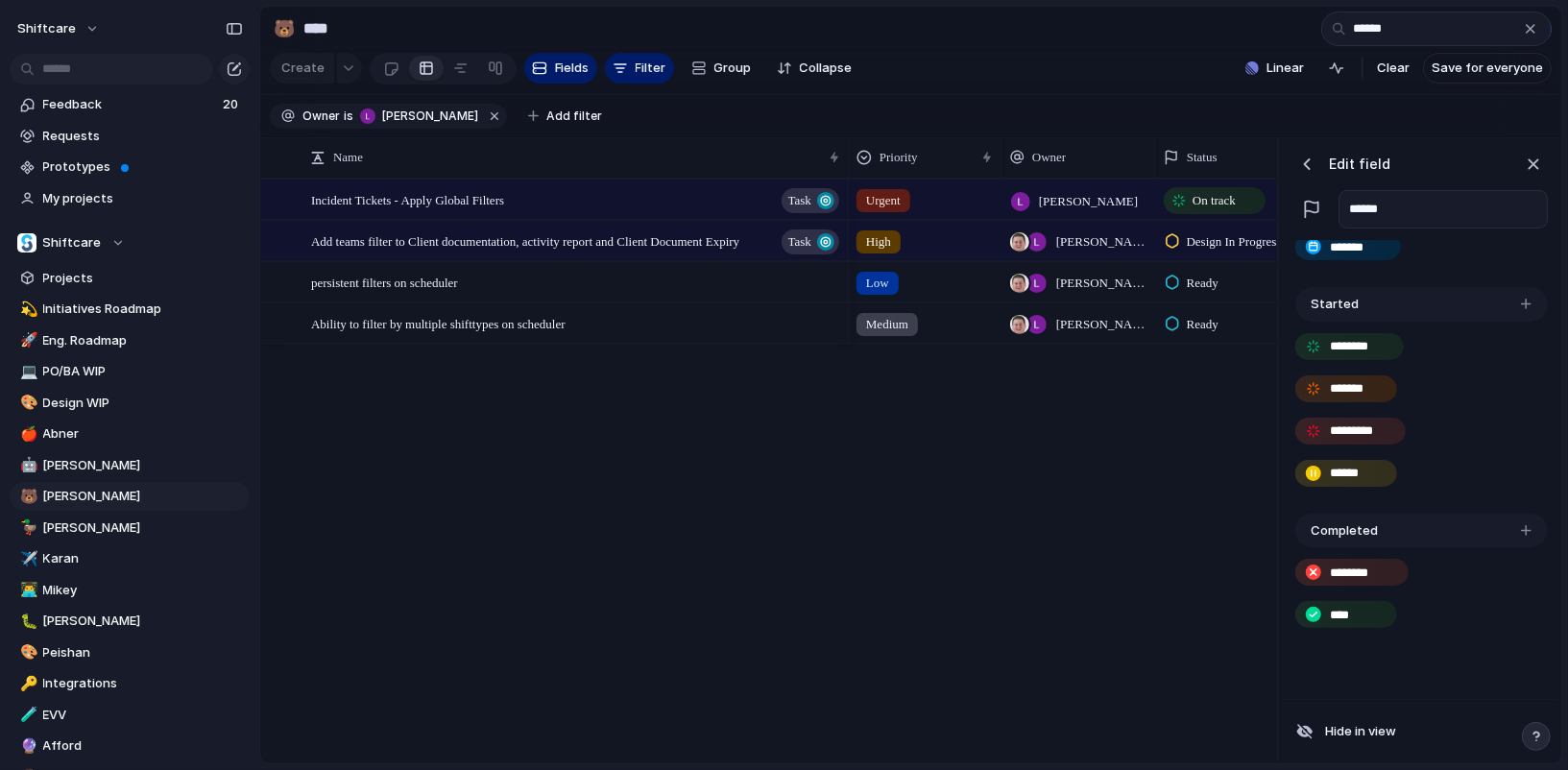
click at [1522, 735] on button "button" at bounding box center [1536, 736] width 29 height 29
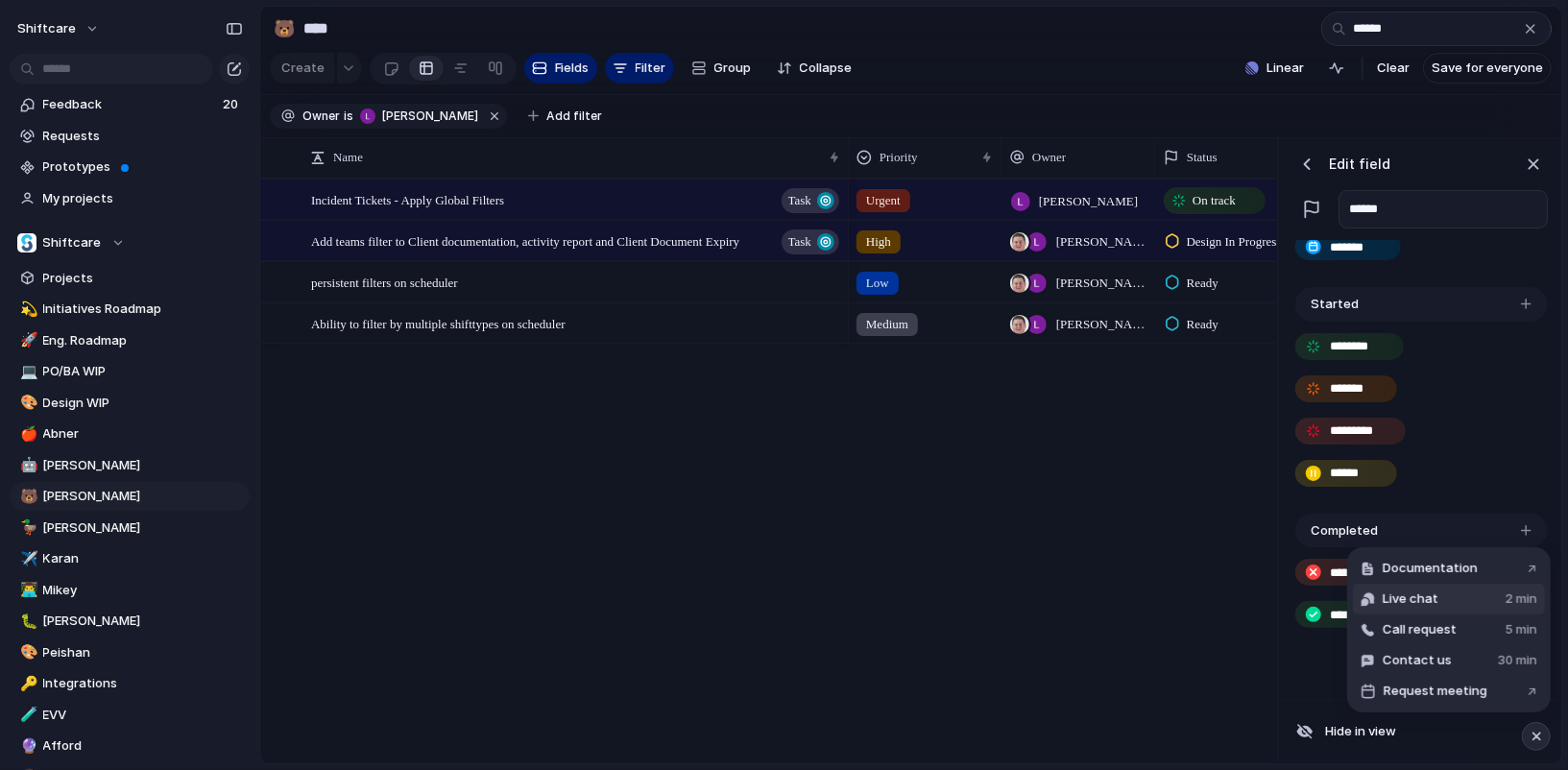
click at [1479, 606] on button "Live chat 2 min" at bounding box center [1449, 599] width 192 height 31
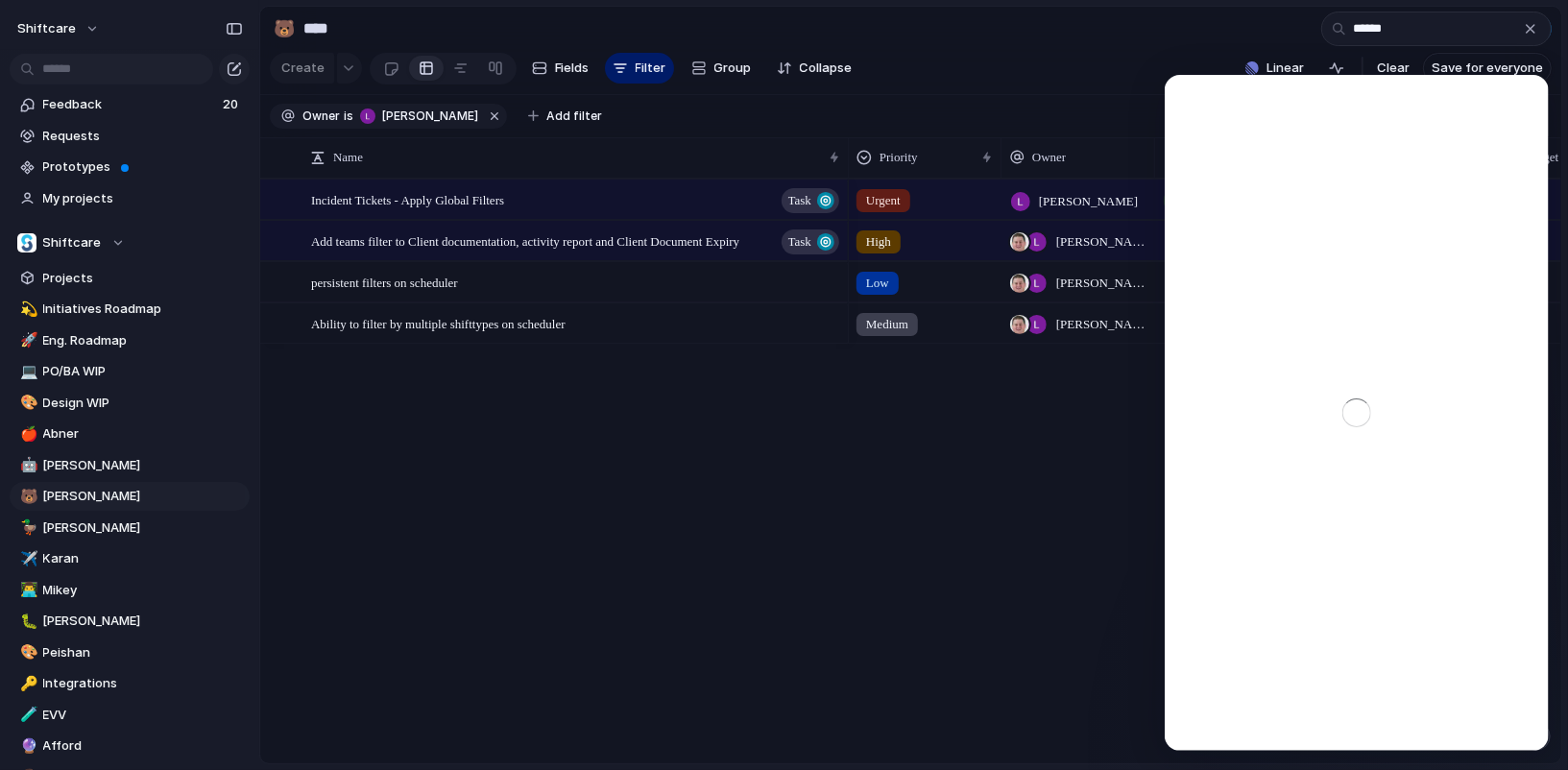
scroll to position [0, 0]
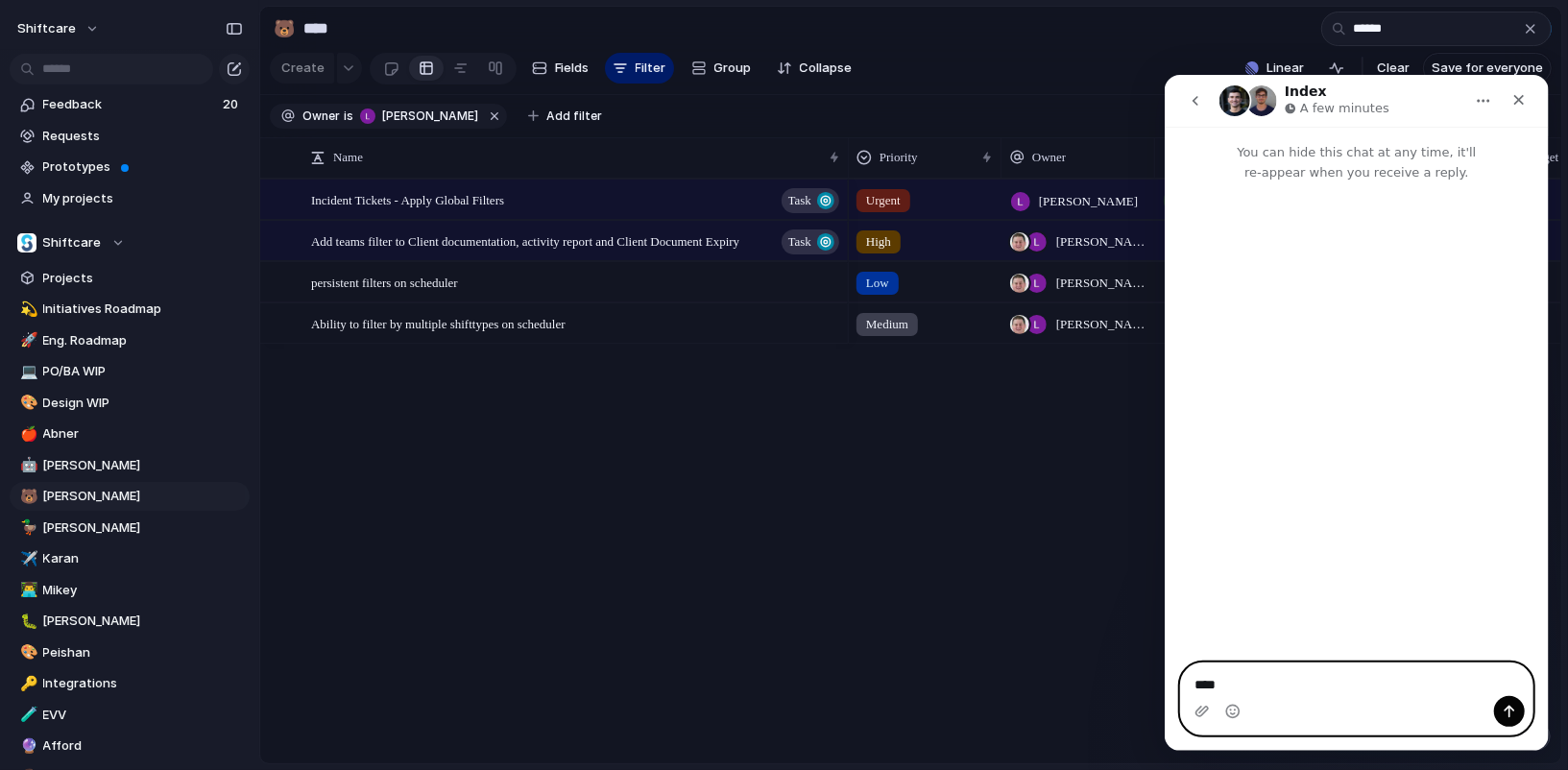
type textarea "*****"
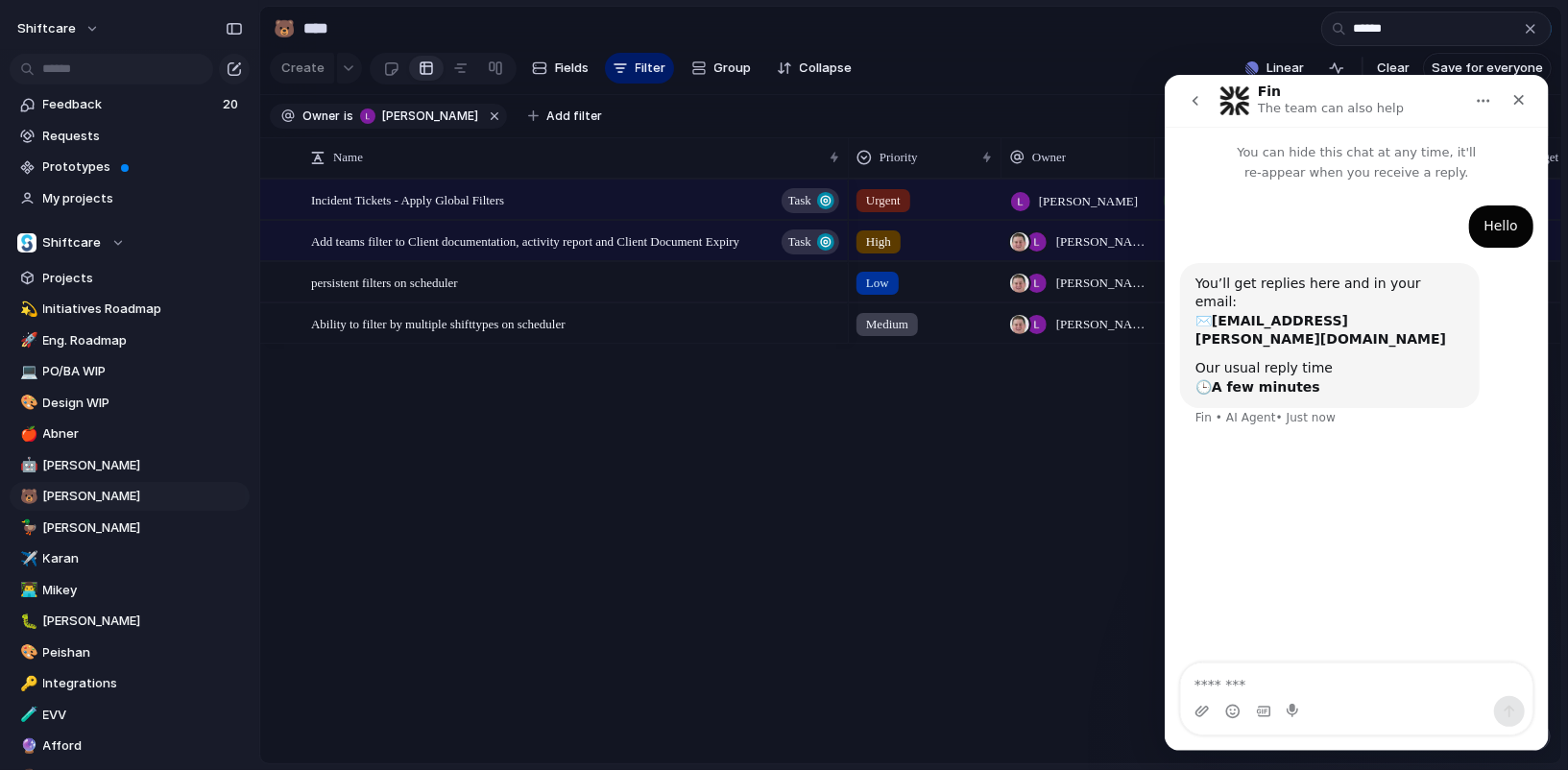
click at [873, 498] on div "Urgent Luke Pipolo On track 2 September 1 October High Paul Slater , Luke Pipol…" at bounding box center [1204, 471] width 712 height 585
click at [1282, 41] on section "🐻 **** ****** 8 Share" at bounding box center [911, 29] width 1302 height 44
click at [1532, 23] on div "button" at bounding box center [1531, 29] width 16 height 16
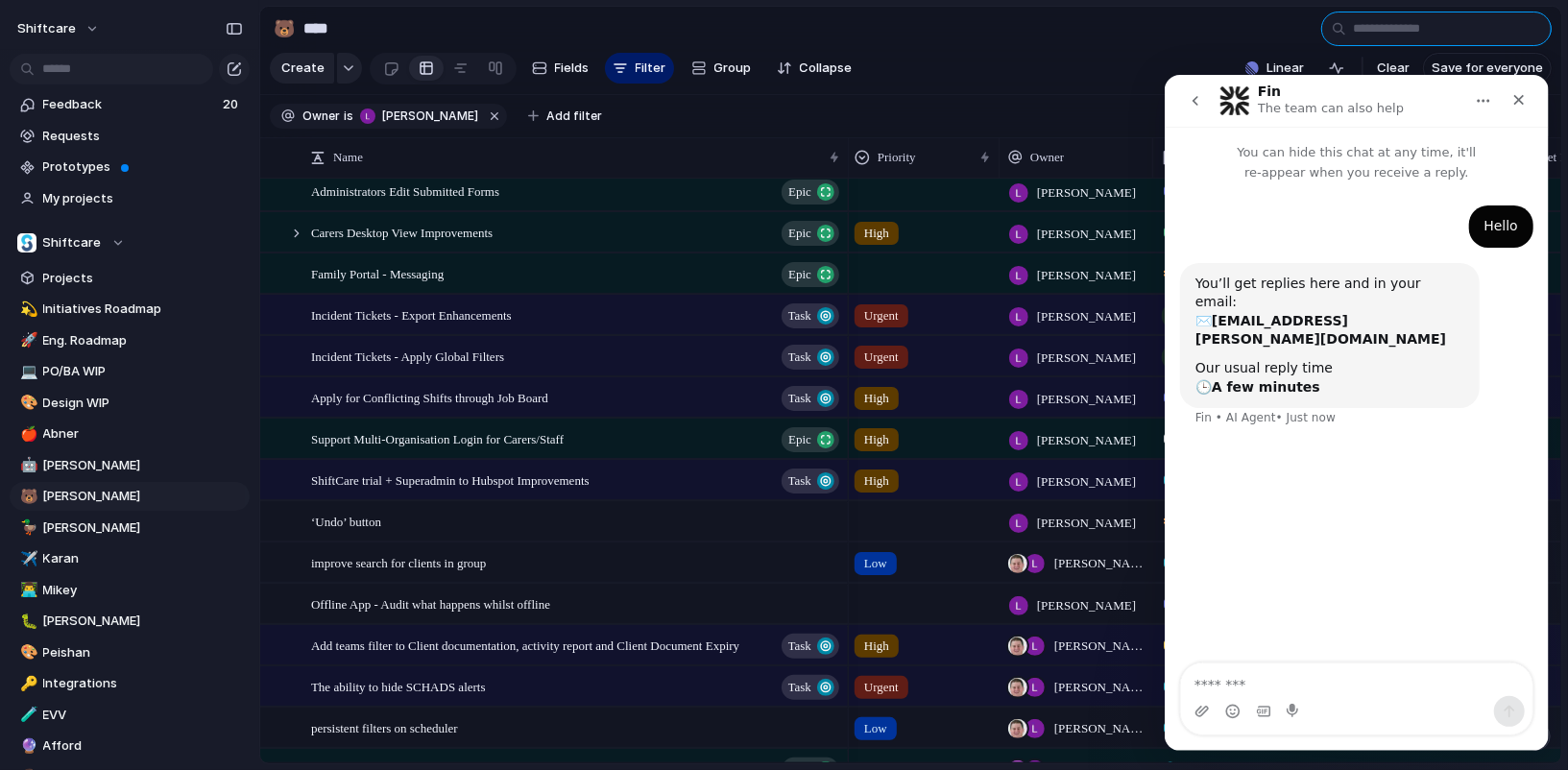
scroll to position [252, 0]
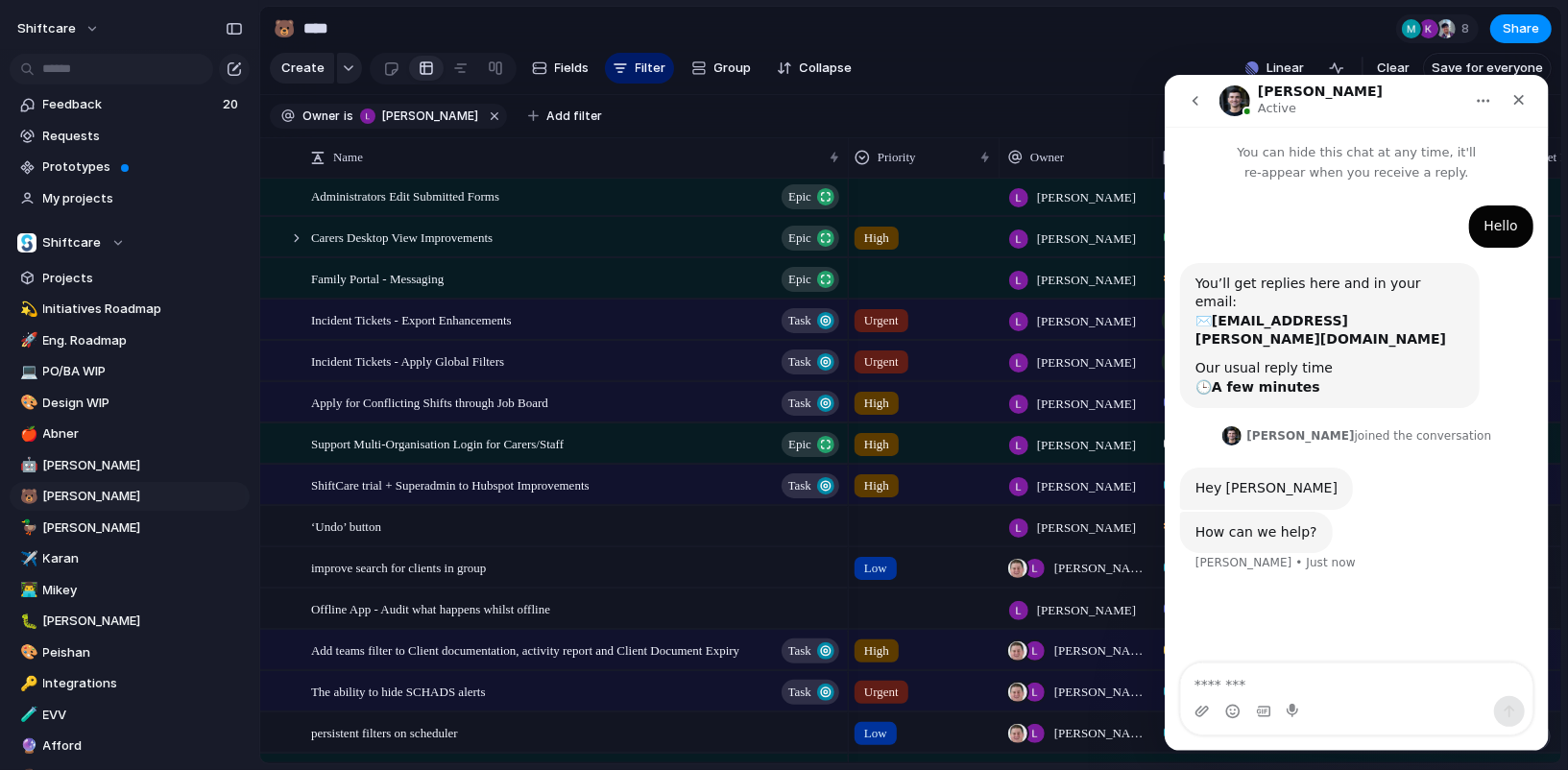
click at [1332, 697] on div "Intercom messenger" at bounding box center [1355, 711] width 352 height 31
click at [1321, 686] on textarea "Message…" at bounding box center [1355, 679] width 352 height 33
paste textarea "**********"
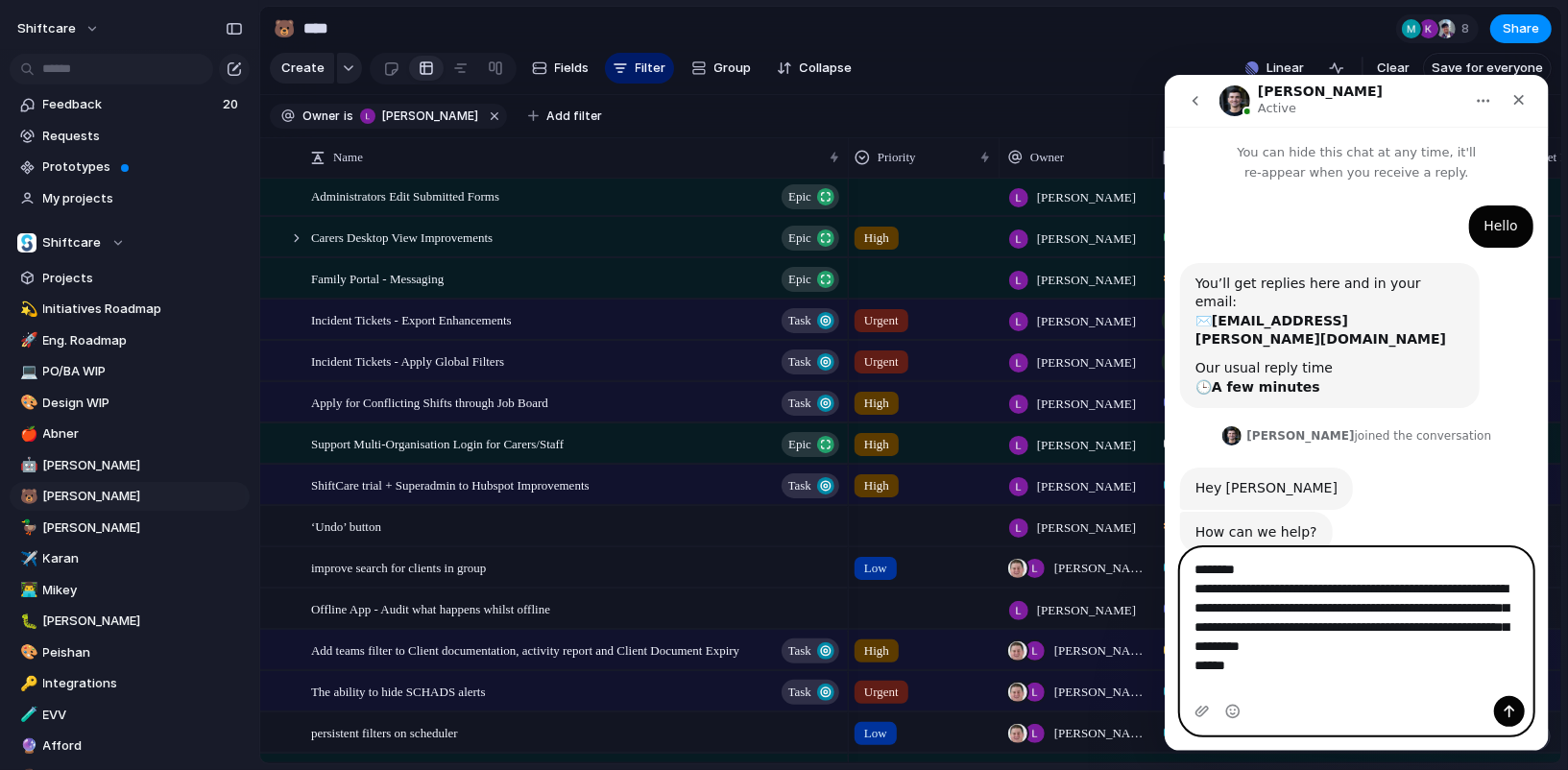
click at [1226, 585] on textarea "**********" at bounding box center [1356, 612] width 353 height 129
drag, startPoint x: 1293, startPoint y: 606, endPoint x: 1159, endPoint y: 605, distance: 134.0
click at [1164, 605] on html "**********" at bounding box center [1356, 412] width 384 height 676
click at [1290, 606] on textarea "**********" at bounding box center [1356, 612] width 353 height 129
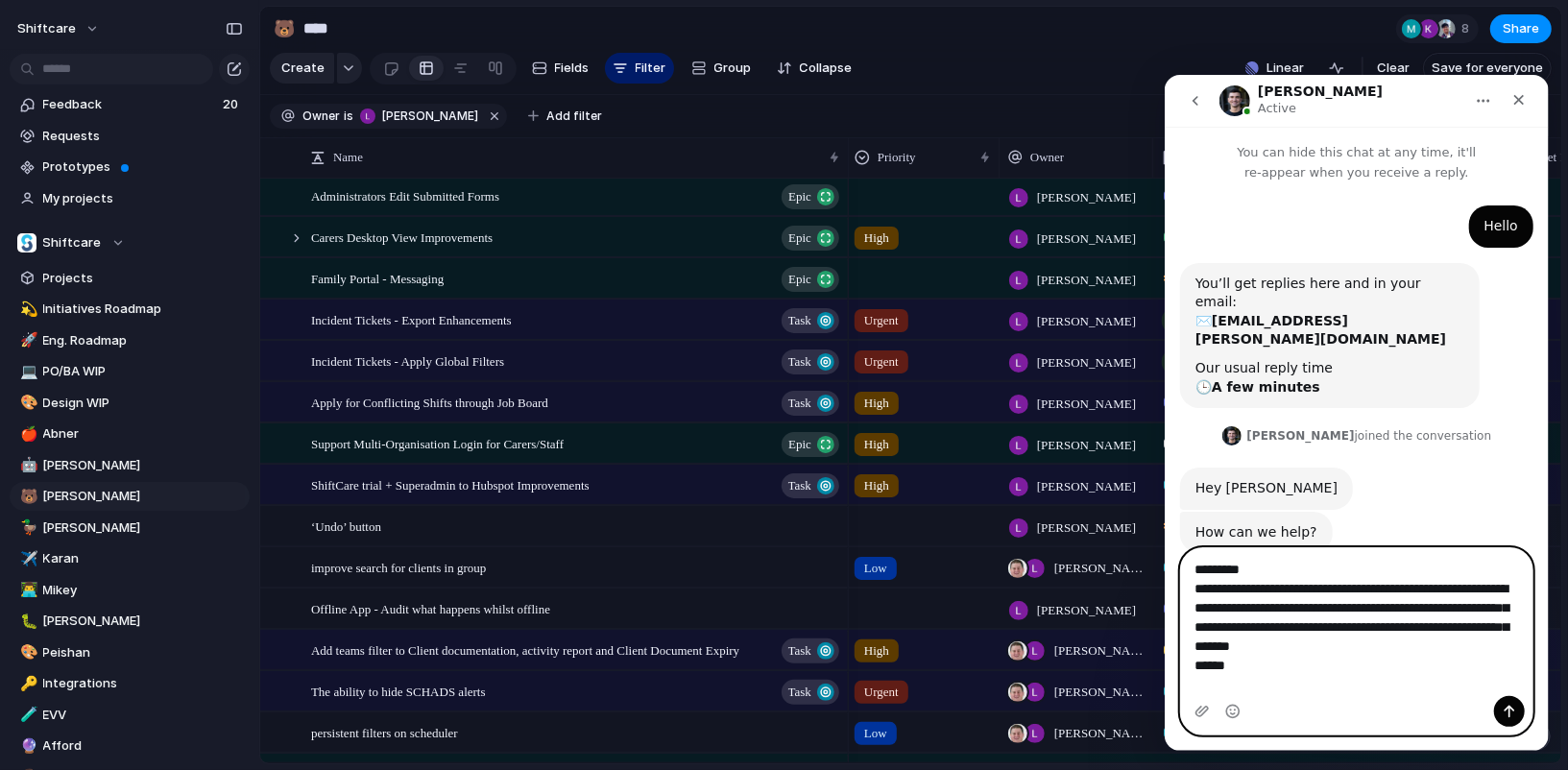
click at [1290, 606] on textarea "**********" at bounding box center [1356, 612] width 353 height 129
type textarea "**********"
click at [1386, 670] on textarea "**********" at bounding box center [1356, 612] width 353 height 129
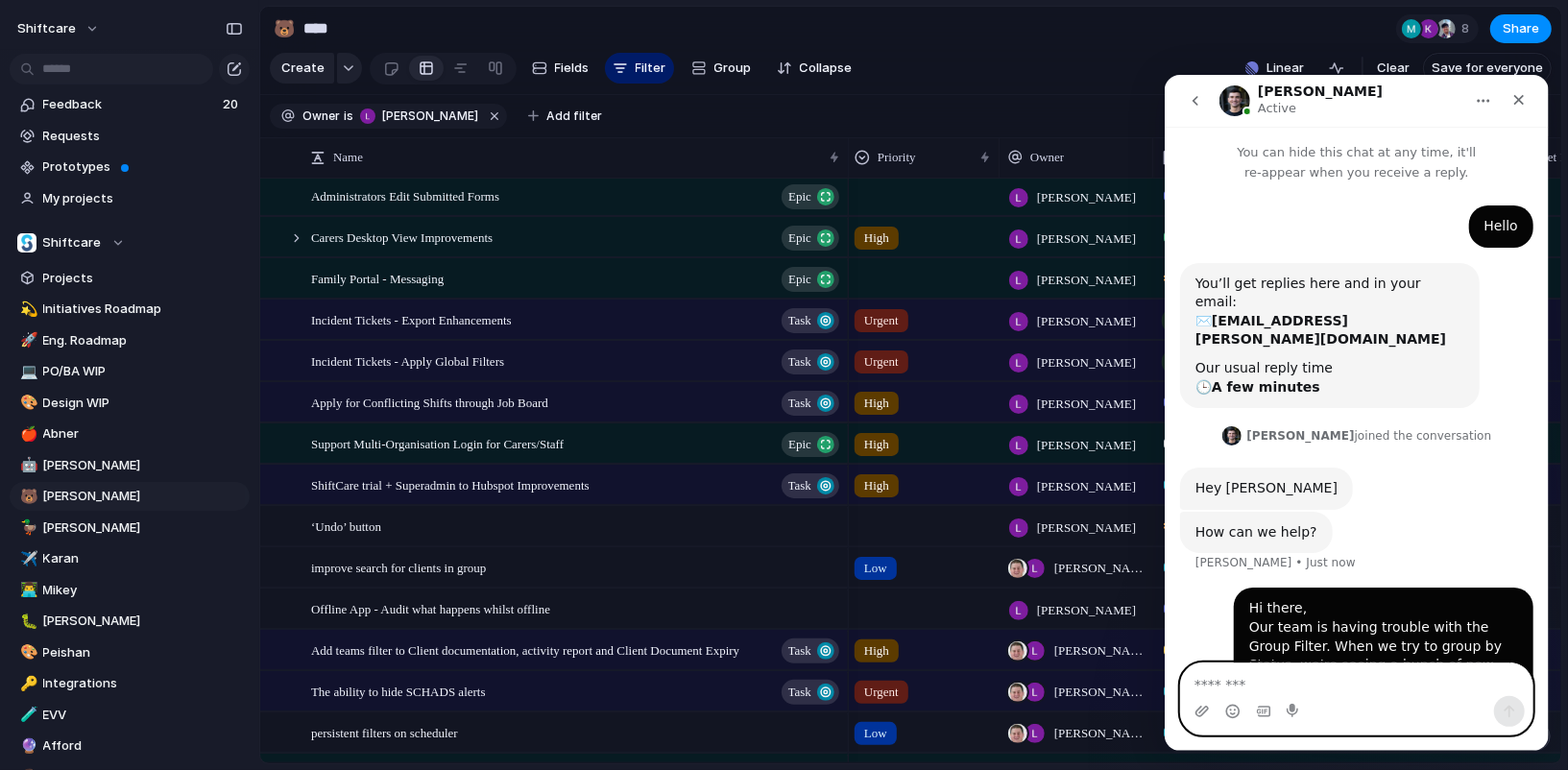
scroll to position [61, 0]
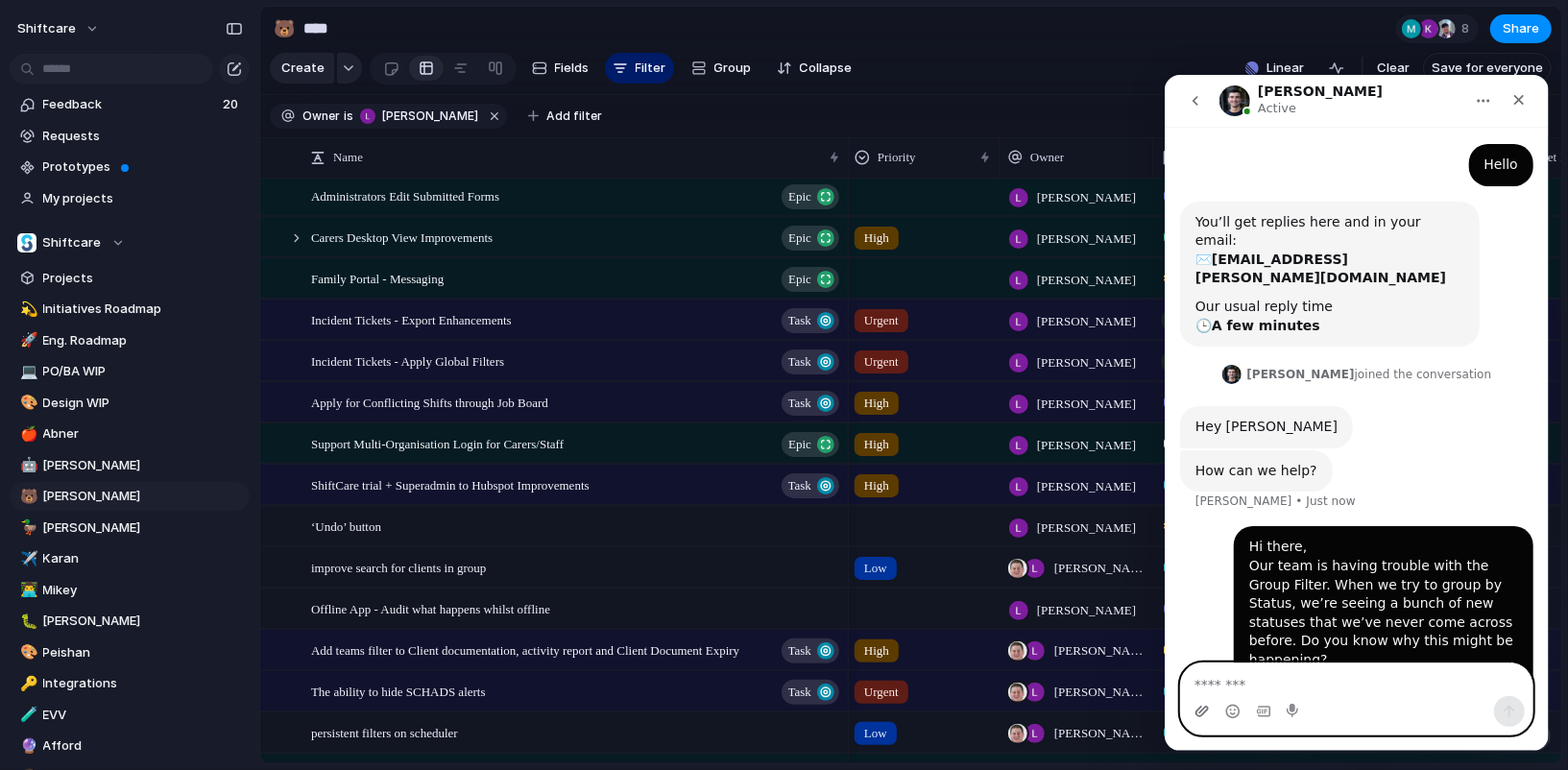
click at [1203, 709] on icon "Upload attachment" at bounding box center [1202, 712] width 16 height 16
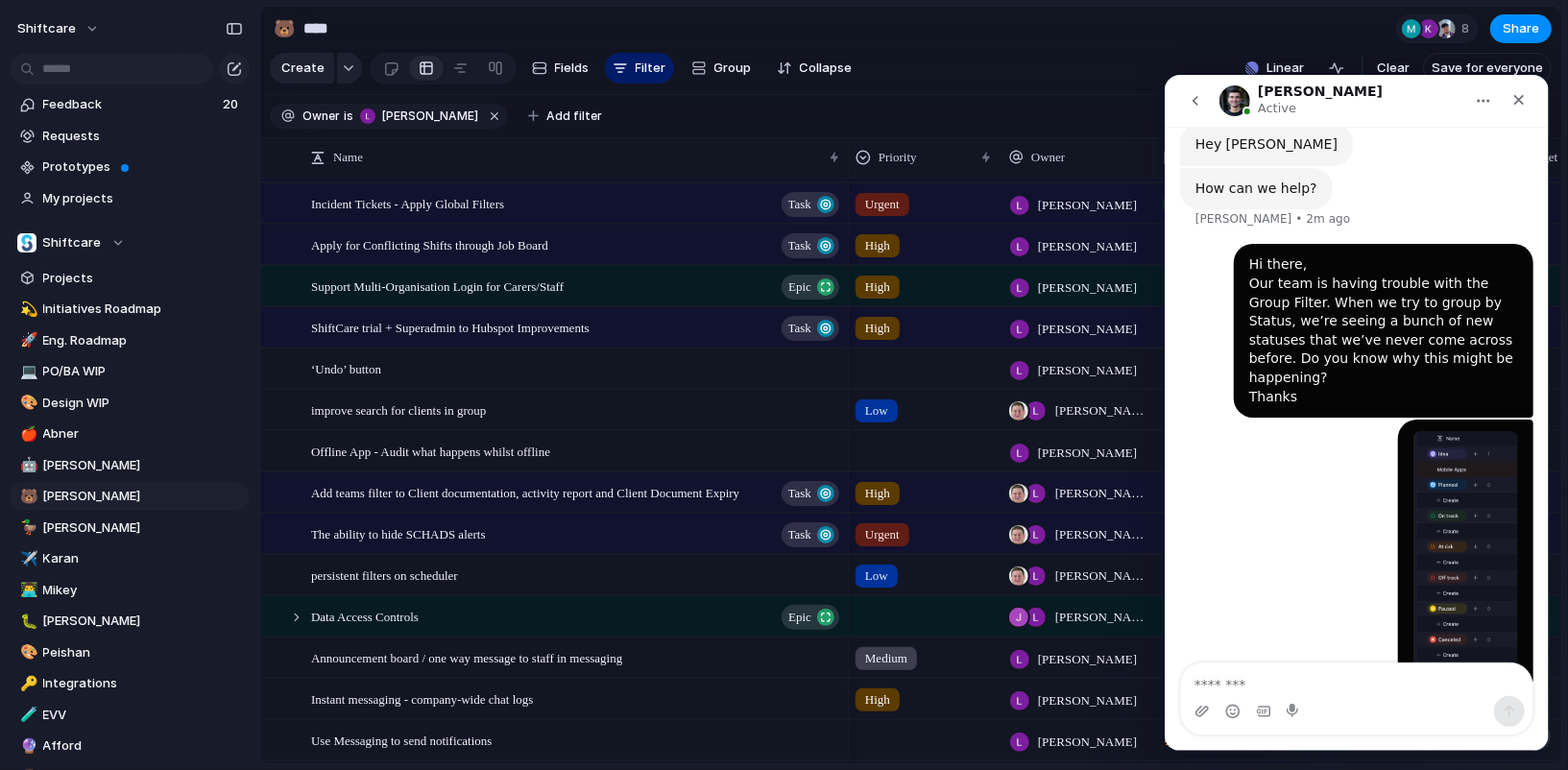
scroll to position [485, 0]
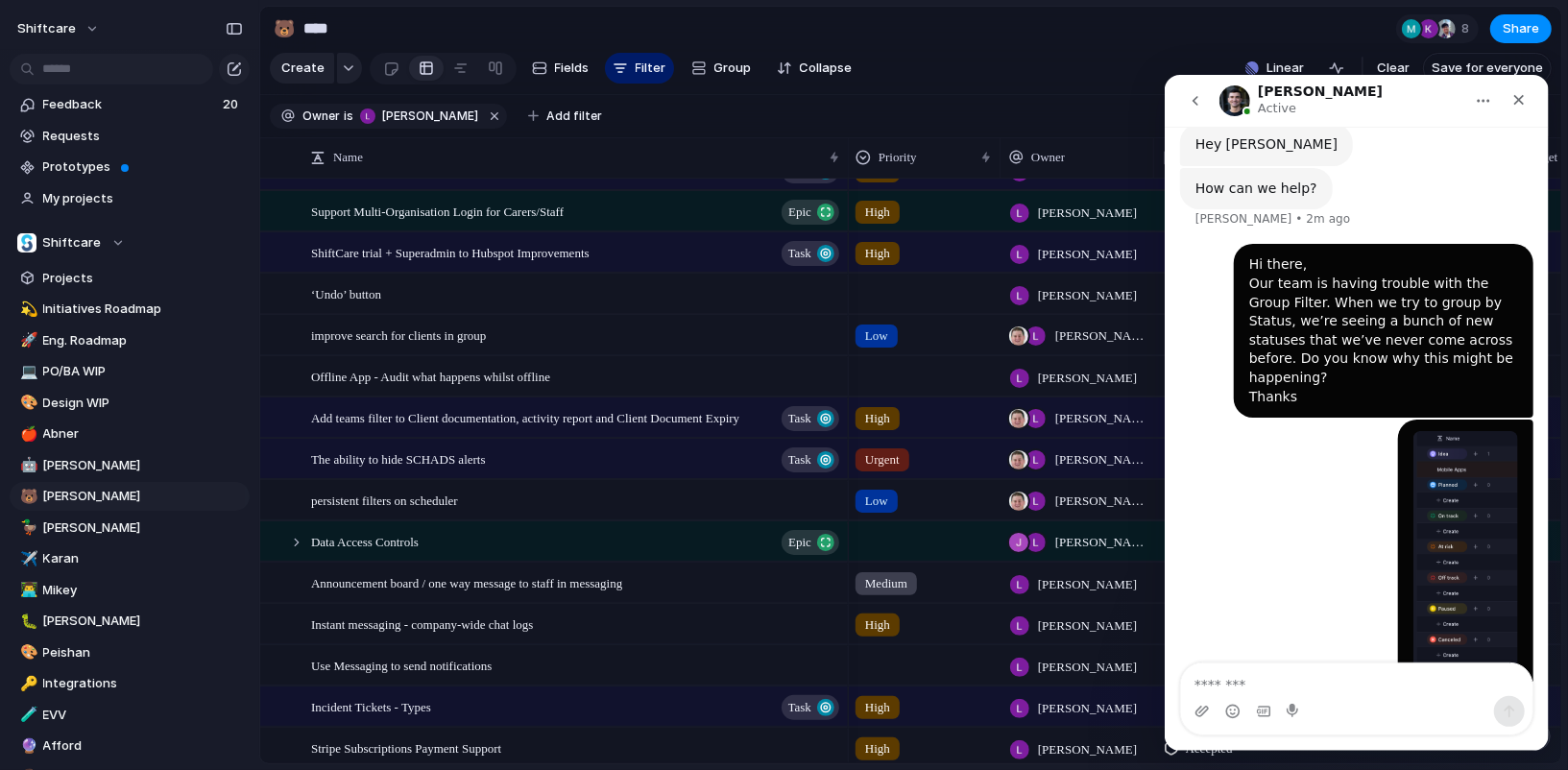
click at [1182, 101] on button "go back" at bounding box center [1195, 99] width 37 height 37
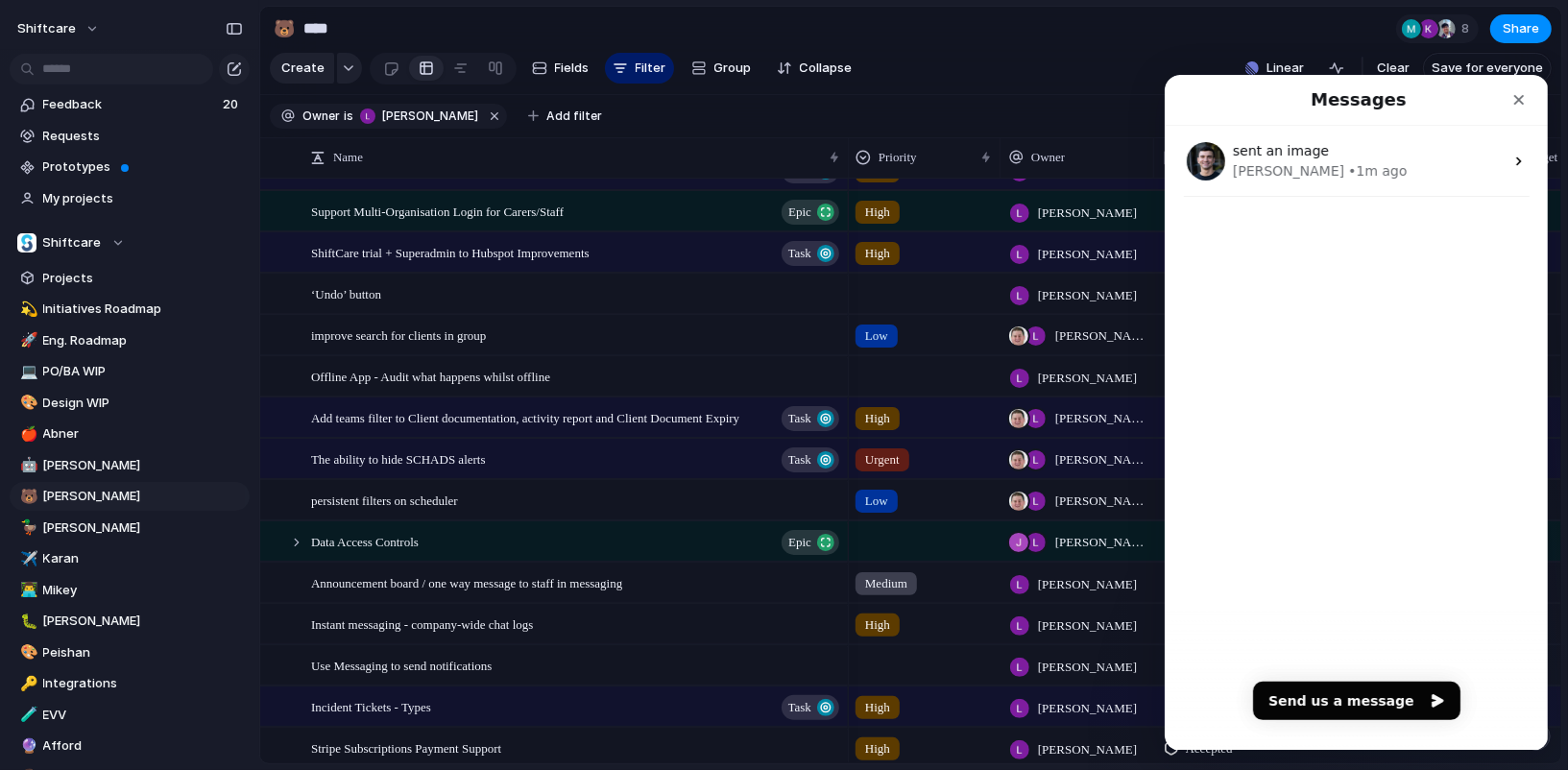
scroll to position [0, 0]
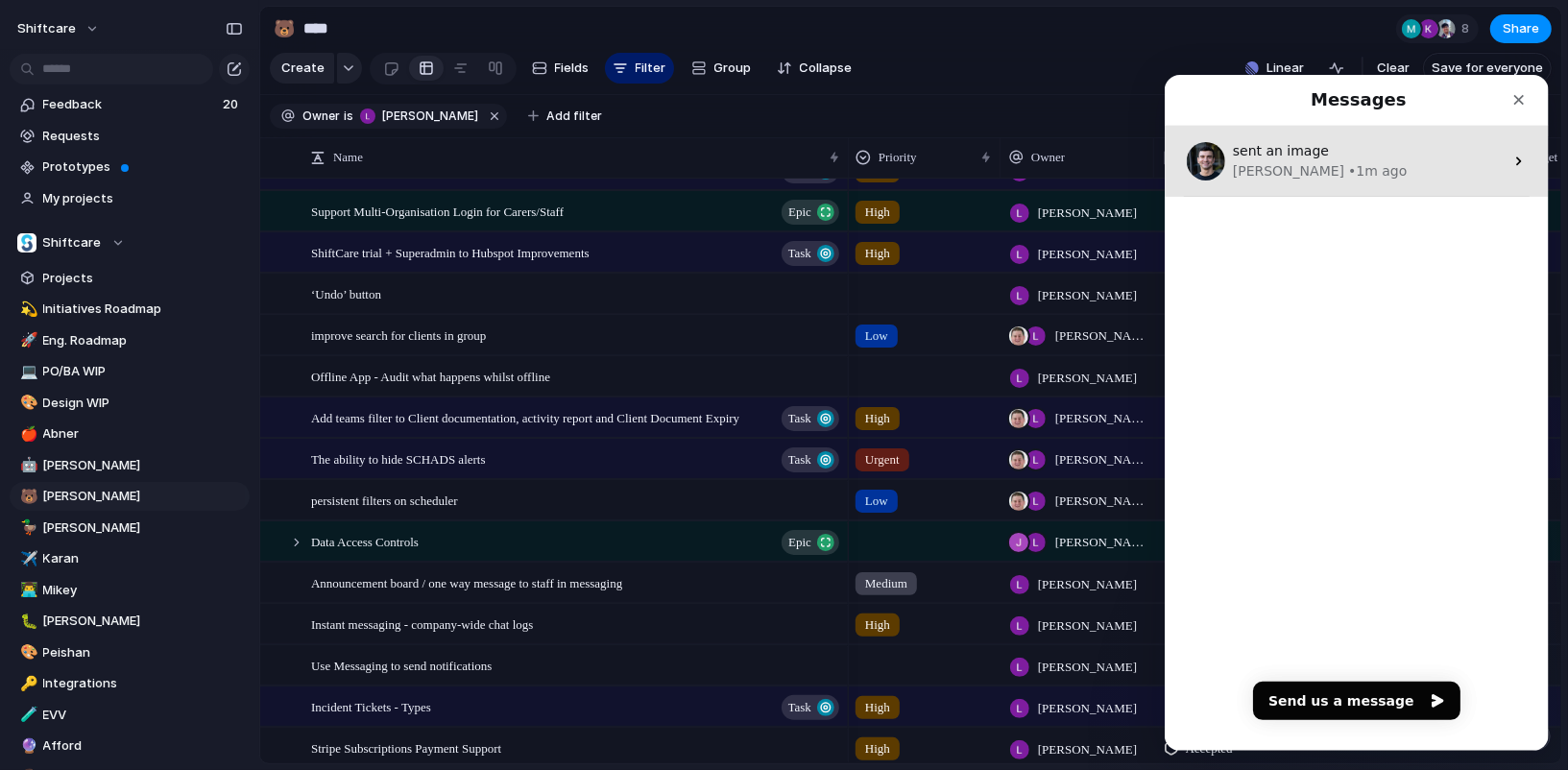
click at [1340, 161] on div "Simon • 1m ago" at bounding box center [1367, 170] width 270 height 20
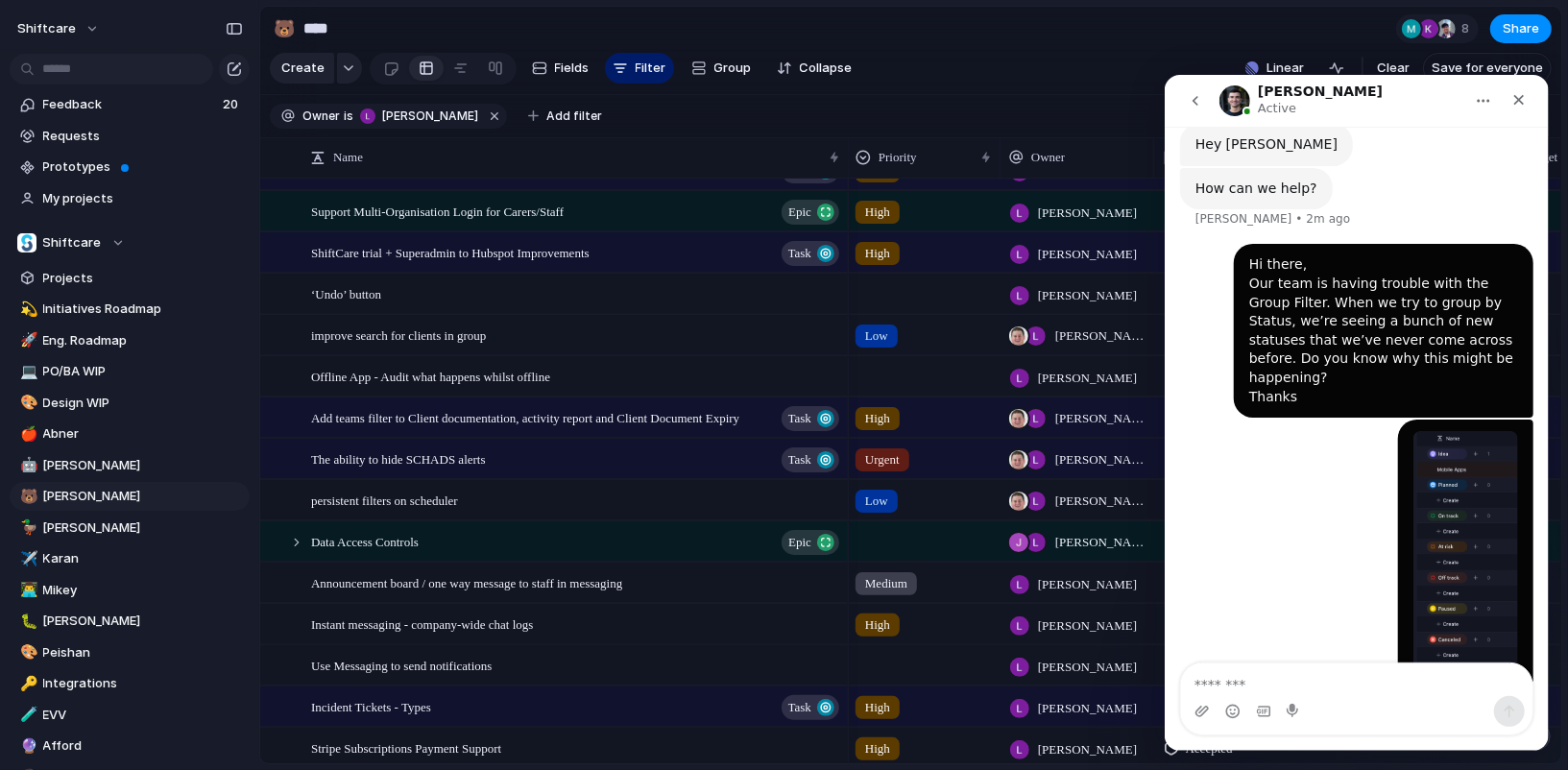
scroll to position [341, 0]
click at [1515, 93] on icon "Close" at bounding box center [1518, 99] width 16 height 16
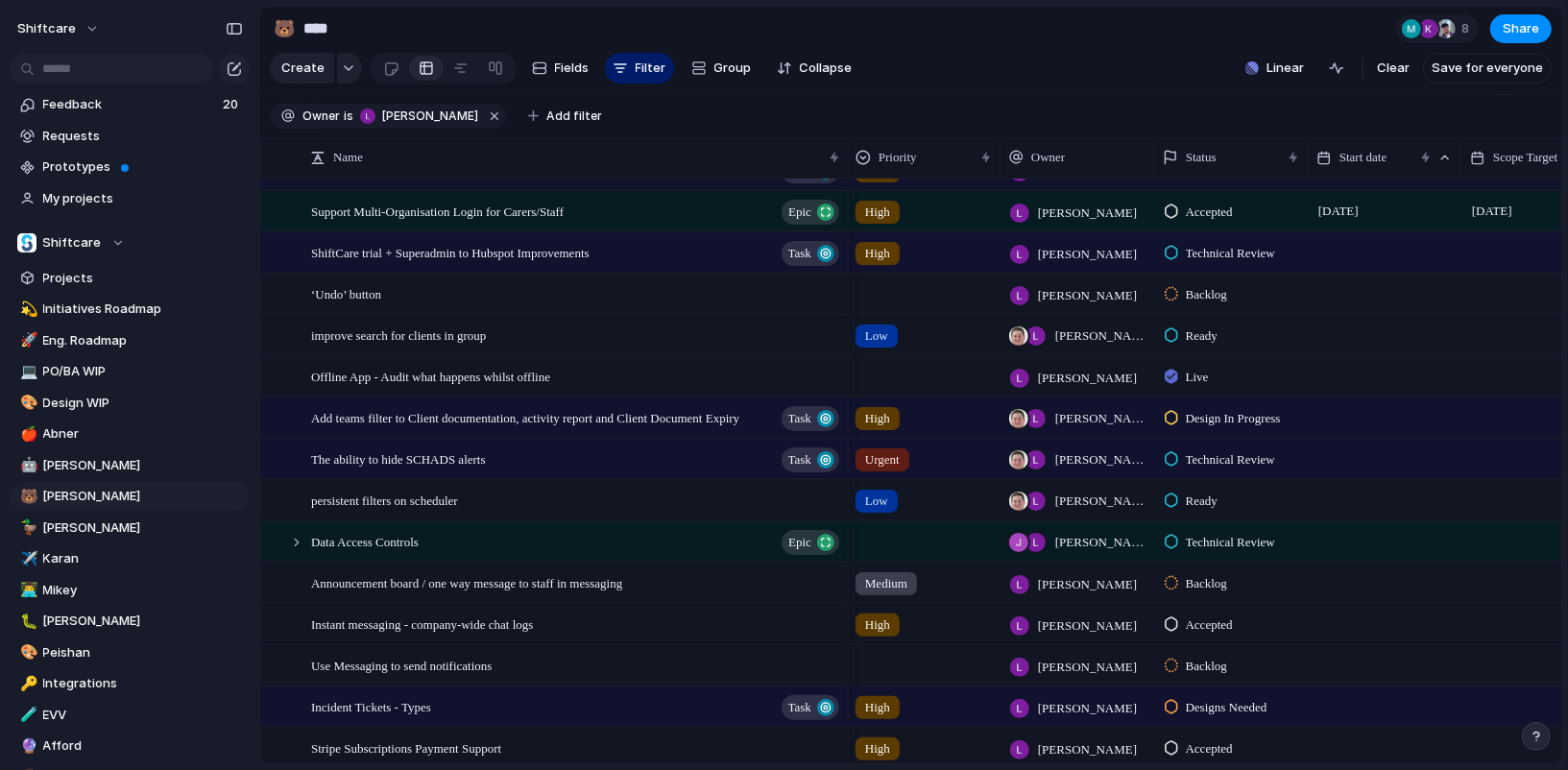
scroll to position [344, 0]
click at [1546, 749] on div at bounding box center [1537, 748] width 154 height 40
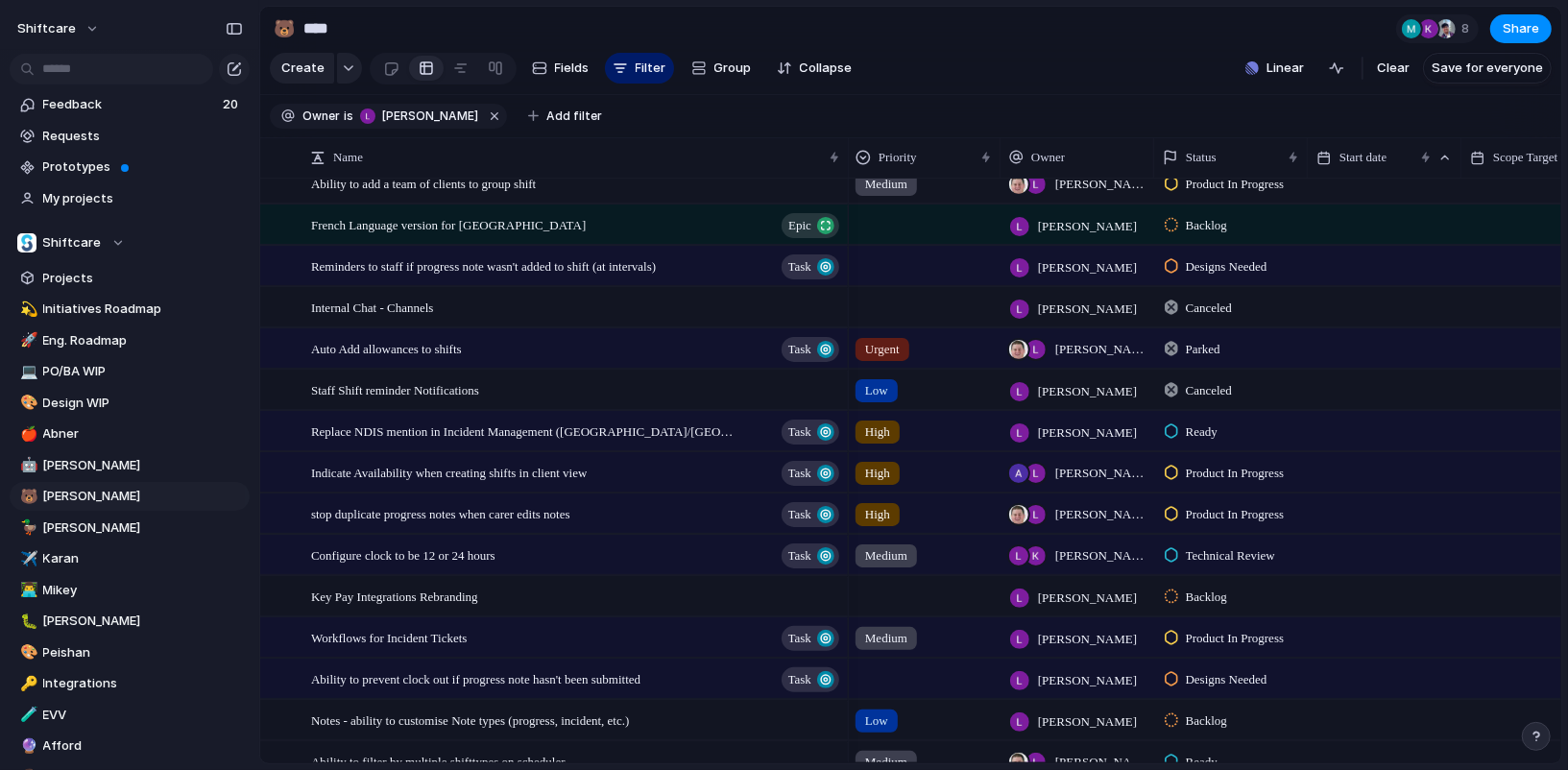
scroll to position [0, 4]
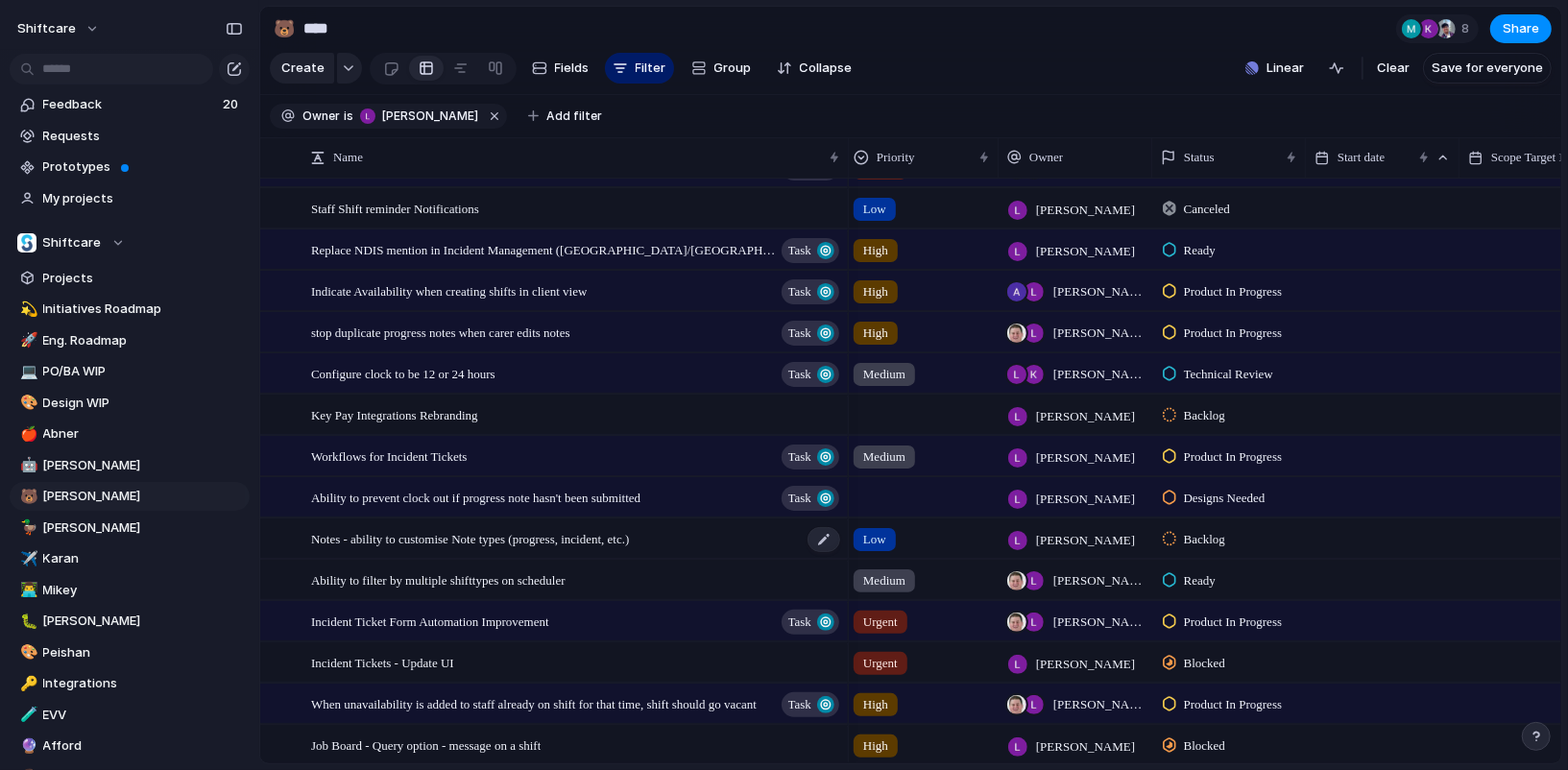
click at [629, 535] on span "Notes - ability to customise Note types (progress, incident, etc.)" at bounding box center [470, 538] width 318 height 22
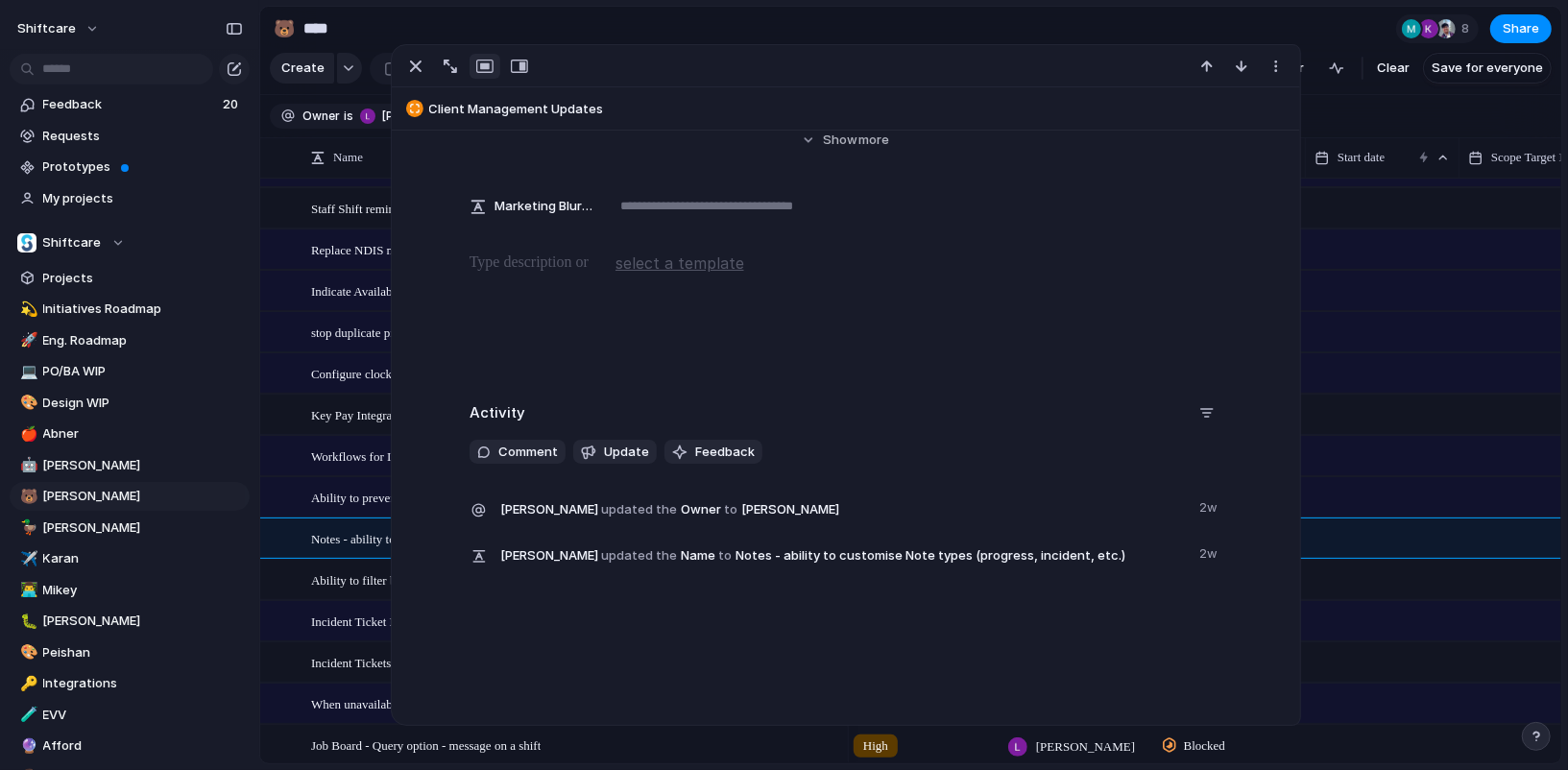
click at [1531, 740] on div "button" at bounding box center [1536, 737] width 14 height 14
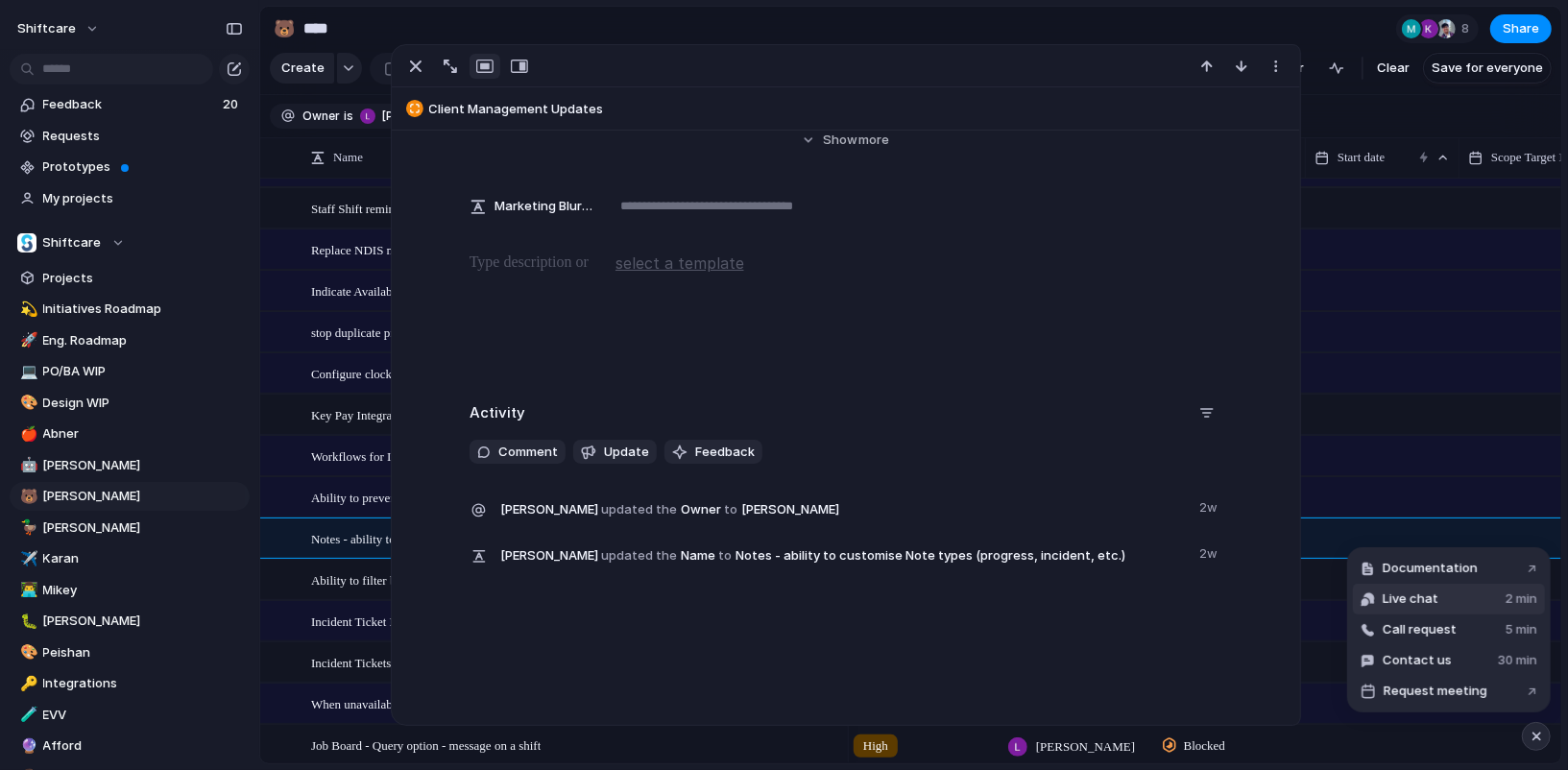
click at [1437, 604] on button "Live chat 2 min" at bounding box center [1449, 599] width 192 height 31
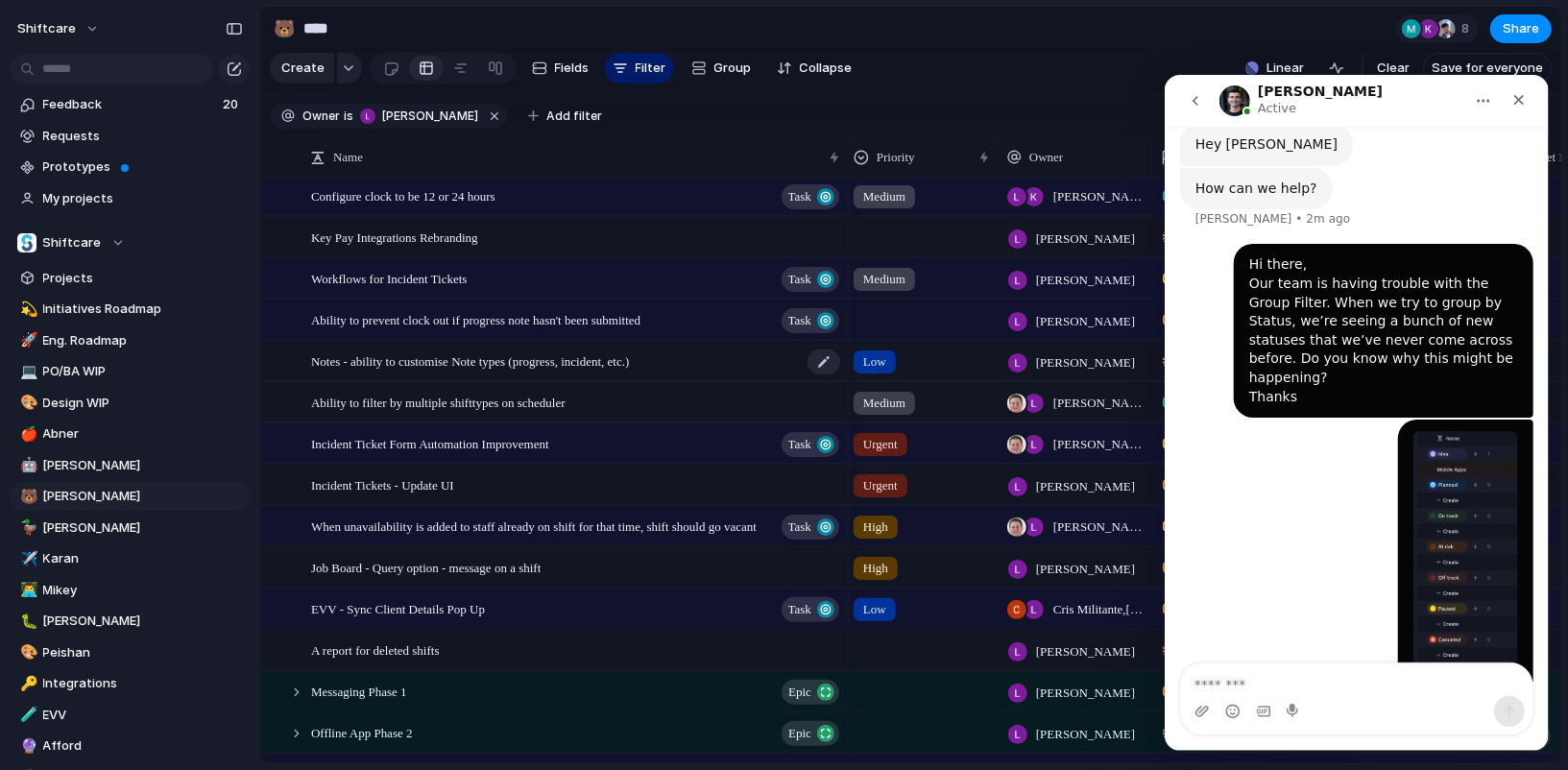
click at [543, 368] on span "Notes - ability to customise Note types (progress, incident, etc.)" at bounding box center [470, 361] width 318 height 22
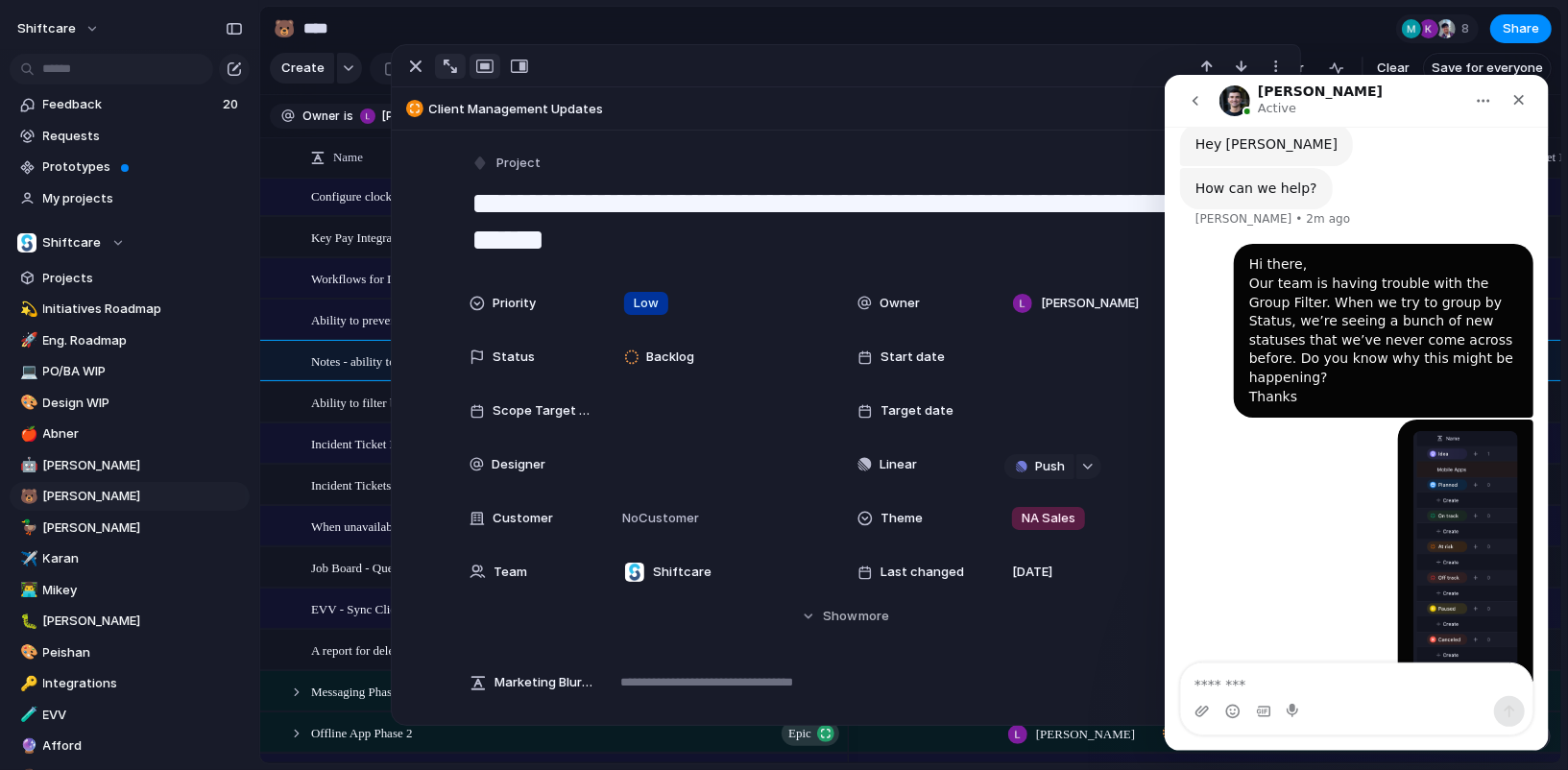
click at [451, 71] on div "button" at bounding box center [451, 66] width 14 height 14
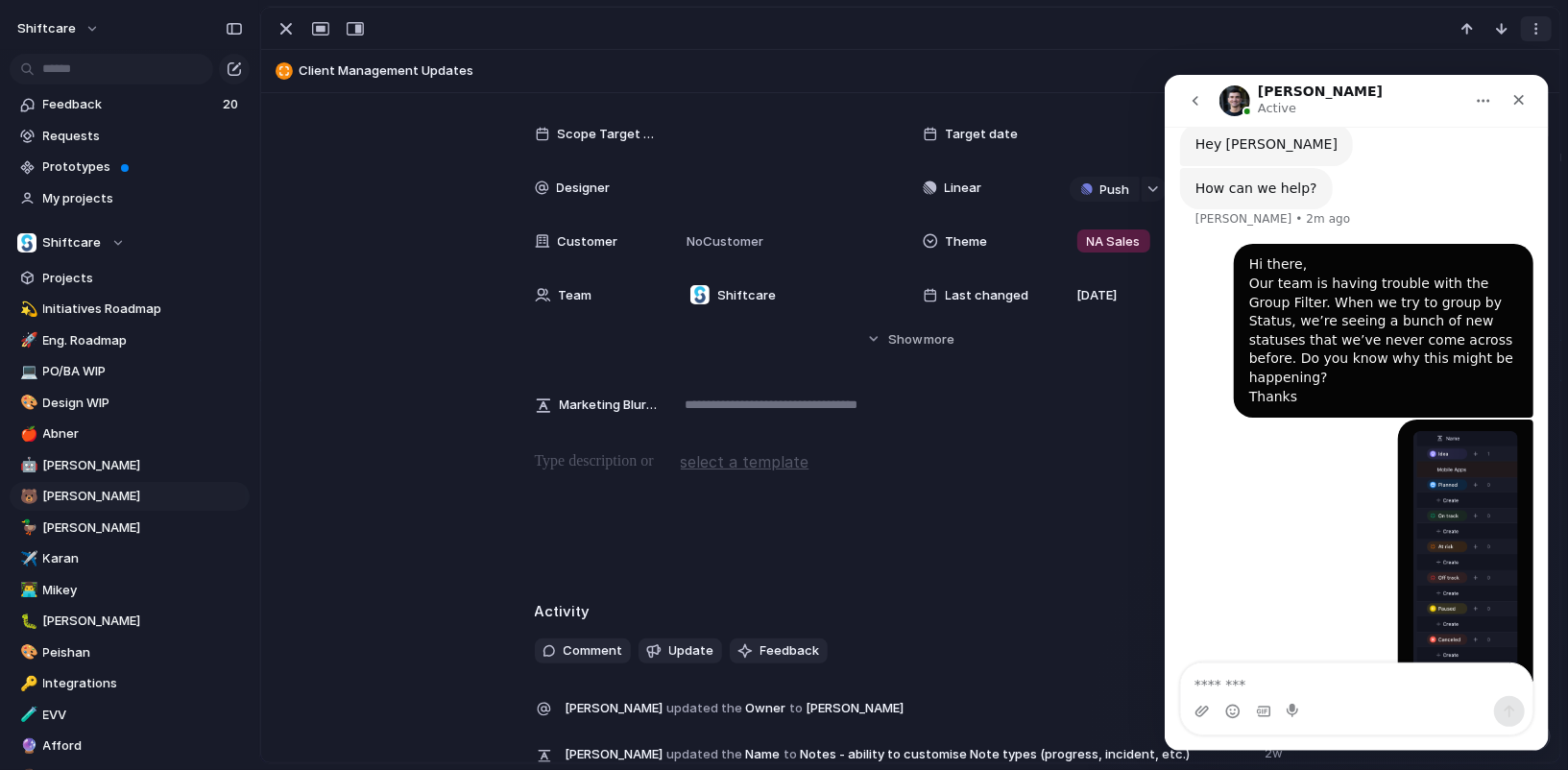
click at [1534, 23] on div "button" at bounding box center [1536, 29] width 16 height 16
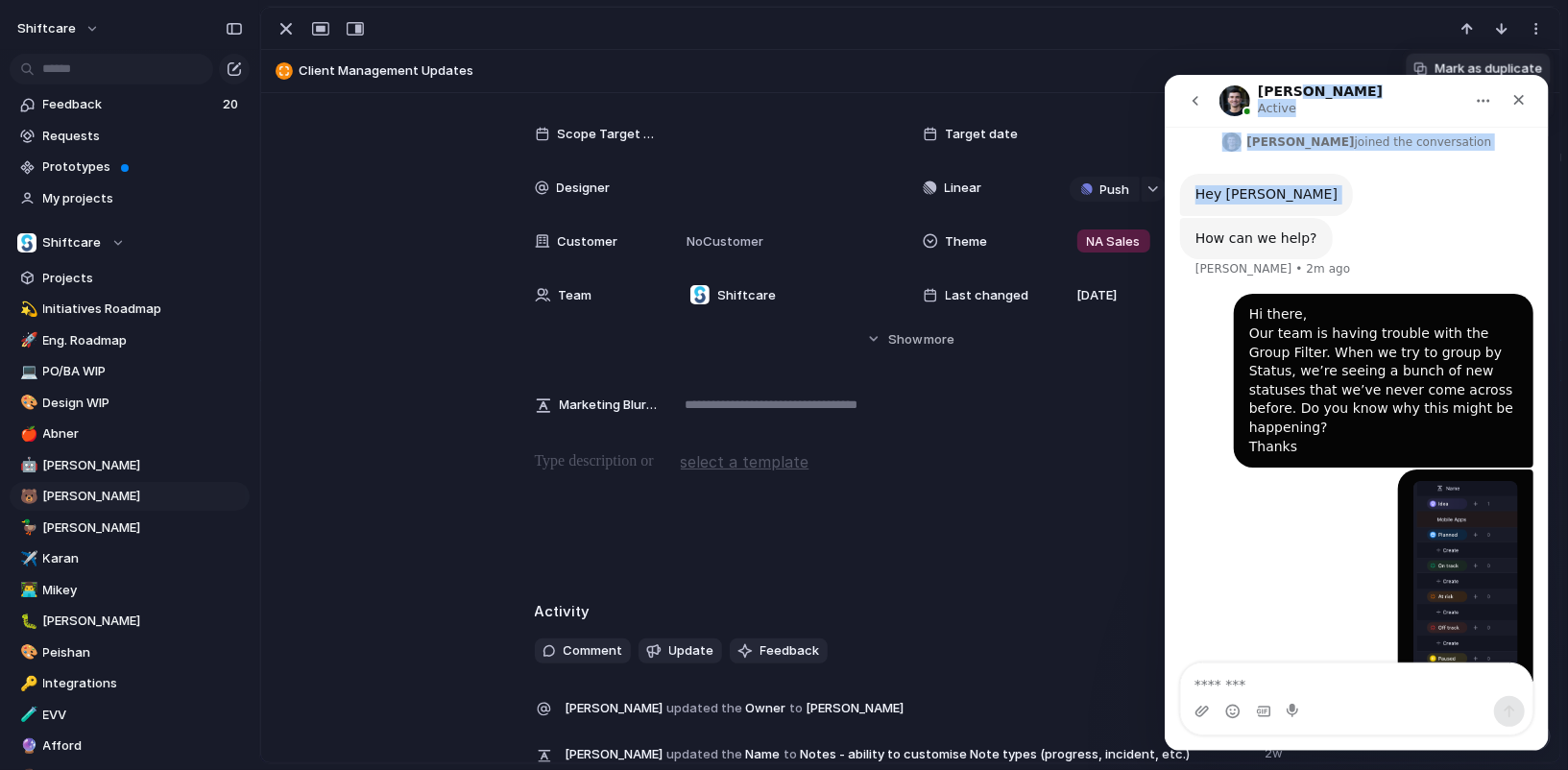
drag, startPoint x: 1444, startPoint y: 94, endPoint x: 1342, endPoint y: 255, distance: 190.6
click at [1331, 234] on div "Simon Active You can hide this chat at any time, it'll re-appear when you recei…" at bounding box center [1356, 412] width 384 height 676
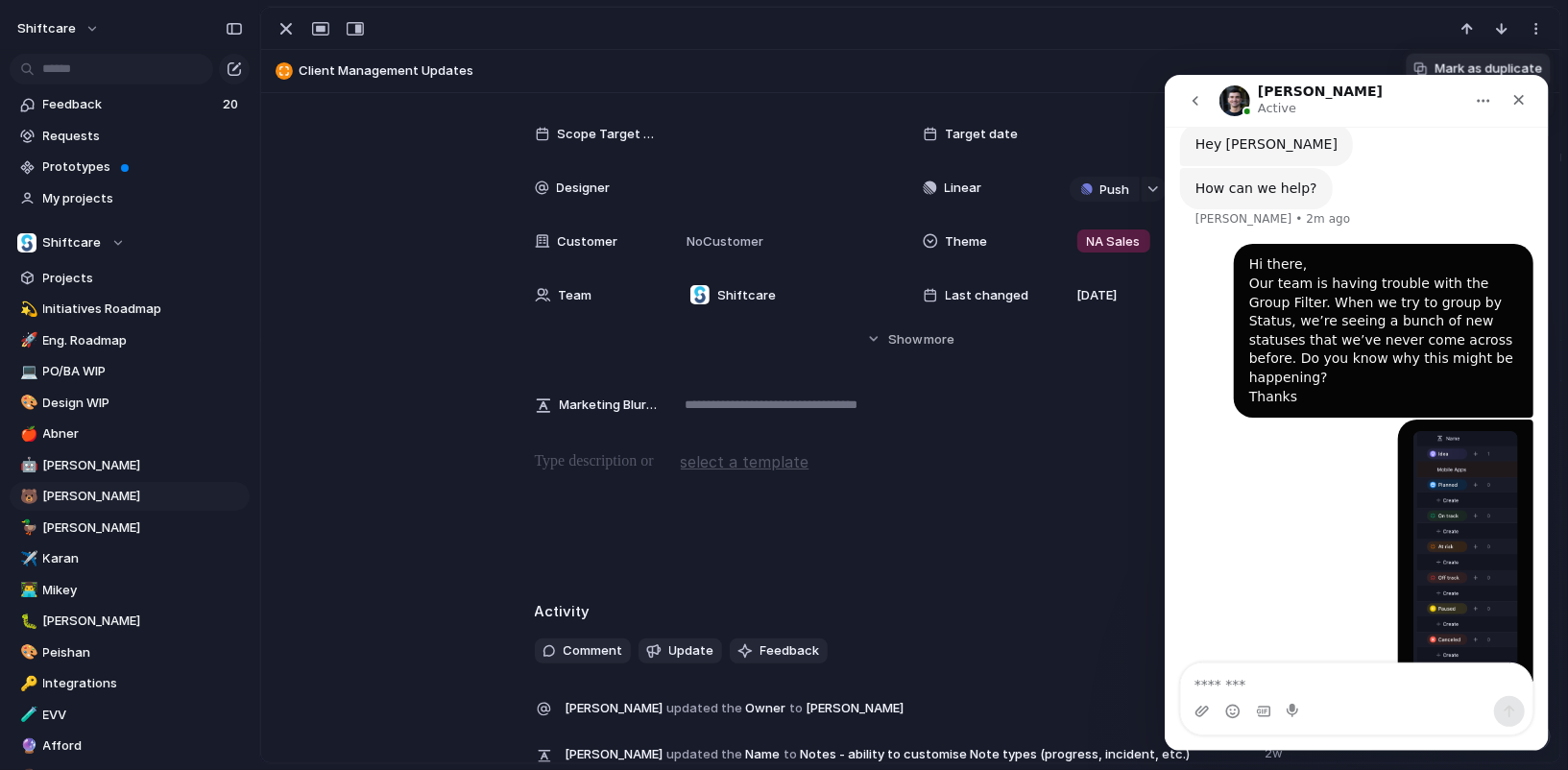
click at [1354, 431] on div "Luke • 1m ago" at bounding box center [1355, 571] width 354 height 303
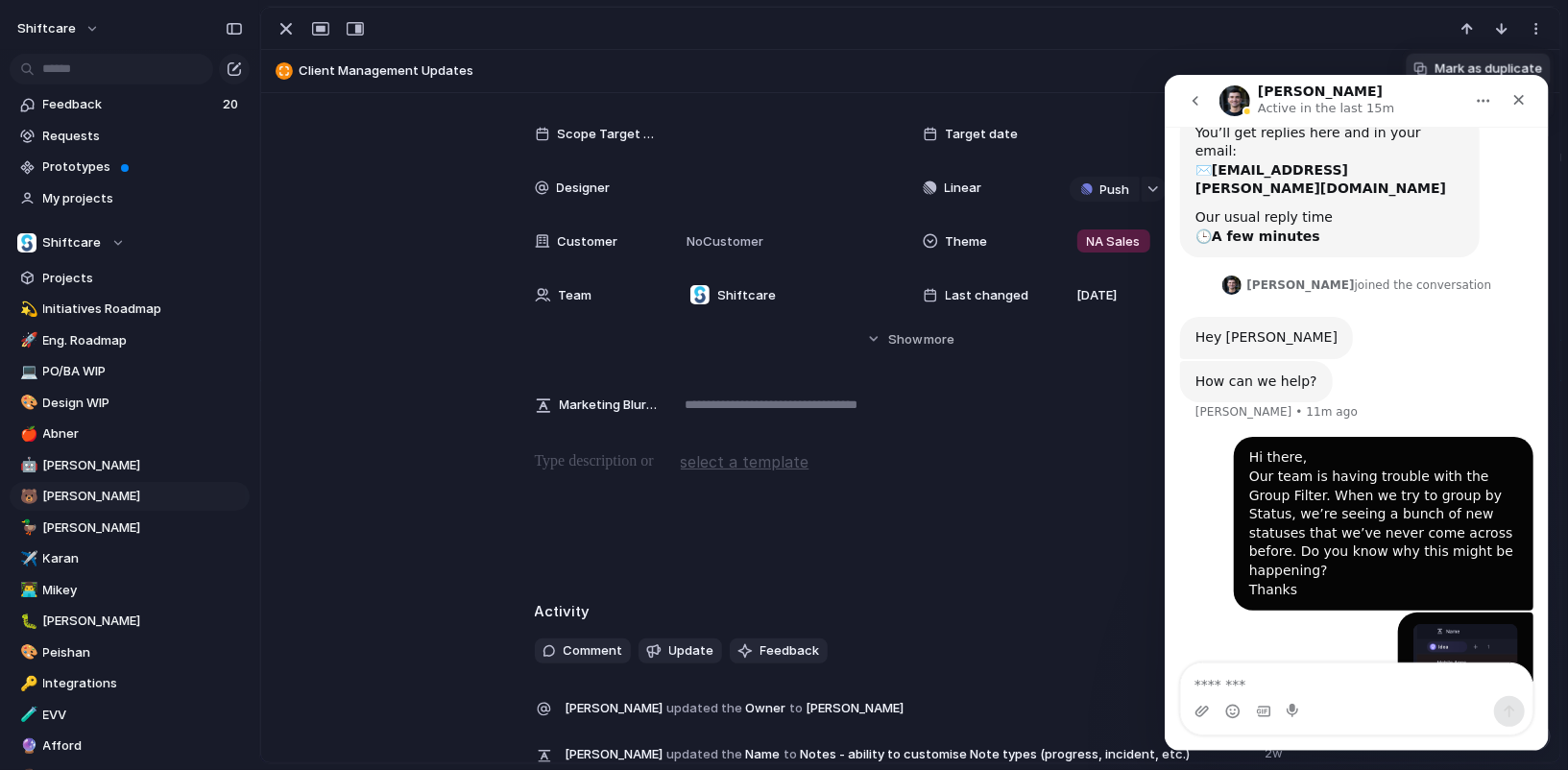
scroll to position [344, 0]
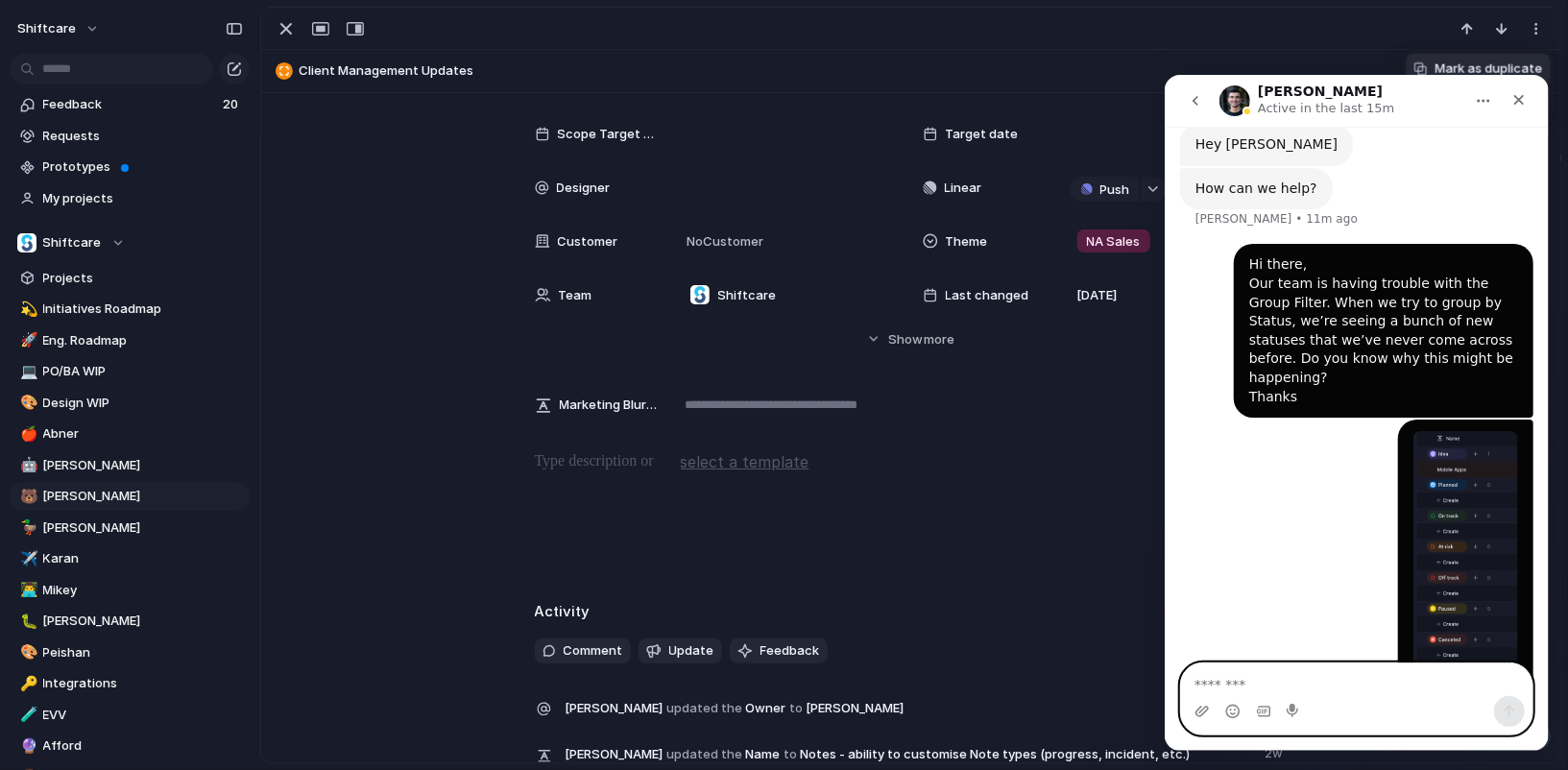
click at [1310, 688] on textarea "Message…" at bounding box center [1355, 679] width 352 height 33
type textarea "******"
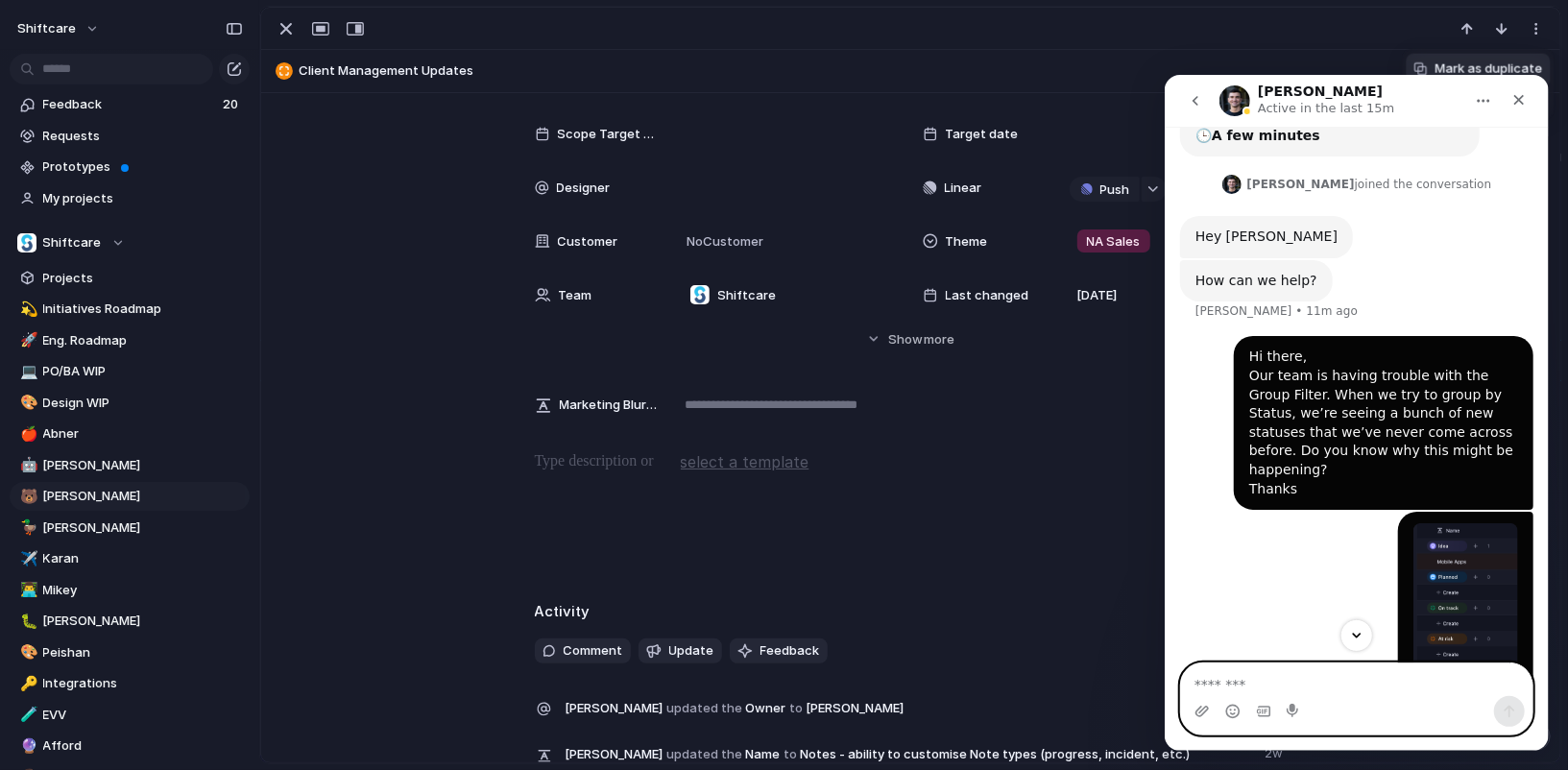
scroll to position [249, 0]
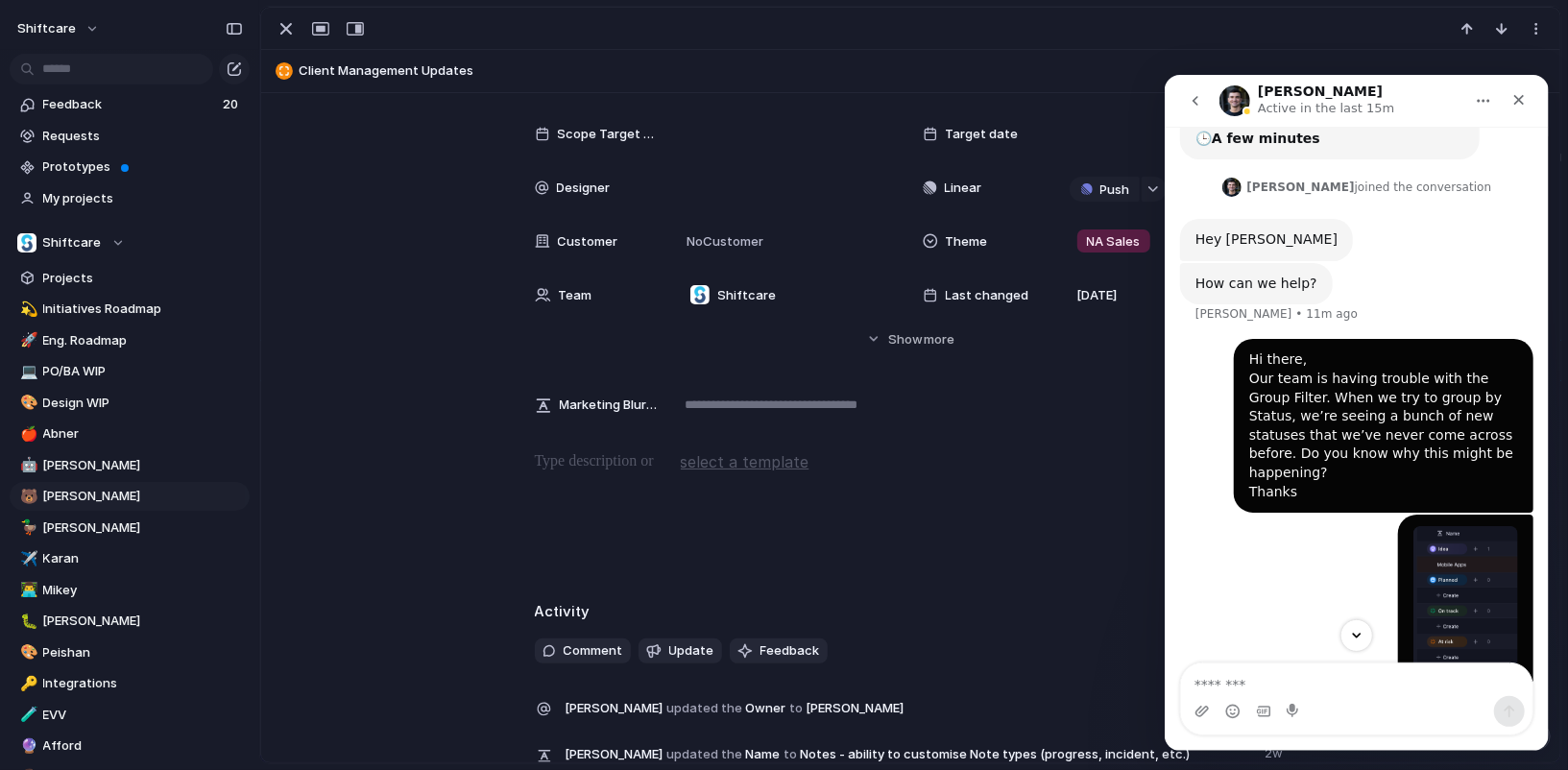
click at [1008, 323] on div "Mark as duplicate Delete" at bounding box center [784, 385] width 1568 height 770
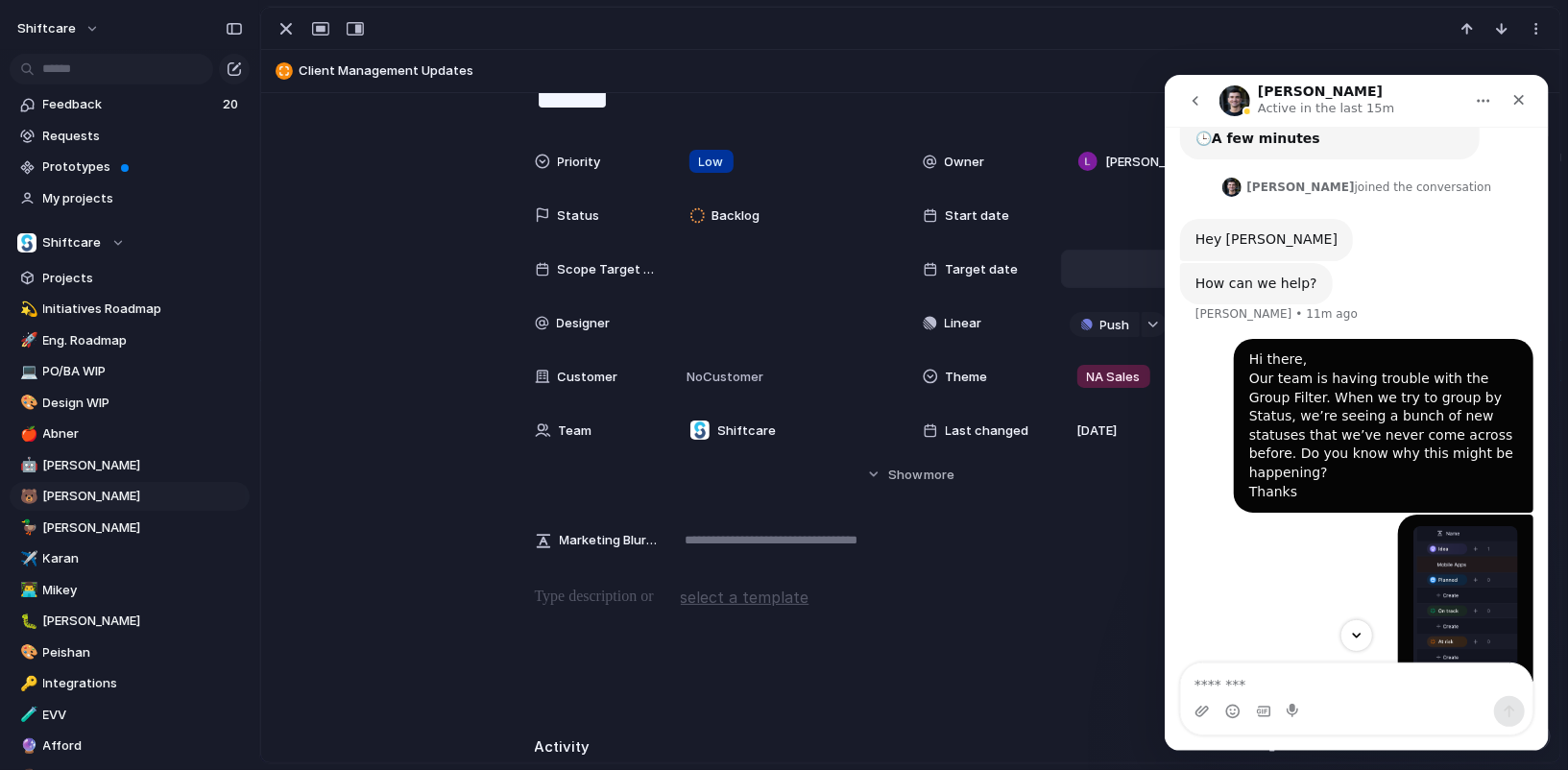
scroll to position [111, 0]
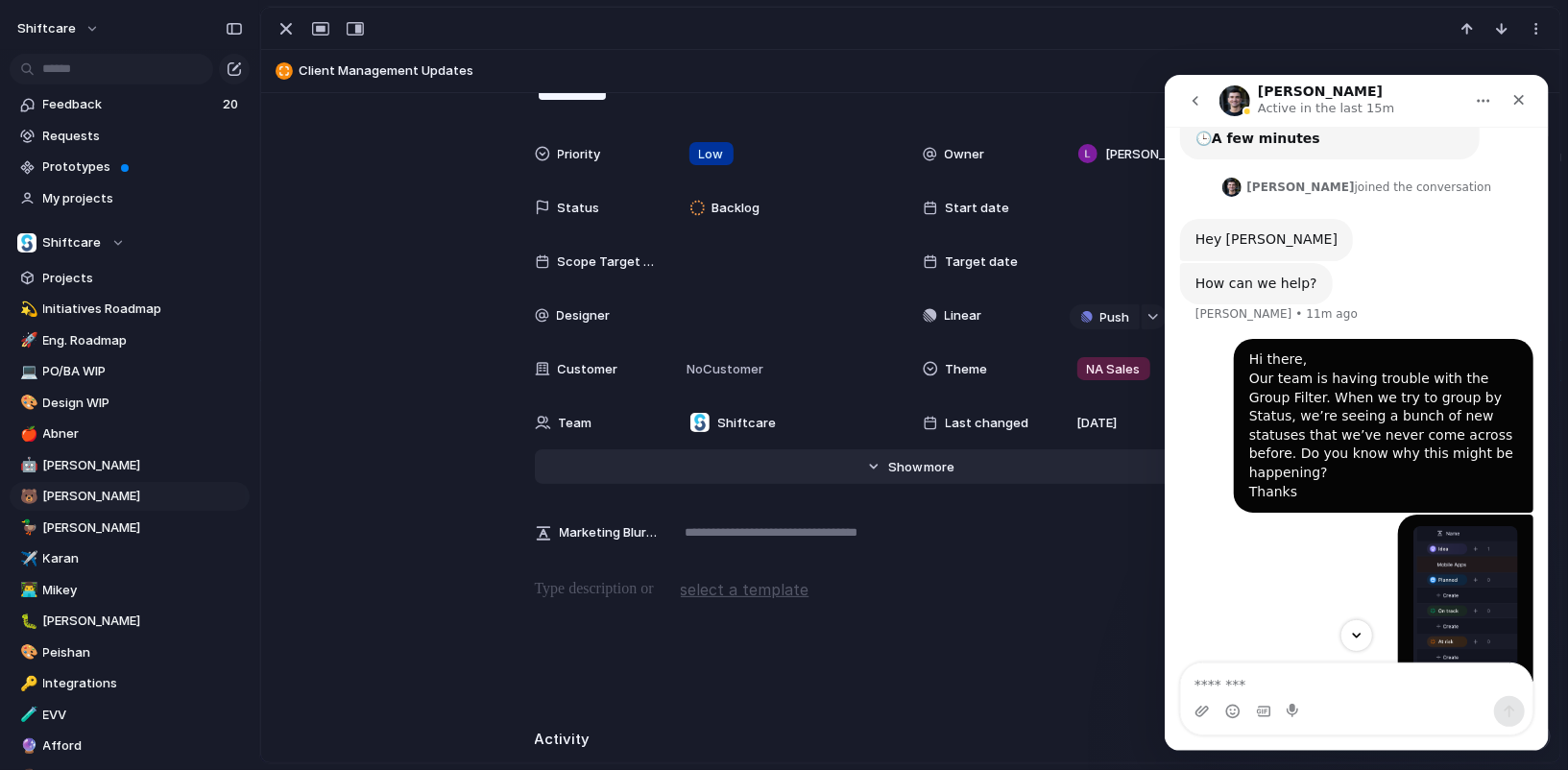
click at [900, 465] on span "Show" at bounding box center [905, 467] width 35 height 19
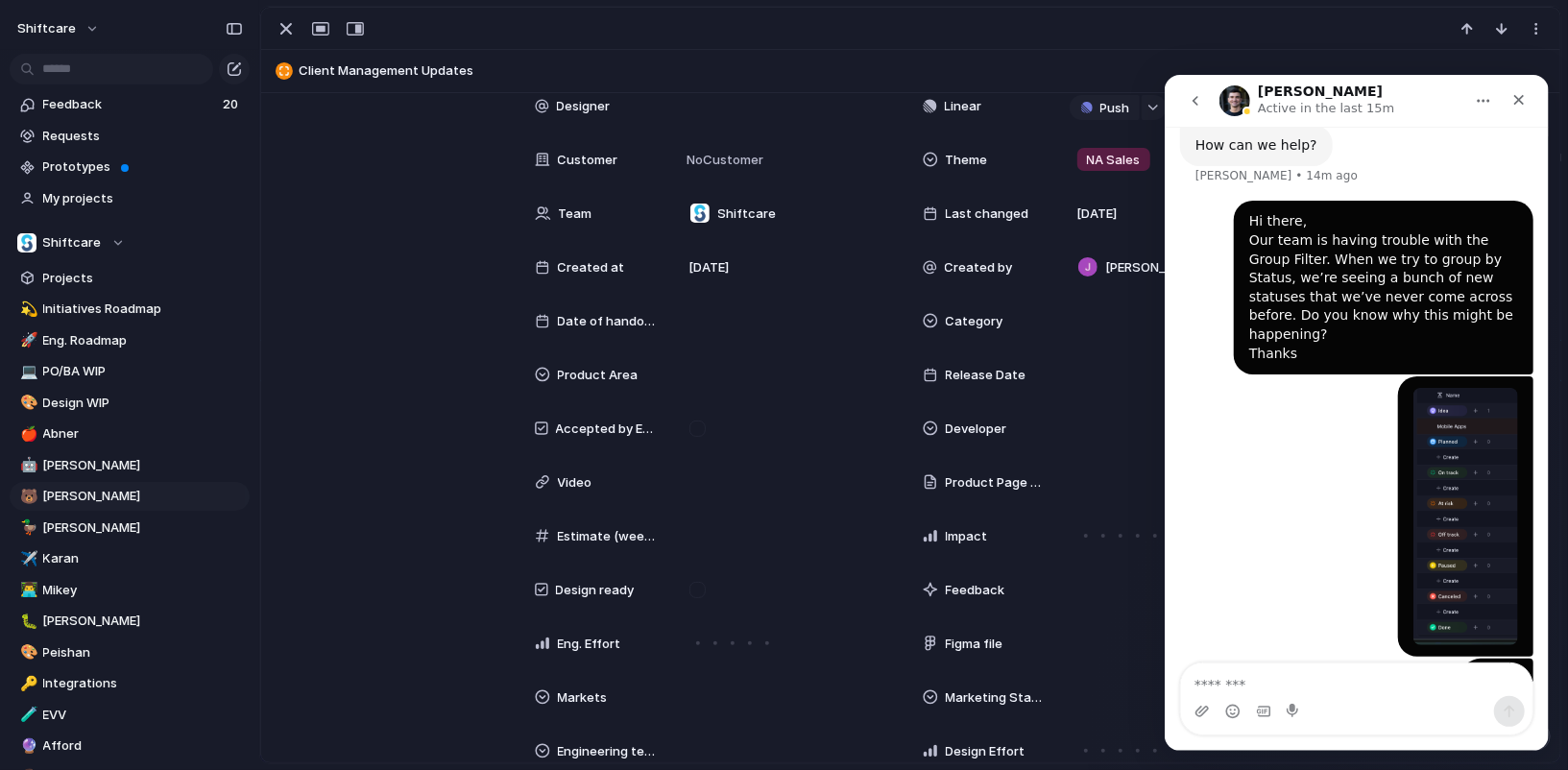
scroll to position [52, 0]
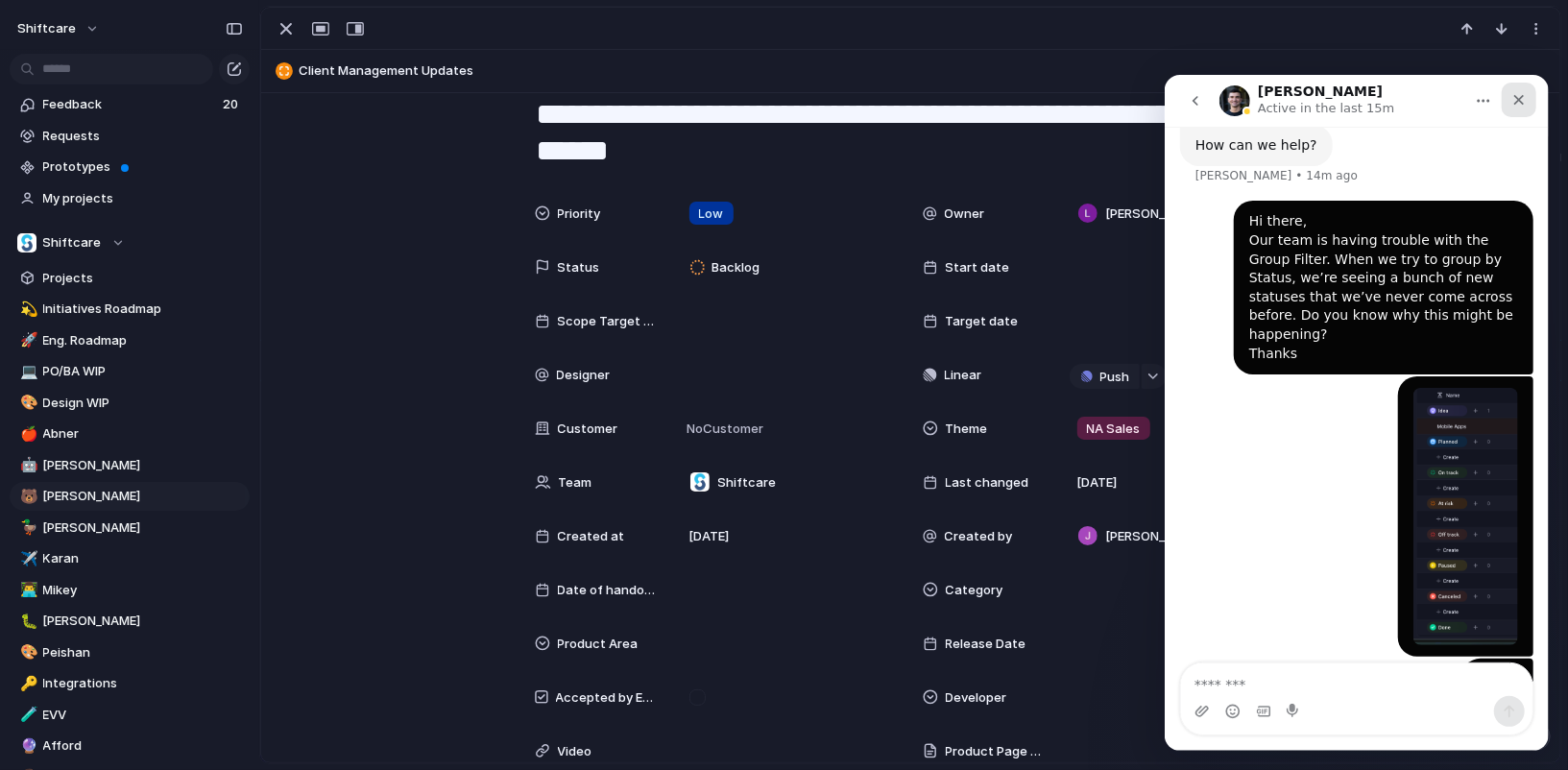
click at [1518, 96] on icon "Close" at bounding box center [1518, 99] width 16 height 16
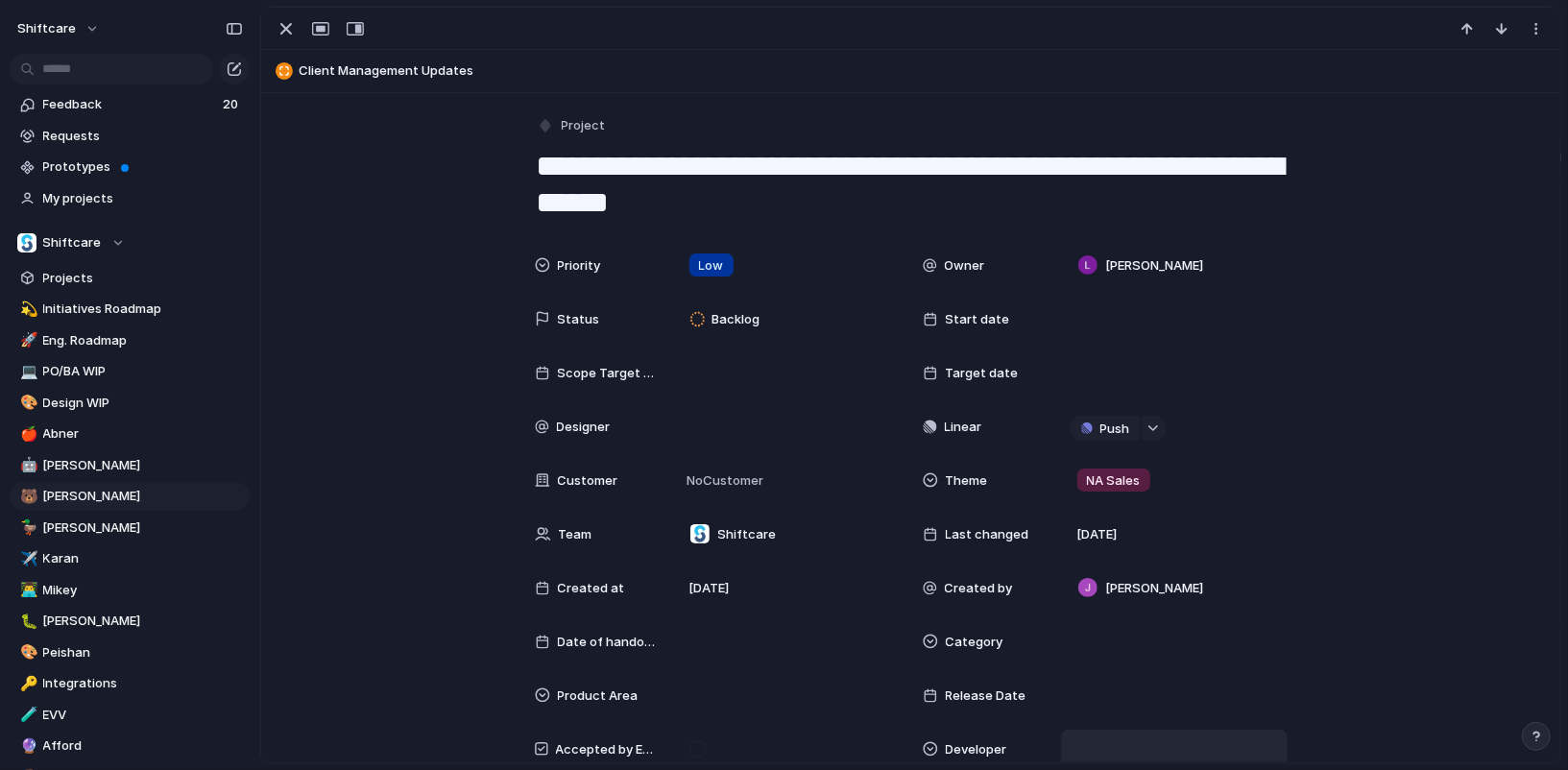
scroll to position [387, 0]
click at [1545, 731] on button "button" at bounding box center [1536, 736] width 29 height 29
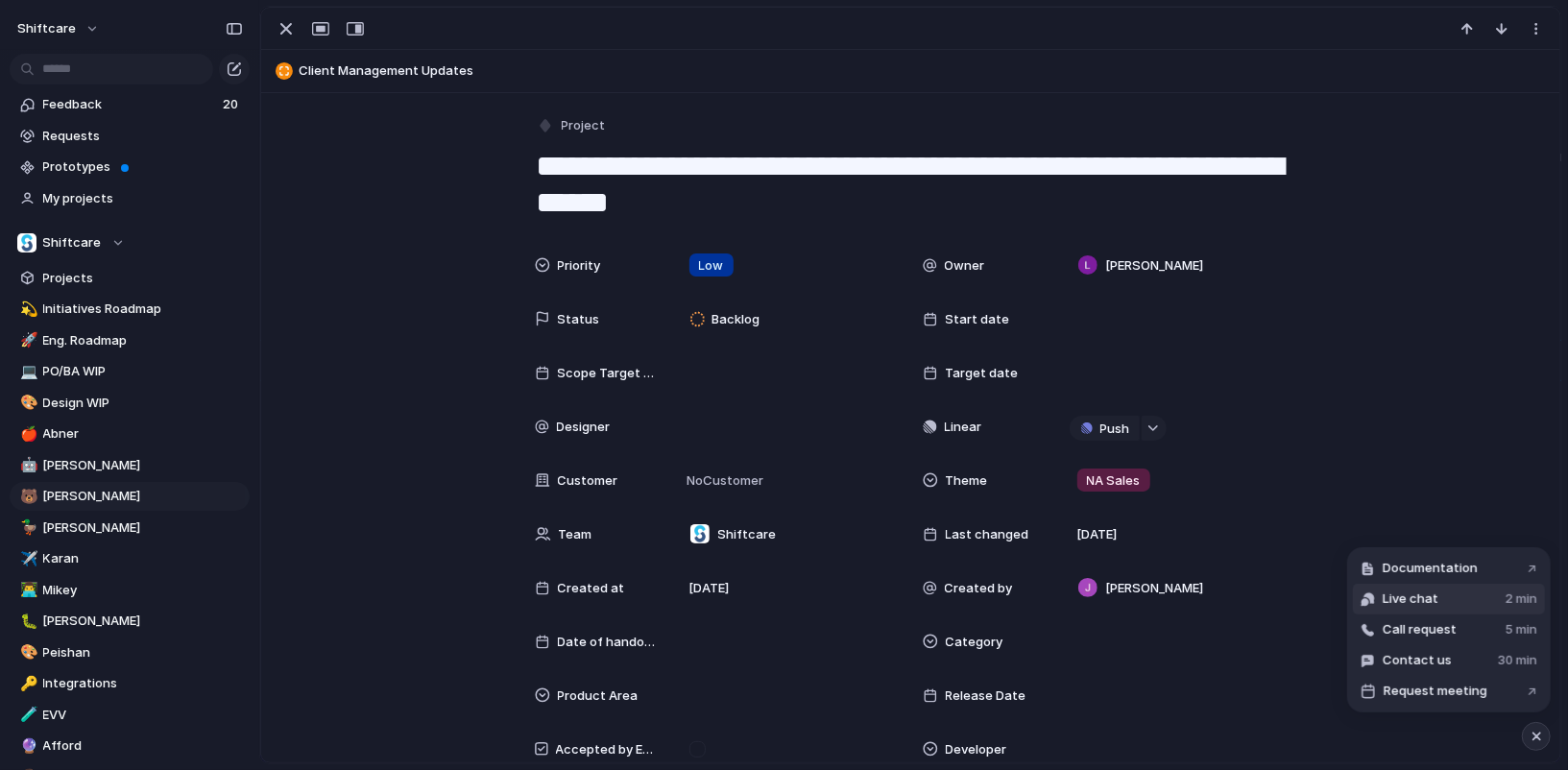
click at [1425, 593] on span "Live chat" at bounding box center [1411, 599] width 55 height 19
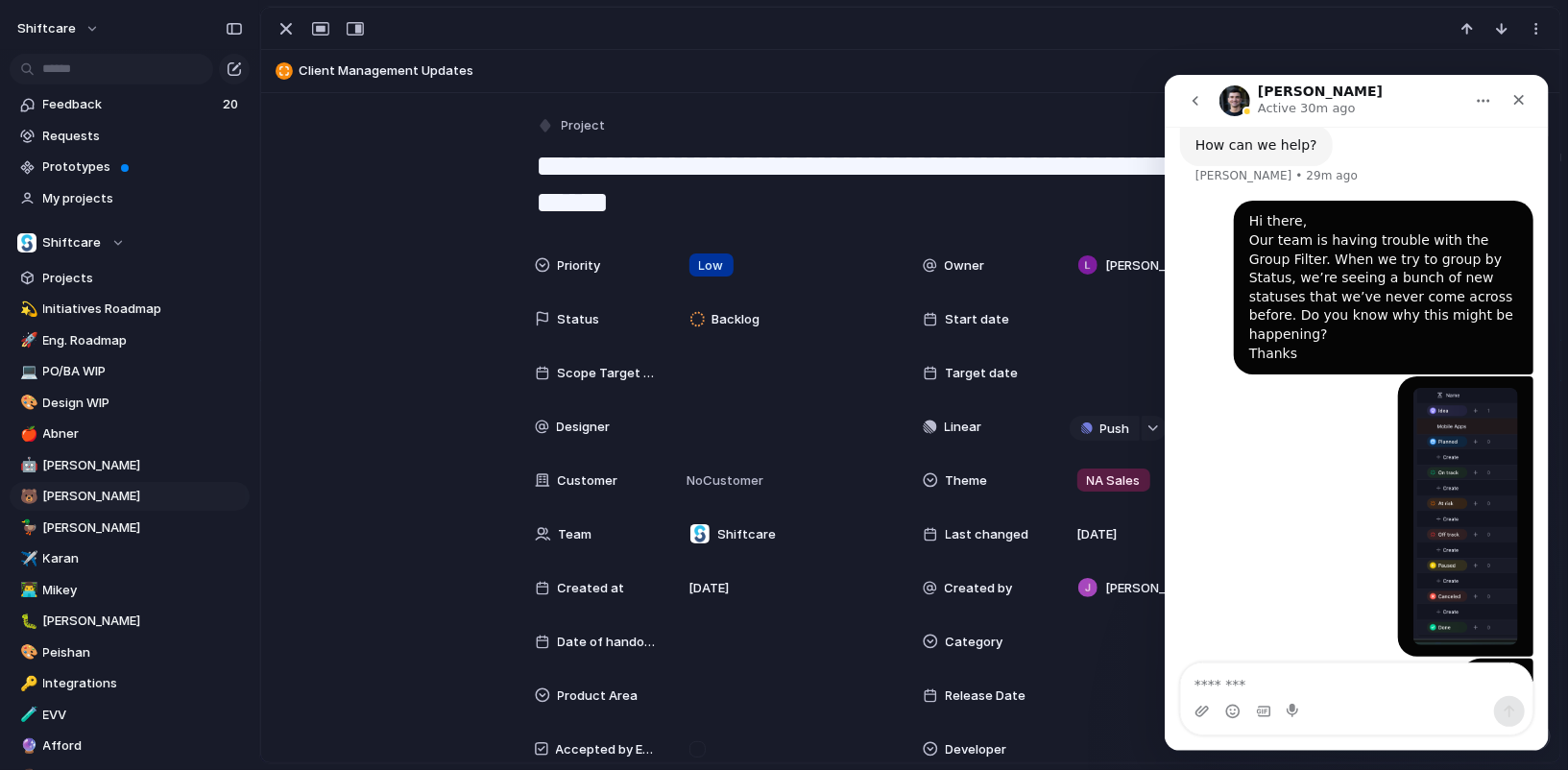
type textarea "*"
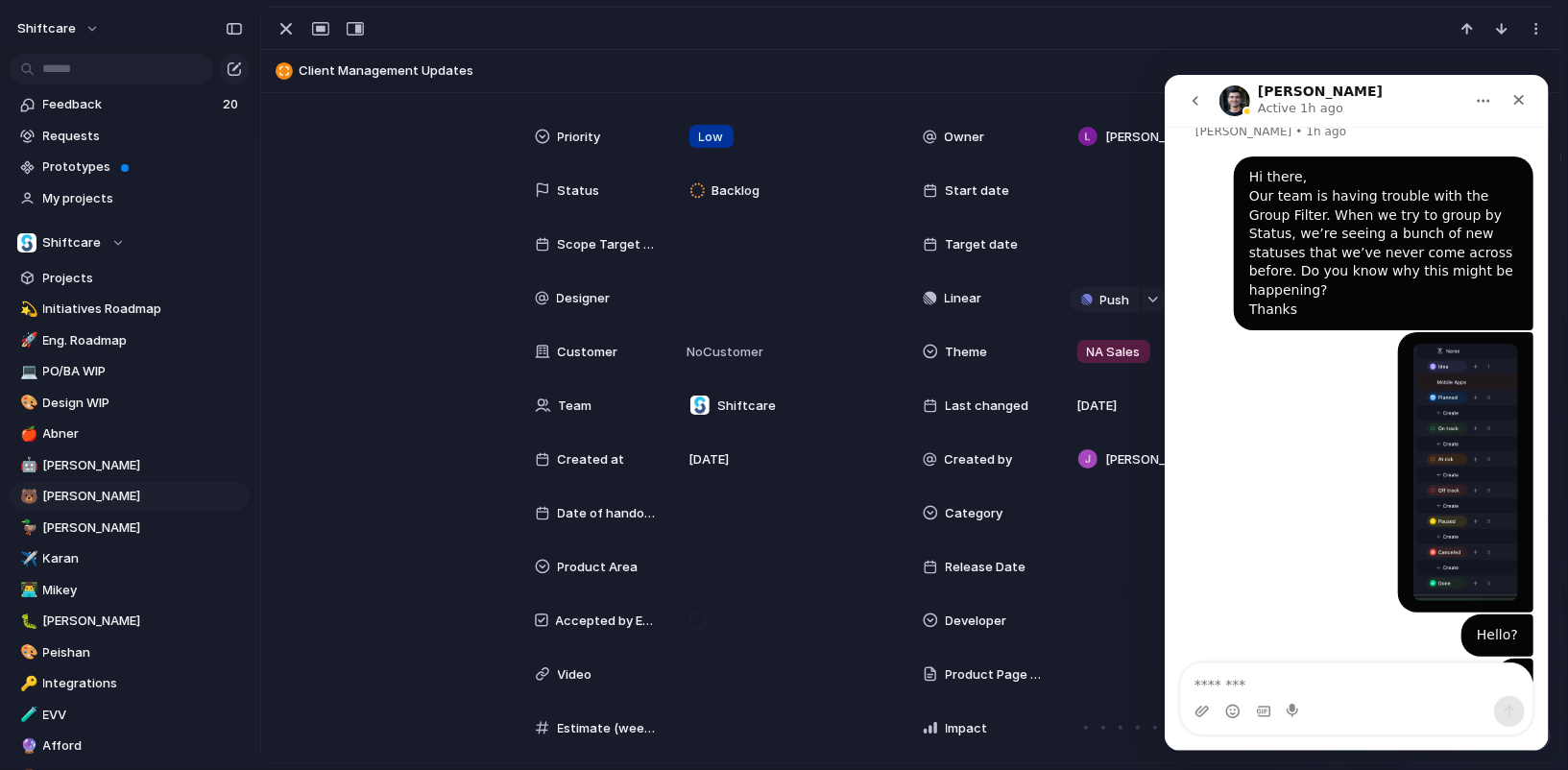
scroll to position [132, 0]
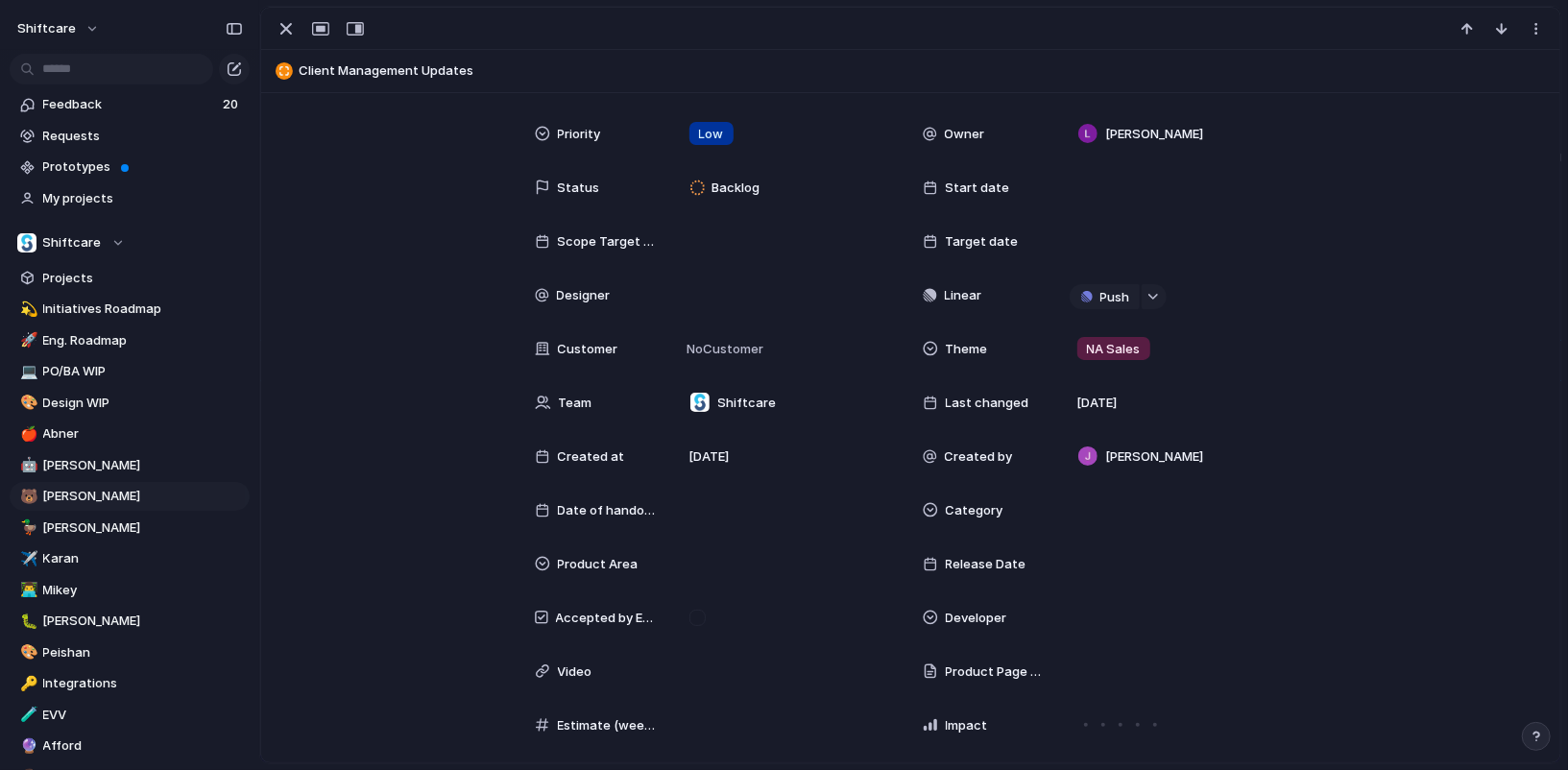
click at [266, 37] on div at bounding box center [911, 29] width 1300 height 43
click at [286, 37] on div "button" at bounding box center [285, 28] width 23 height 23
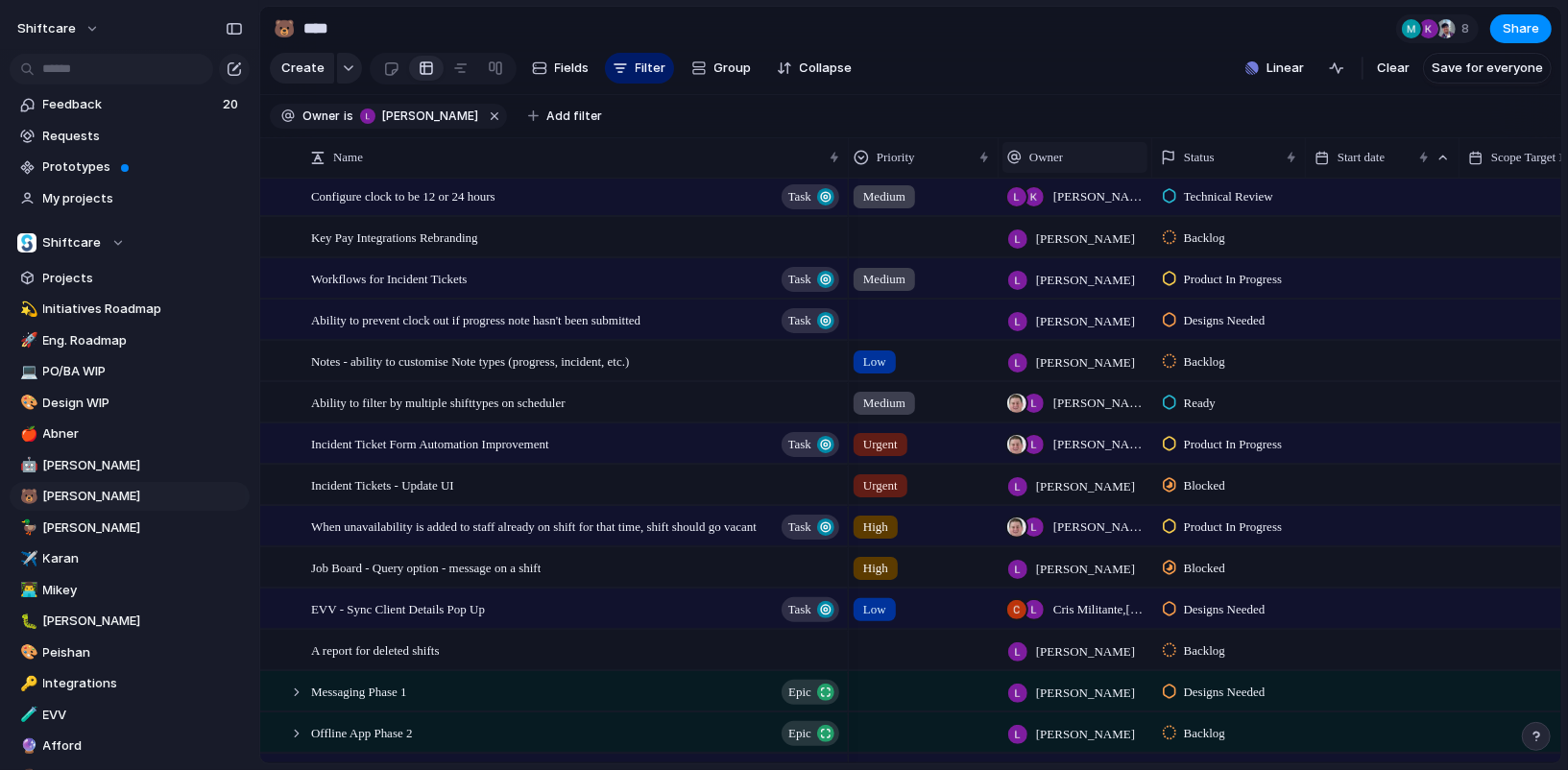
click at [1079, 155] on div "Owner" at bounding box center [1075, 157] width 136 height 19
click at [1110, 66] on div "Modify Hide Sort ascending Sort descending" at bounding box center [784, 385] width 1568 height 770
click at [697, 65] on div "button" at bounding box center [699, 68] width 16 height 16
type input "****"
click at [757, 171] on li "Status" at bounding box center [775, 181] width 187 height 31
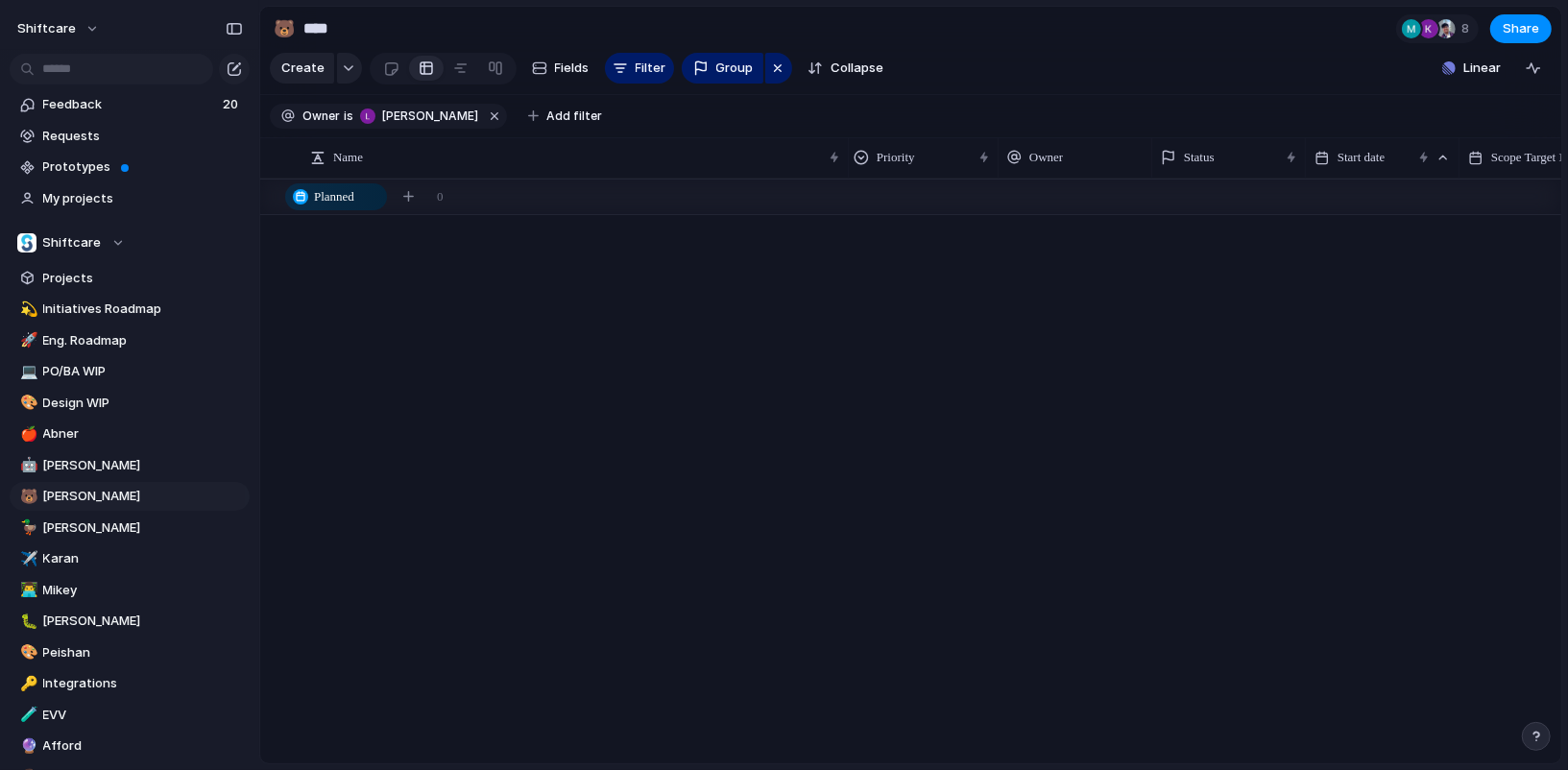
scroll to position [78, 0]
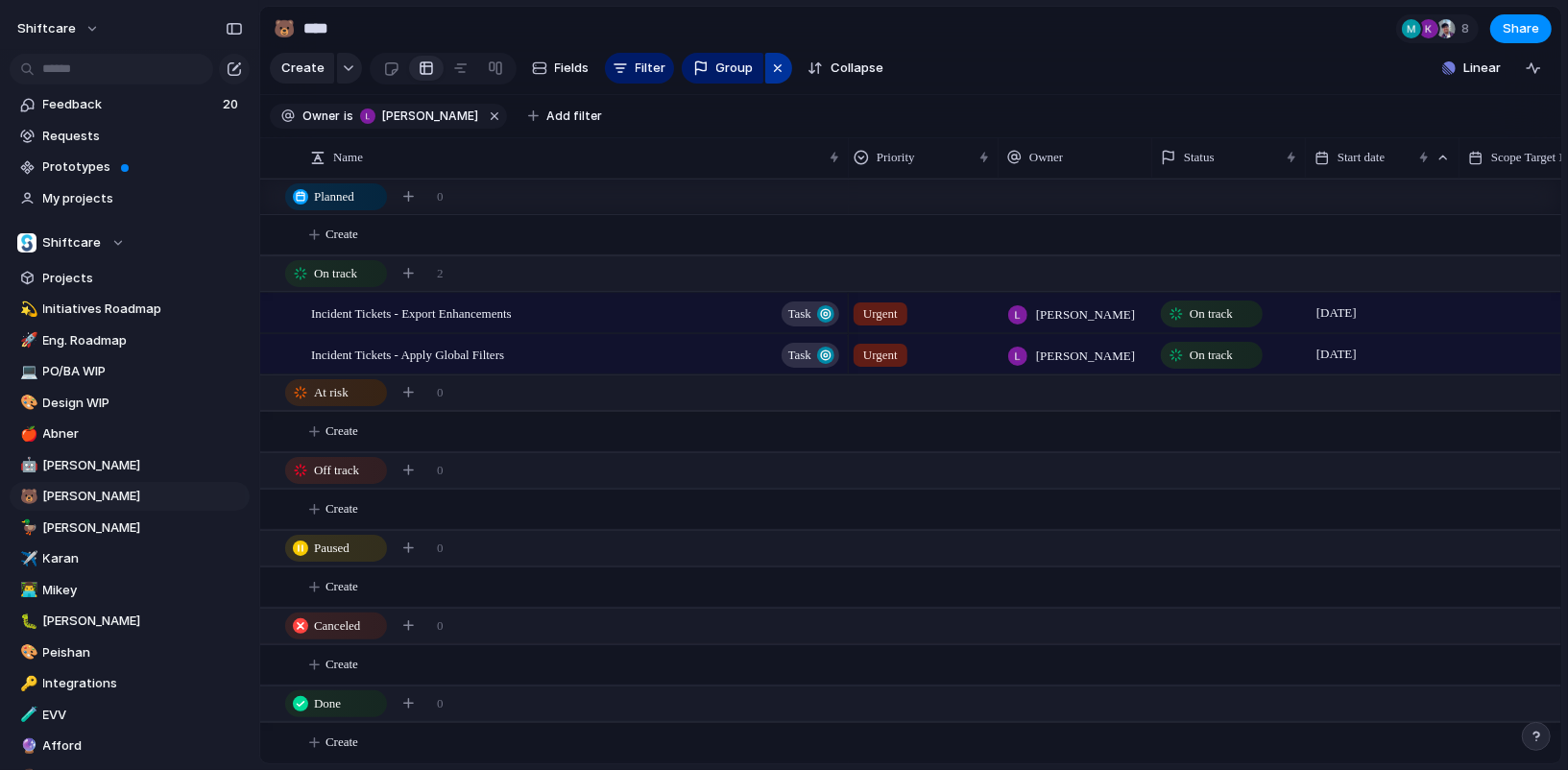
click at [773, 65] on div "button" at bounding box center [778, 67] width 16 height 23
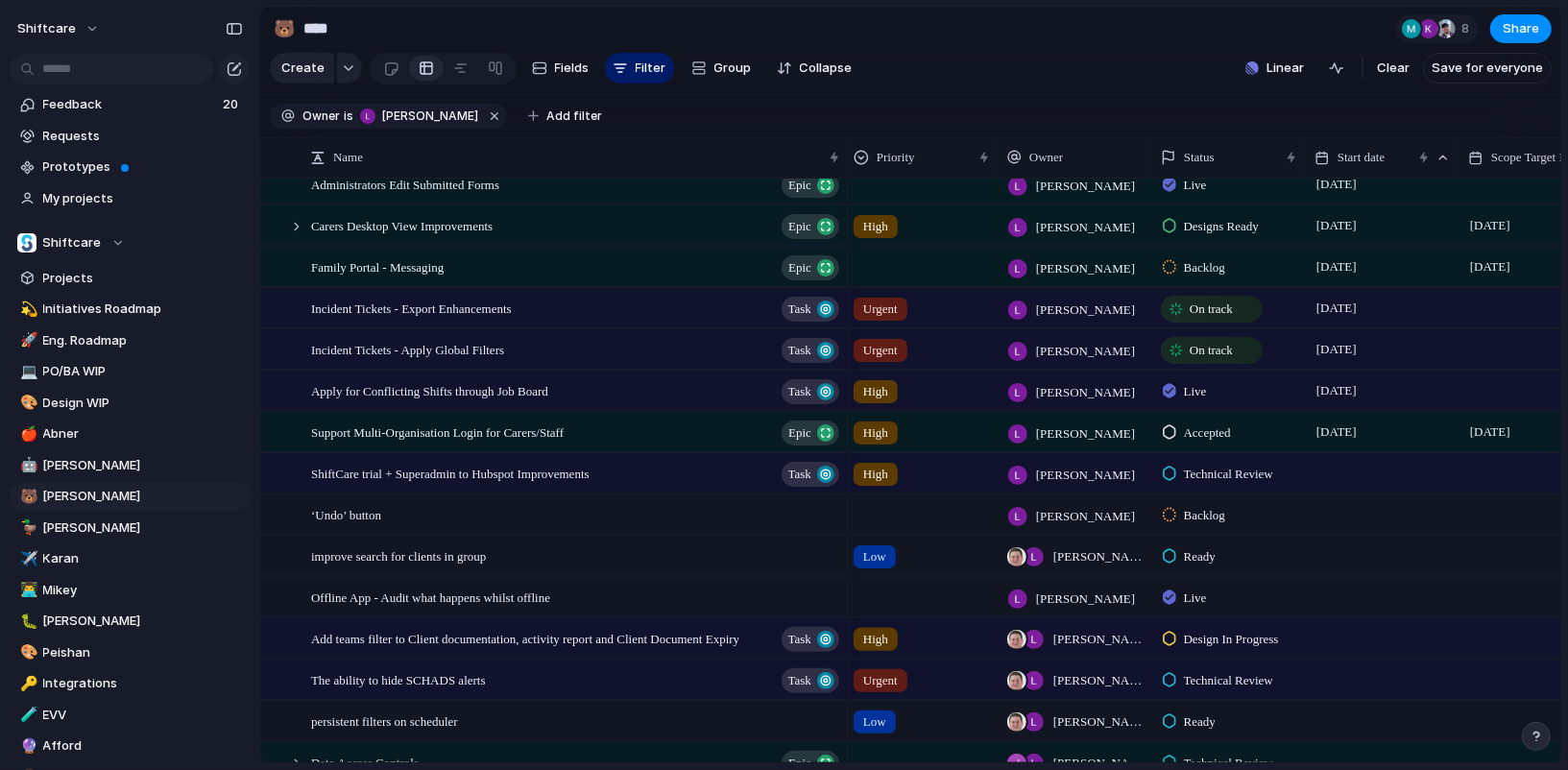
scroll to position [261, 0]
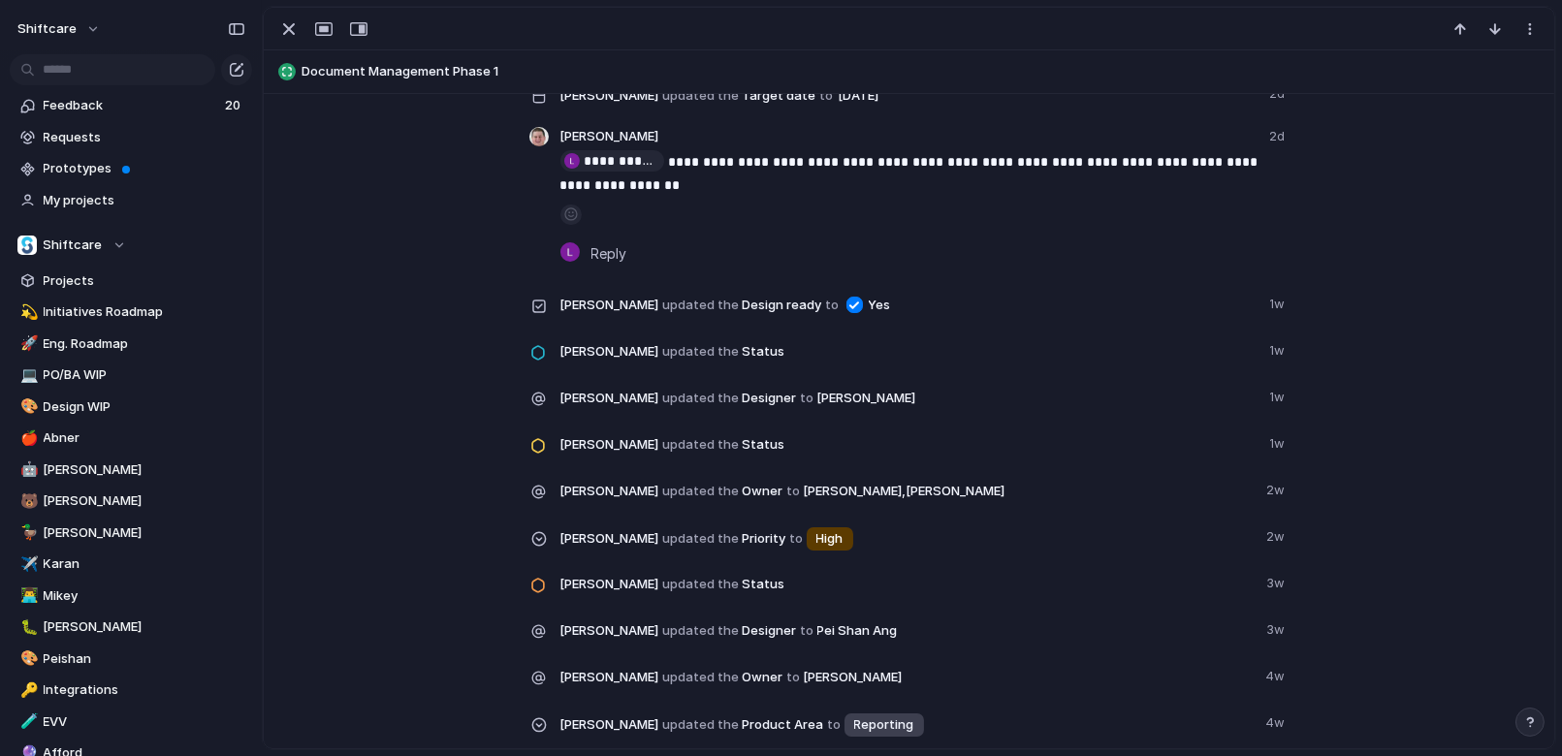
scroll to position [3011, 0]
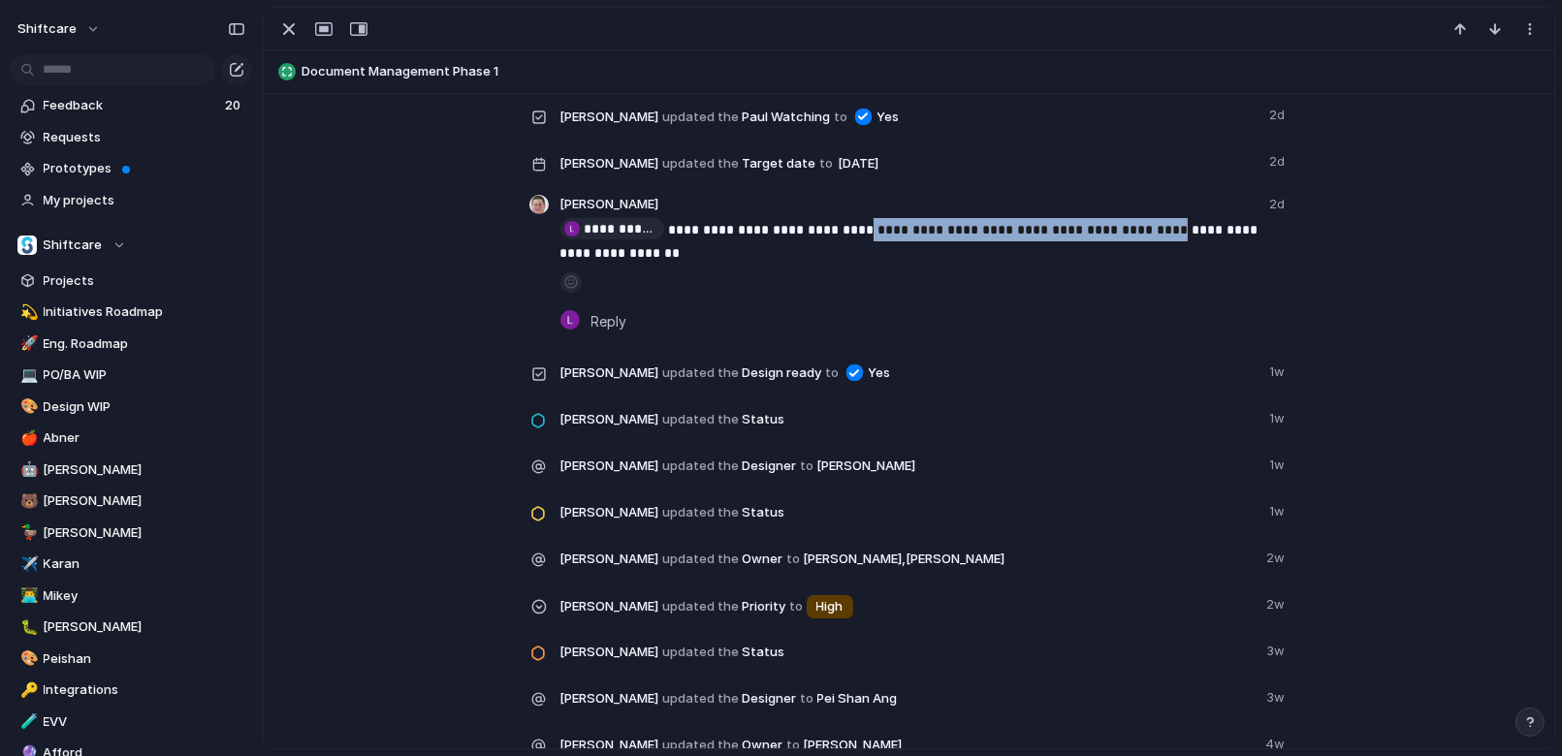
drag, startPoint x: 858, startPoint y: 233, endPoint x: 1164, endPoint y: 234, distance: 306.3
click at [1164, 234] on p "**********" at bounding box center [924, 241] width 729 height 47
copy p "**********"
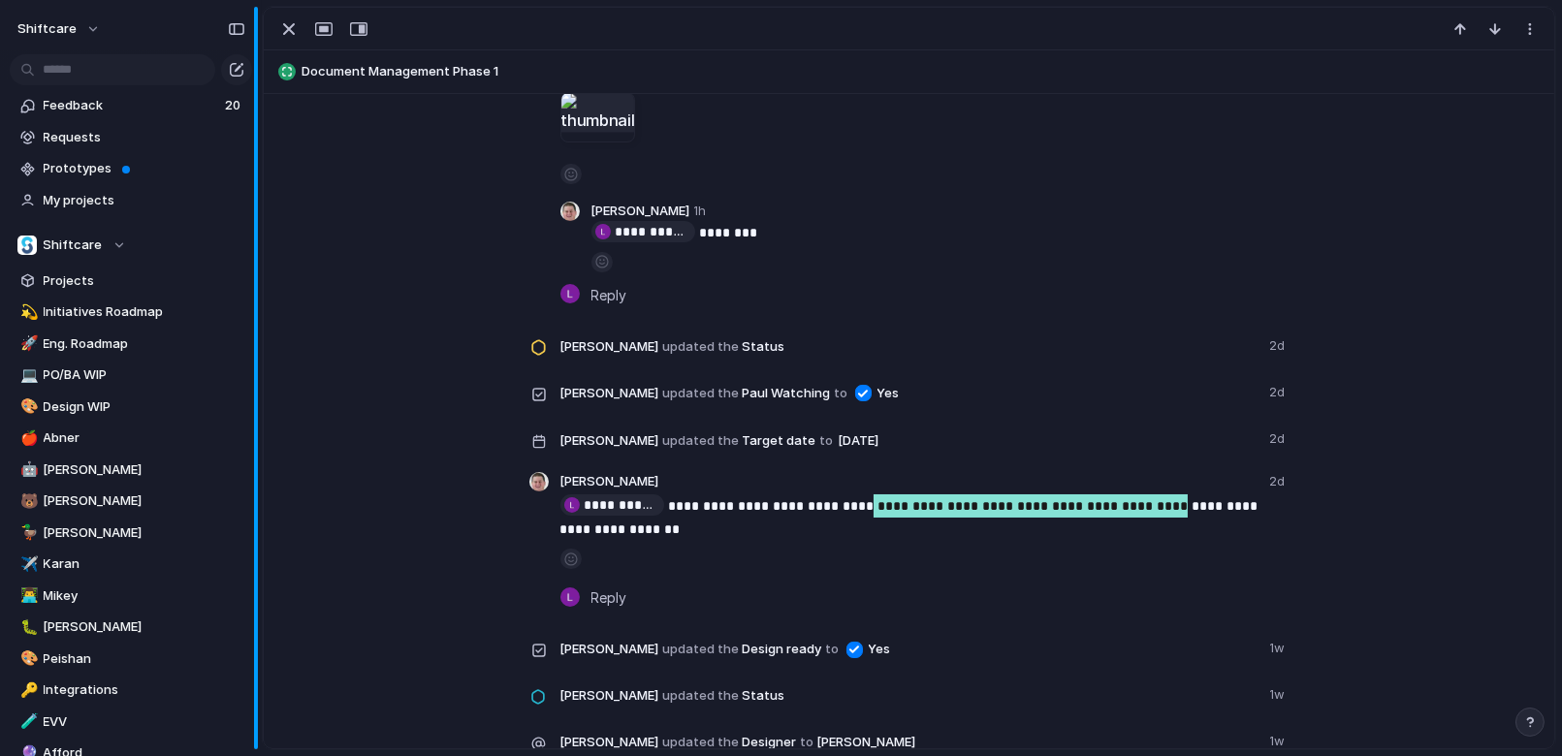
type textarea "**********"
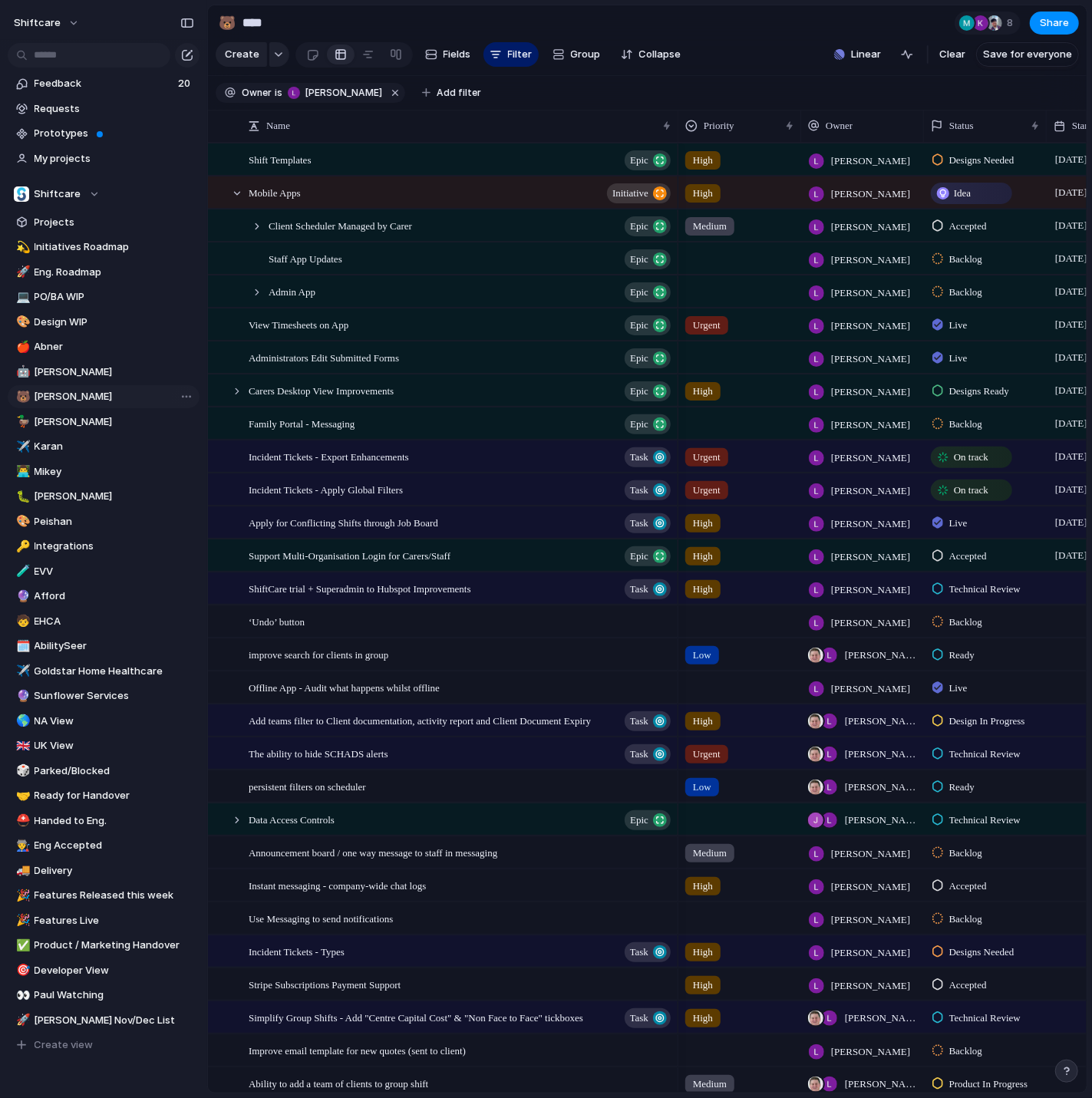
click at [151, 402] on span "[PERSON_NAME]" at bounding box center [115, 396] width 160 height 15
click at [546, 59] on button "Group" at bounding box center [576, 54] width 63 height 25
type input "**"
click at [600, 117] on li "Status" at bounding box center [619, 120] width 150 height 25
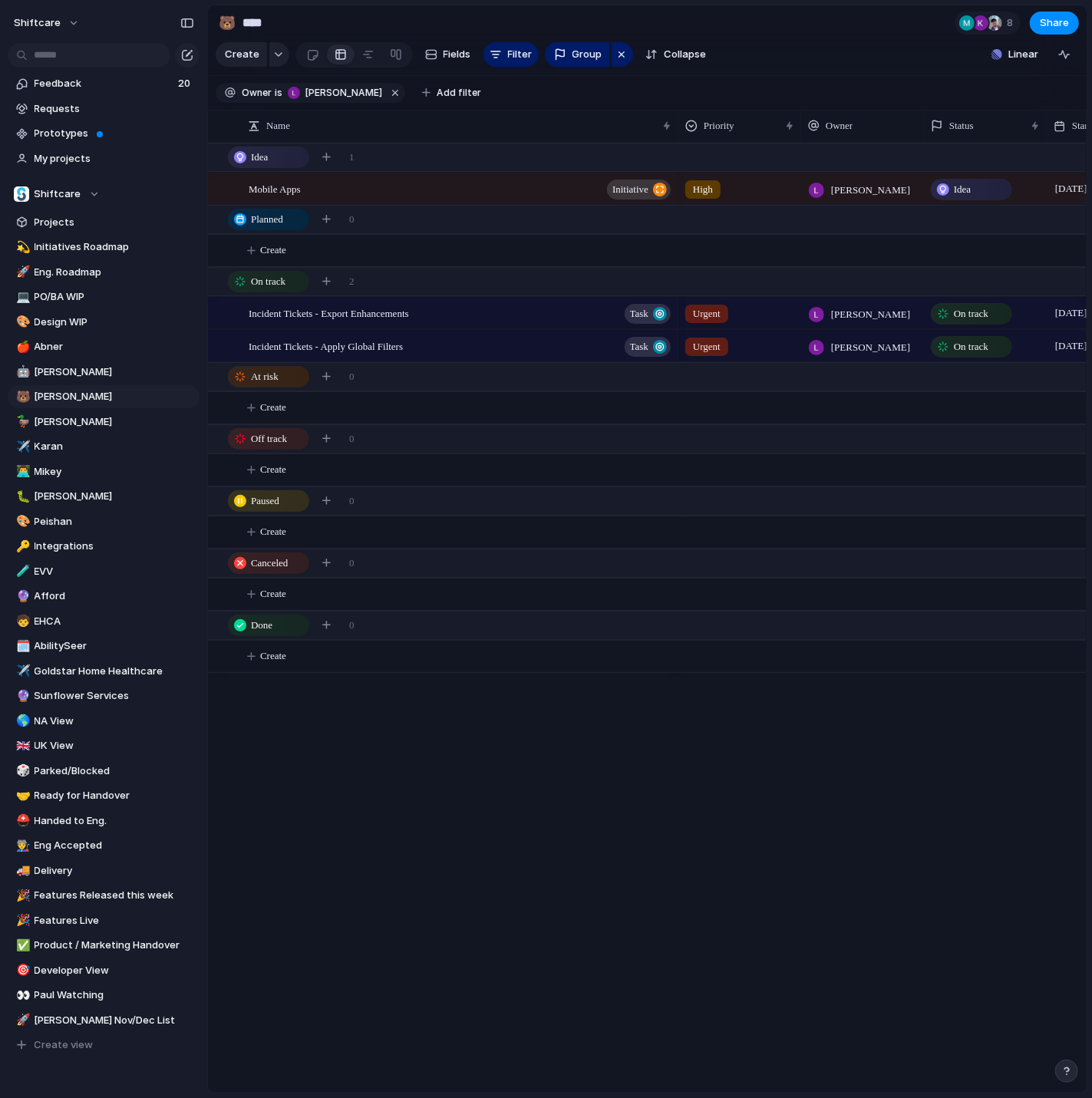
click at [965, 310] on span "On track" at bounding box center [972, 313] width 35 height 15
click at [807, 690] on div "Idea Planned On track At risk Off track Paused Canceled Done" at bounding box center [546, 549] width 1092 height 1098
click at [617, 60] on div "button" at bounding box center [622, 54] width 13 height 18
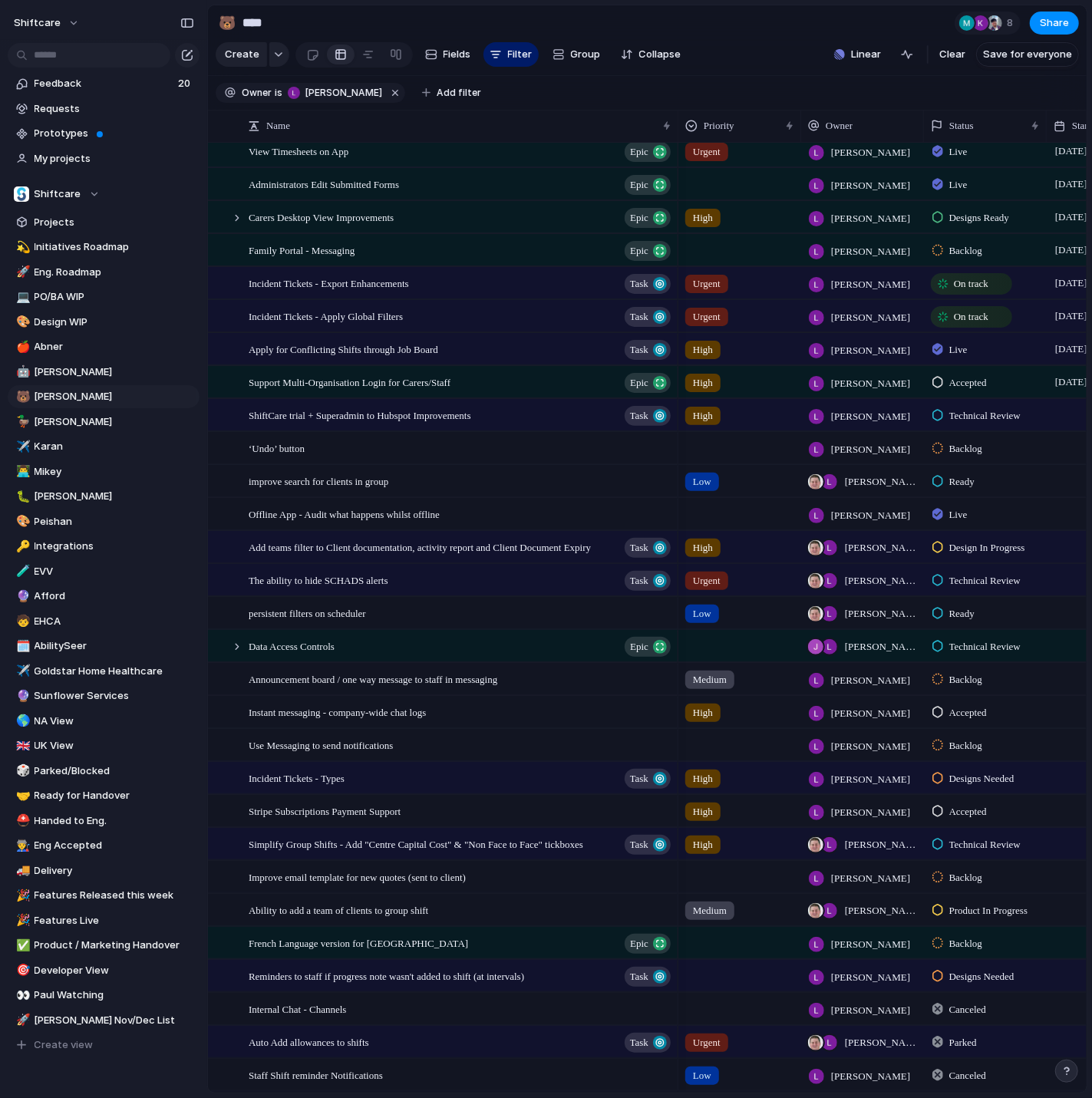
scroll to position [178, 0]
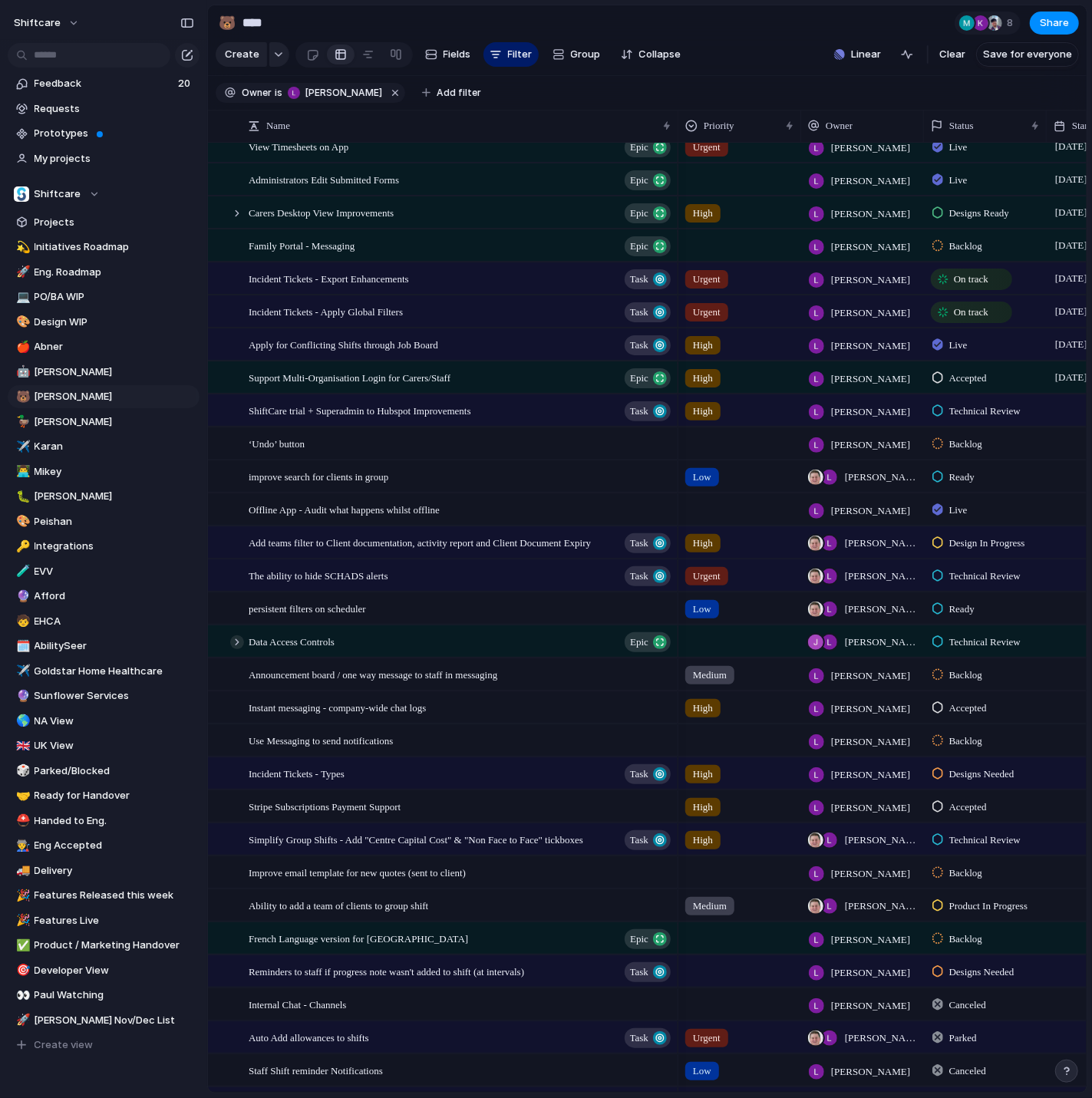
click at [234, 646] on div at bounding box center [237, 642] width 13 height 13
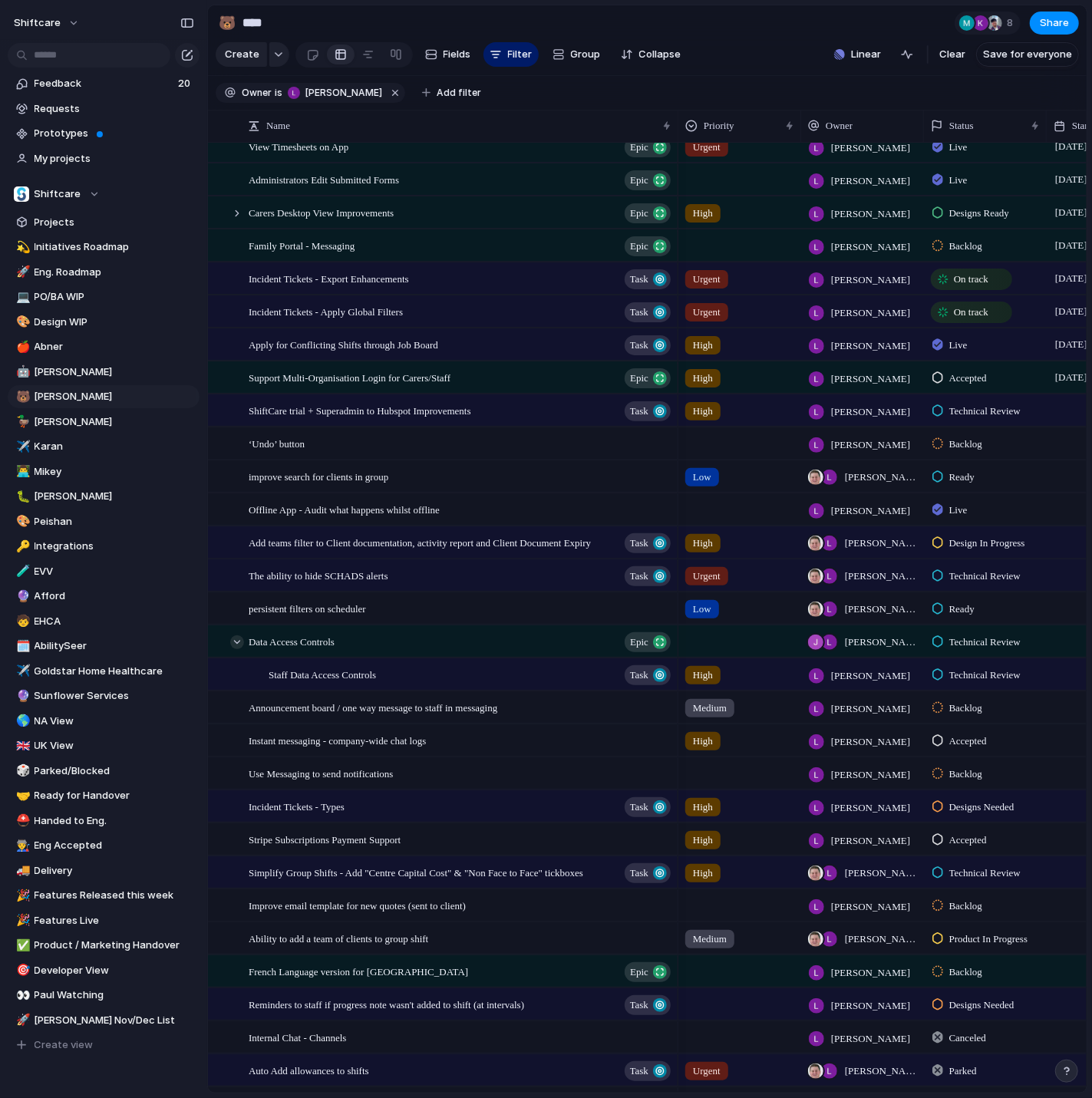
click at [238, 644] on div at bounding box center [237, 642] width 13 height 13
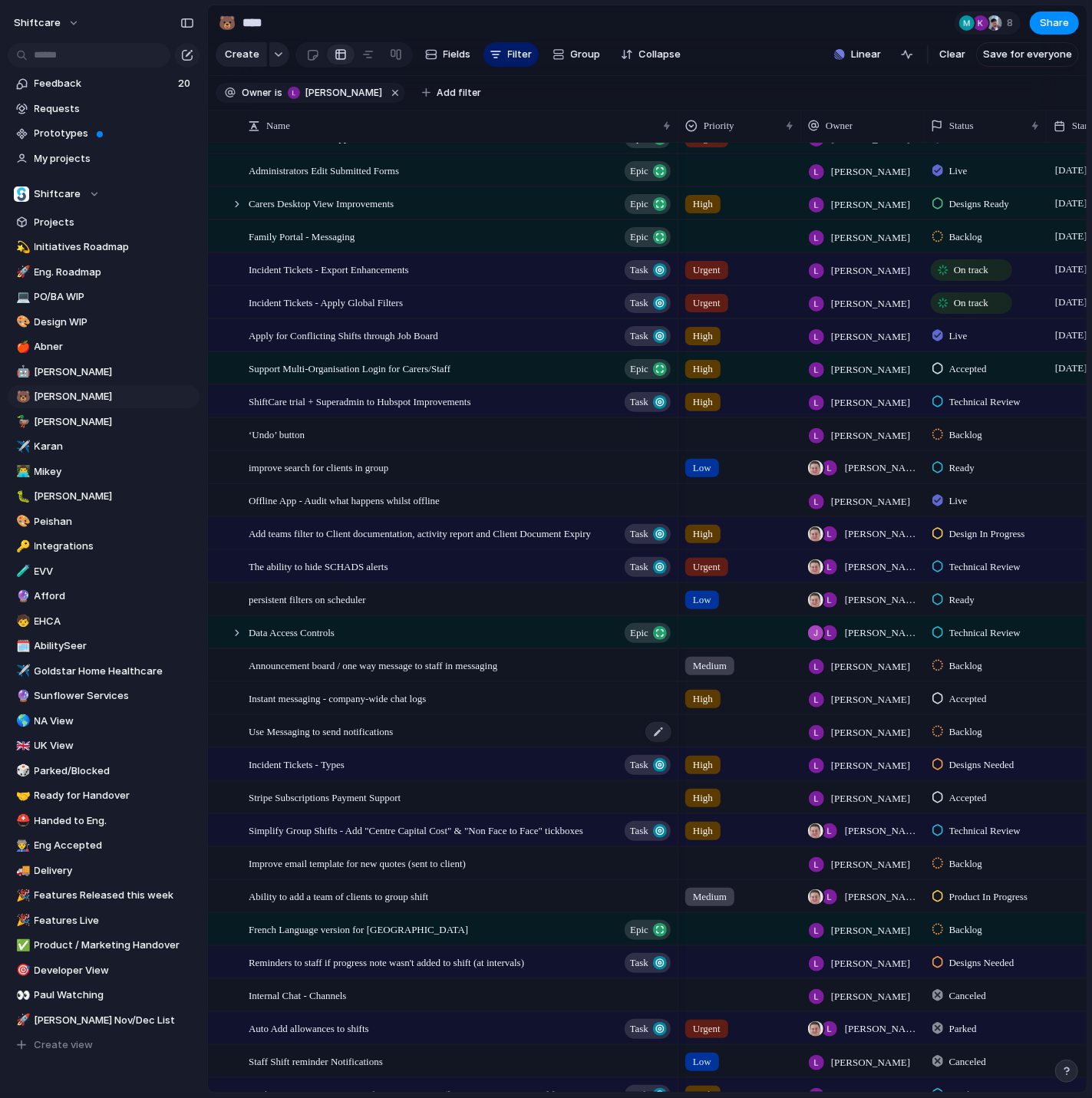
scroll to position [190, 0]
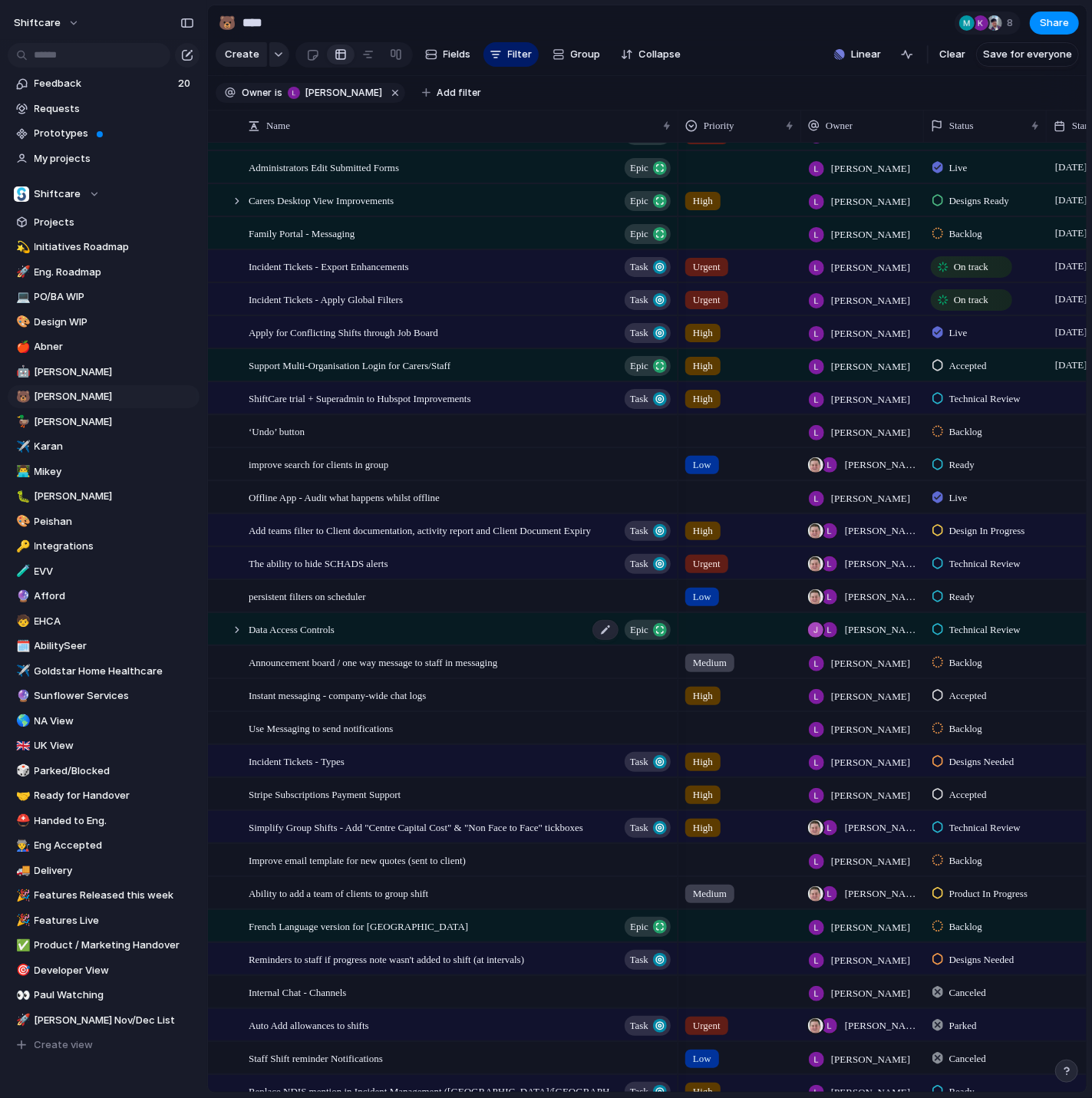
click at [335, 636] on span "Data Access Controls" at bounding box center [291, 629] width 86 height 17
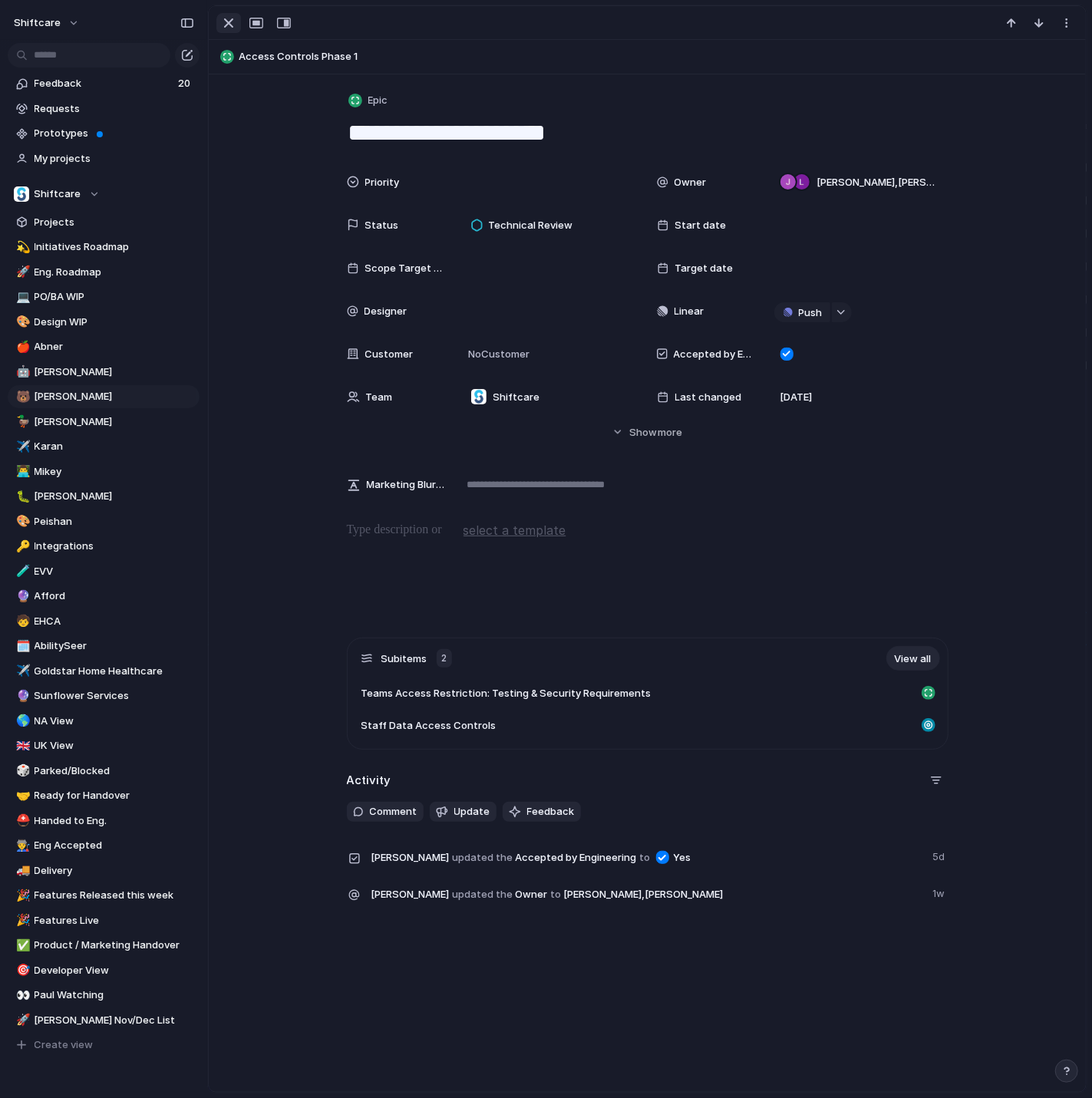
click at [226, 26] on div "button" at bounding box center [228, 22] width 18 height 18
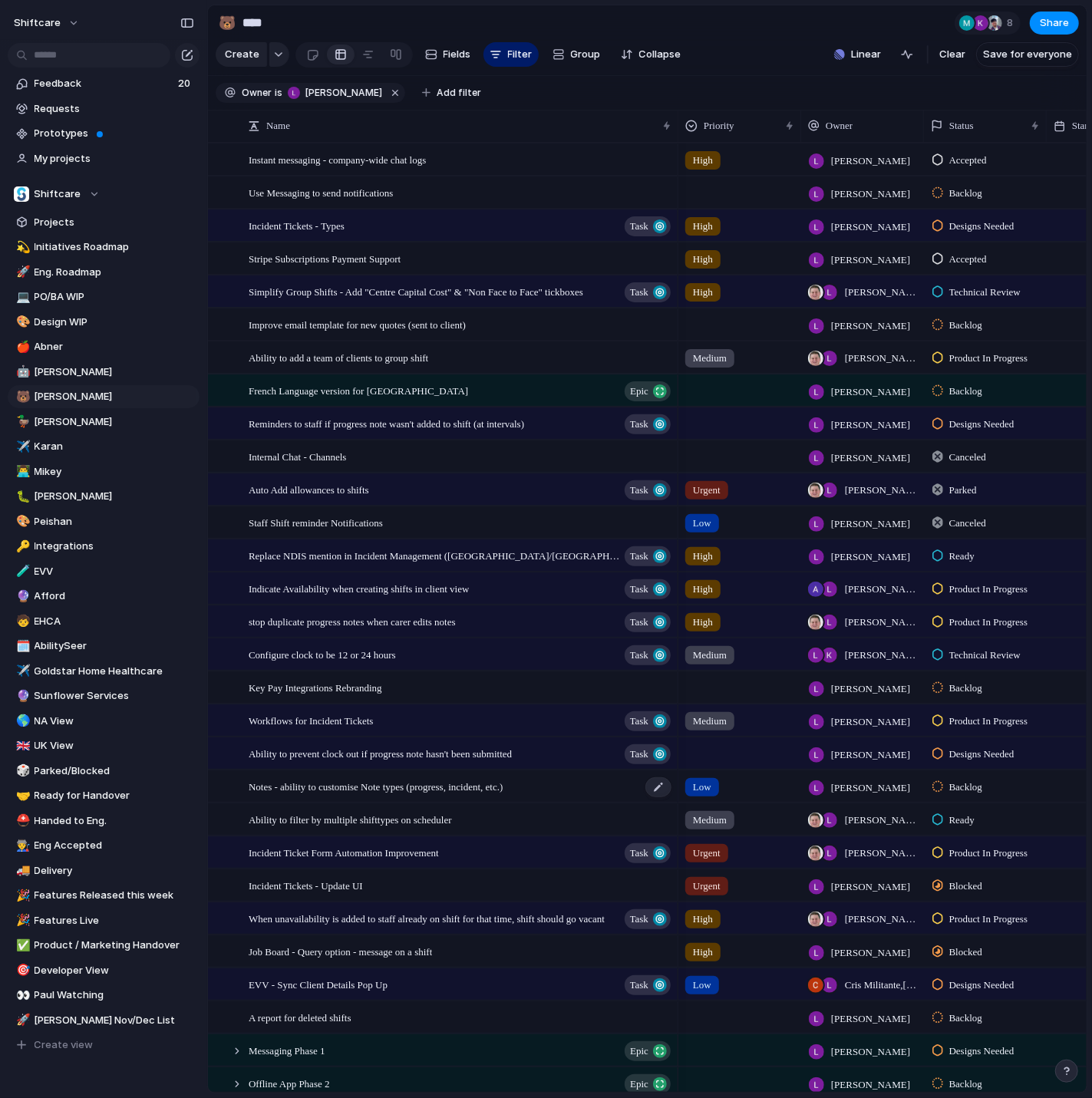
click at [590, 787] on div "Notes - ability to customise Note types (progress, incident, etc.)" at bounding box center [461, 787] width 424 height 32
